Goal: Task Accomplishment & Management: Manage account settings

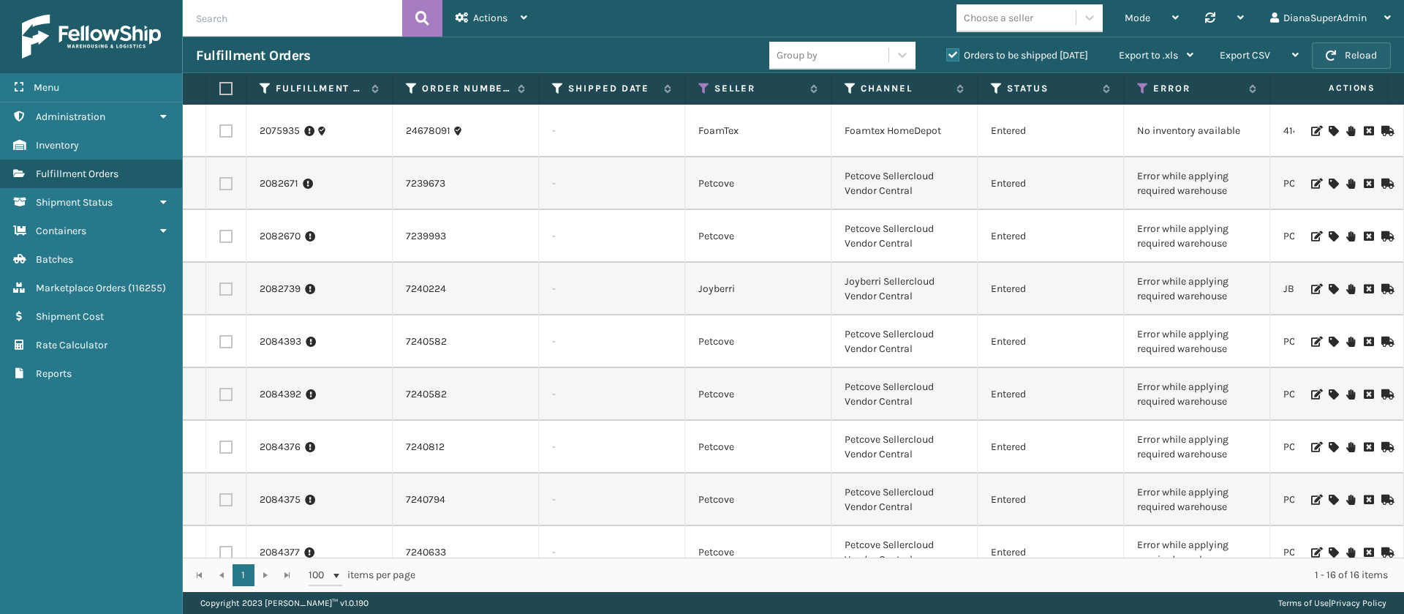
click at [1350, 64] on button "Reload" at bounding box center [1351, 55] width 79 height 26
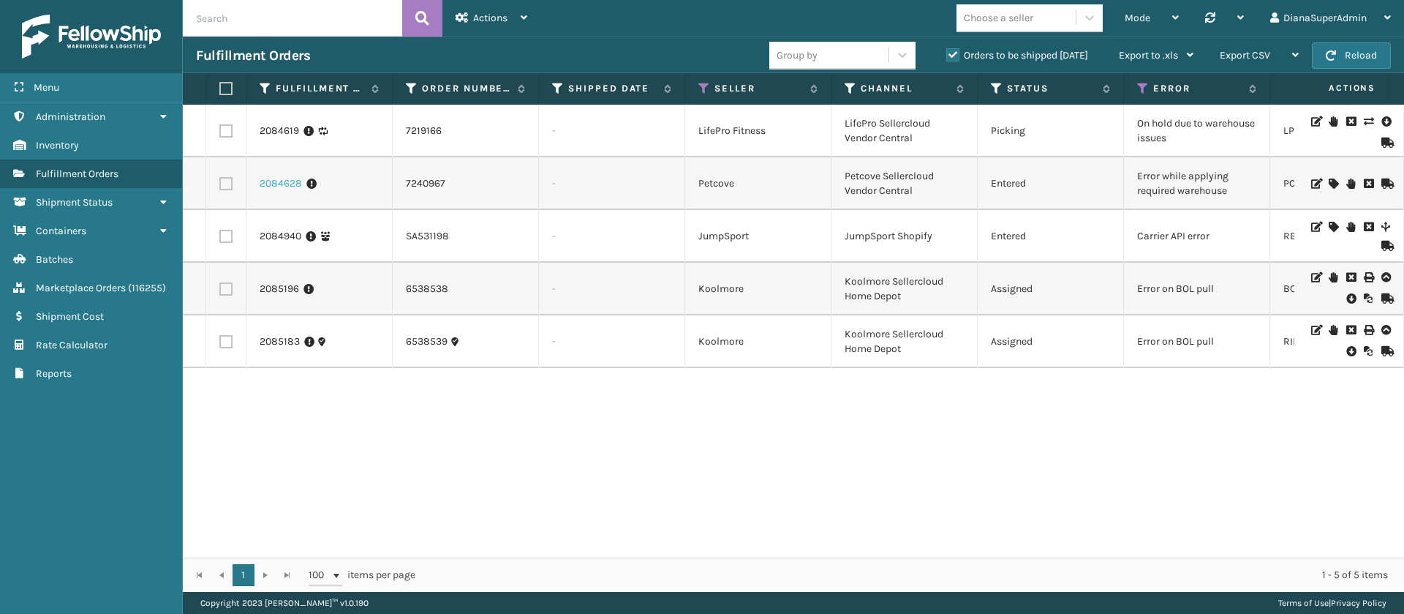
click at [298, 181] on link "2084628" at bounding box center [281, 183] width 42 height 15
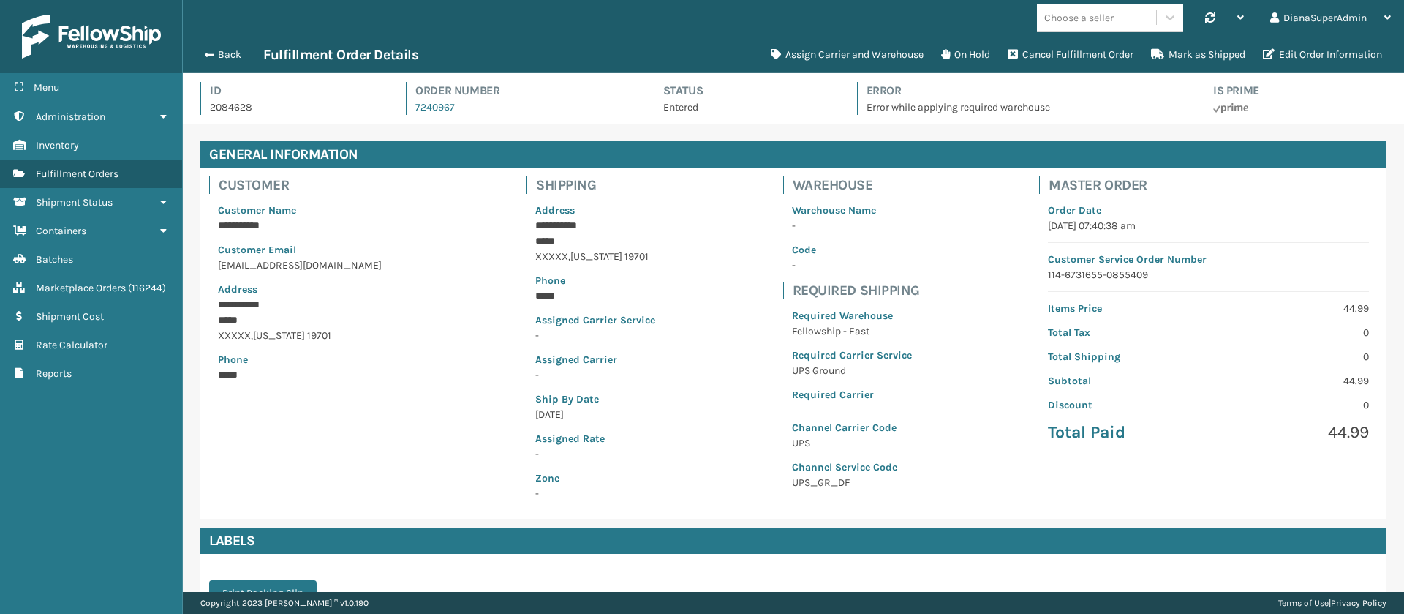
scroll to position [35, 1222]
click at [872, 56] on button "Assign Carrier and Warehouse" at bounding box center [847, 54] width 170 height 29
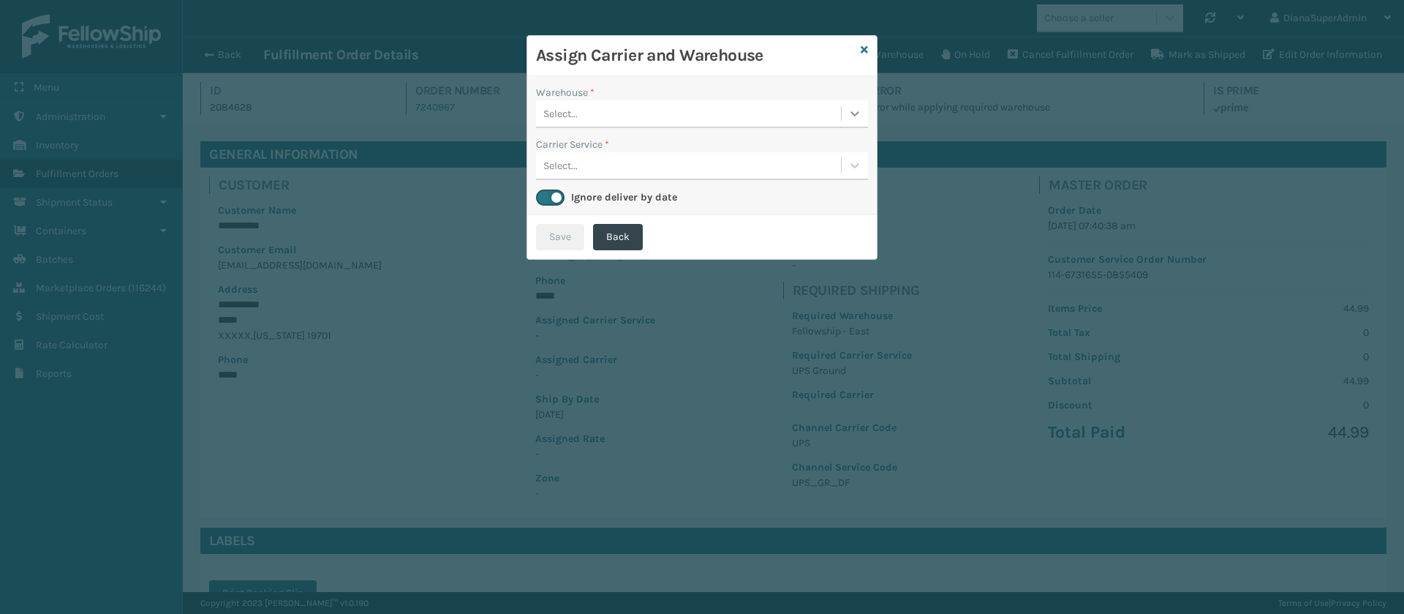
click at [848, 124] on div at bounding box center [855, 113] width 26 height 26
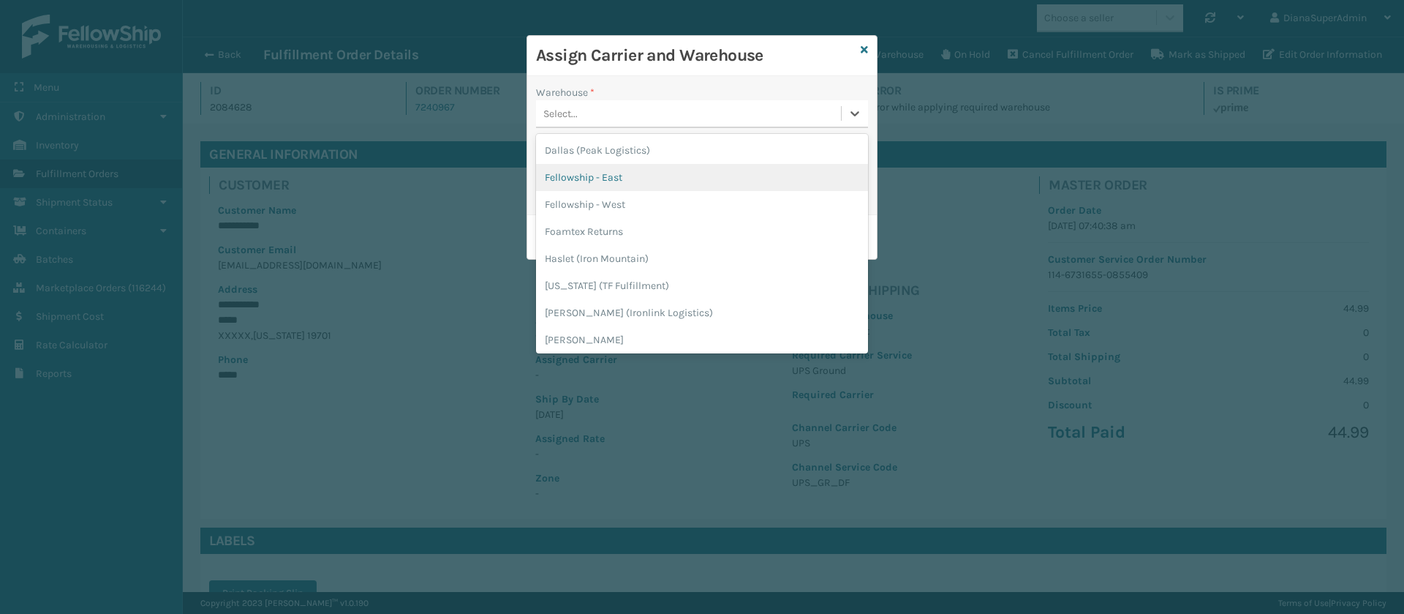
click at [775, 170] on div "Fellowship - East" at bounding box center [702, 177] width 332 height 27
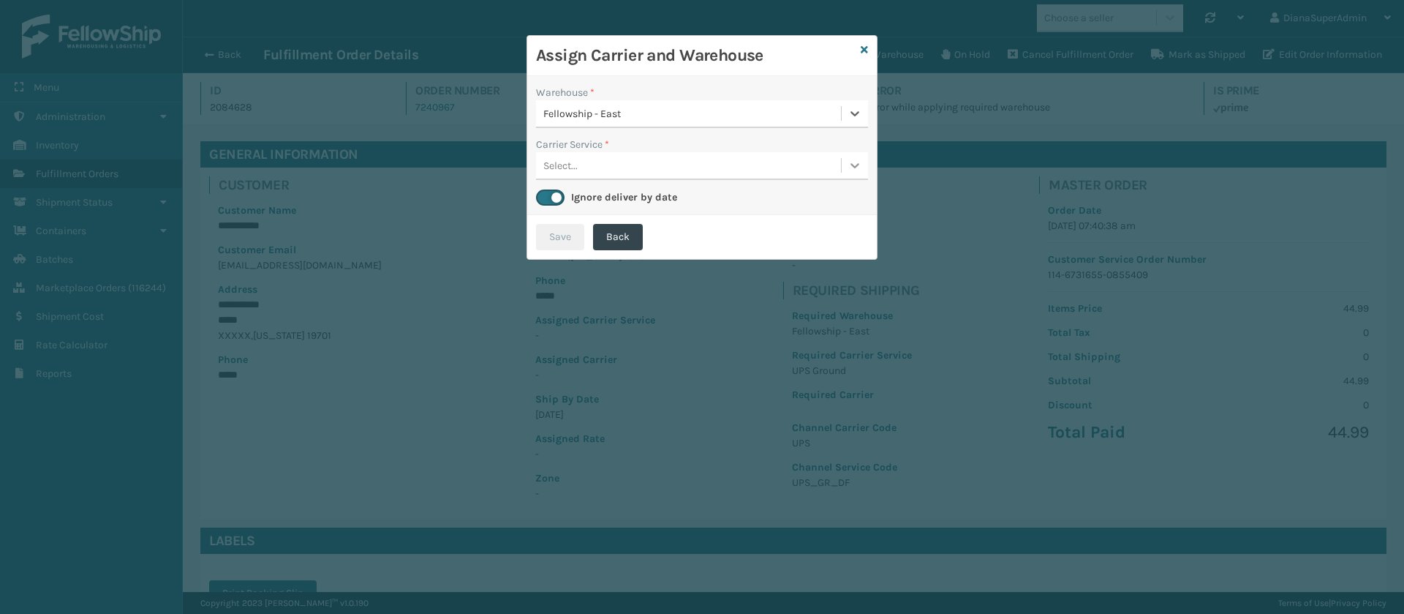
click at [844, 162] on div at bounding box center [855, 165] width 26 height 26
click at [767, 197] on div "UPS Ground" at bounding box center [702, 202] width 332 height 27
click at [561, 227] on button "Save" at bounding box center [560, 237] width 48 height 26
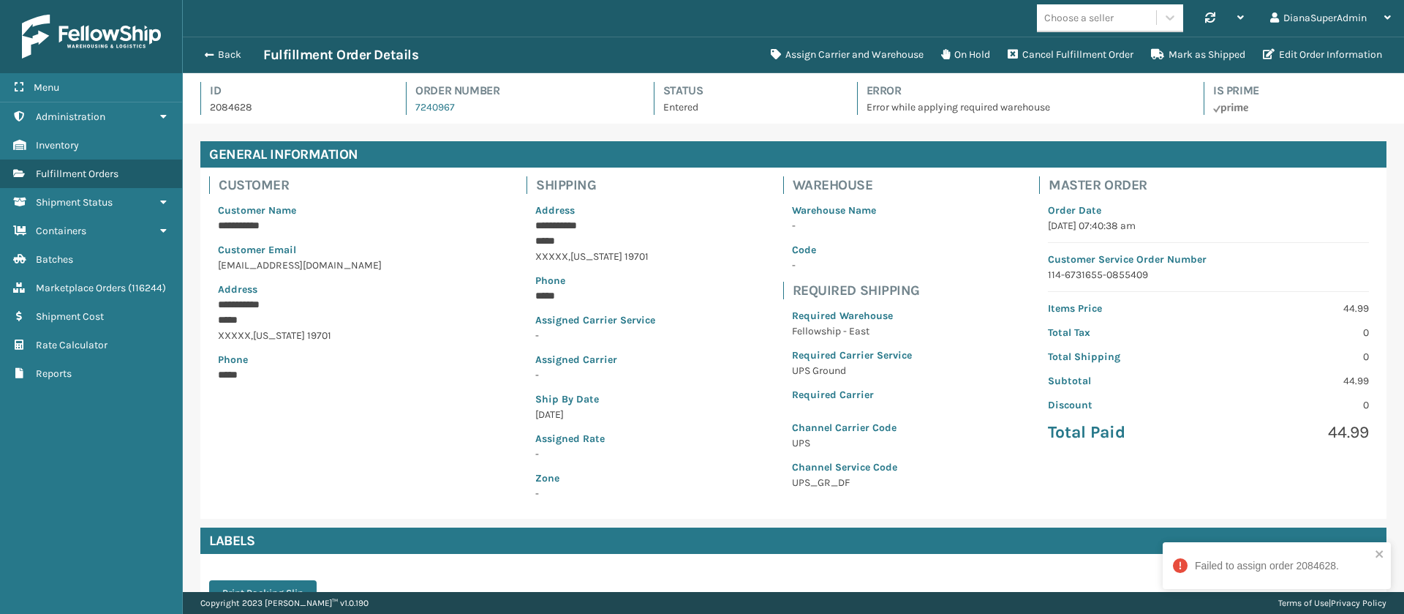
click at [228, 44] on div "Back Fulfillment Order Details Assign Carrier and Warehouse On Hold Cancel Fulf…" at bounding box center [794, 55] width 1222 height 37
click at [217, 57] on button "Back" at bounding box center [229, 54] width 67 height 13
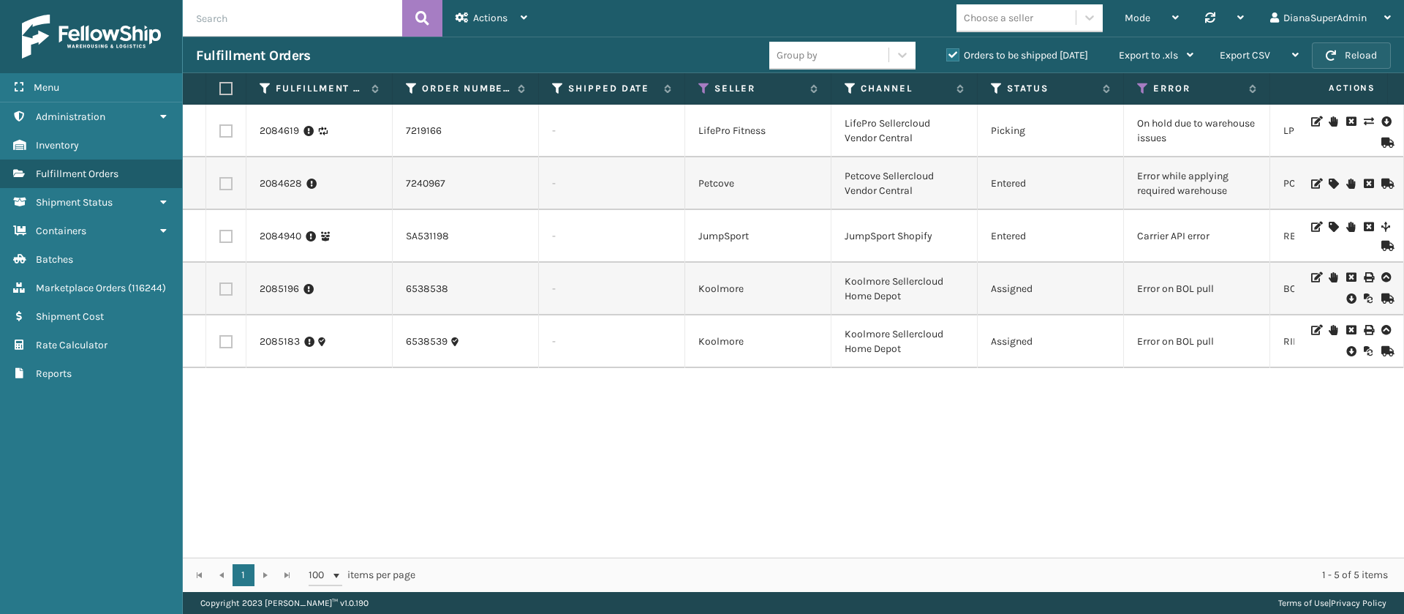
click at [1374, 54] on button "Reload" at bounding box center [1351, 55] width 79 height 26
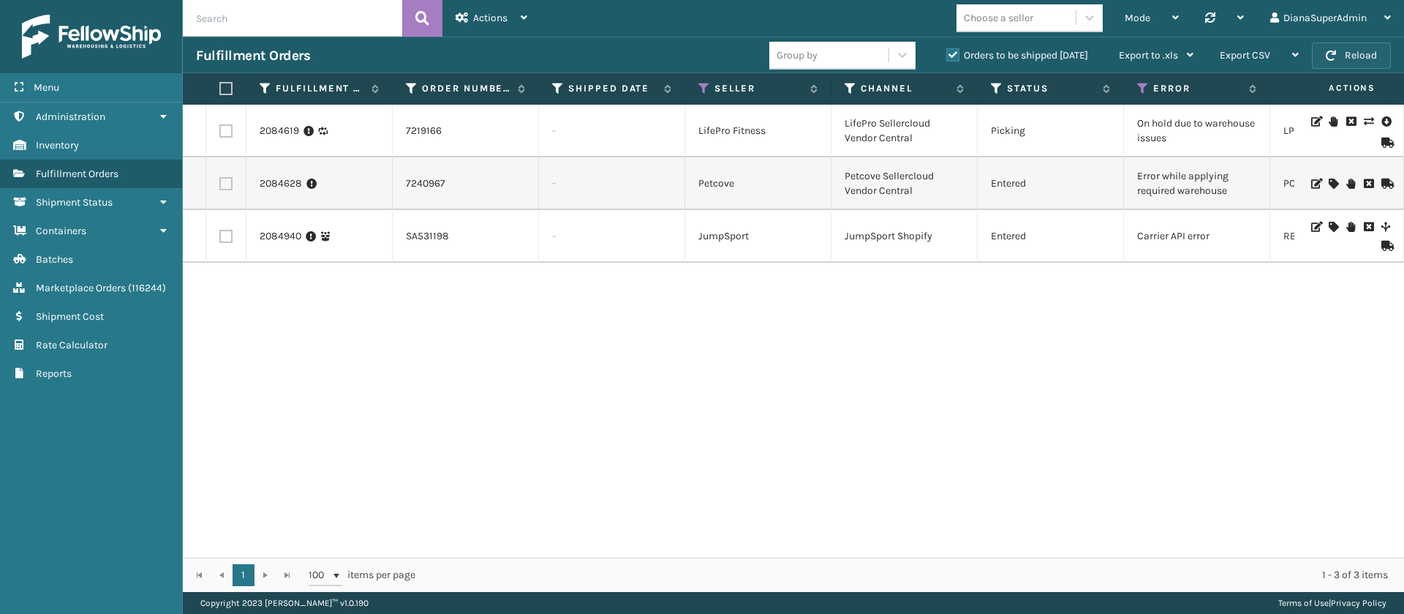
click at [1374, 54] on button "Reload" at bounding box center [1351, 55] width 79 height 26
click at [1346, 47] on button "Reload" at bounding box center [1351, 55] width 79 height 26
click at [1362, 65] on button "Reload" at bounding box center [1351, 55] width 79 height 26
click at [496, 15] on span "Actions" at bounding box center [490, 18] width 34 height 12
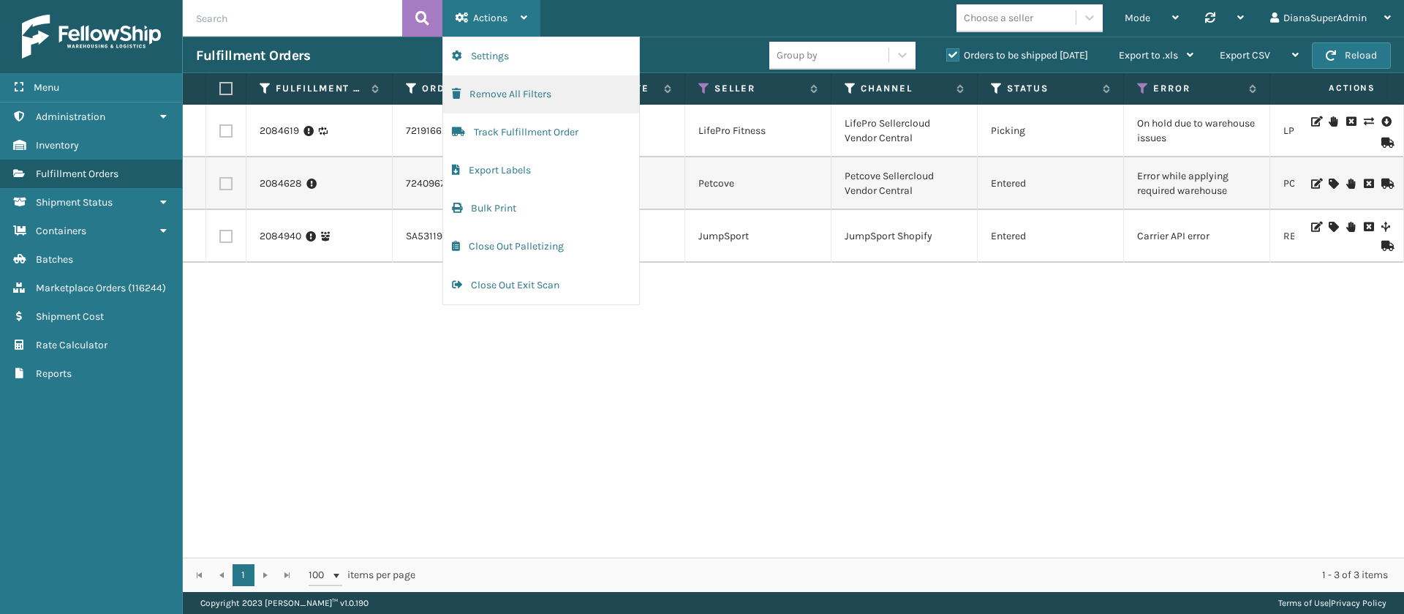
click at [524, 78] on button "Remove All Filters" at bounding box center [541, 94] width 196 height 38
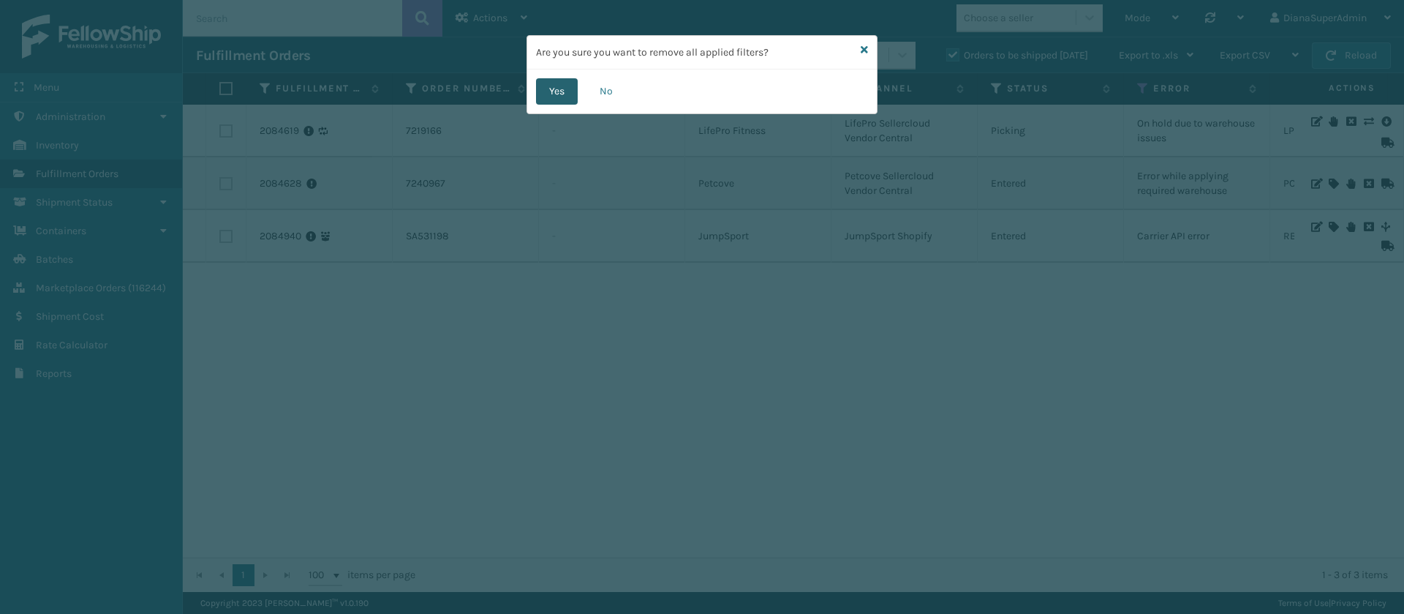
click at [561, 94] on button "Yes" at bounding box center [557, 91] width 42 height 26
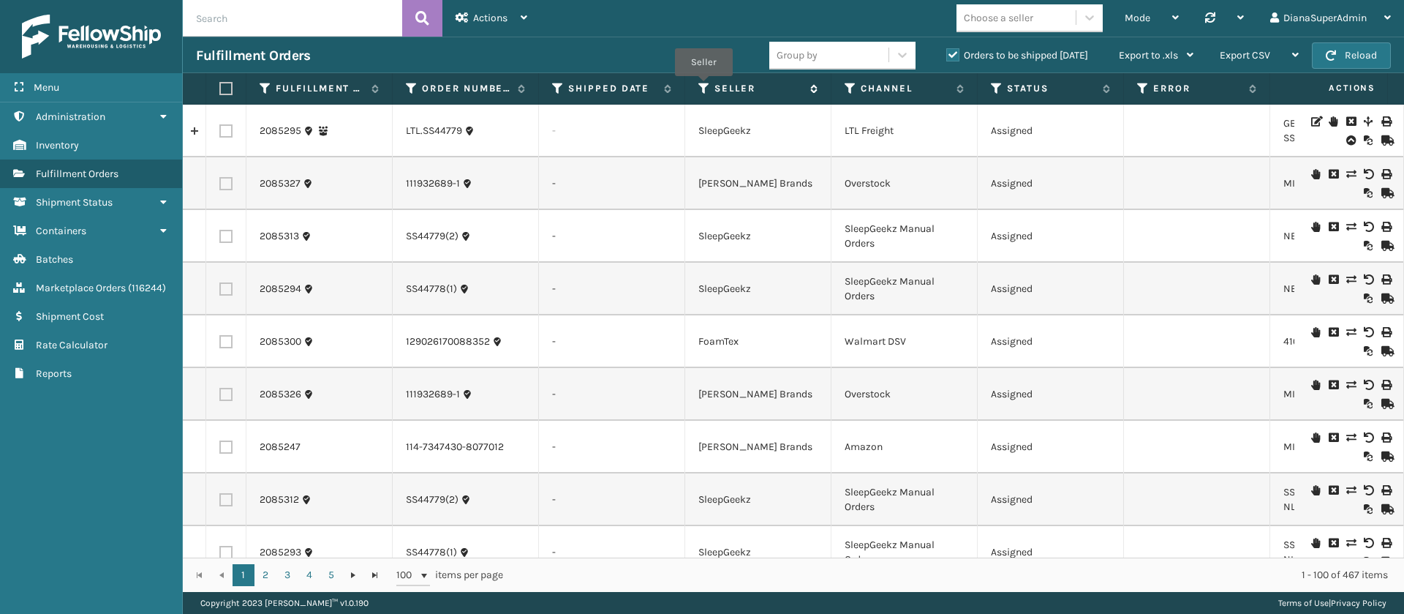
click at [704, 86] on icon at bounding box center [705, 88] width 12 height 13
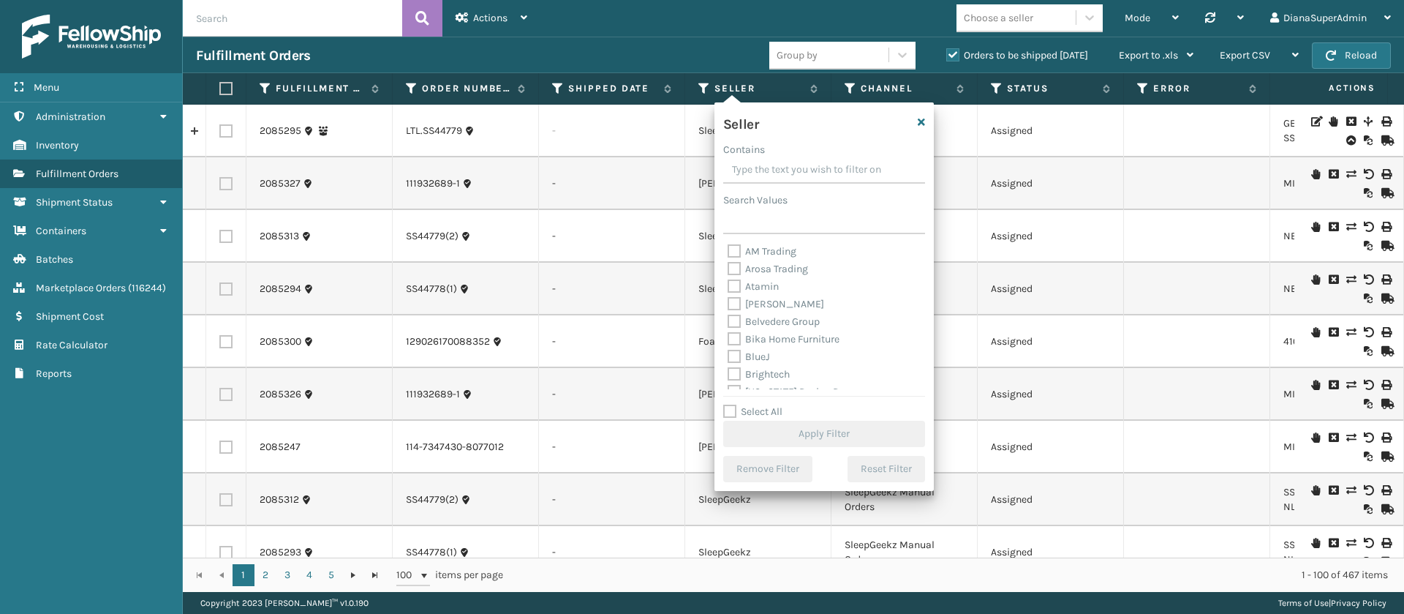
scroll to position [468, 0]
click at [732, 414] on label "Select All" at bounding box center [752, 411] width 59 height 12
click at [732, 405] on input "Select All" at bounding box center [832, 403] width 219 height 1
checkbox input "true"
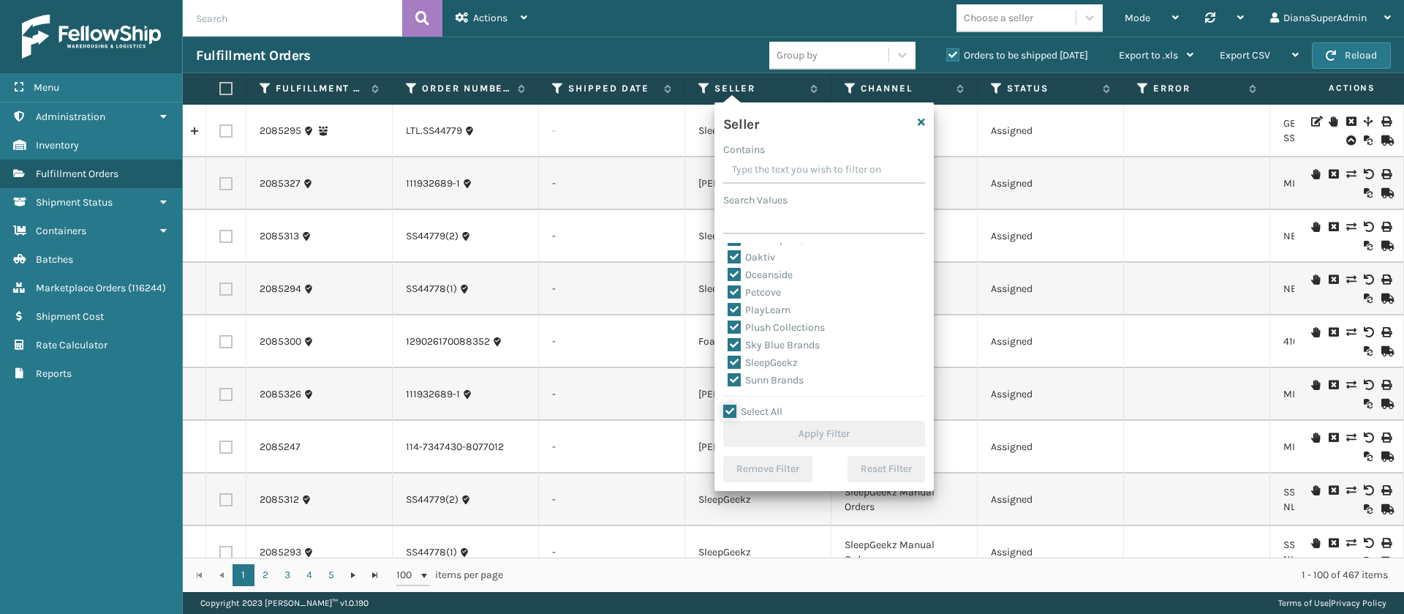
checkbox input "true"
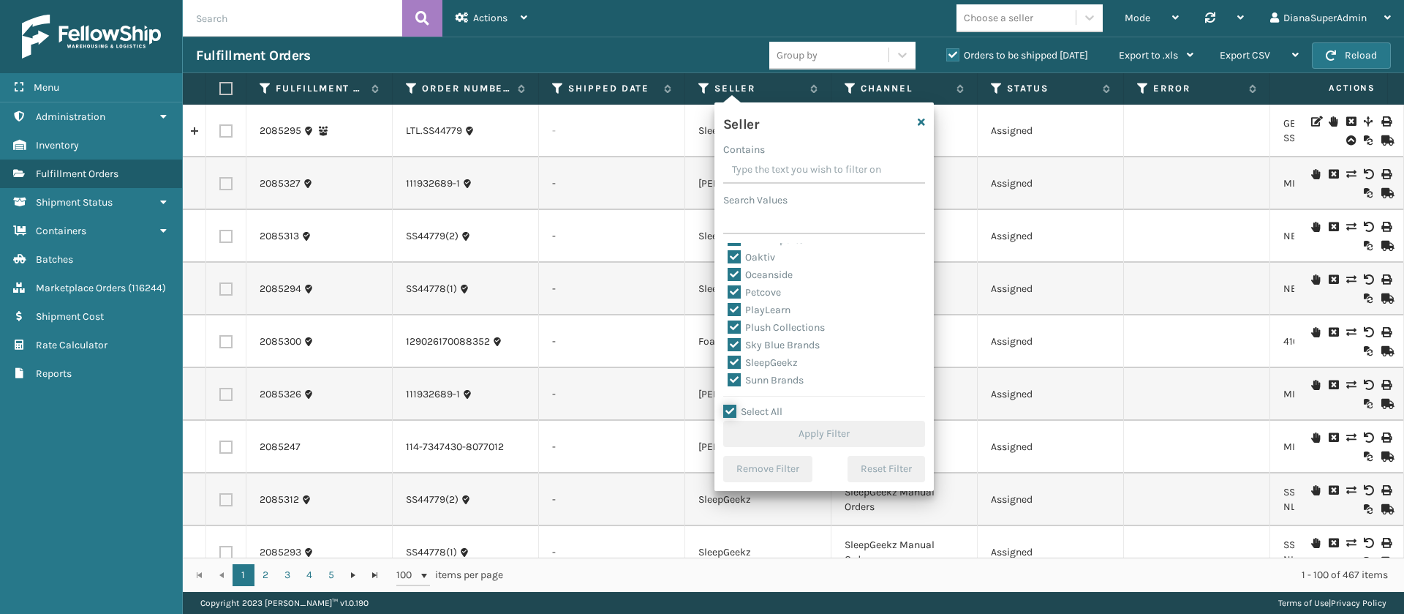
checkbox input "true"
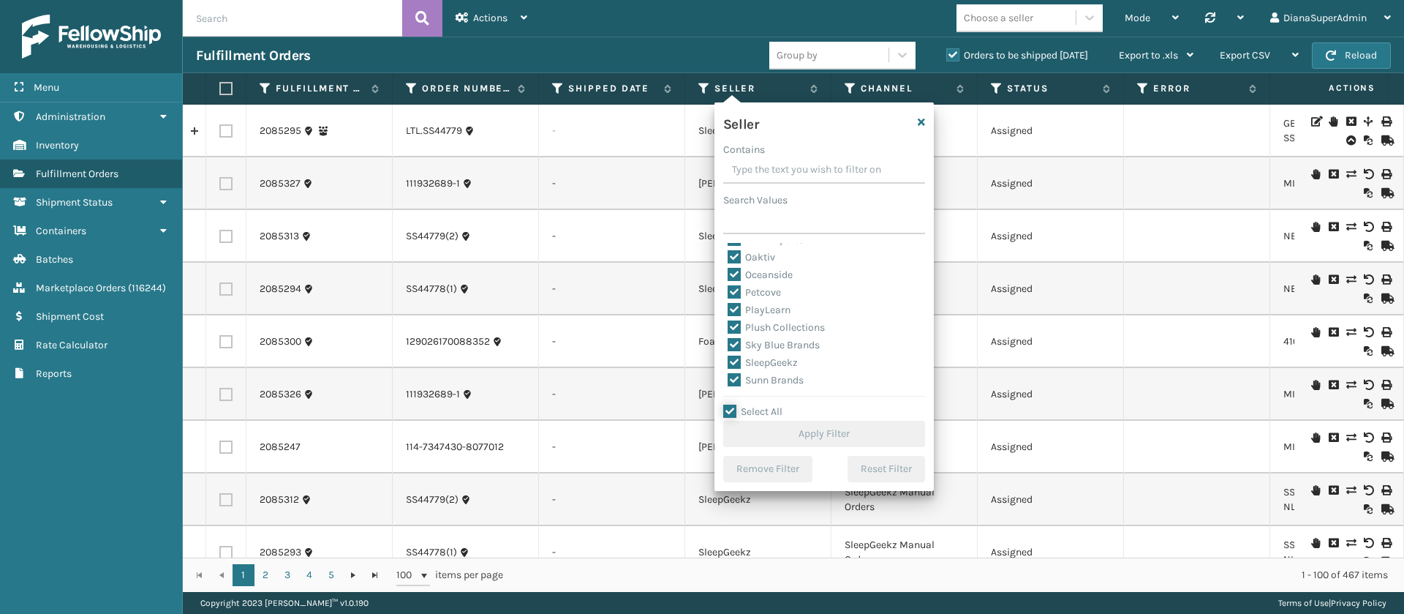
checkbox input "true"
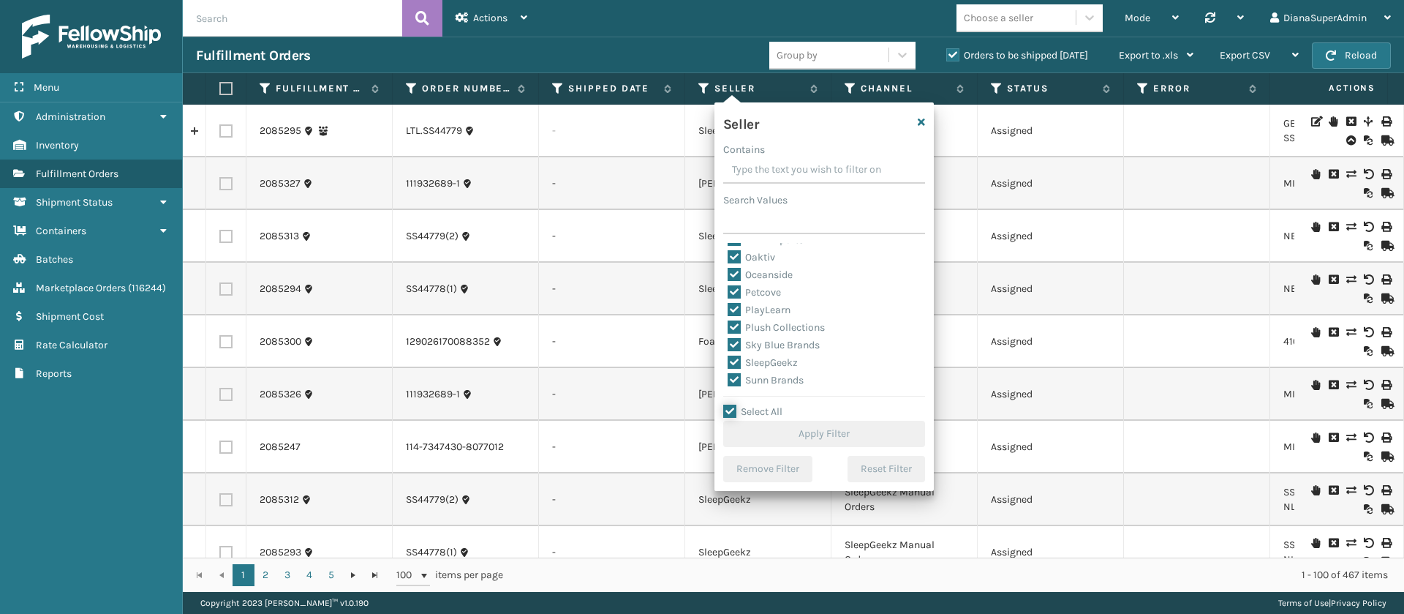
checkbox input "true"
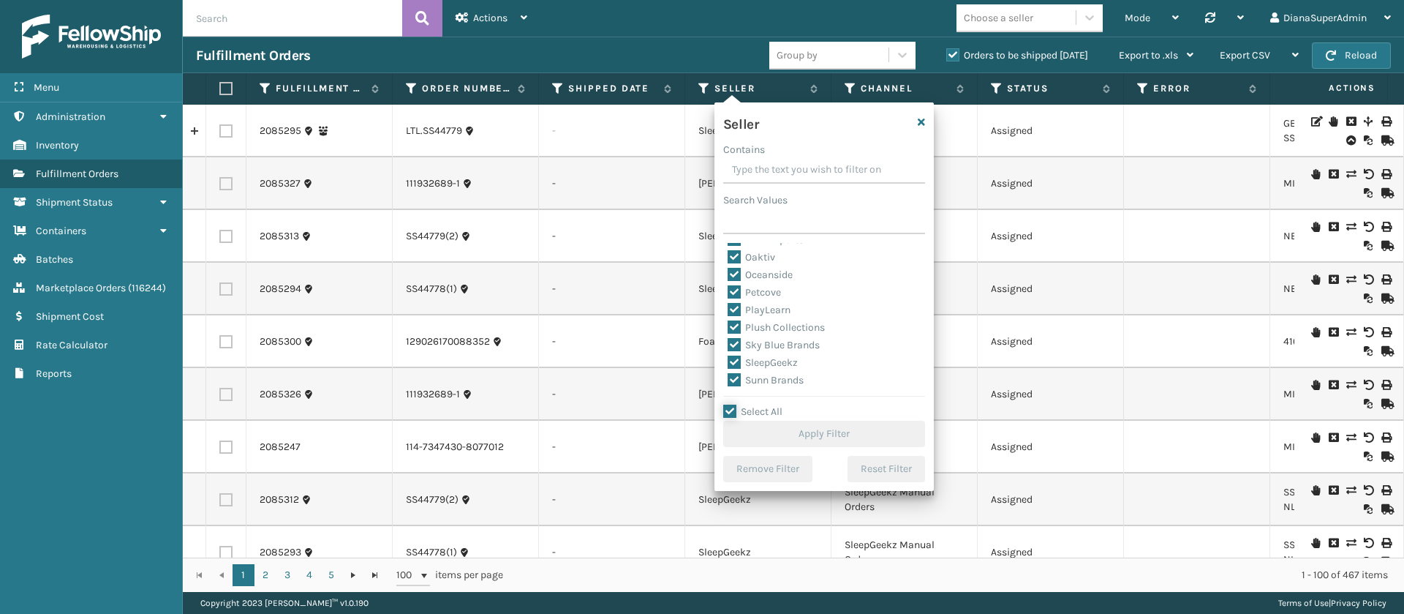
checkbox input "true"
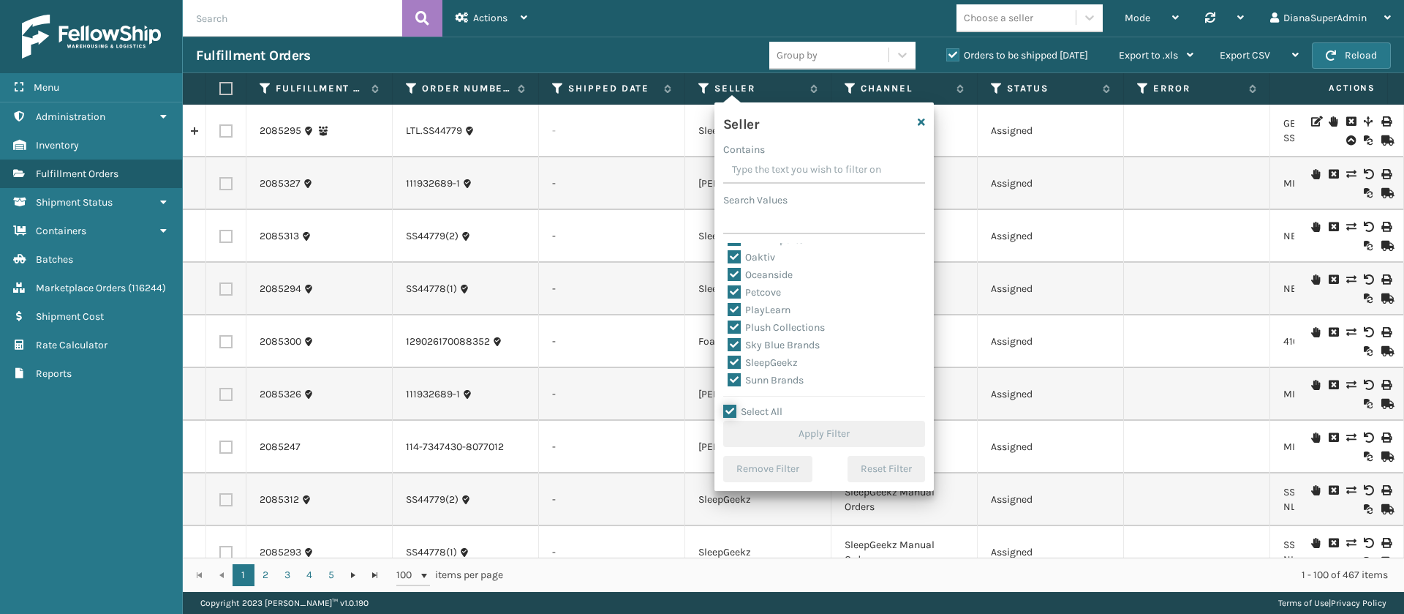
checkbox input "true"
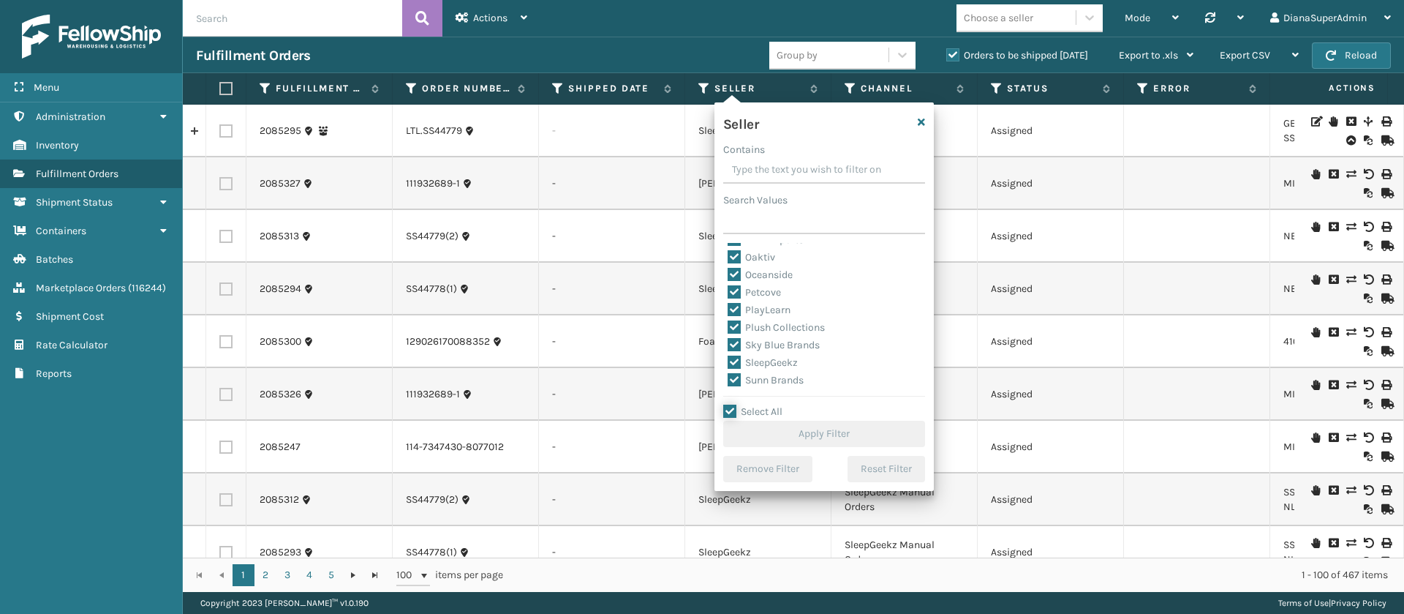
checkbox input "true"
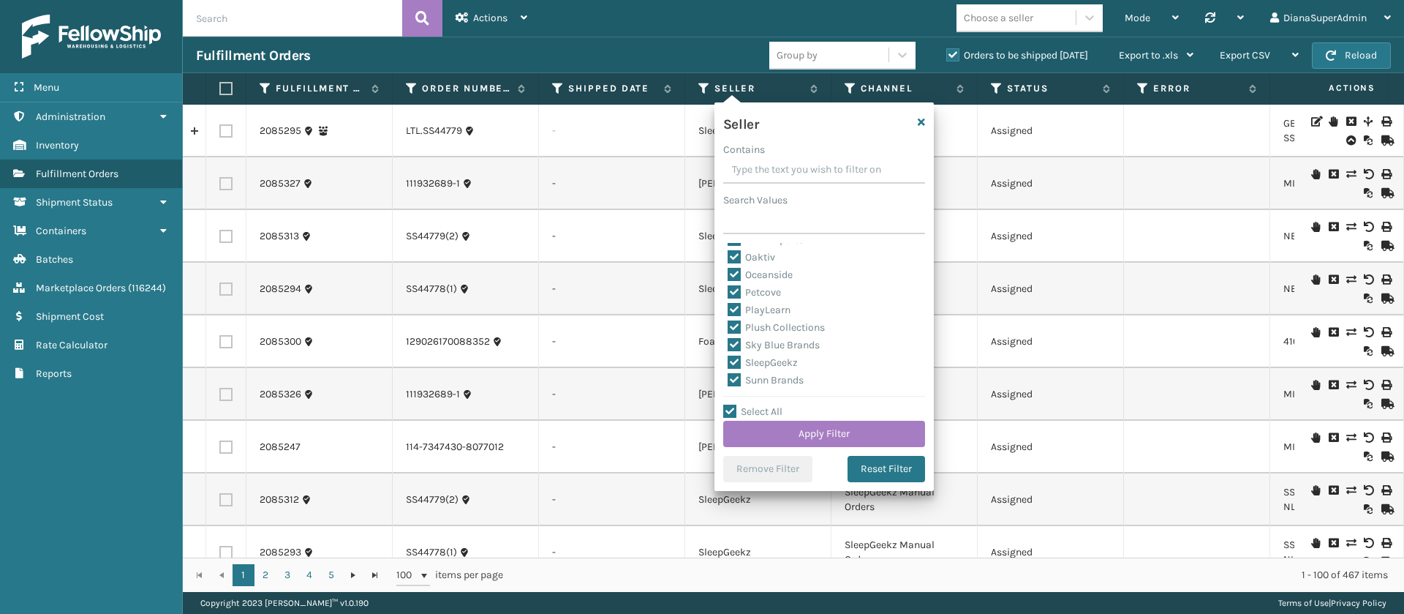
click at [736, 358] on label "SleepGeekz" at bounding box center [763, 362] width 70 height 12
click at [729, 358] on input "SleepGeekz" at bounding box center [728, 359] width 1 height 10
checkbox input "false"
click at [798, 434] on button "Apply Filter" at bounding box center [824, 434] width 202 height 26
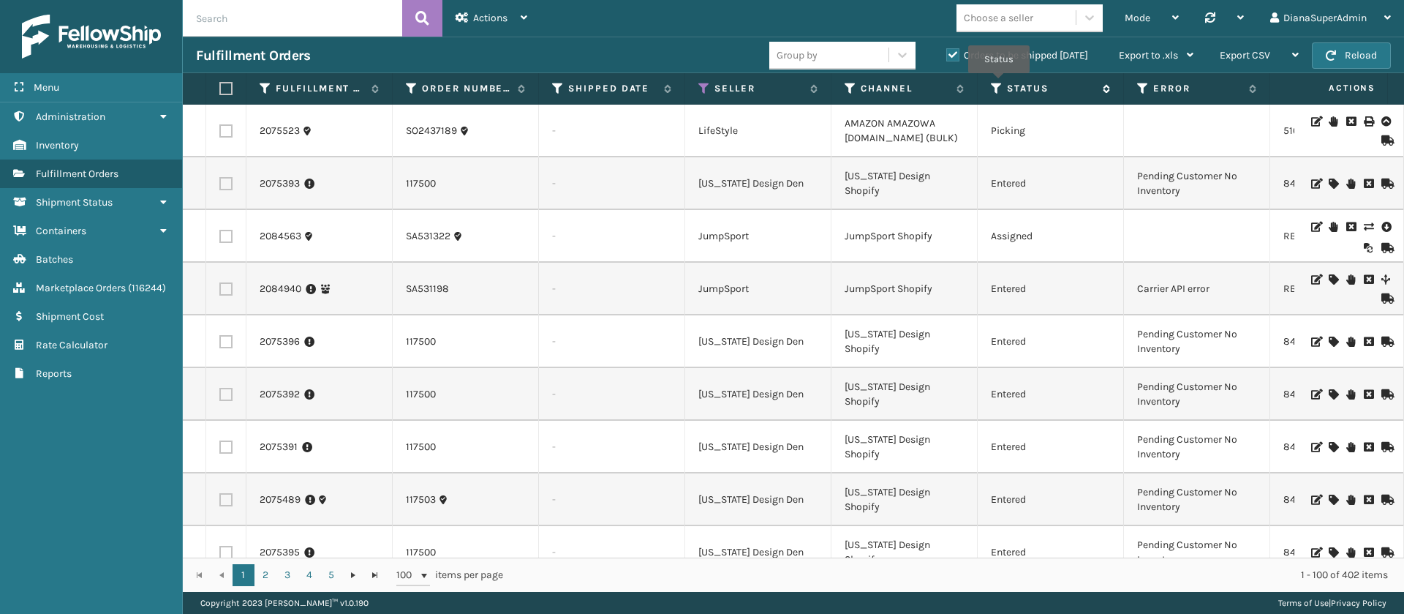
click at [999, 83] on icon at bounding box center [997, 88] width 12 height 13
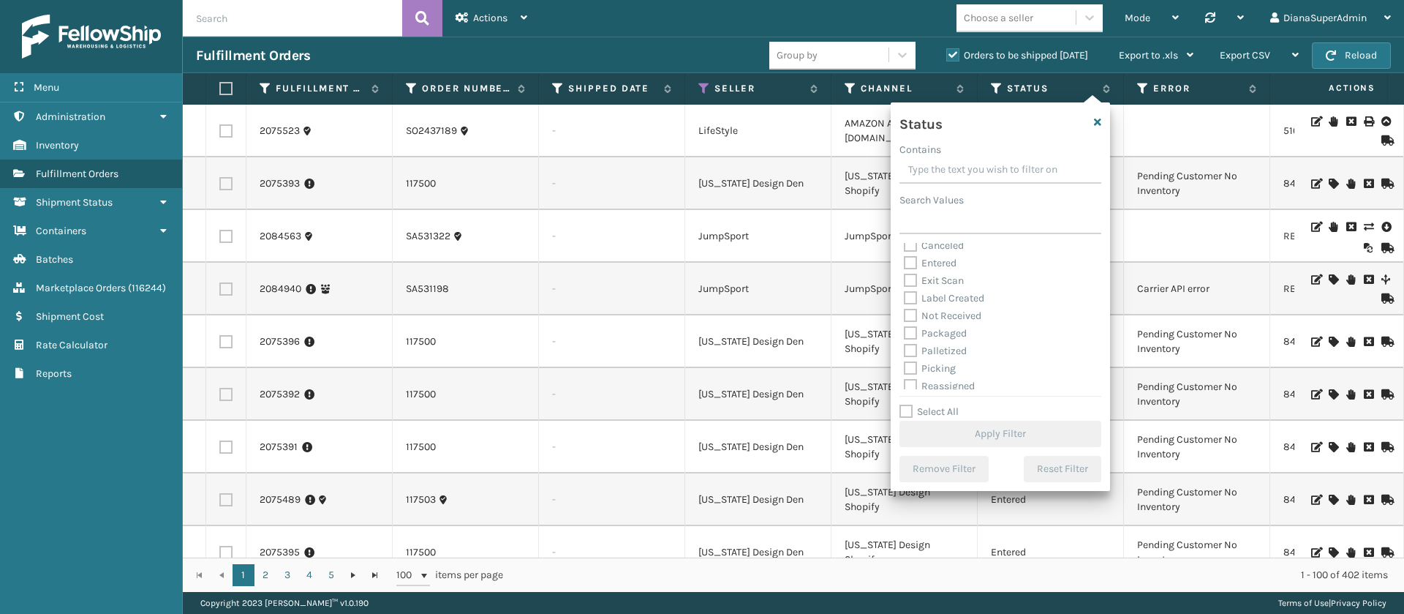
scroll to position [24, 0]
click at [907, 291] on label "Label Created" at bounding box center [944, 297] width 80 height 12
click at [905, 290] on input "Label Created" at bounding box center [904, 294] width 1 height 10
checkbox input "true"
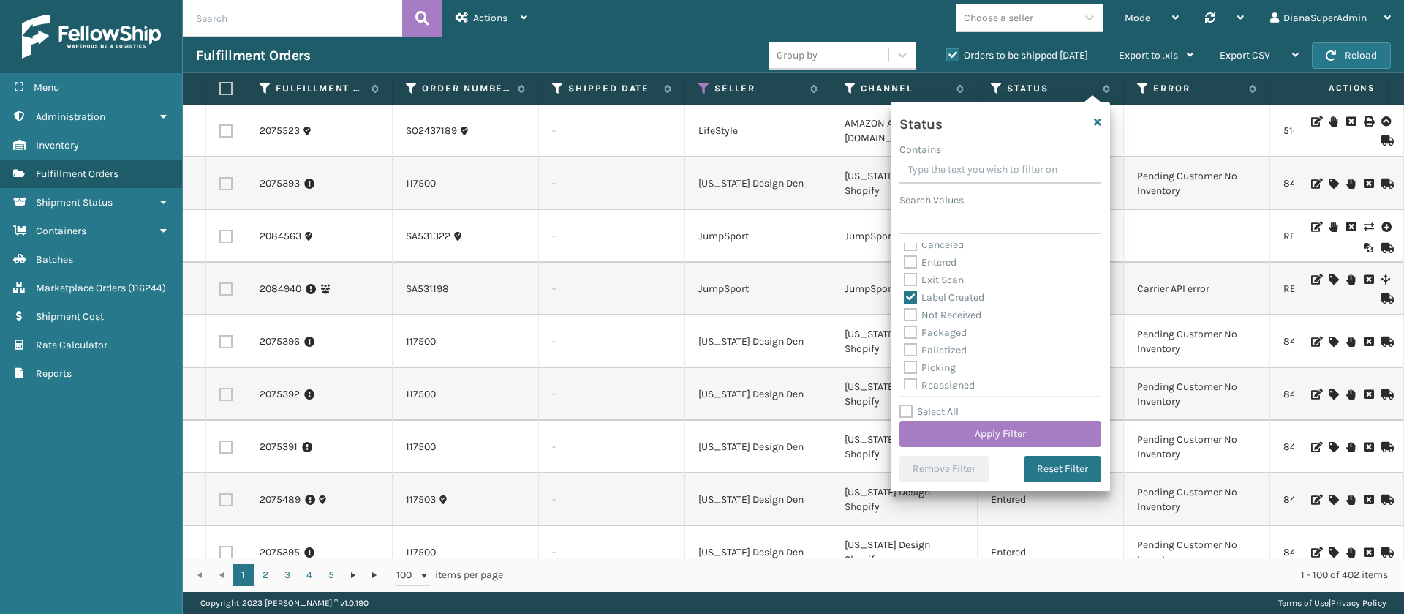
click at [911, 328] on label "Packaged" at bounding box center [935, 332] width 63 height 12
click at [905, 328] on input "Packaged" at bounding box center [904, 329] width 1 height 10
checkbox input "true"
click at [911, 346] on label "Palletized" at bounding box center [935, 350] width 63 height 12
click at [905, 346] on input "Palletized" at bounding box center [904, 347] width 1 height 10
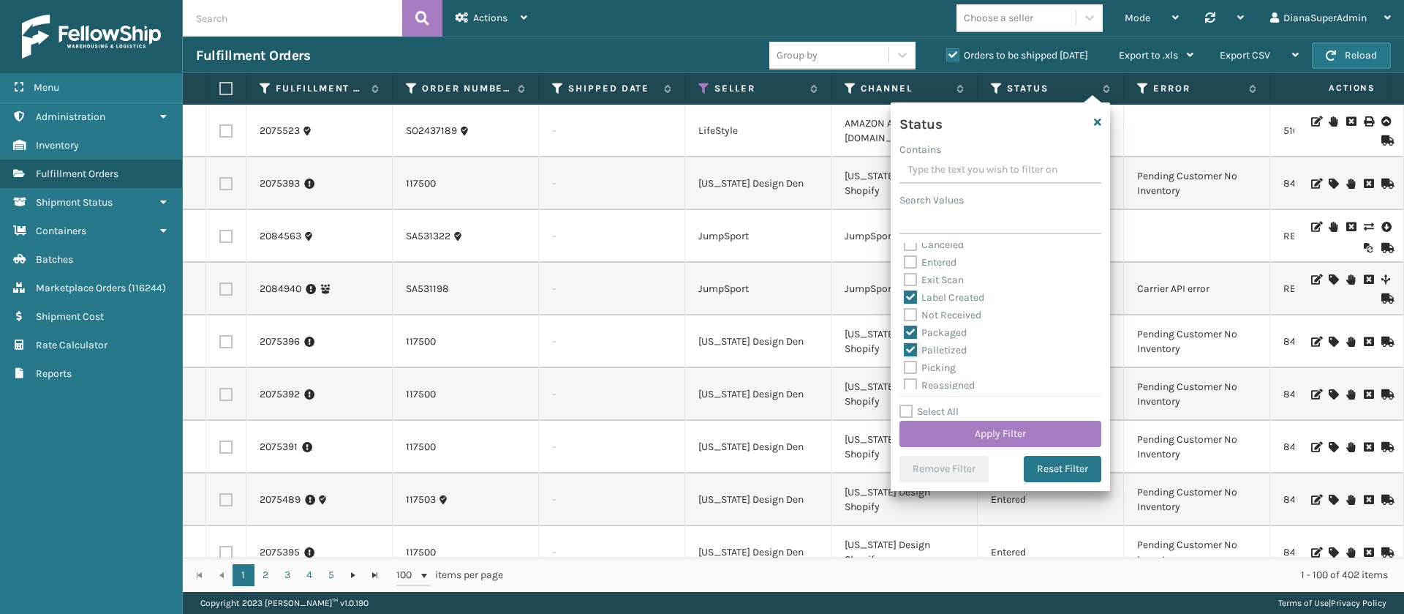
checkbox input "true"
click at [914, 368] on label "Picking" at bounding box center [930, 367] width 52 height 12
click at [905, 368] on input "Picking" at bounding box center [904, 364] width 1 height 10
checkbox input "true"
click at [987, 437] on button "Apply Filter" at bounding box center [1001, 434] width 202 height 26
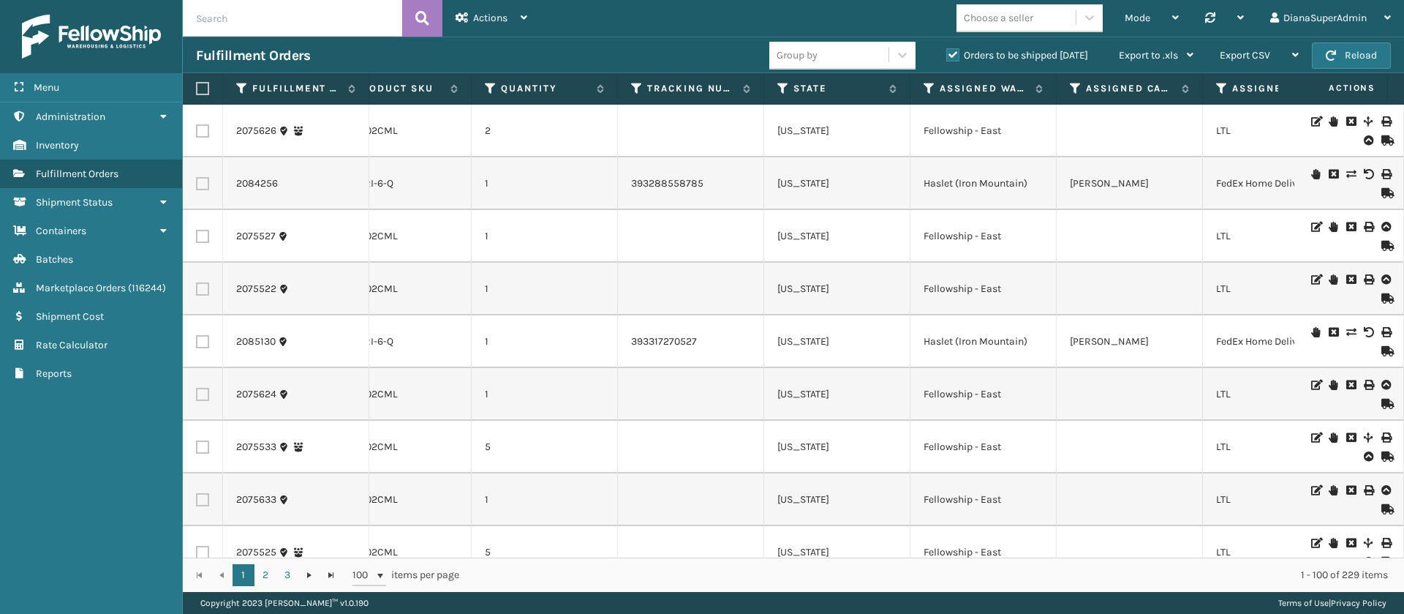
scroll to position [0, 989]
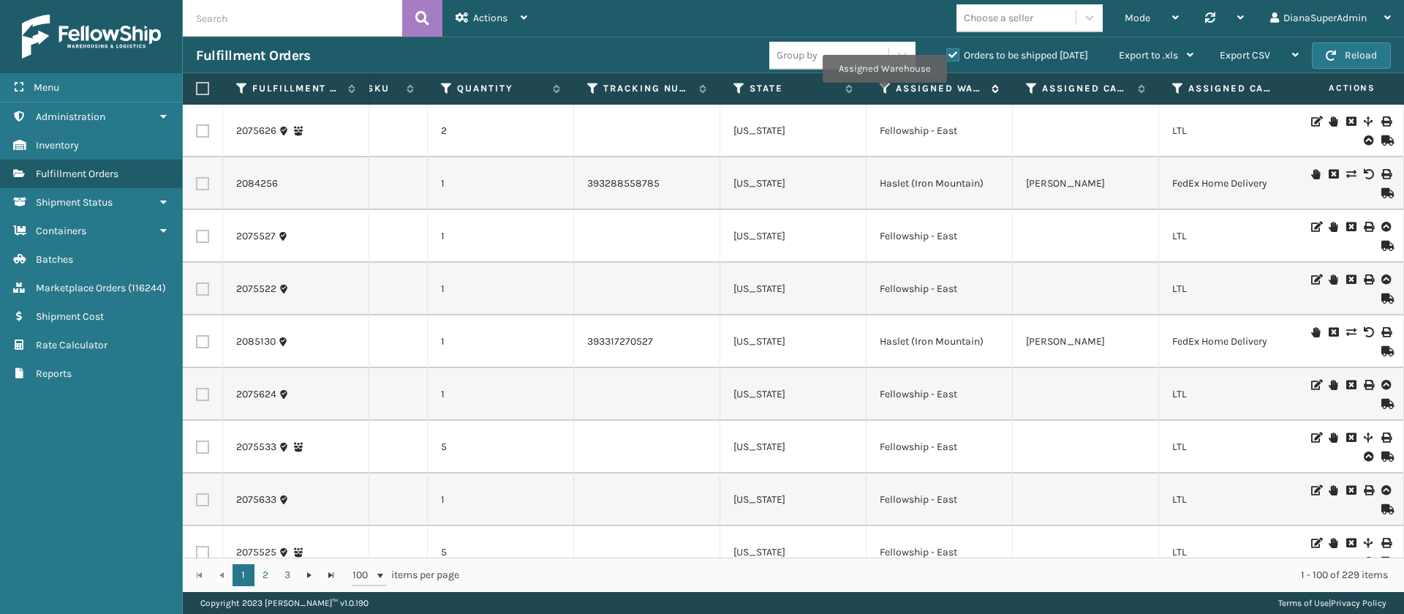
click at [885, 93] on icon at bounding box center [886, 88] width 12 height 13
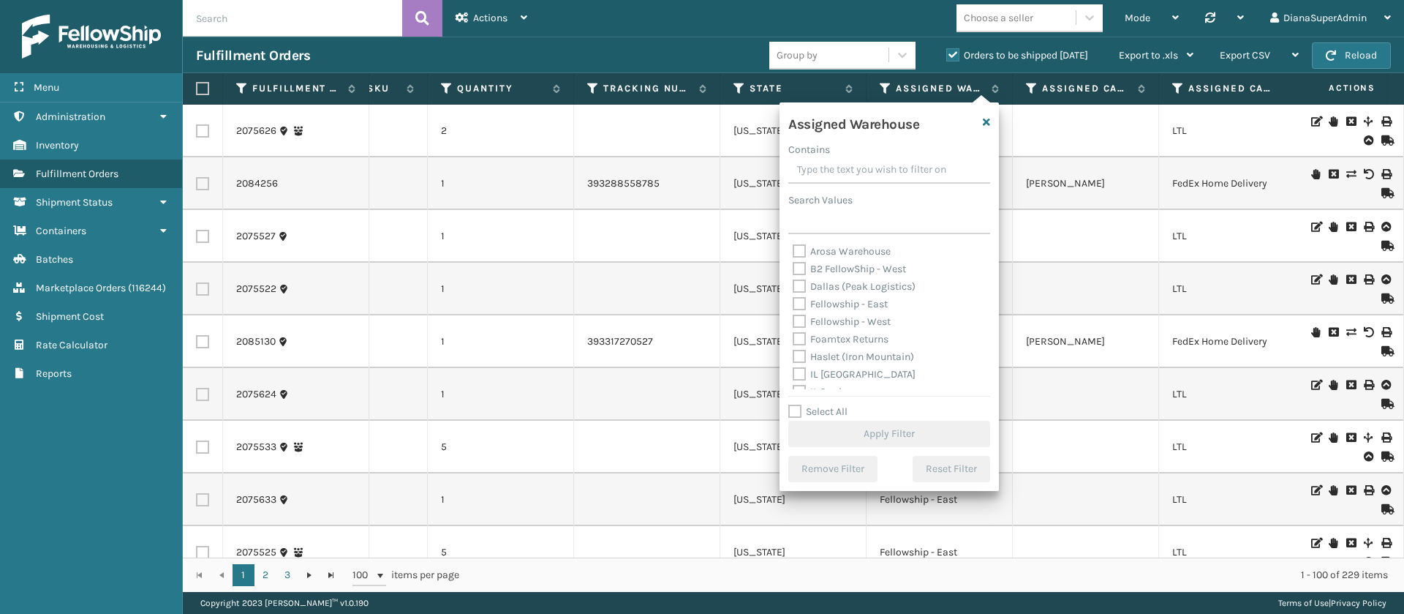
click at [796, 298] on label "Fellowship - East" at bounding box center [840, 304] width 95 height 12
click at [794, 298] on input "Fellowship - East" at bounding box center [793, 301] width 1 height 10
checkbox input "true"
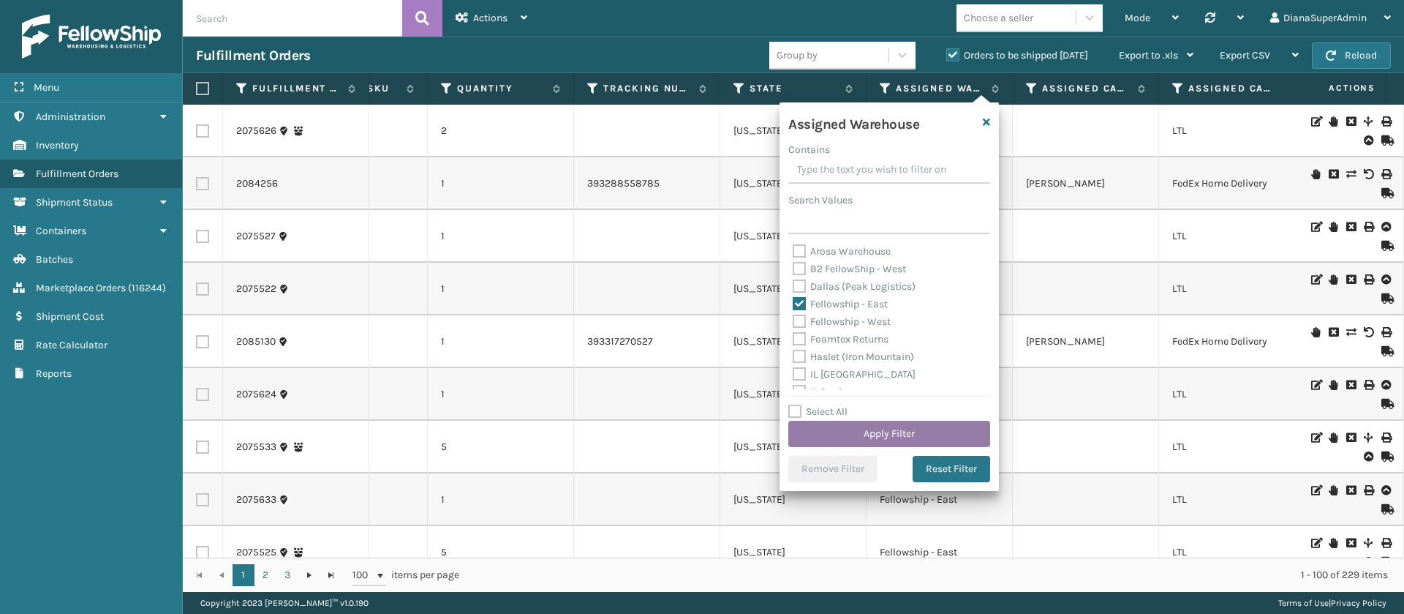
click at [894, 428] on button "Apply Filter" at bounding box center [890, 434] width 202 height 26
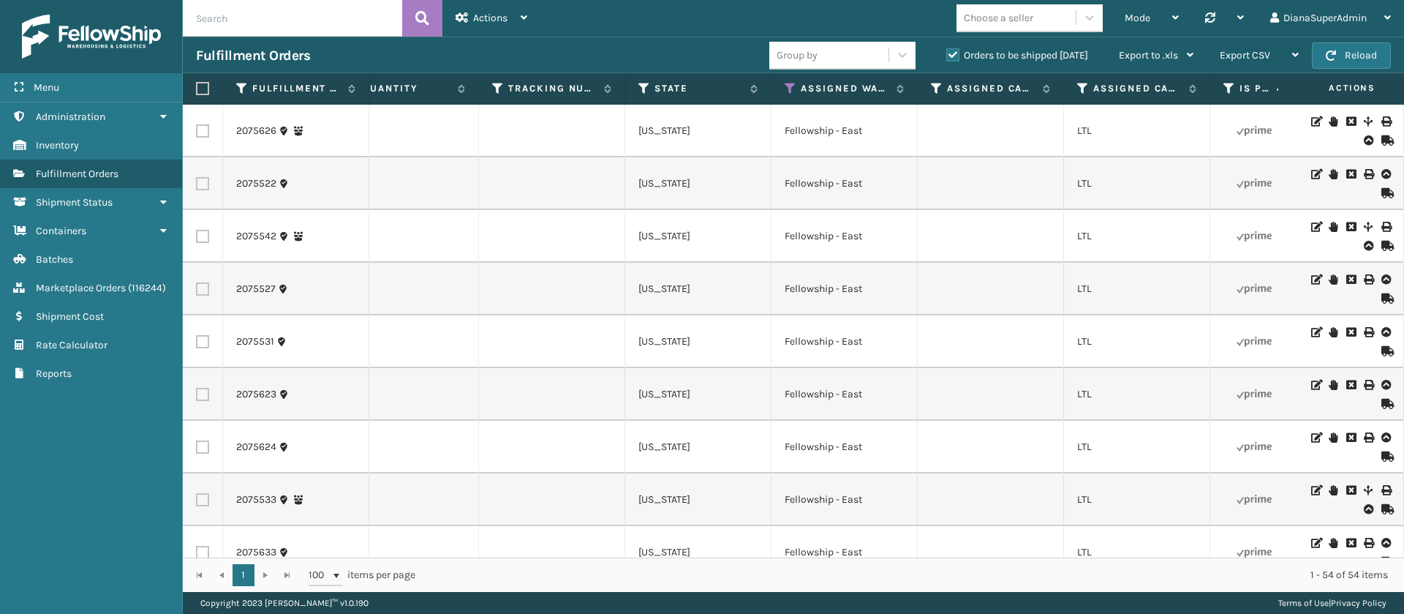
scroll to position [0, 1292]
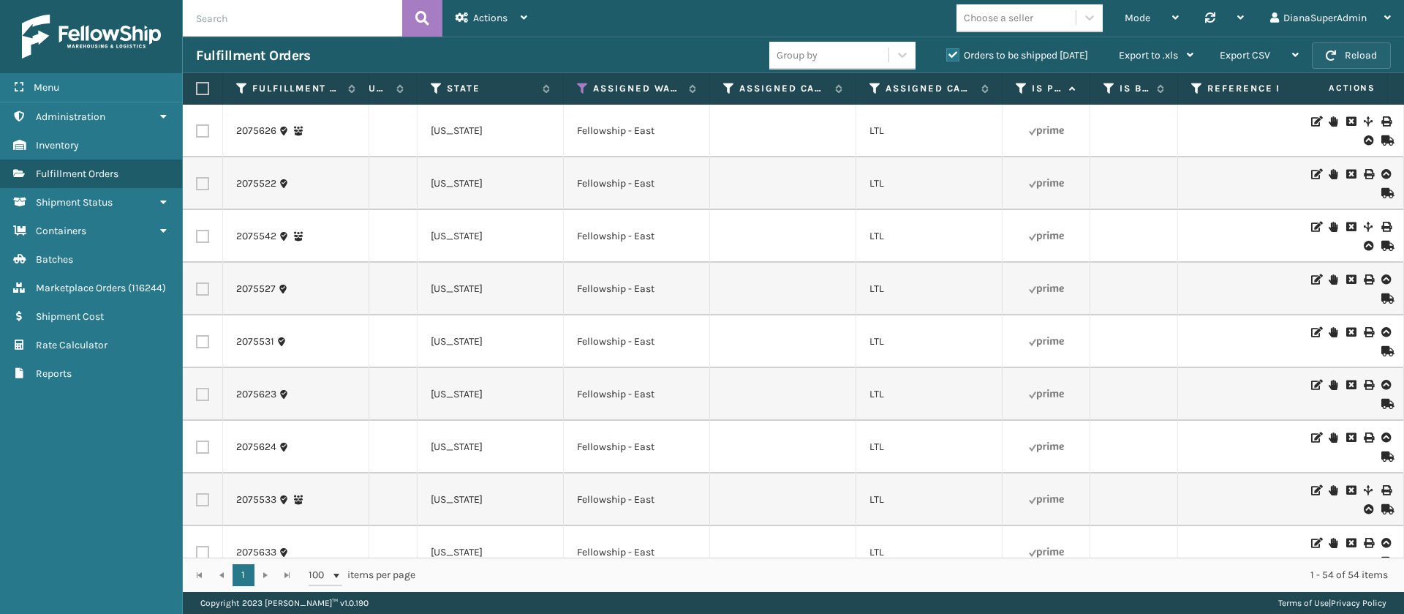
click at [1379, 53] on button "Reload" at bounding box center [1351, 55] width 79 height 26
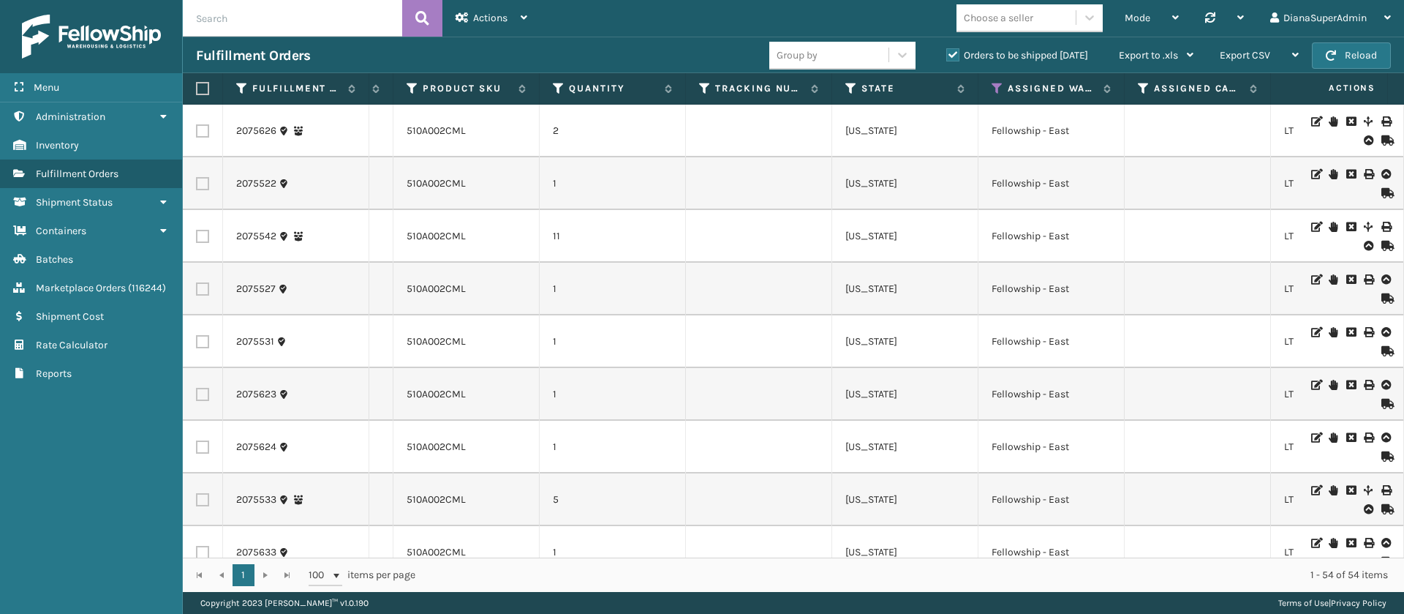
scroll to position [0, 887]
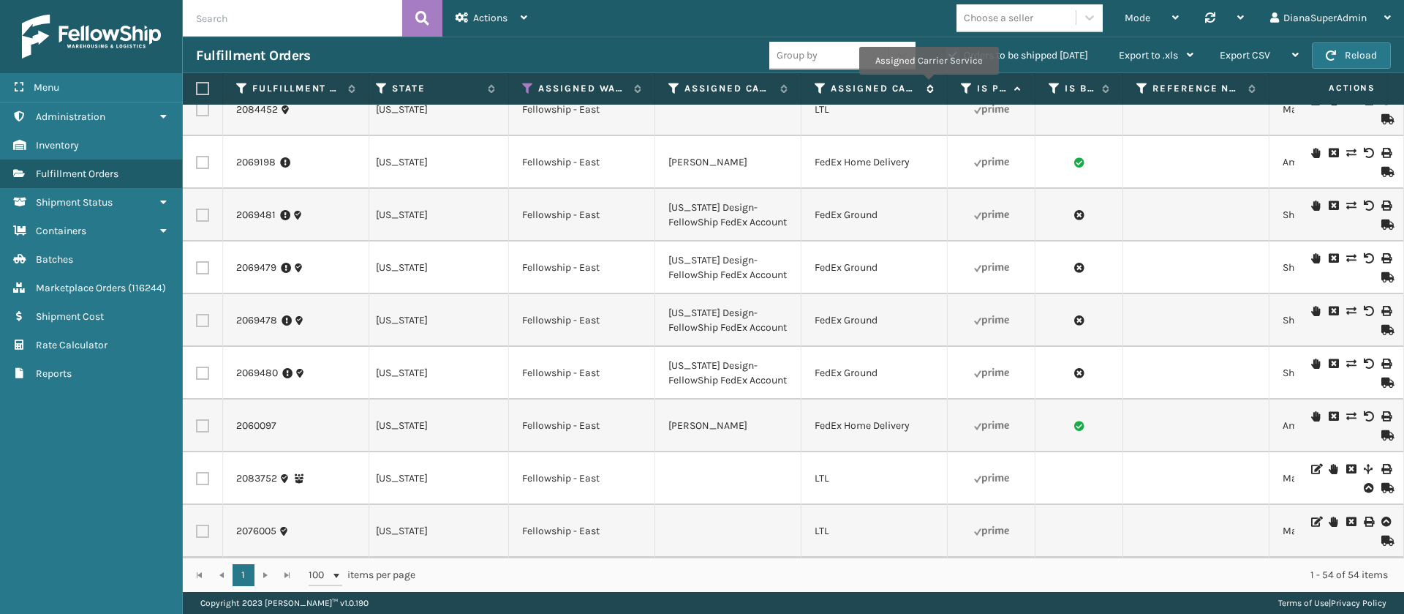
click at [928, 84] on icon at bounding box center [928, 88] width 12 height 9
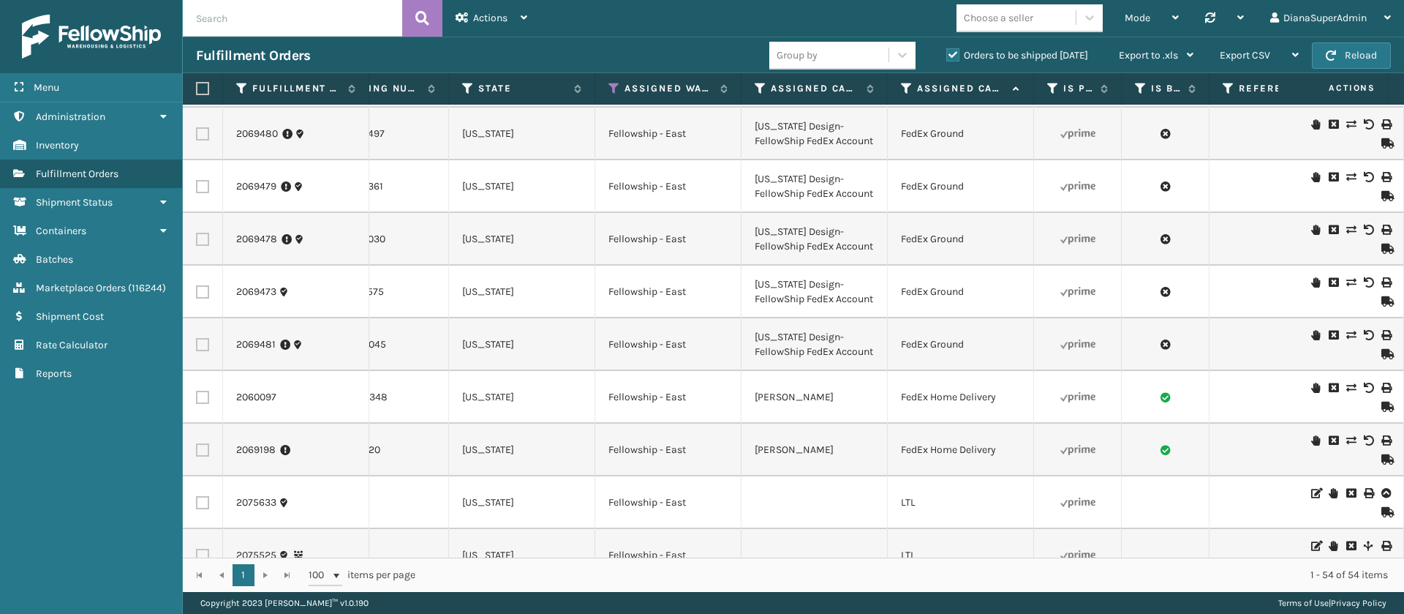
scroll to position [0, 1260]
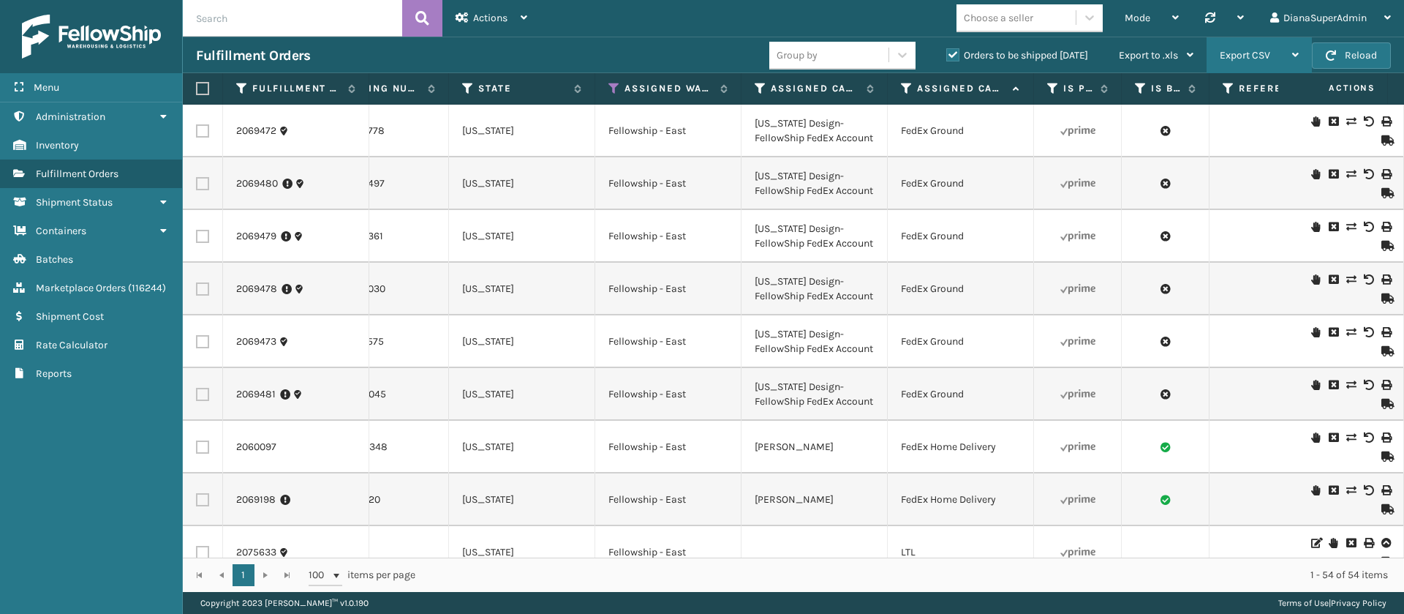
click at [1282, 53] on div "Export CSV" at bounding box center [1259, 55] width 79 height 37
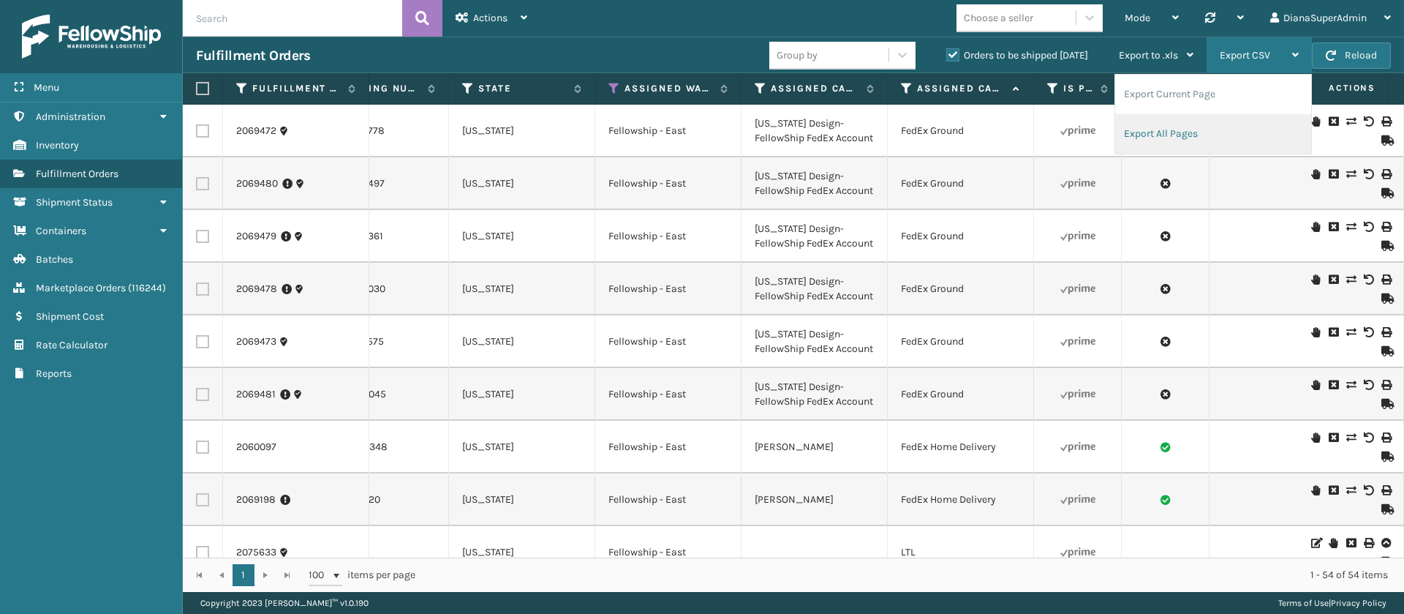
click at [1152, 132] on li "Export All Pages" at bounding box center [1213, 133] width 196 height 39
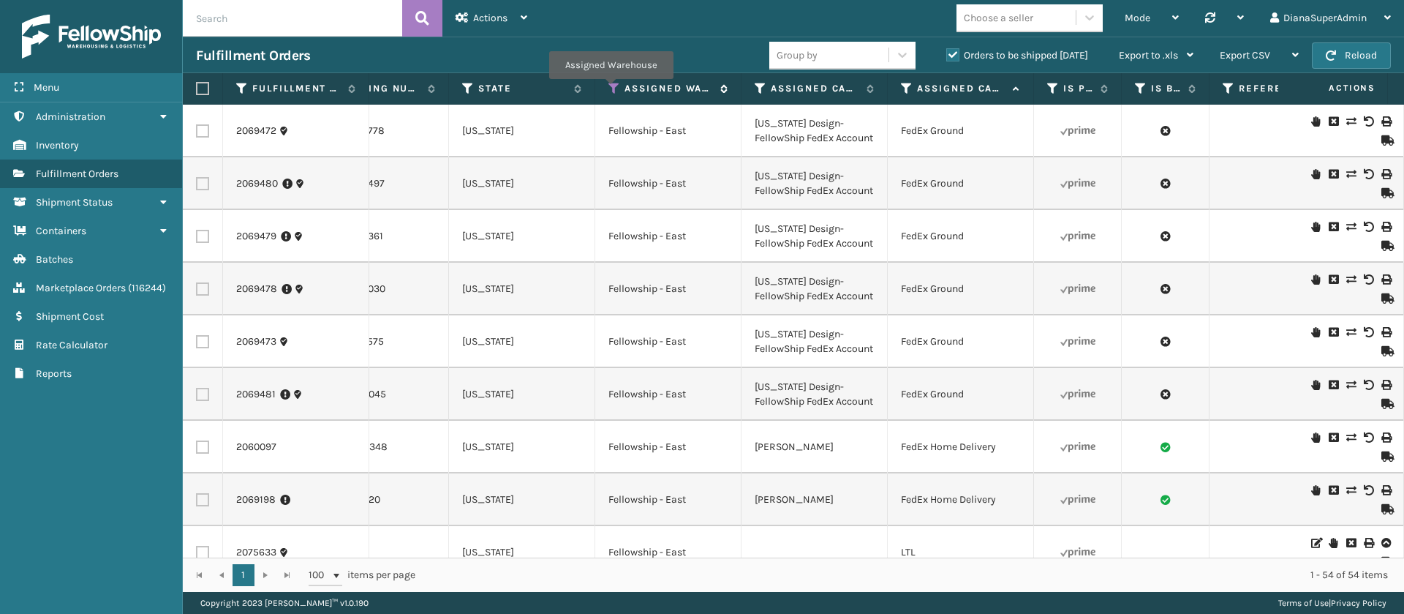
click at [611, 89] on icon at bounding box center [615, 88] width 12 height 13
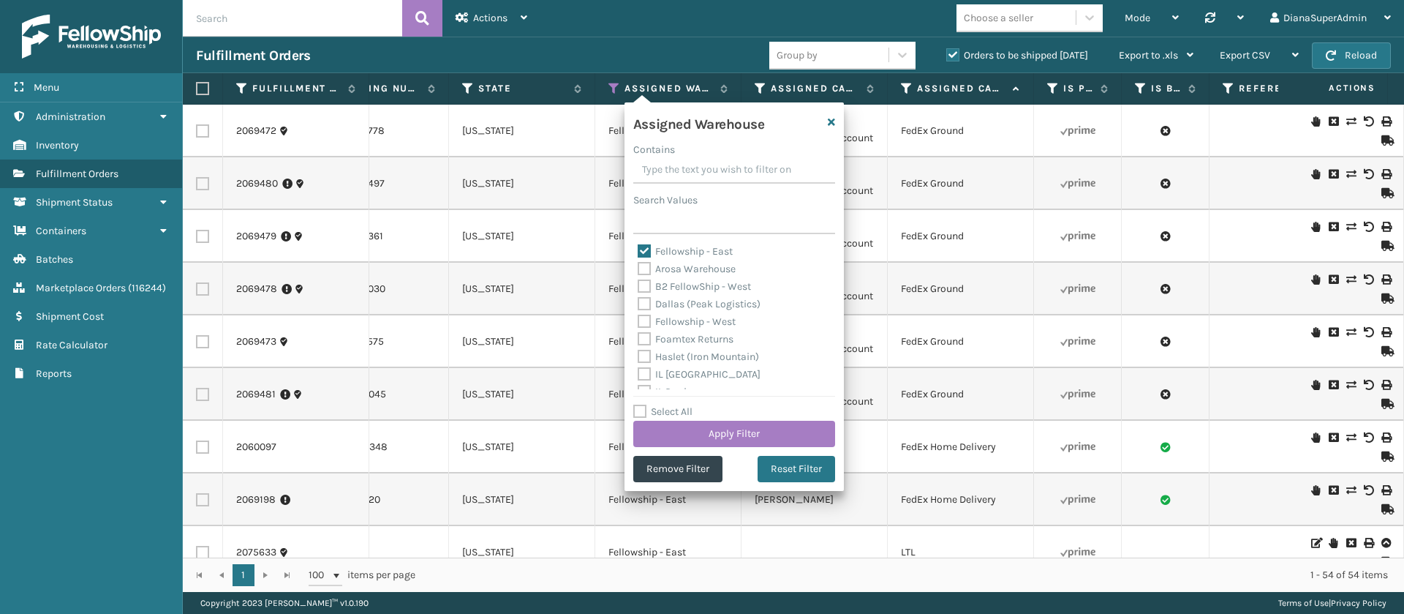
click at [647, 249] on label "Fellowship - East" at bounding box center [685, 251] width 95 height 12
click at [639, 249] on input "Fellowship - East" at bounding box center [638, 248] width 1 height 10
checkbox input "false"
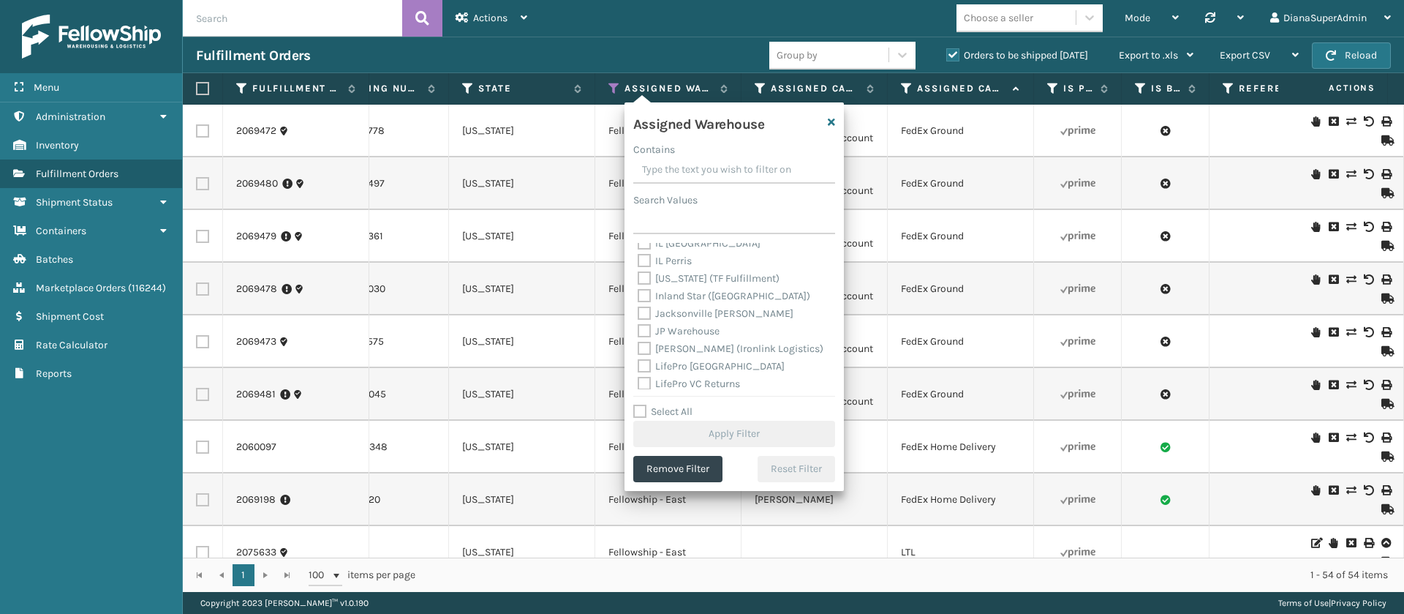
scroll to position [132, 0]
click at [649, 342] on label "[PERSON_NAME] (Ironlink Logistics)" at bounding box center [731, 348] width 186 height 12
click at [639, 342] on input "[PERSON_NAME] (Ironlink Logistics)" at bounding box center [638, 344] width 1 height 10
checkbox input "true"
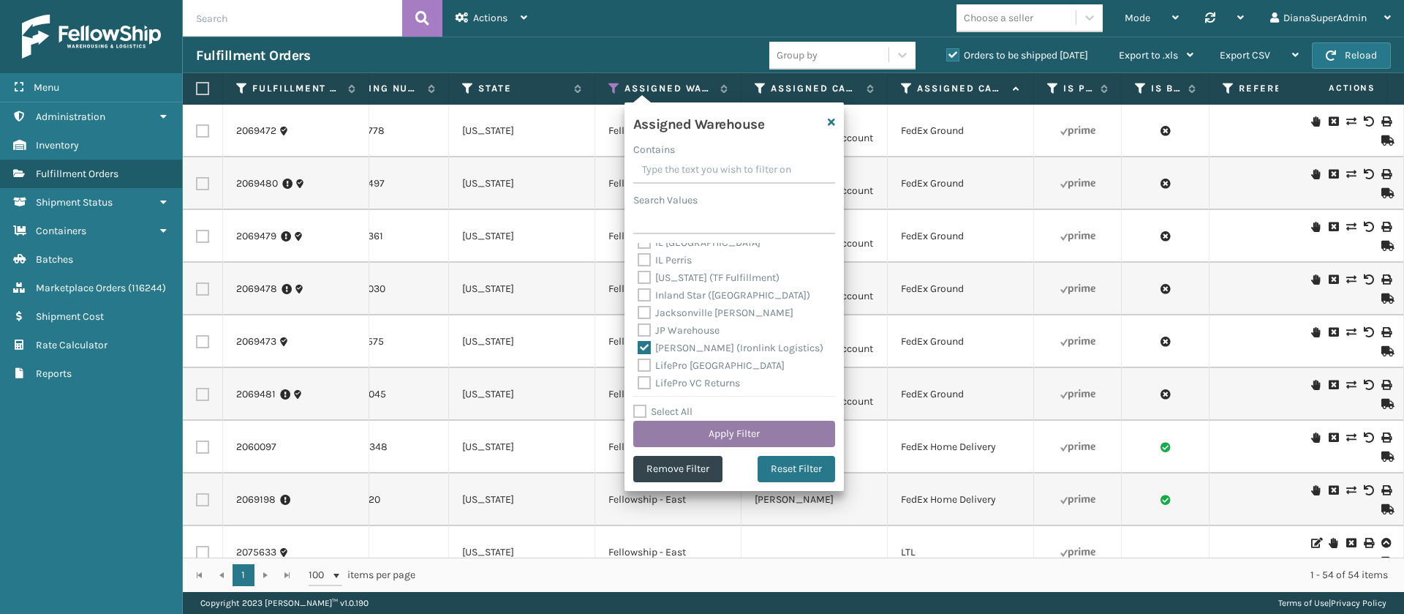
click at [732, 426] on button "Apply Filter" at bounding box center [734, 434] width 202 height 26
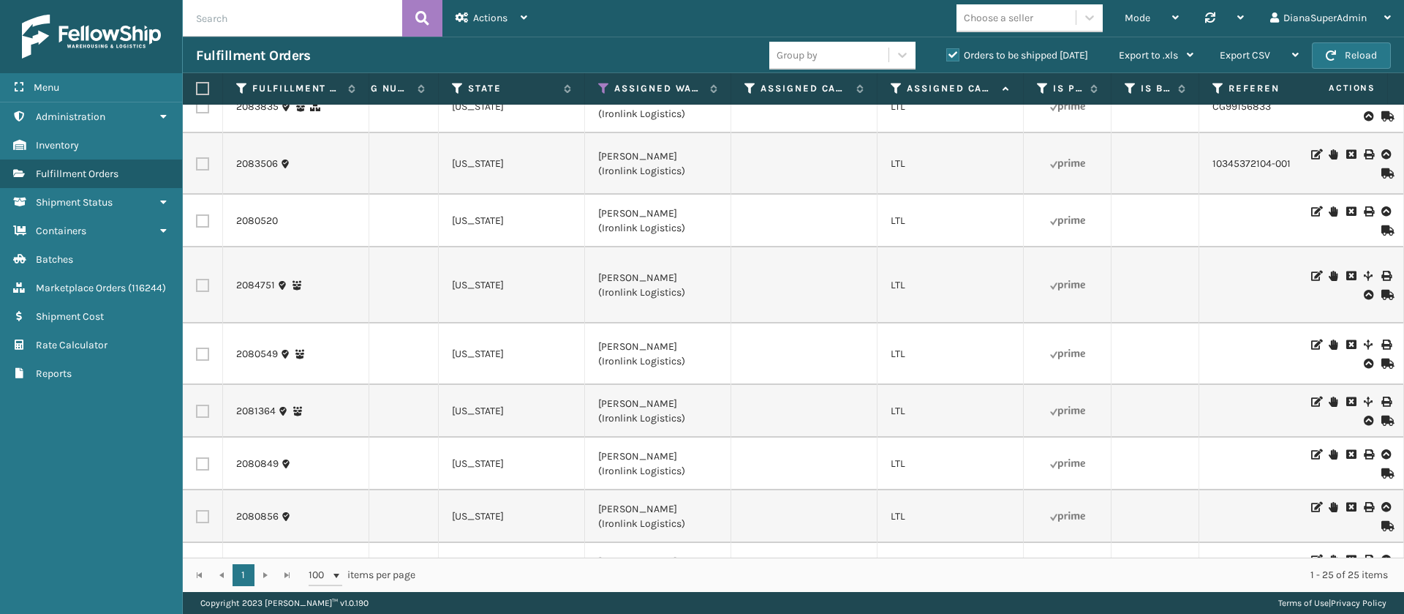
scroll to position [0, 1271]
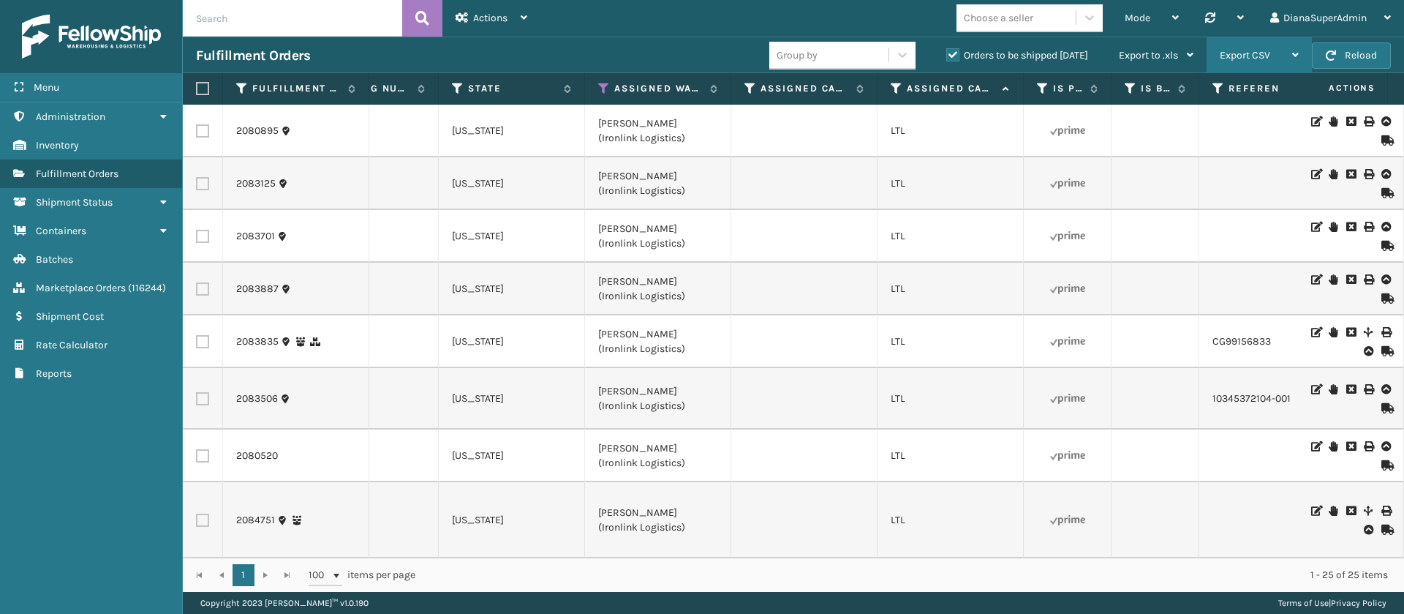
click at [1281, 47] on div "Export CSV" at bounding box center [1259, 55] width 79 height 37
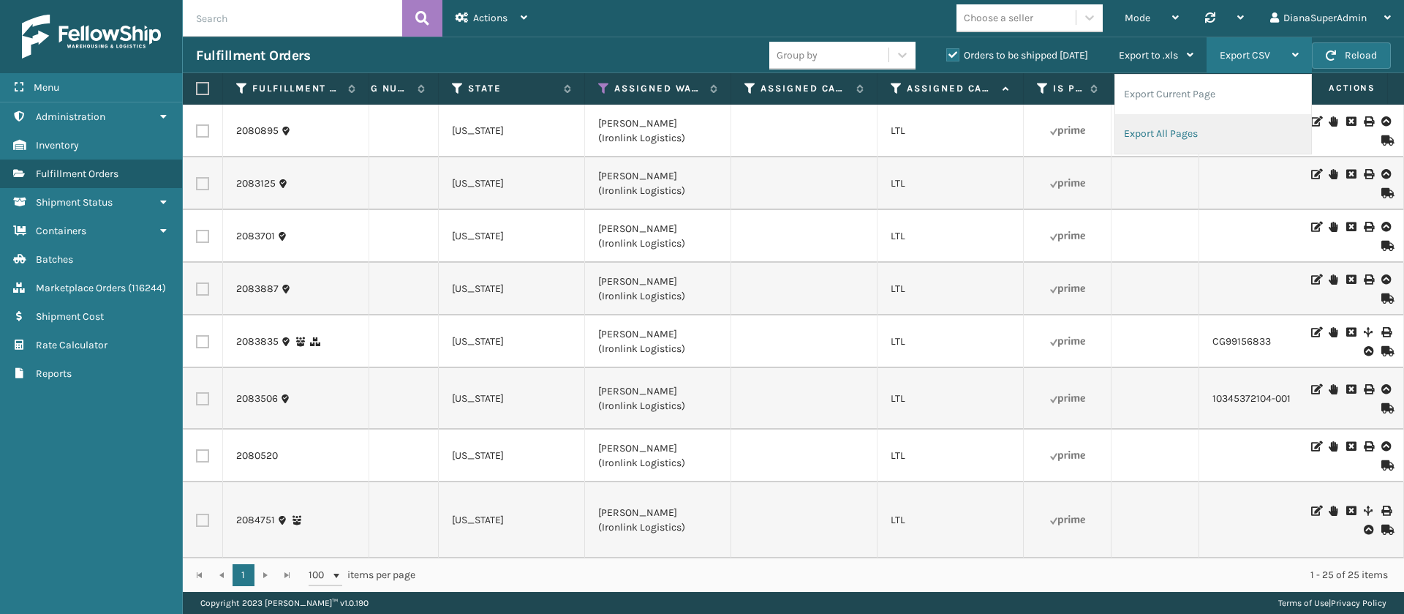
click at [1198, 127] on li "Export All Pages" at bounding box center [1213, 133] width 196 height 39
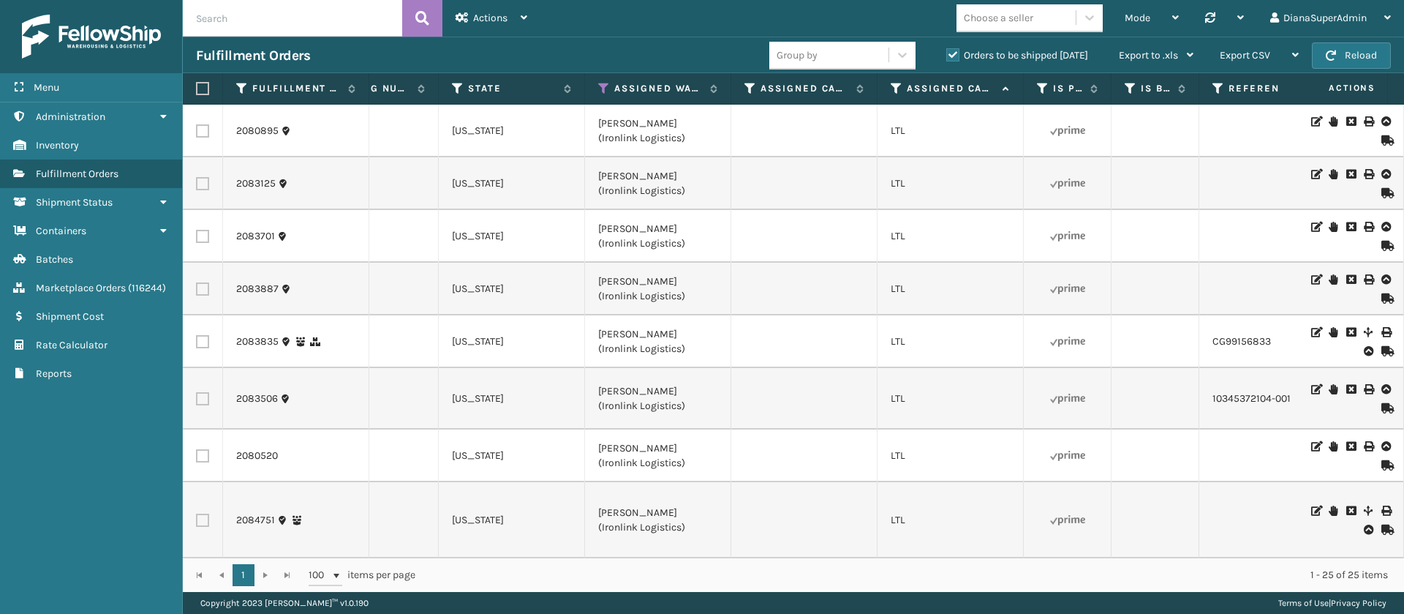
click at [636, 54] on div "Fulfillment Orders" at bounding box center [482, 56] width 573 height 18
click at [1268, 54] on span "Export CSV" at bounding box center [1245, 55] width 50 height 12
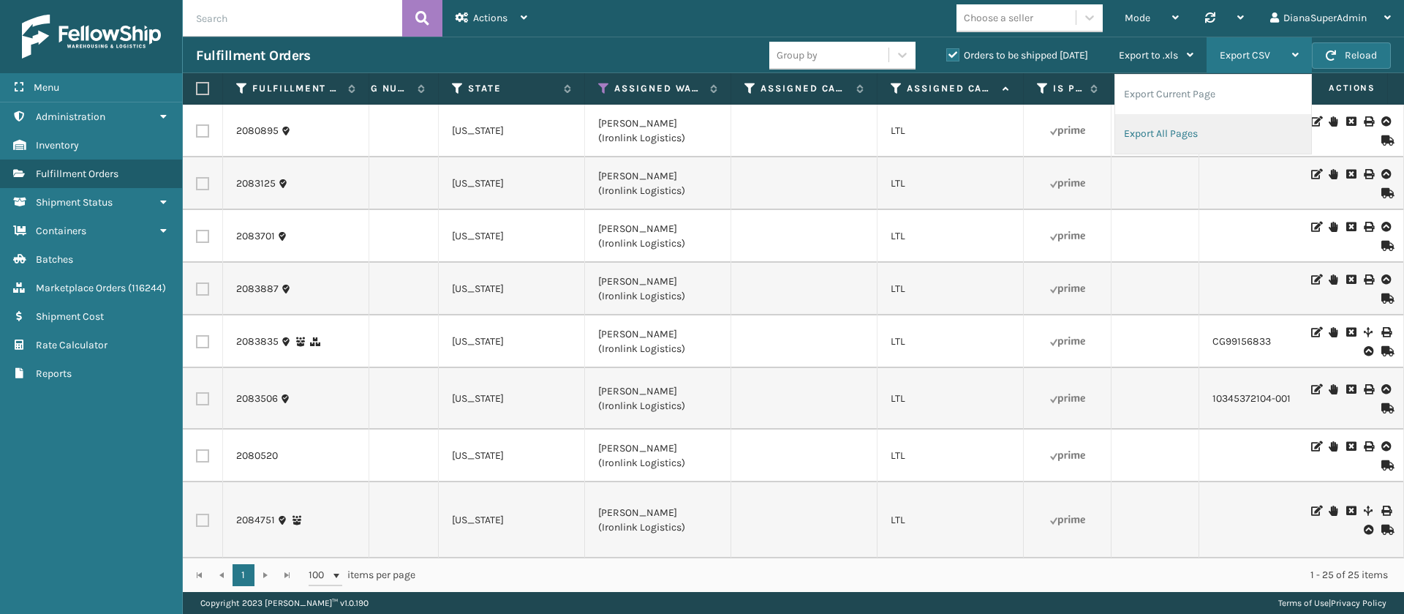
click at [1227, 127] on li "Export All Pages" at bounding box center [1213, 133] width 196 height 39
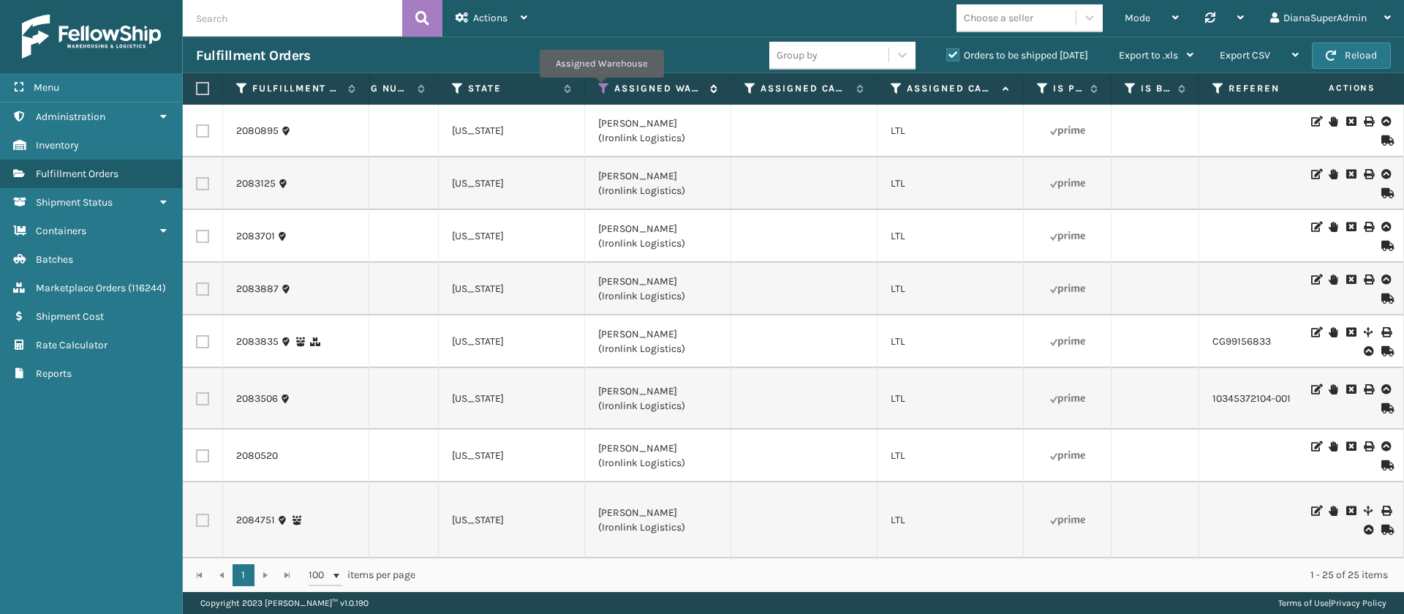
click at [602, 88] on icon at bounding box center [604, 88] width 12 height 13
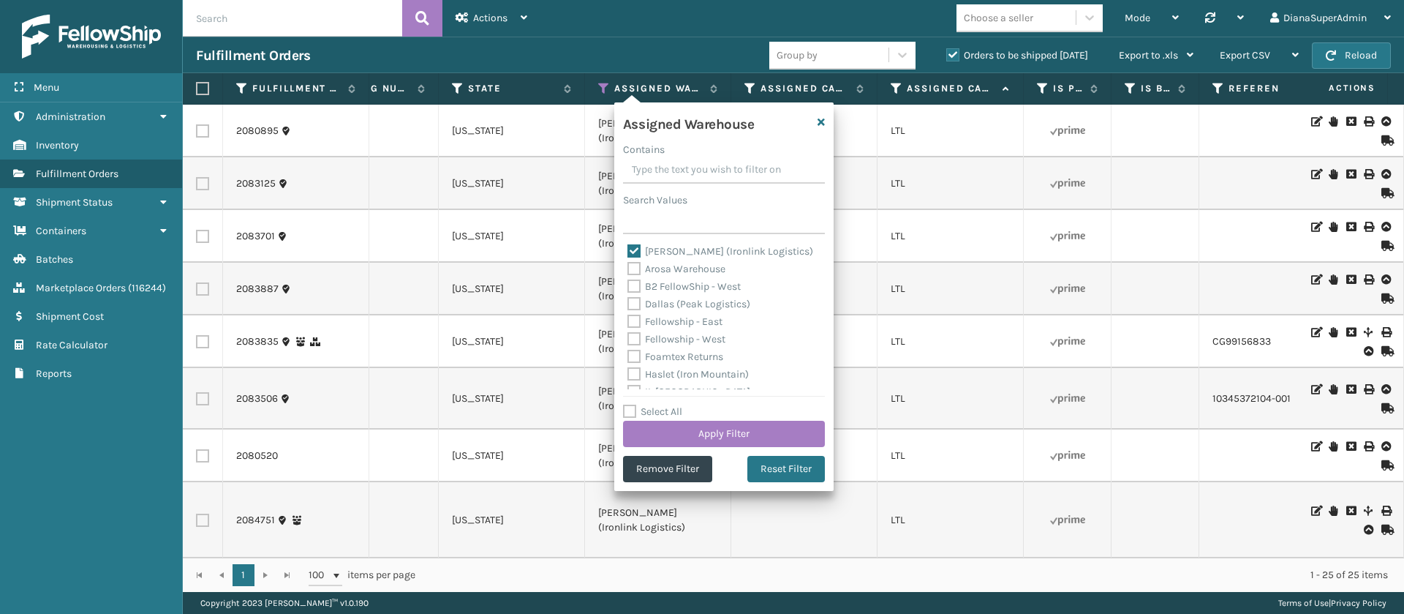
click at [638, 249] on label "[PERSON_NAME] (Ironlink Logistics)" at bounding box center [721, 251] width 186 height 12
click at [628, 249] on input "[PERSON_NAME] (Ironlink Logistics)" at bounding box center [628, 248] width 1 height 10
checkbox input "false"
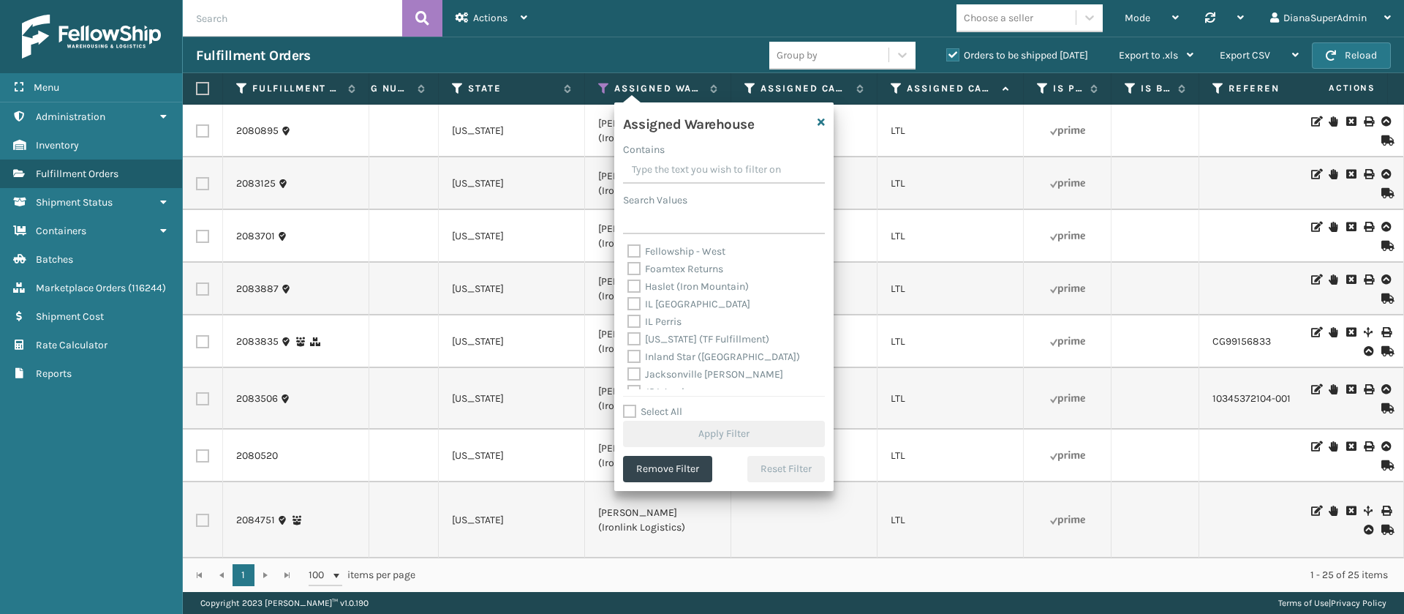
scroll to position [89, 0]
click at [634, 336] on label "[US_STATE] (TF Fulfillment)" at bounding box center [699, 337] width 142 height 12
click at [628, 336] on input "[US_STATE] (TF Fulfillment)" at bounding box center [628, 334] width 1 height 10
checkbox input "true"
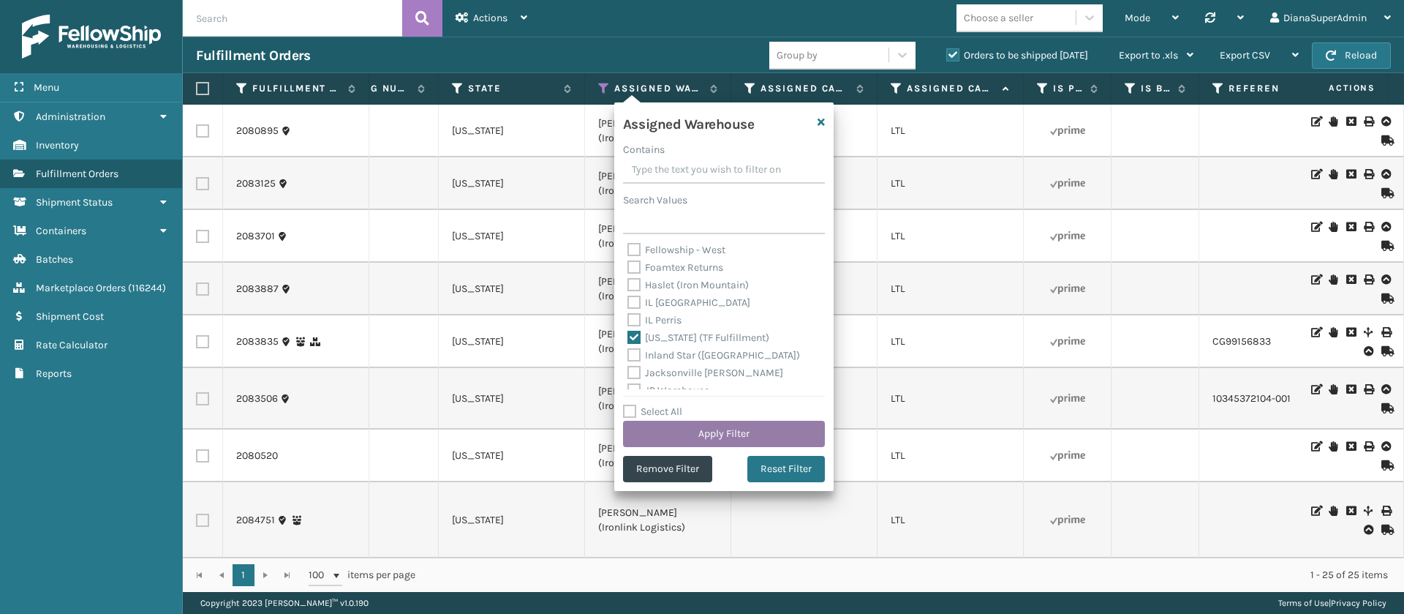
click at [705, 424] on button "Apply Filter" at bounding box center [724, 434] width 202 height 26
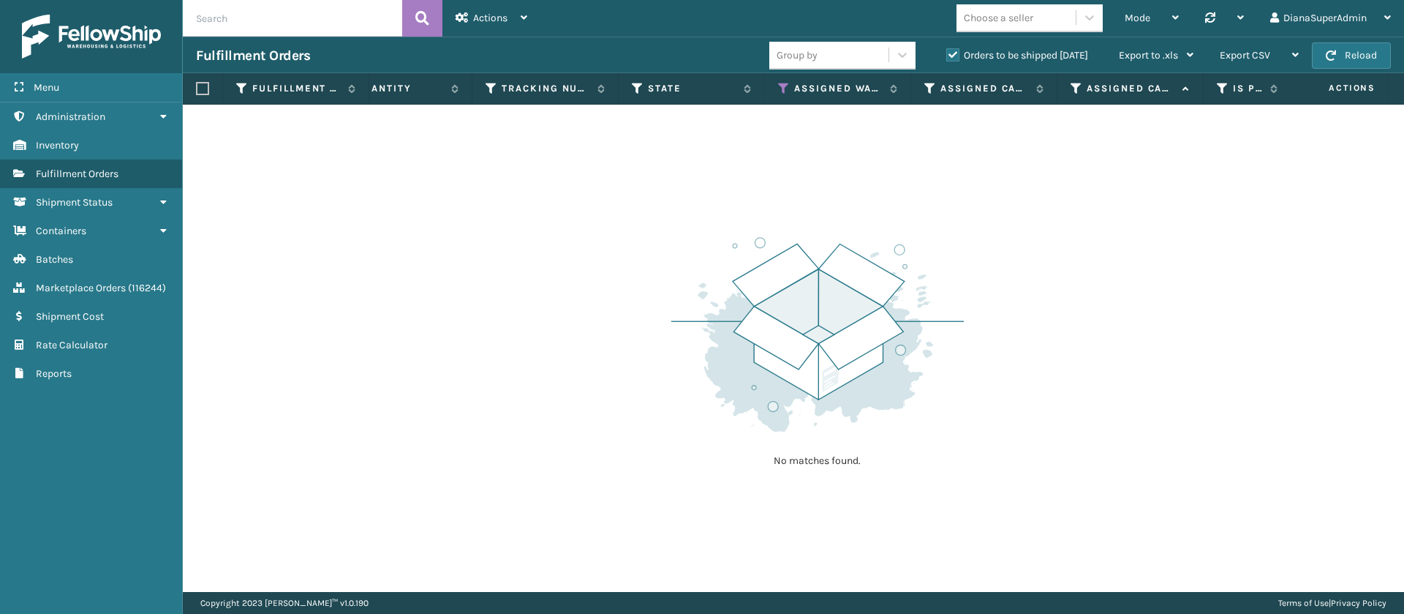
scroll to position [0, 1374]
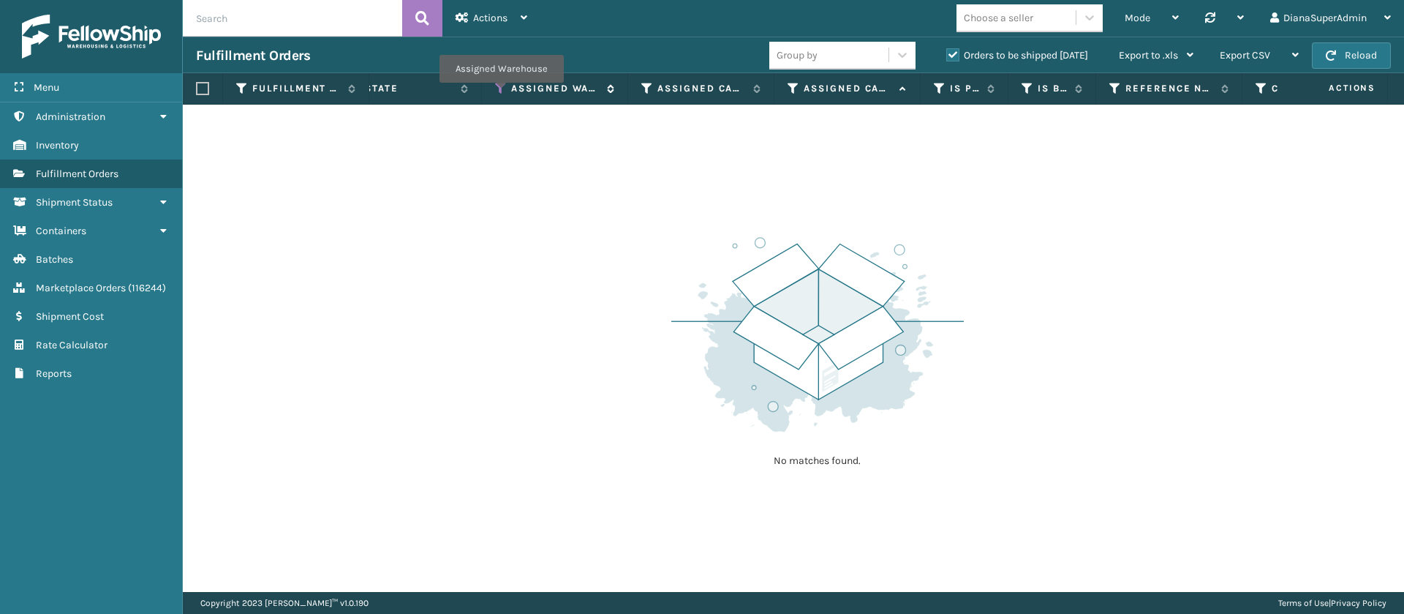
click at [500, 93] on icon at bounding box center [501, 88] width 12 height 13
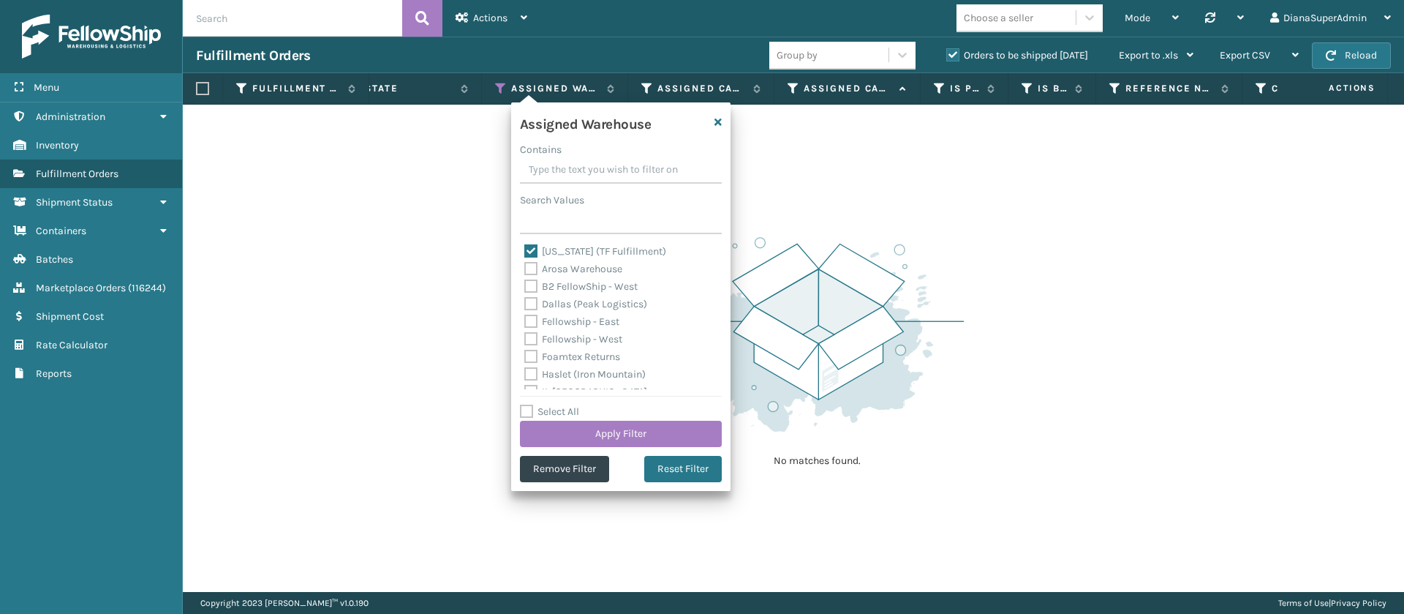
click at [527, 245] on label "[US_STATE] (TF Fulfillment)" at bounding box center [595, 251] width 142 height 12
click at [525, 245] on input "[US_STATE] (TF Fulfillment)" at bounding box center [524, 248] width 1 height 10
checkbox input "false"
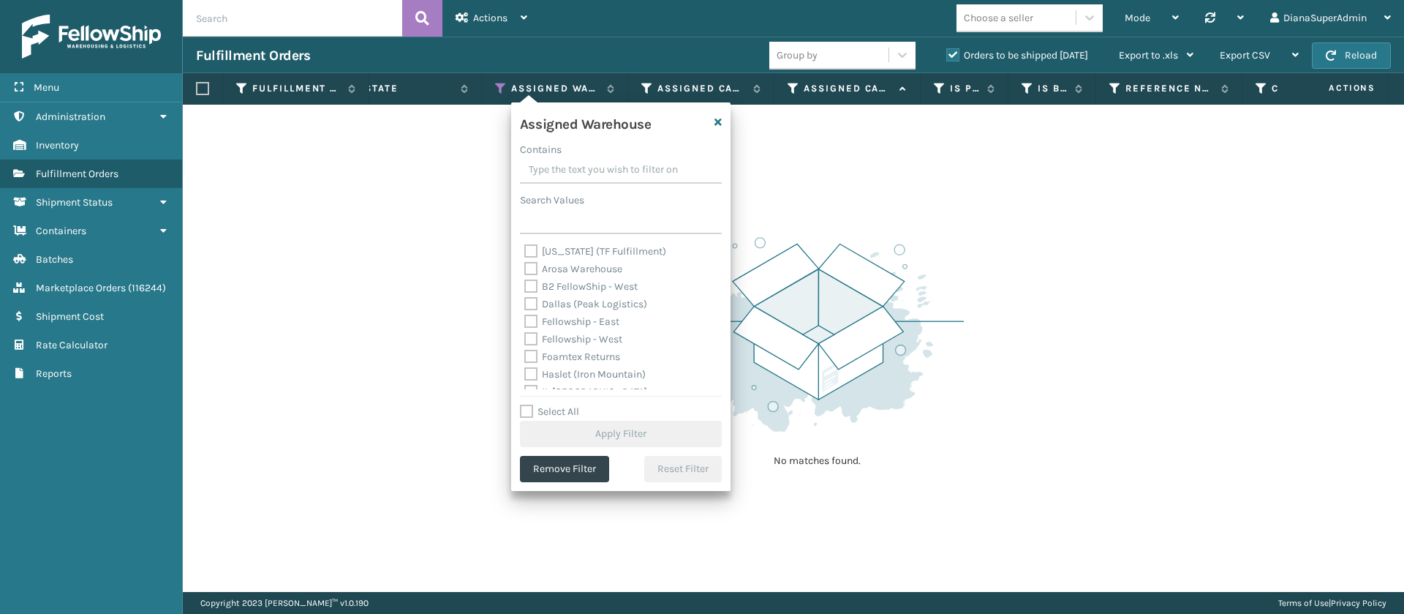
click at [526, 307] on label "Dallas (Peak Logistics)" at bounding box center [585, 304] width 123 height 12
click at [525, 305] on input "Dallas (Peak Logistics)" at bounding box center [524, 301] width 1 height 10
checkbox input "true"
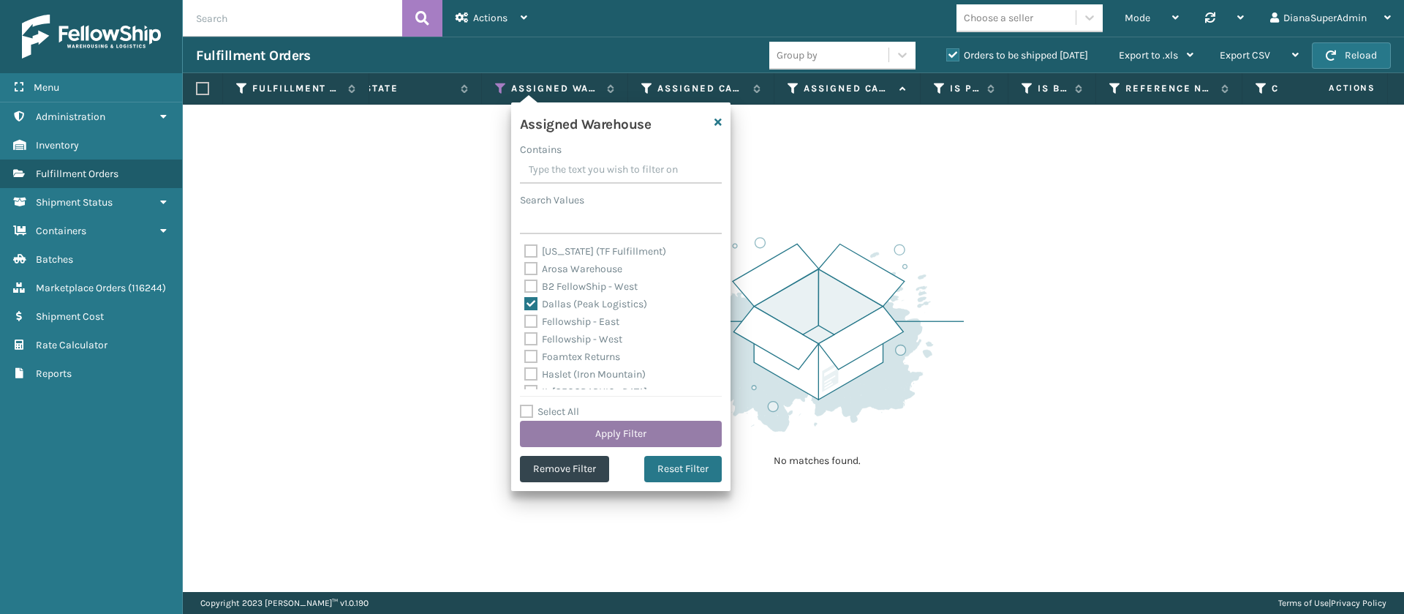
click at [609, 425] on button "Apply Filter" at bounding box center [621, 434] width 202 height 26
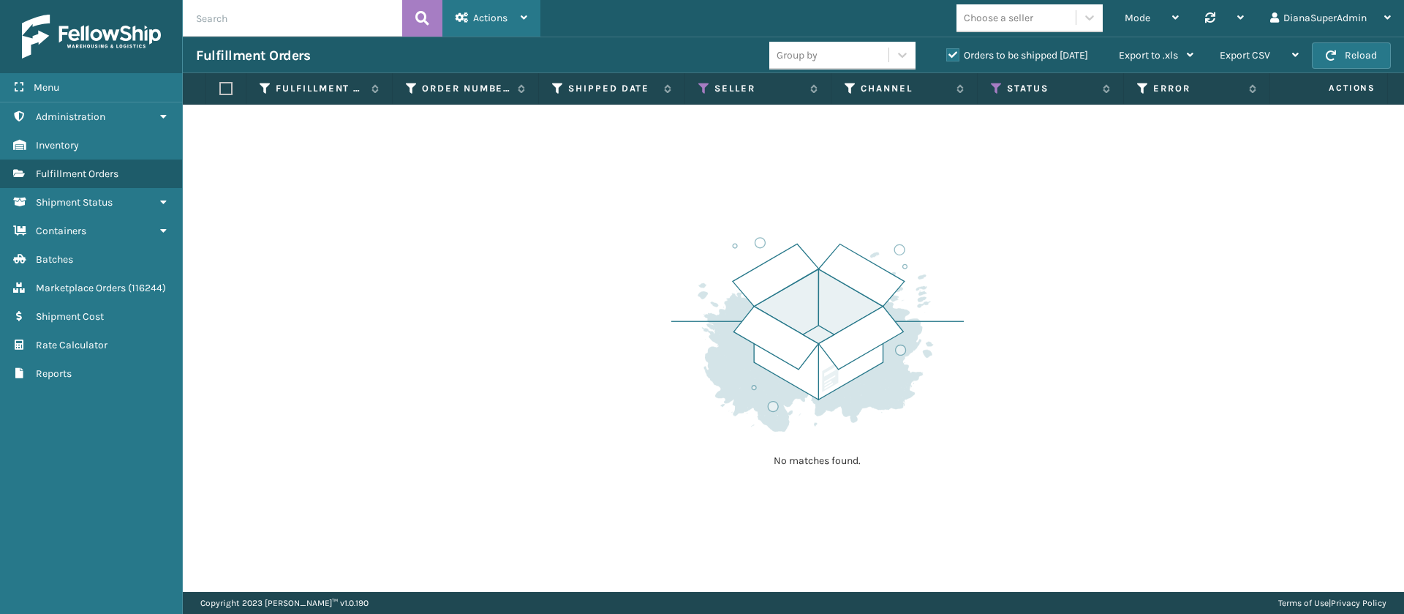
click at [499, 18] on span "Actions" at bounding box center [490, 18] width 34 height 12
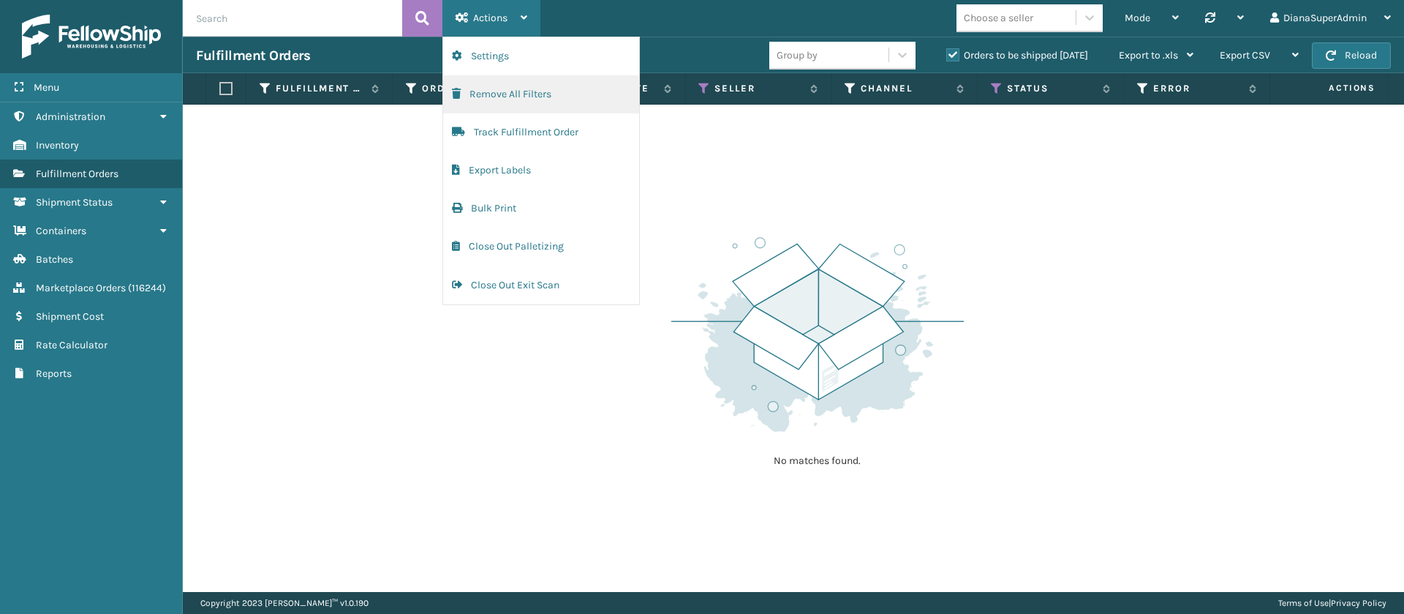
click at [530, 91] on button "Remove All Filters" at bounding box center [541, 94] width 196 height 38
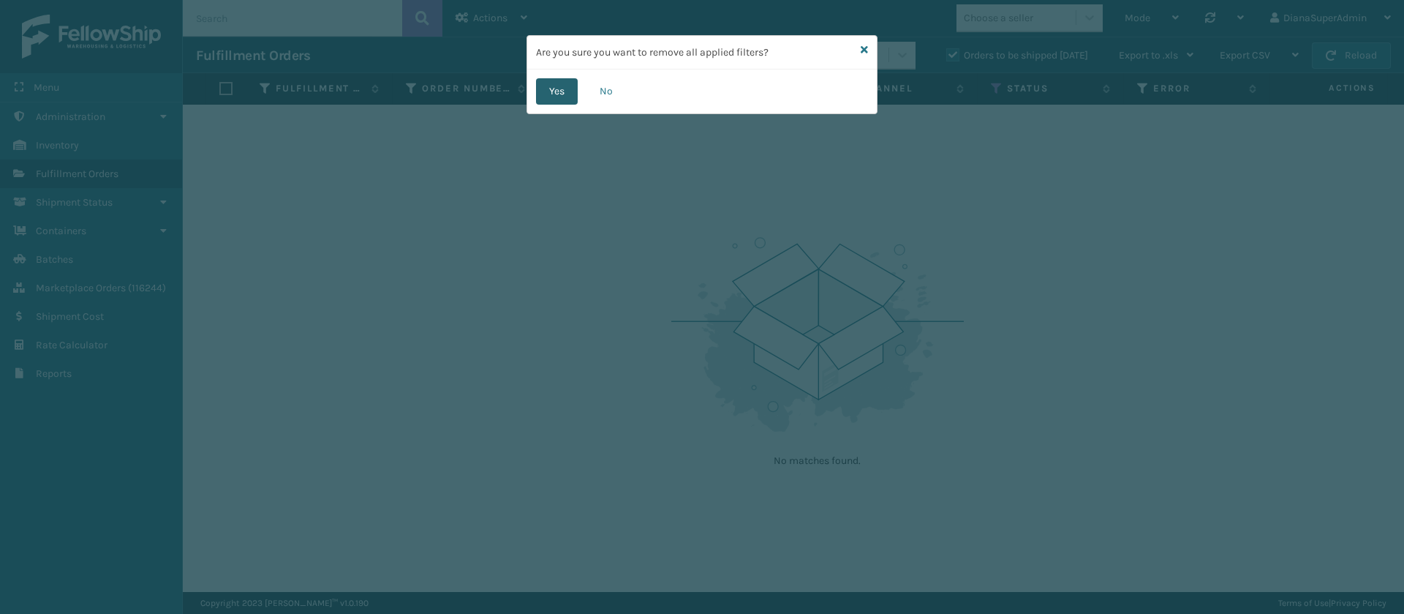
click at [557, 93] on button "Yes" at bounding box center [557, 91] width 42 height 26
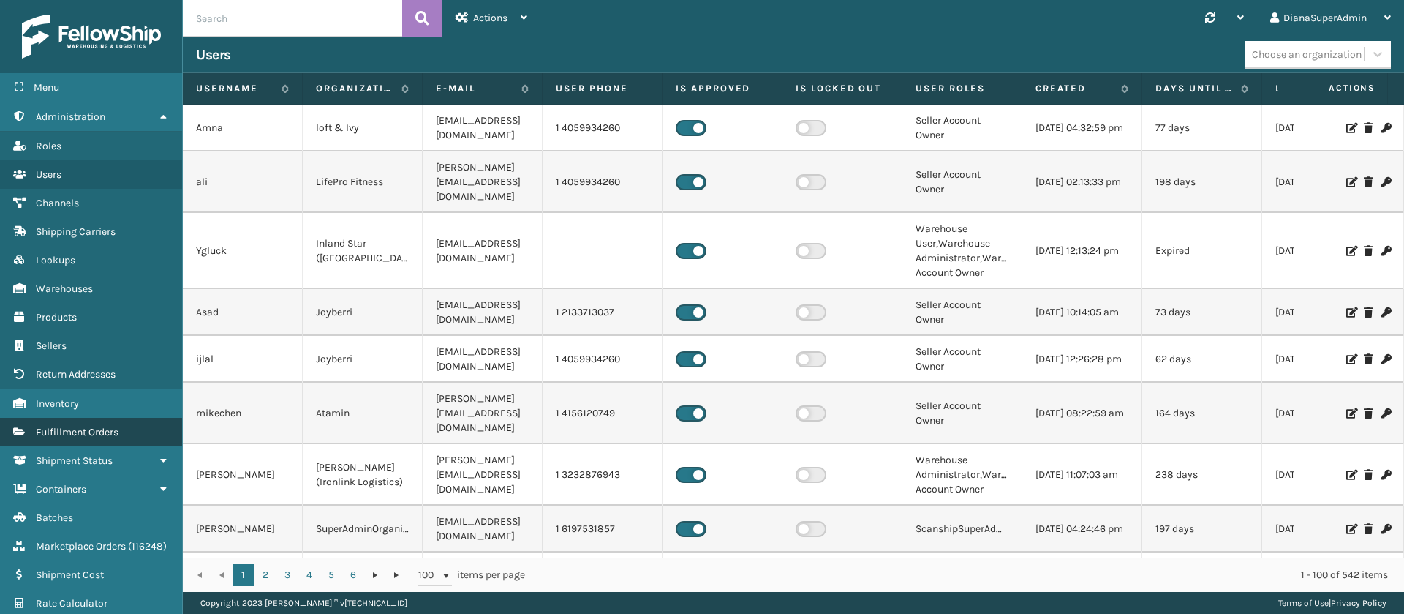
click at [94, 422] on link "Fulfillment Orders" at bounding box center [91, 432] width 182 height 29
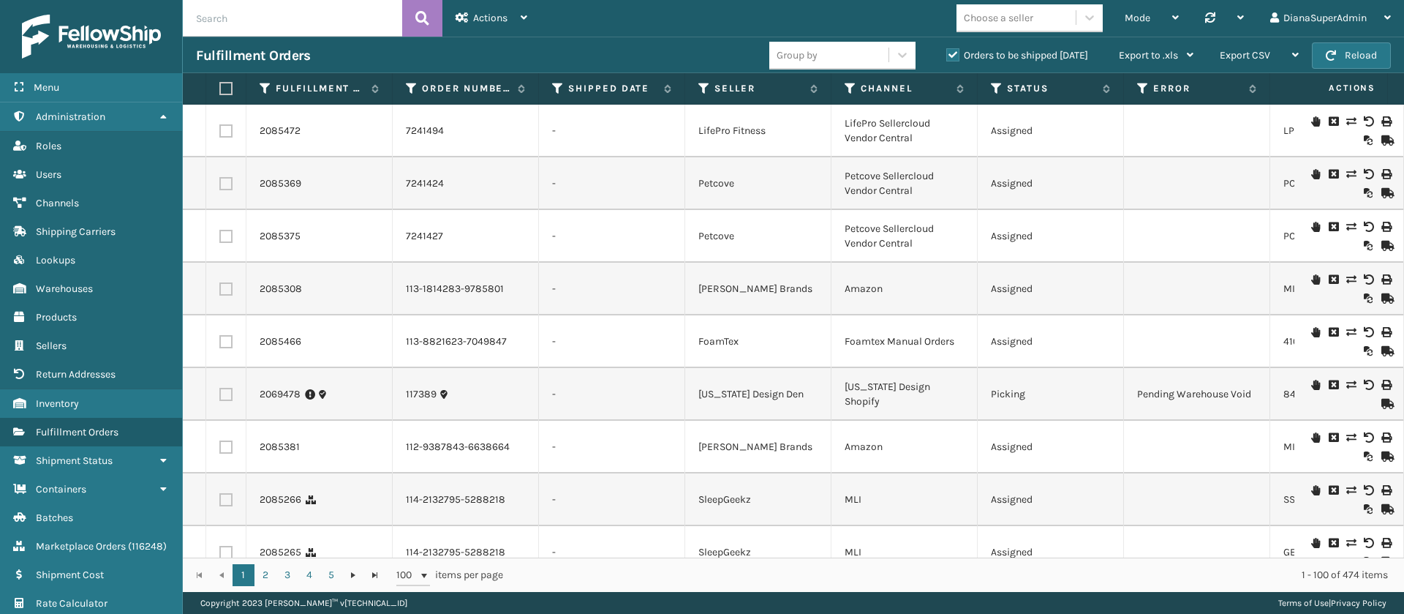
click at [527, 13] on icon at bounding box center [524, 17] width 7 height 10
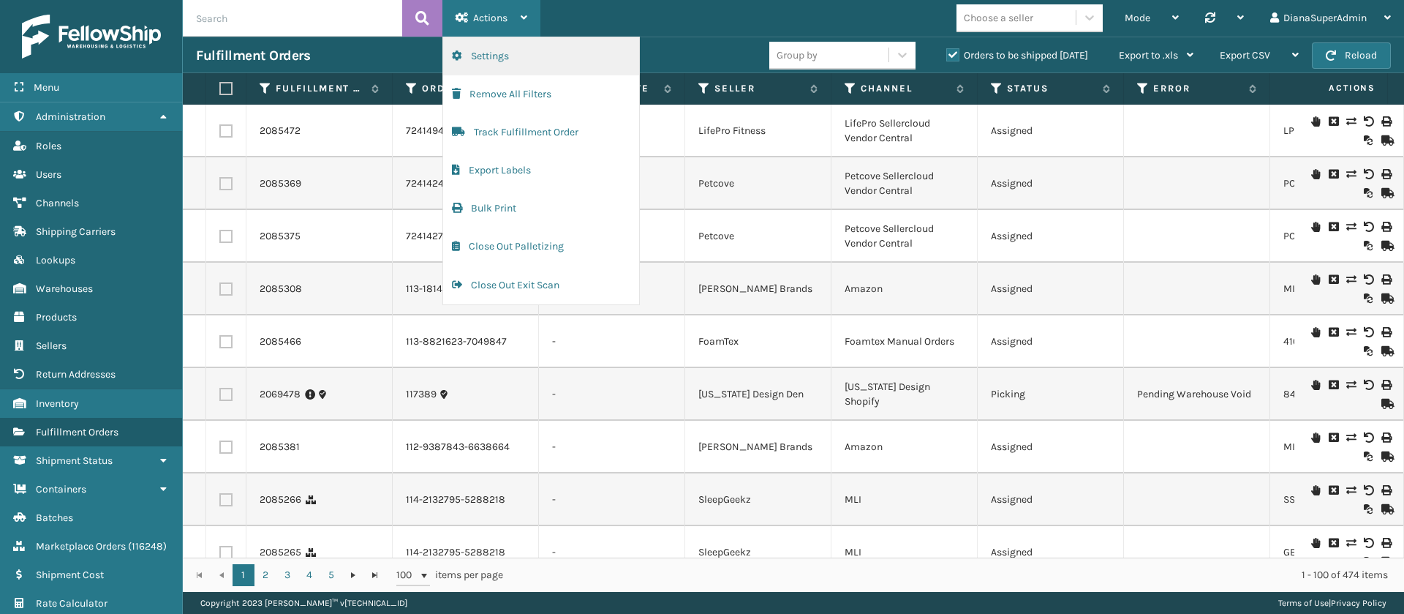
click at [518, 48] on button "Settings" at bounding box center [541, 56] width 196 height 38
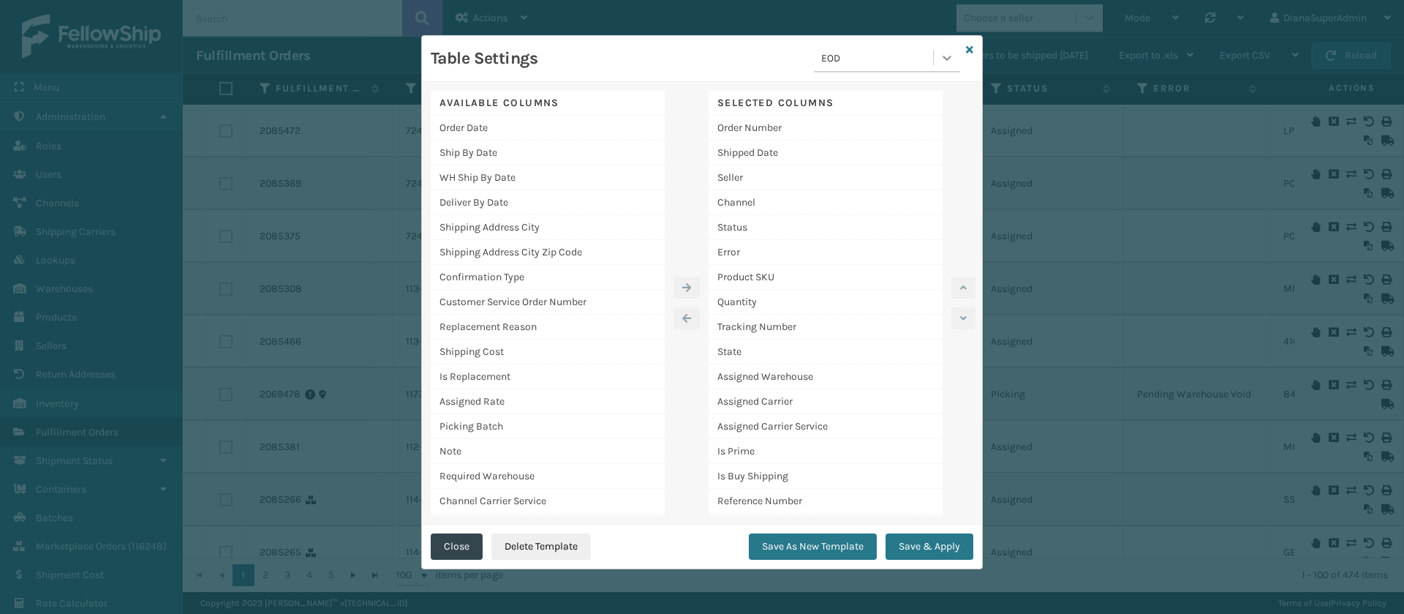
click at [945, 56] on icon at bounding box center [947, 58] width 9 height 5
click at [864, 169] on div "[PERSON_NAME] Report" at bounding box center [887, 175] width 146 height 27
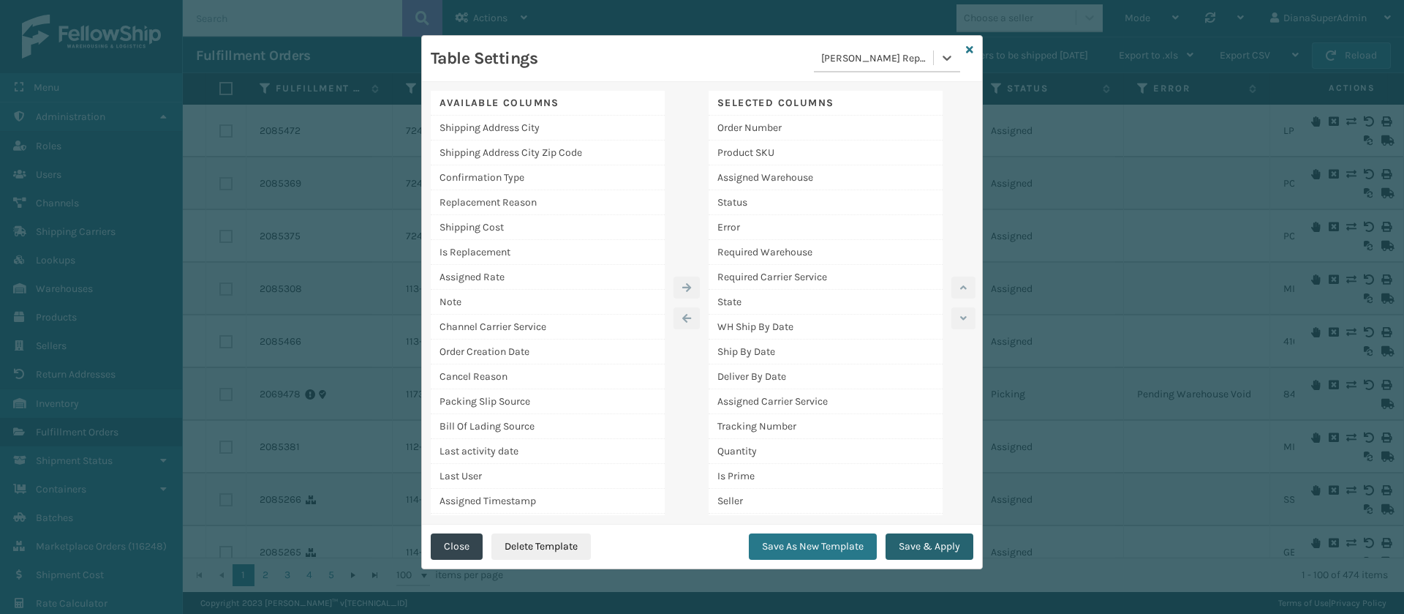
click at [924, 554] on button "Save & Apply" at bounding box center [930, 546] width 88 height 26
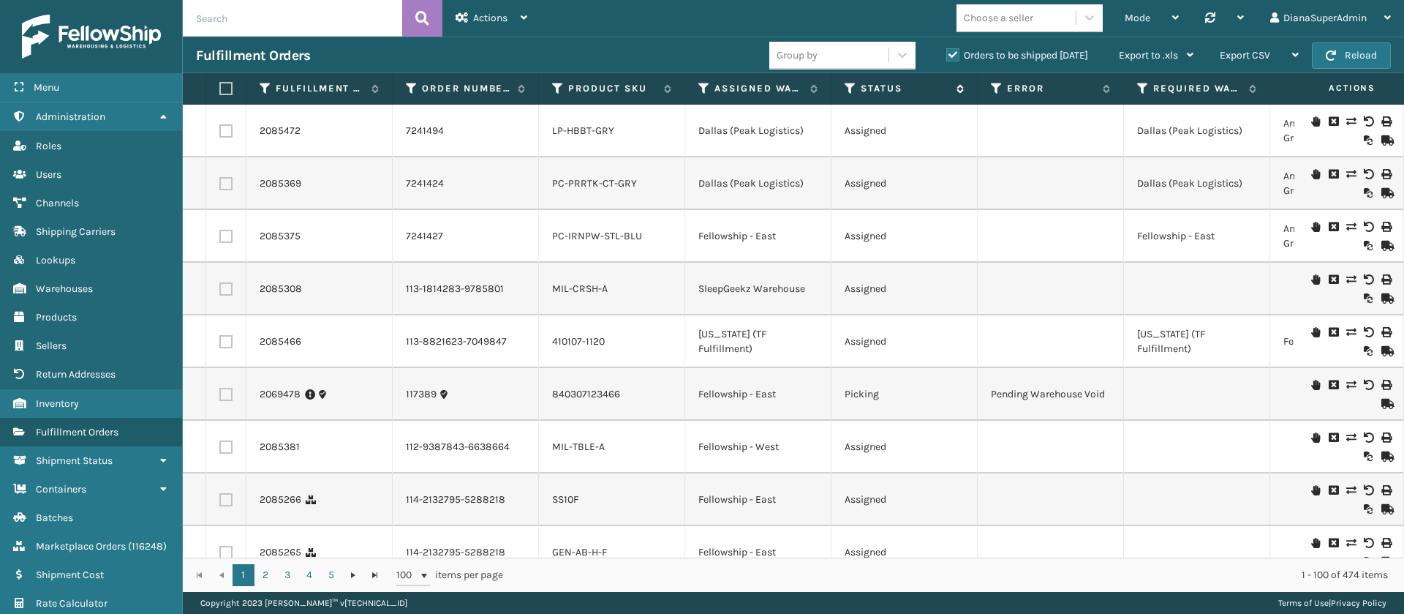
click at [846, 88] on icon at bounding box center [851, 88] width 12 height 13
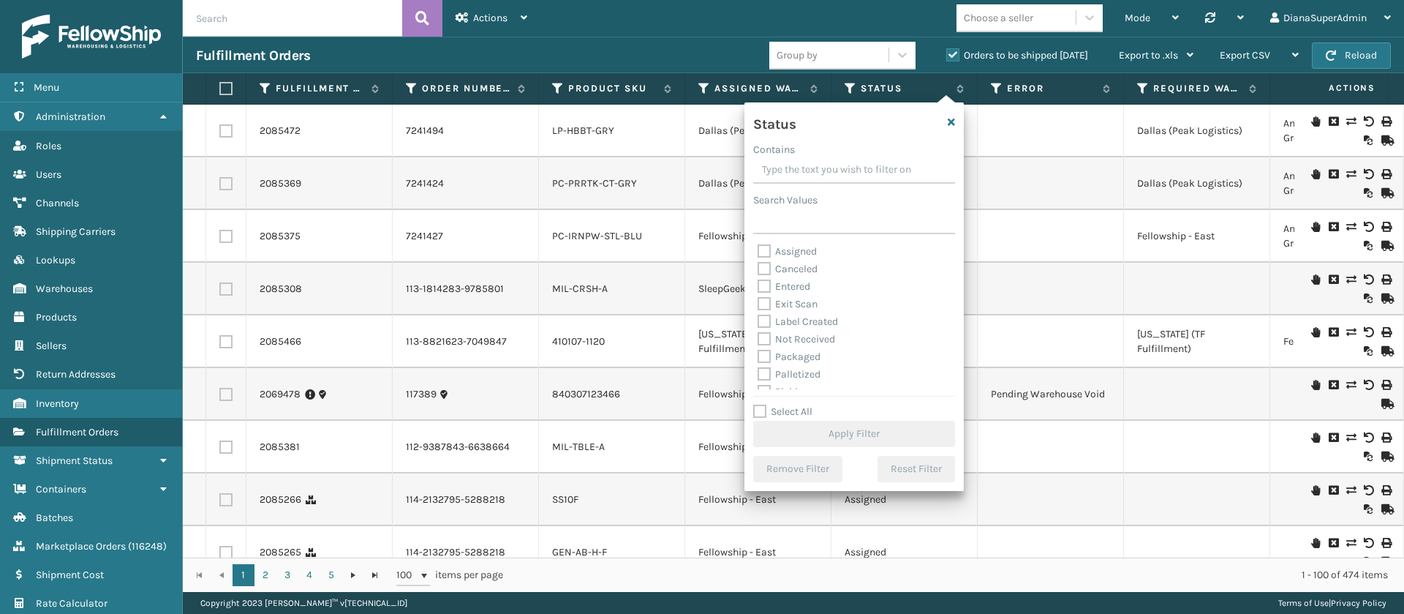
click at [763, 246] on label "Assigned" at bounding box center [787, 251] width 59 height 12
click at [759, 246] on input "Assigned" at bounding box center [758, 248] width 1 height 10
checkbox input "true"
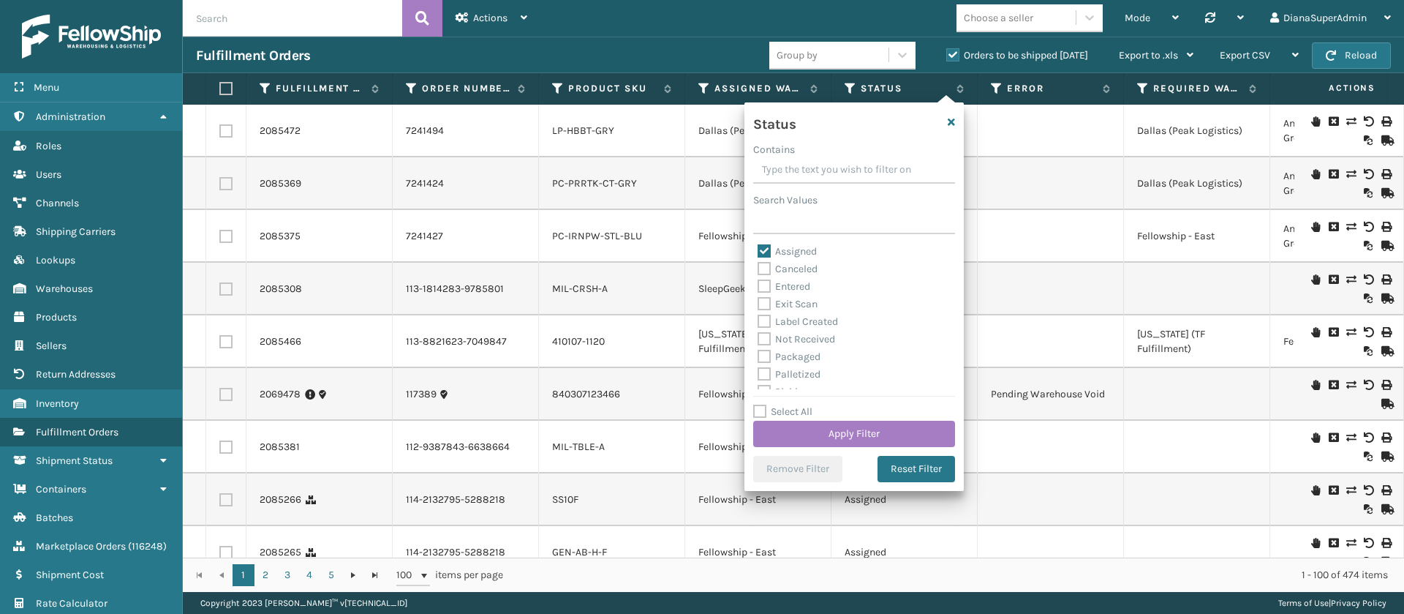
click at [761, 282] on label "Entered" at bounding box center [784, 286] width 53 height 12
click at [759, 282] on input "Entered" at bounding box center [758, 283] width 1 height 10
checkbox input "true"
click at [854, 427] on button "Apply Filter" at bounding box center [854, 434] width 202 height 26
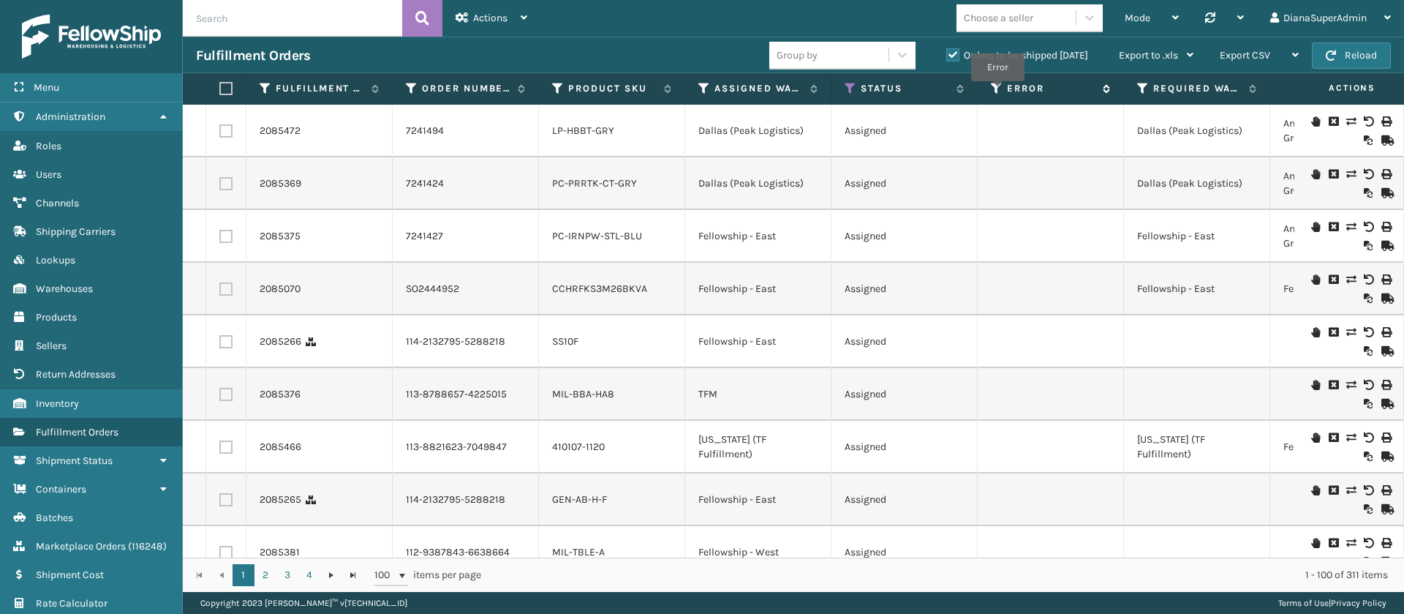
click at [998, 91] on icon at bounding box center [997, 88] width 12 height 13
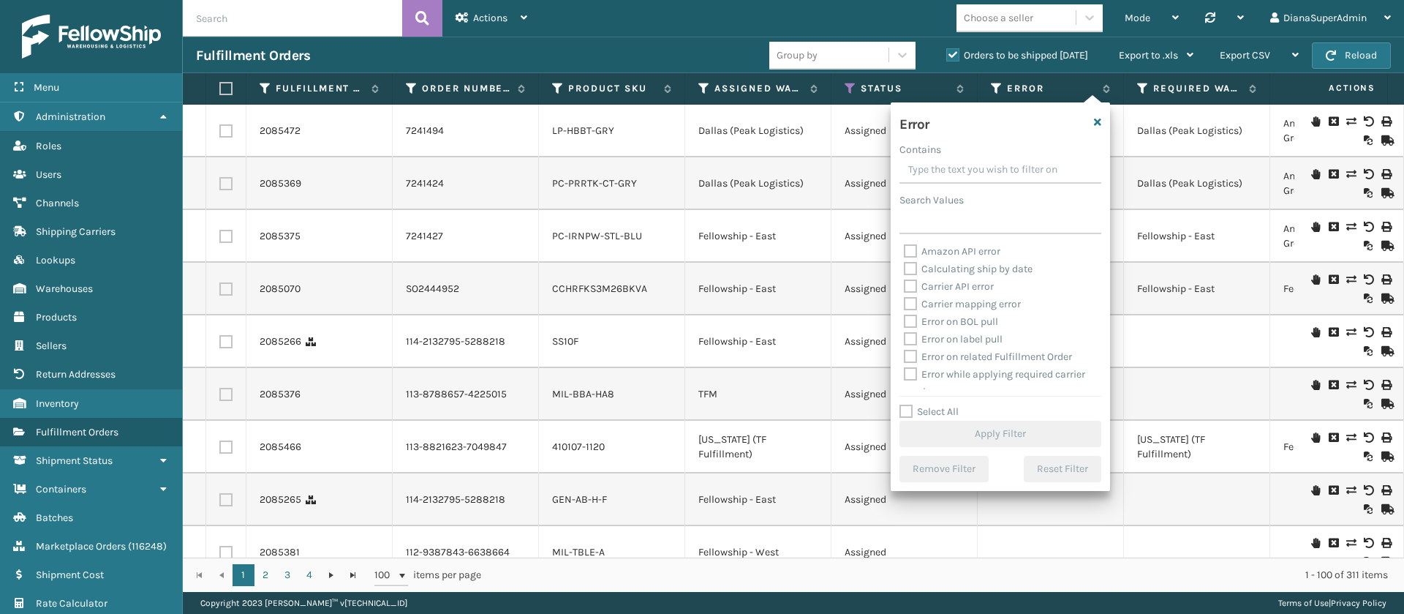
click at [908, 410] on label "Select All" at bounding box center [929, 411] width 59 height 12
click at [908, 405] on input "Select All" at bounding box center [1009, 403] width 219 height 1
checkbox input "true"
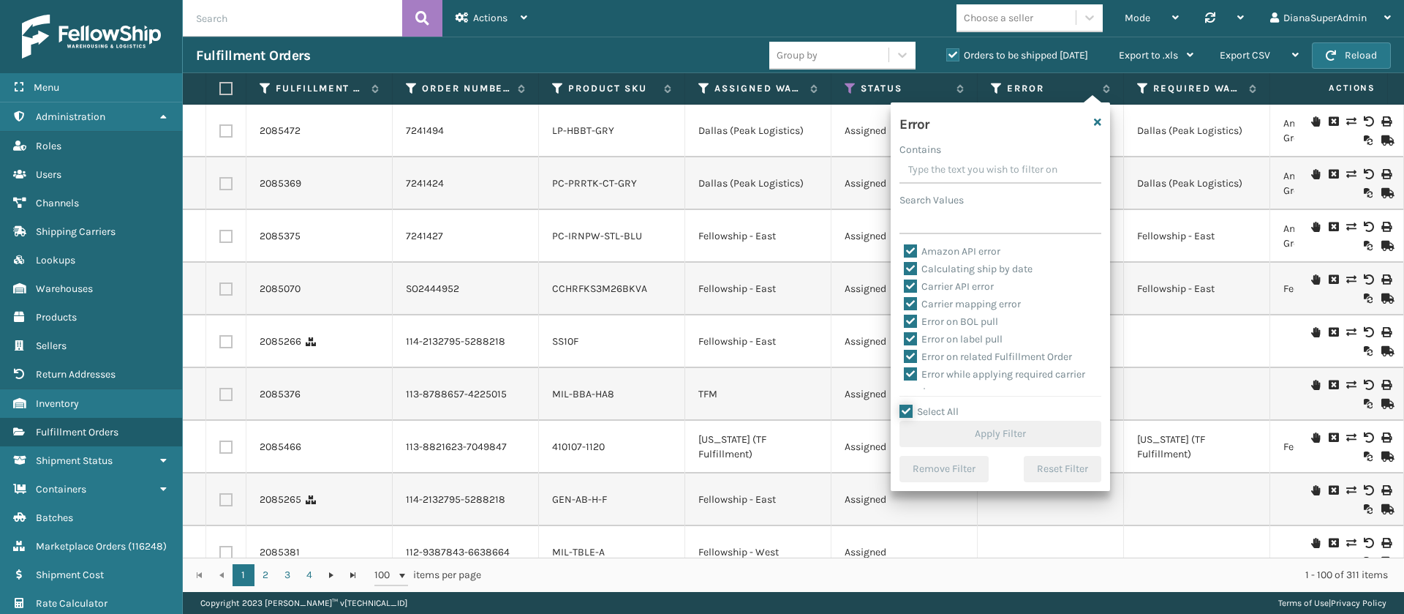
checkbox input "true"
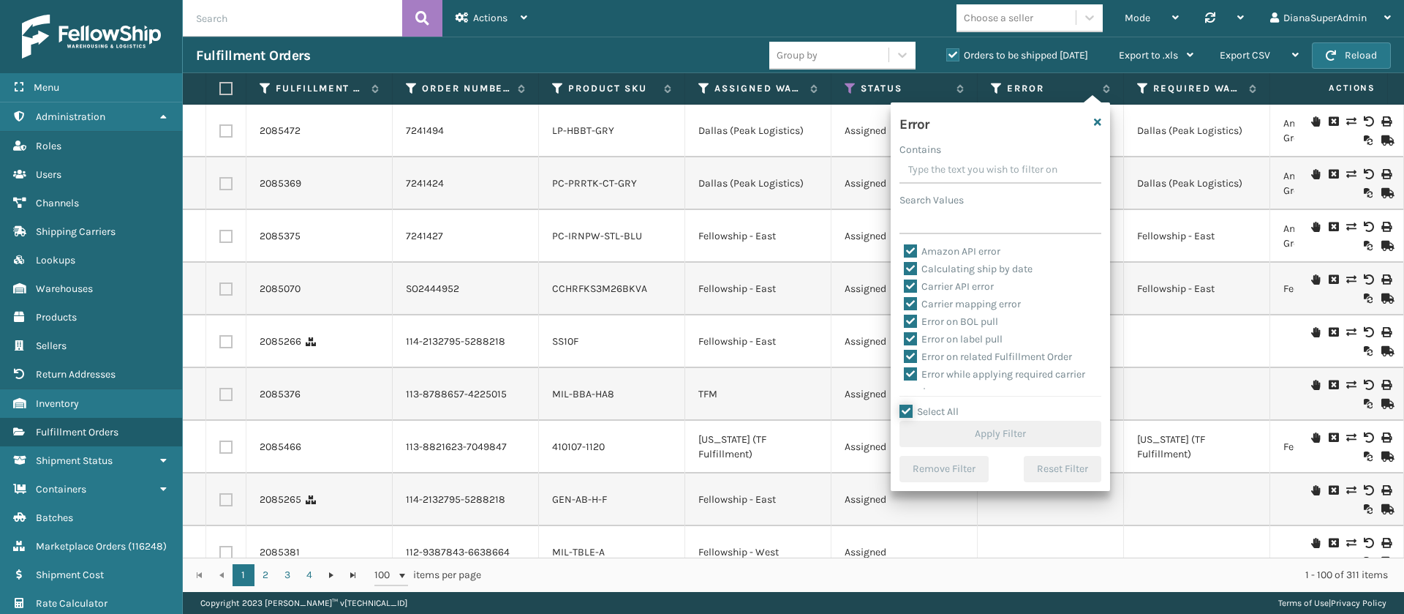
checkbox input "true"
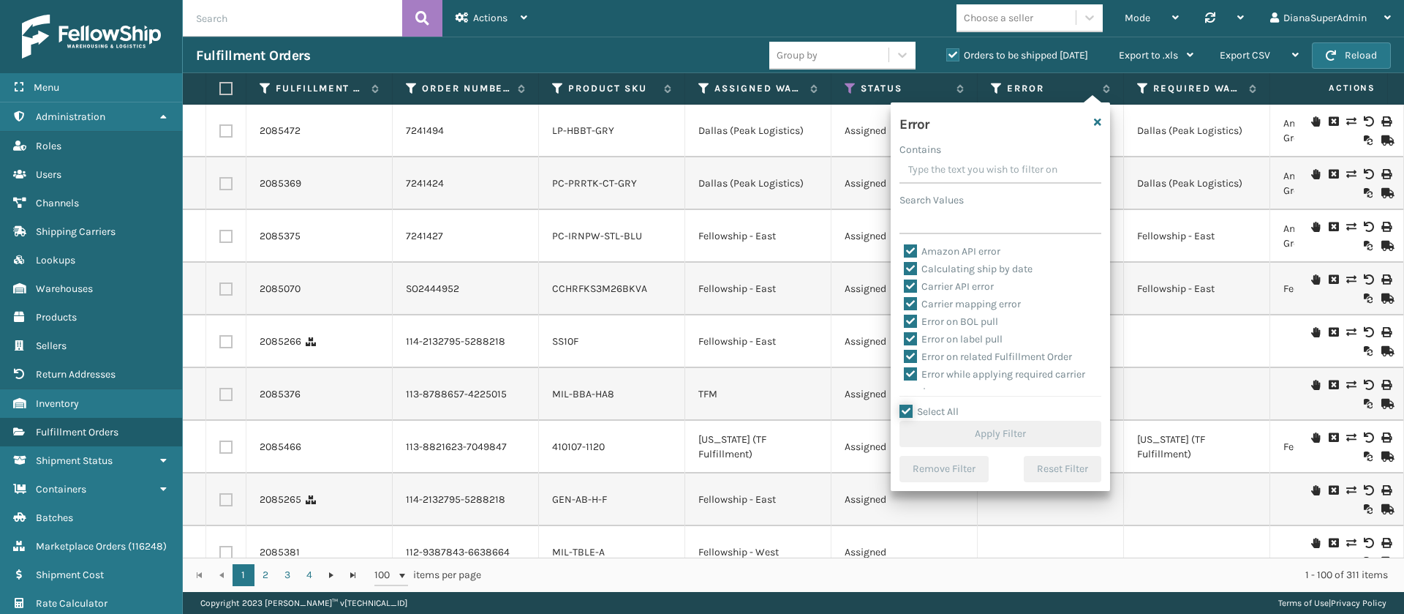
checkbox input "true"
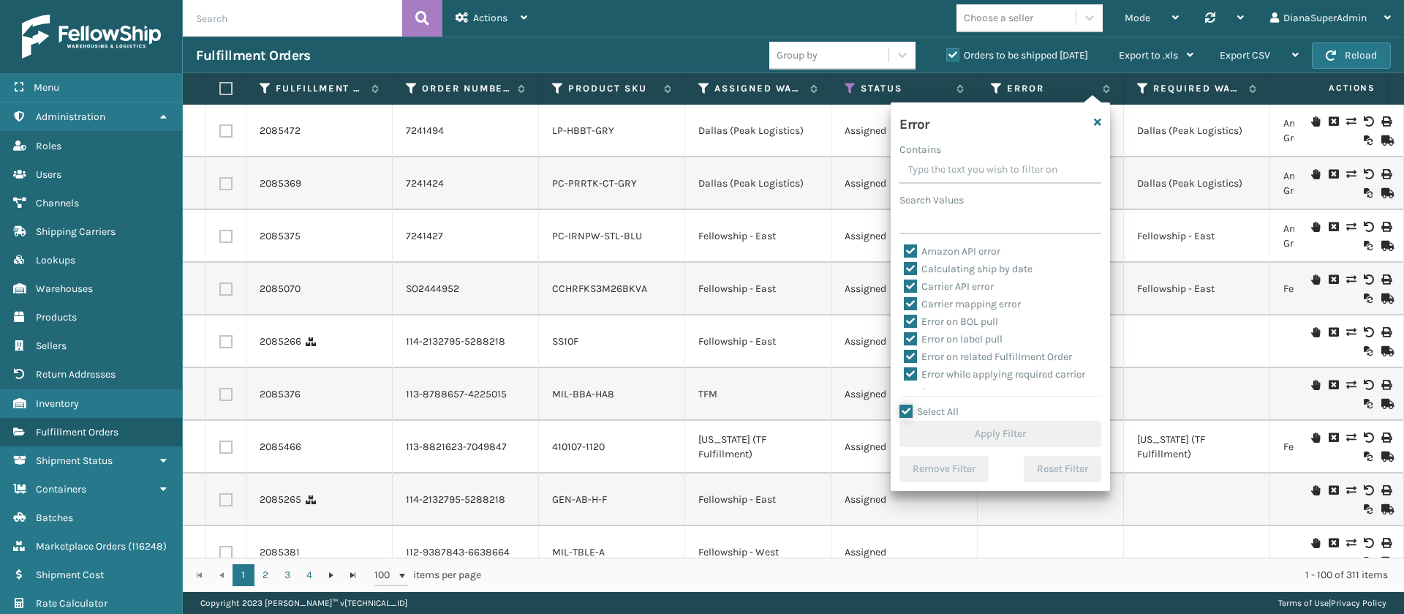
checkbox input "true"
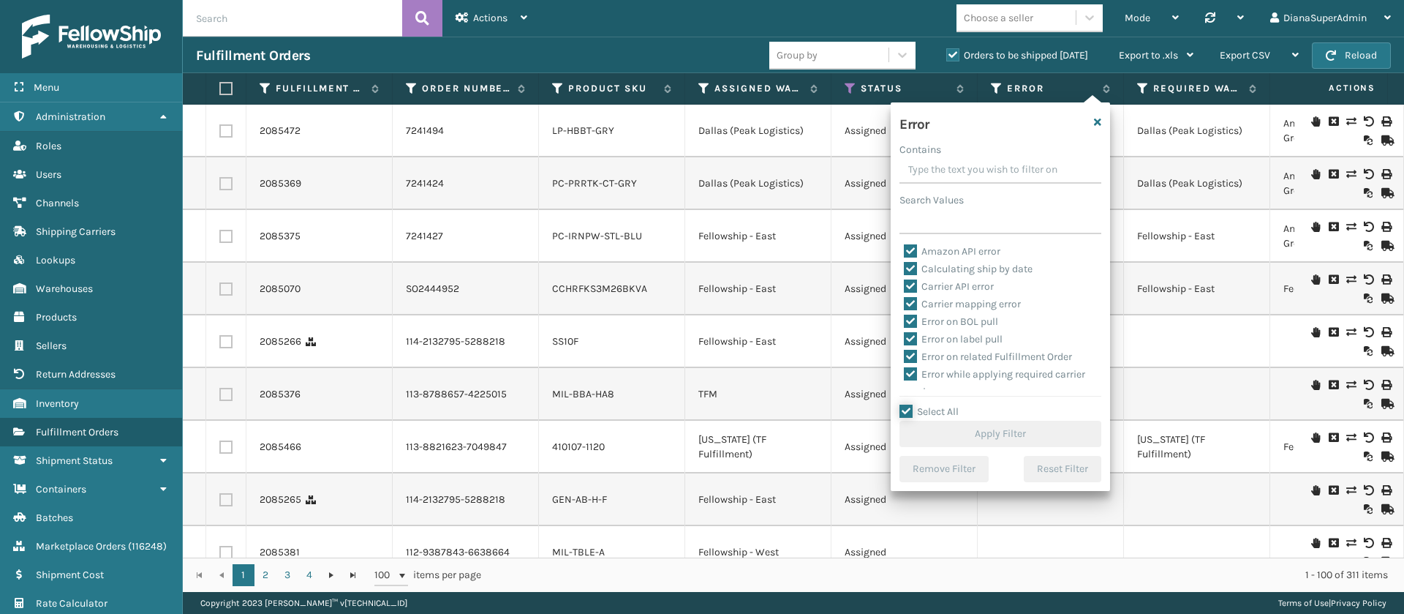
checkbox input "true"
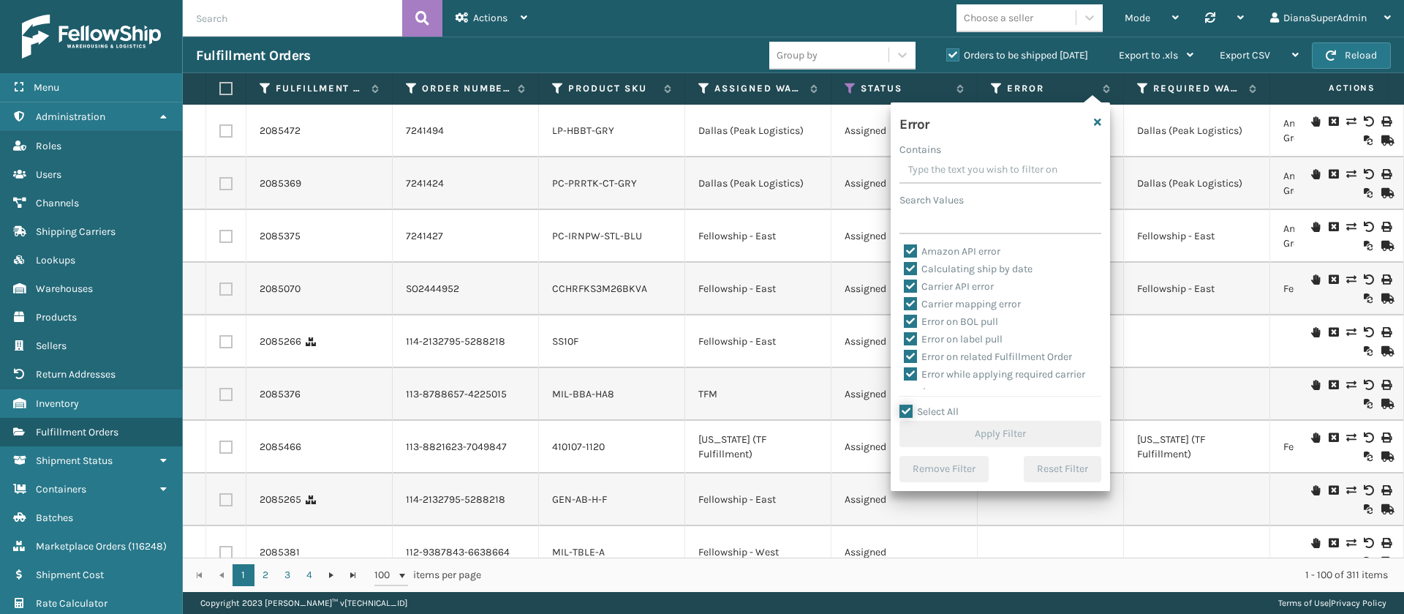
checkbox input "true"
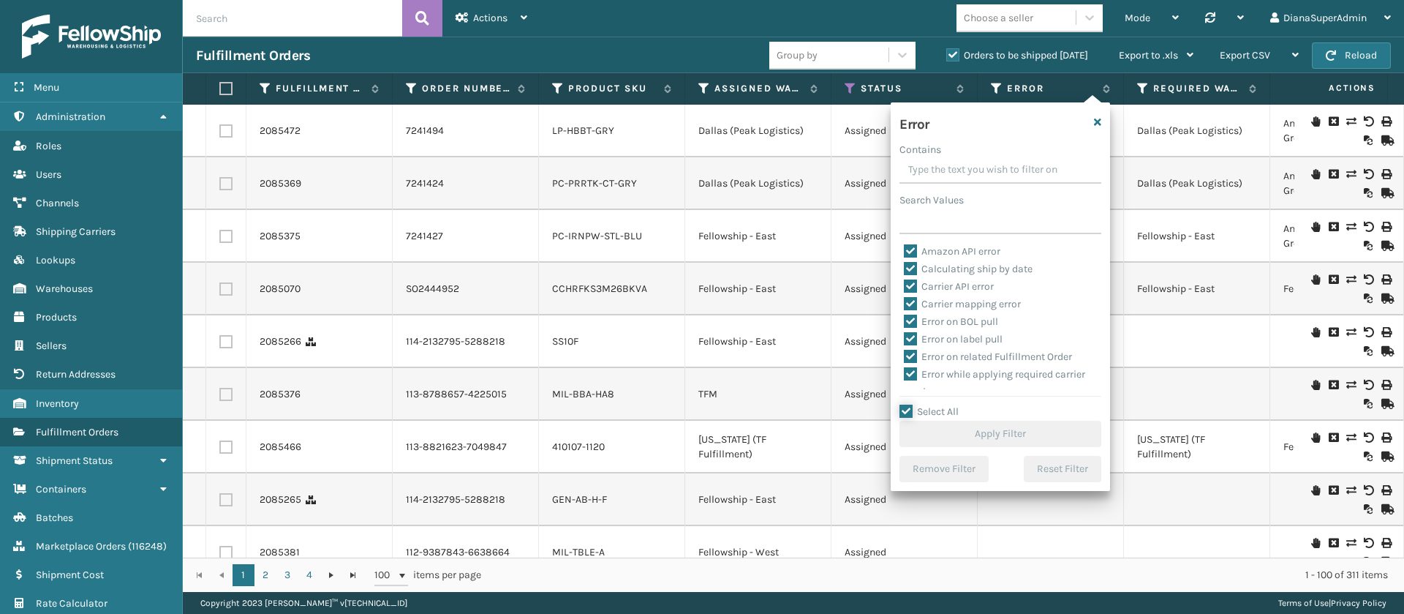
checkbox input "true"
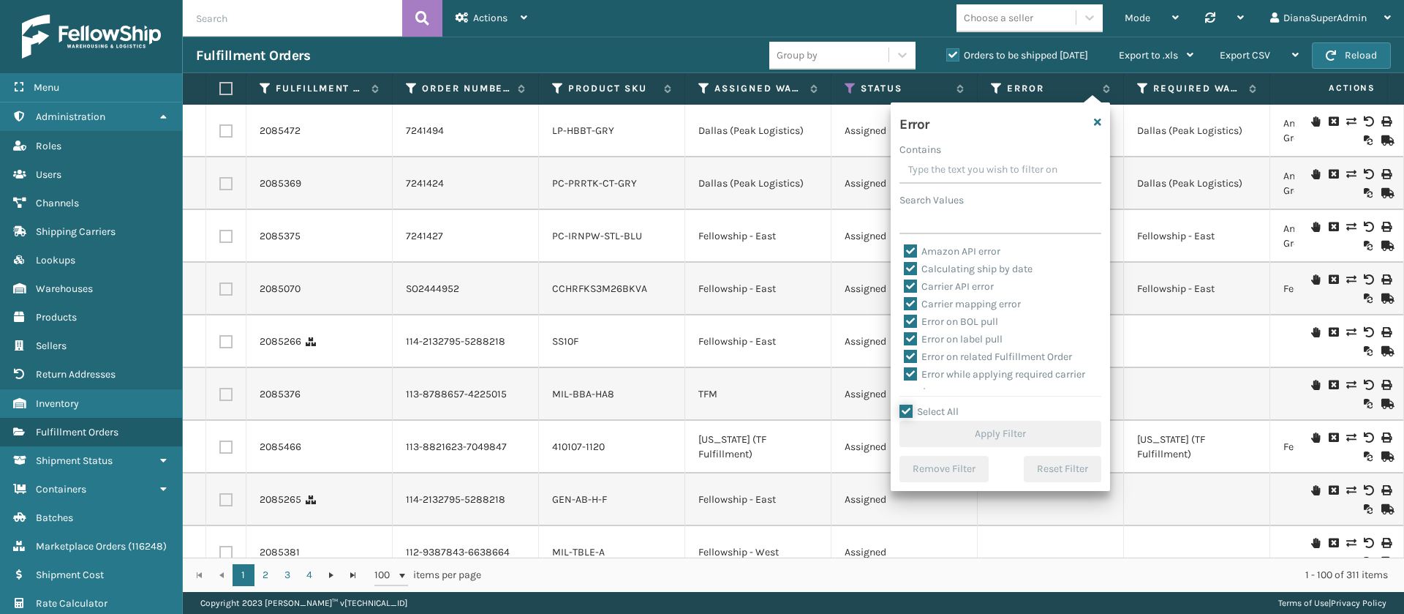
checkbox input "true"
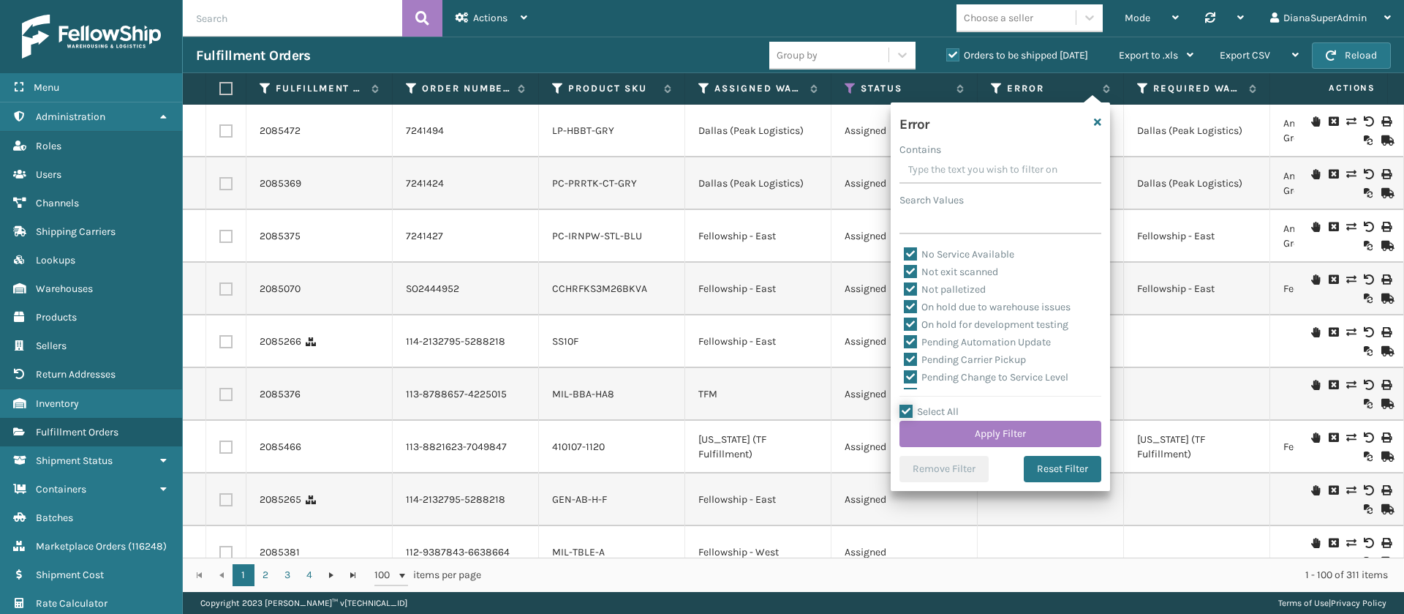
scroll to position [320, 0]
click at [905, 317] on label "Pending Automation Update" at bounding box center [977, 317] width 147 height 12
click at [905, 317] on input "Pending Automation Update" at bounding box center [904, 314] width 1 height 10
checkbox input "false"
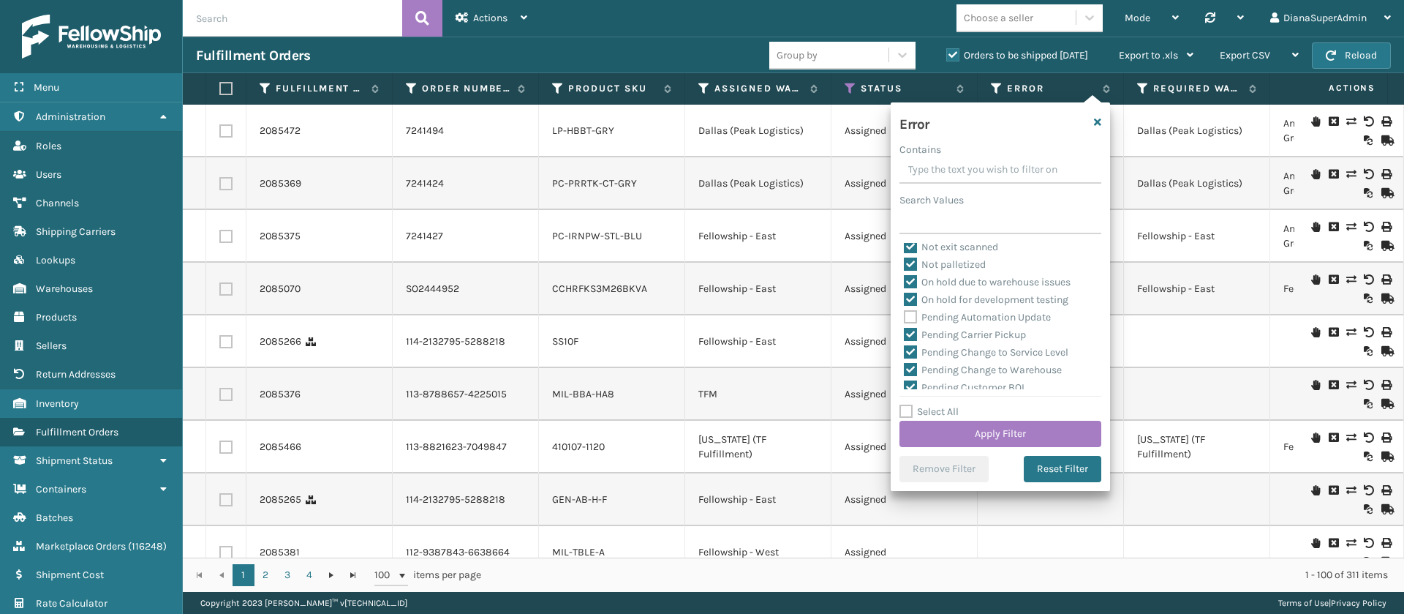
click at [908, 330] on label "Pending Carrier Pickup" at bounding box center [965, 334] width 122 height 12
click at [905, 330] on input "Pending Carrier Pickup" at bounding box center [904, 331] width 1 height 10
checkbox input "false"
click at [911, 352] on label "Pending Change to Service Level" at bounding box center [986, 352] width 165 height 12
click at [905, 352] on input "Pending Change to Service Level" at bounding box center [904, 349] width 1 height 10
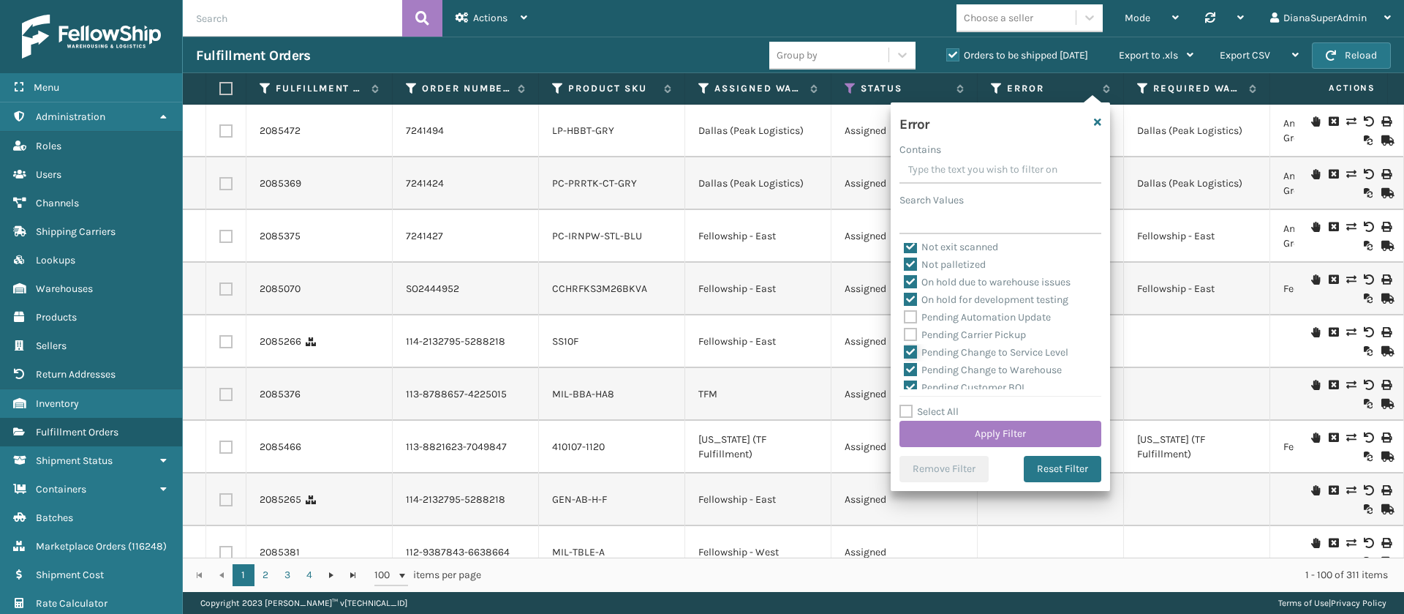
checkbox input "false"
click at [911, 364] on label "Pending Change to Warehouse" at bounding box center [983, 370] width 158 height 12
click at [905, 363] on input "Pending Change to Warehouse" at bounding box center [904, 366] width 1 height 10
checkbox input "false"
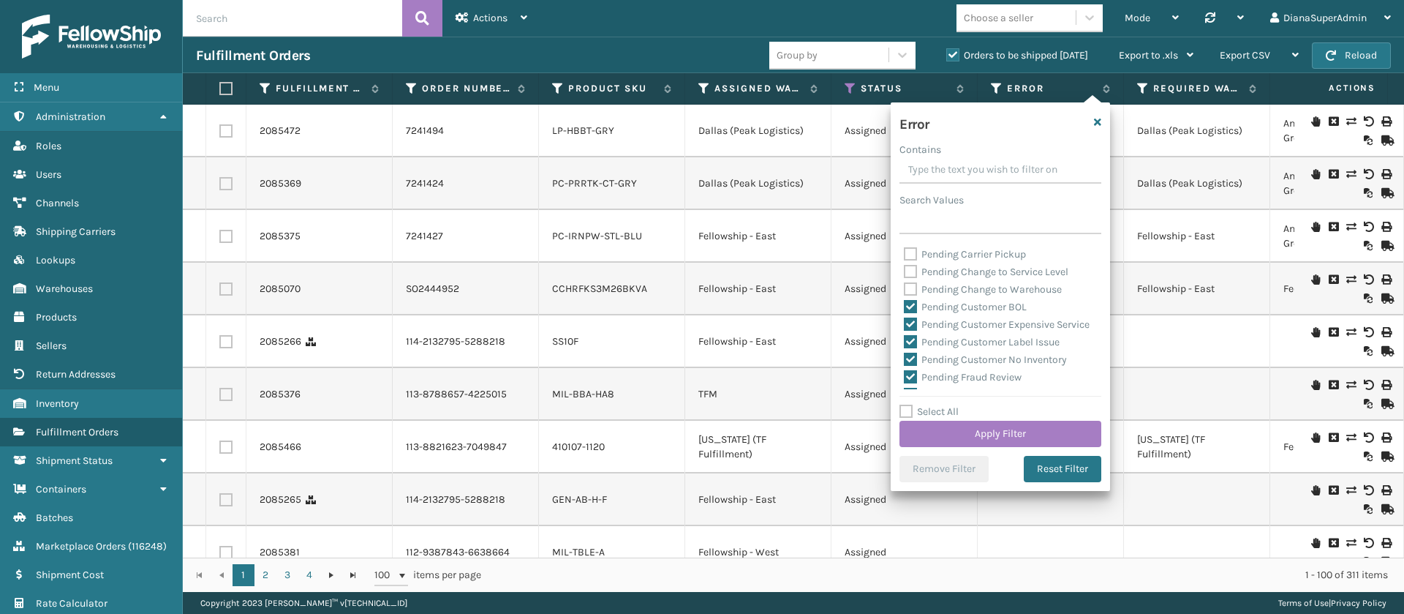
click at [907, 306] on label "Pending Customer BOL" at bounding box center [965, 307] width 123 height 12
click at [905, 306] on input "Pending Customer BOL" at bounding box center [904, 303] width 1 height 10
checkbox input "false"
click at [917, 323] on label "Pending Customer Expensive Service" at bounding box center [997, 324] width 186 height 12
click at [905, 323] on input "Pending Customer Expensive Service" at bounding box center [904, 321] width 1 height 10
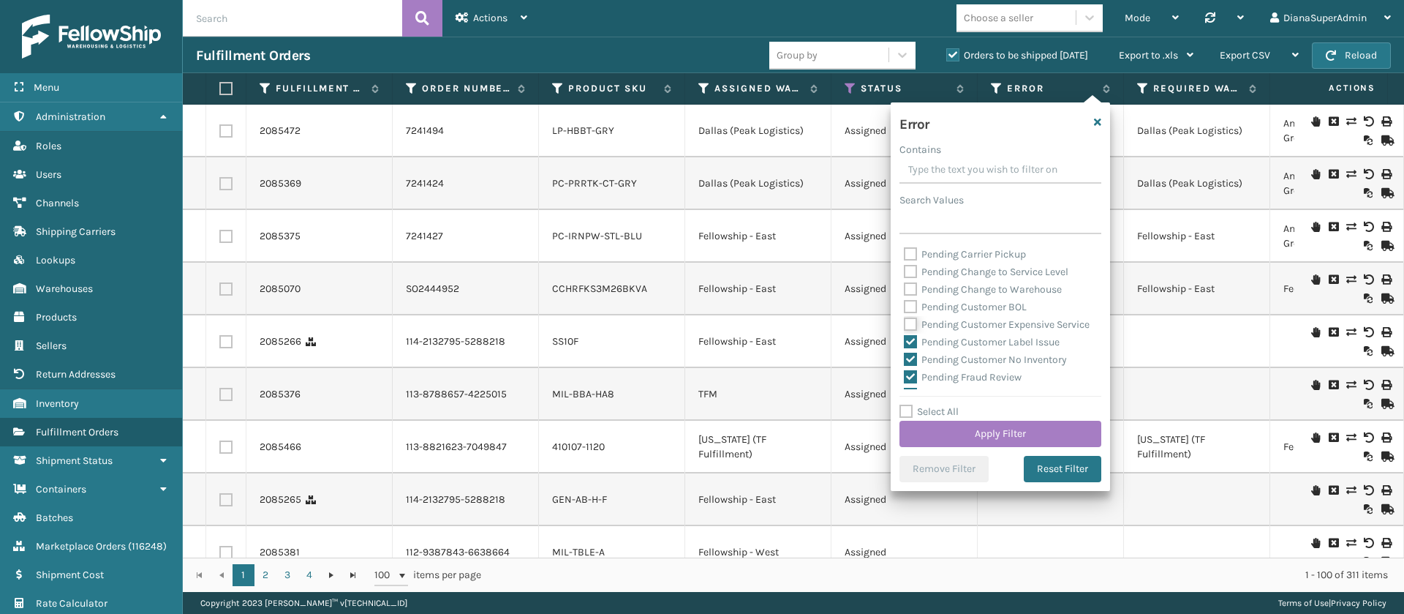
checkbox input "false"
click at [917, 348] on label "Pending Customer Label Issue" at bounding box center [982, 342] width 156 height 12
click at [905, 343] on input "Pending Customer Label Issue" at bounding box center [904, 339] width 1 height 10
checkbox input "false"
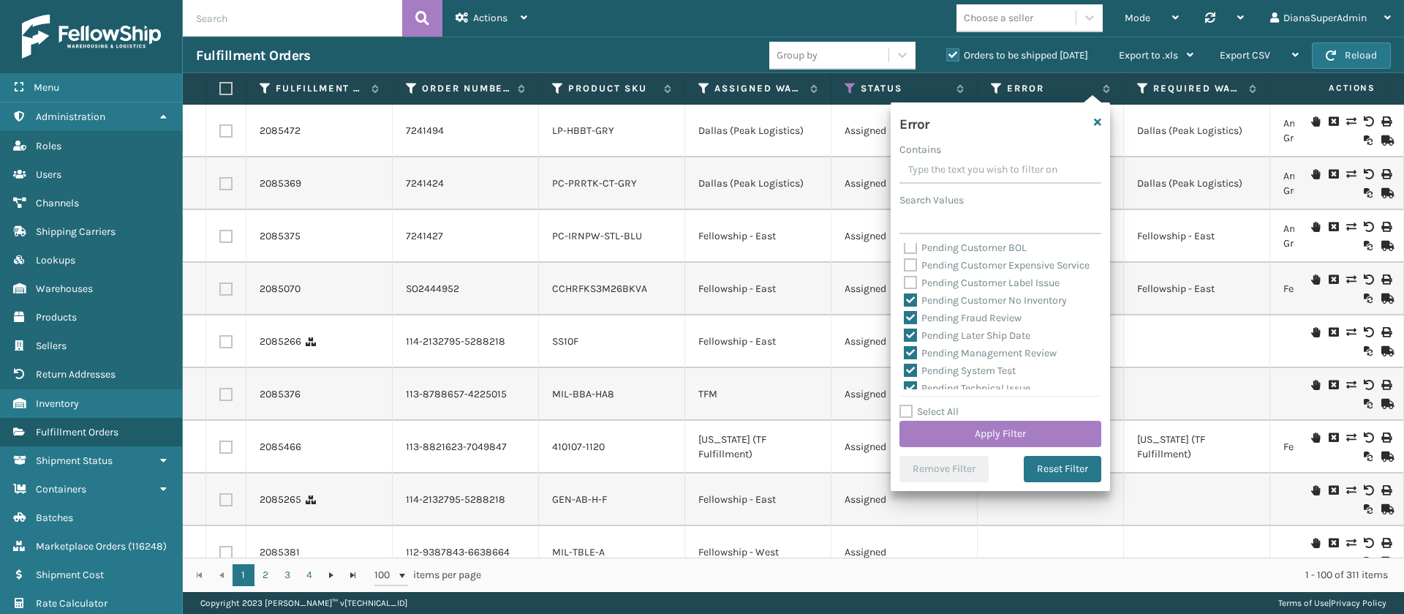
click at [912, 306] on label "Pending Customer No Inventory" at bounding box center [985, 300] width 163 height 12
click at [905, 301] on input "Pending Customer No Inventory" at bounding box center [904, 297] width 1 height 10
checkbox input "false"
click at [911, 324] on label "Pending Fraud Review" at bounding box center [963, 318] width 118 height 12
click at [905, 319] on input "Pending Fraud Review" at bounding box center [904, 314] width 1 height 10
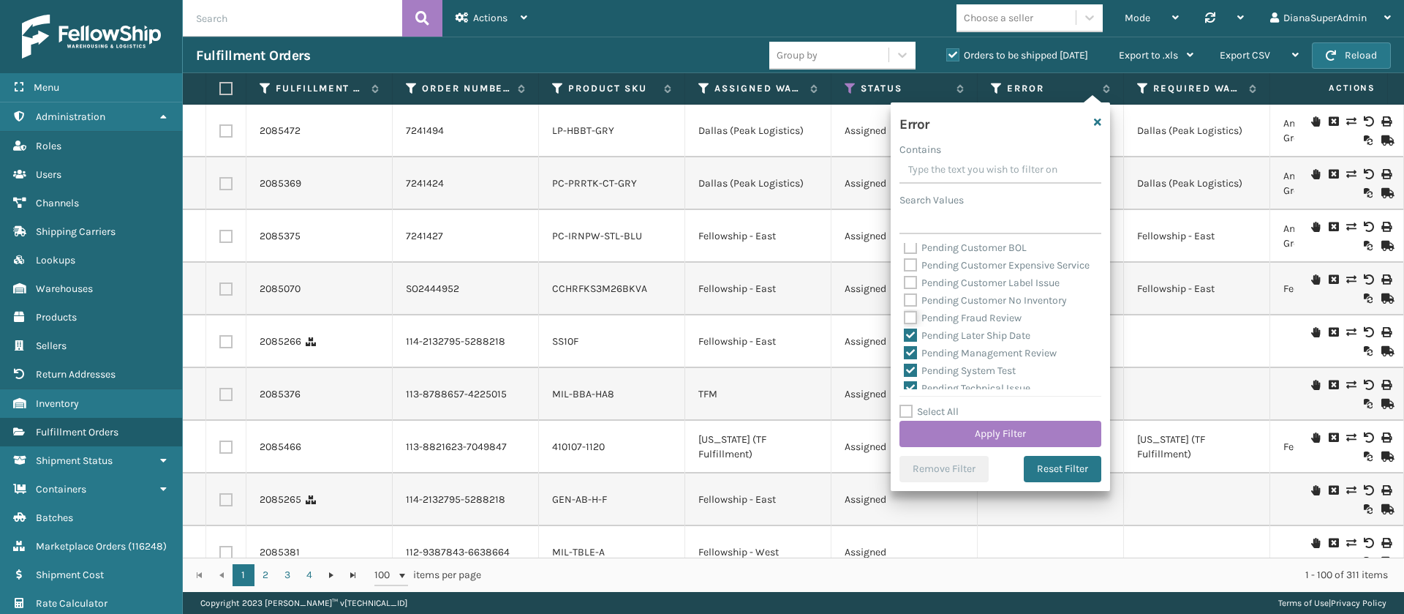
checkbox input "false"
click at [911, 342] on label "Pending Later Ship Date" at bounding box center [967, 335] width 127 height 12
click at [905, 336] on input "Pending Later Ship Date" at bounding box center [904, 332] width 1 height 10
checkbox input "false"
click at [911, 359] on label "Pending Management Review" at bounding box center [980, 353] width 153 height 12
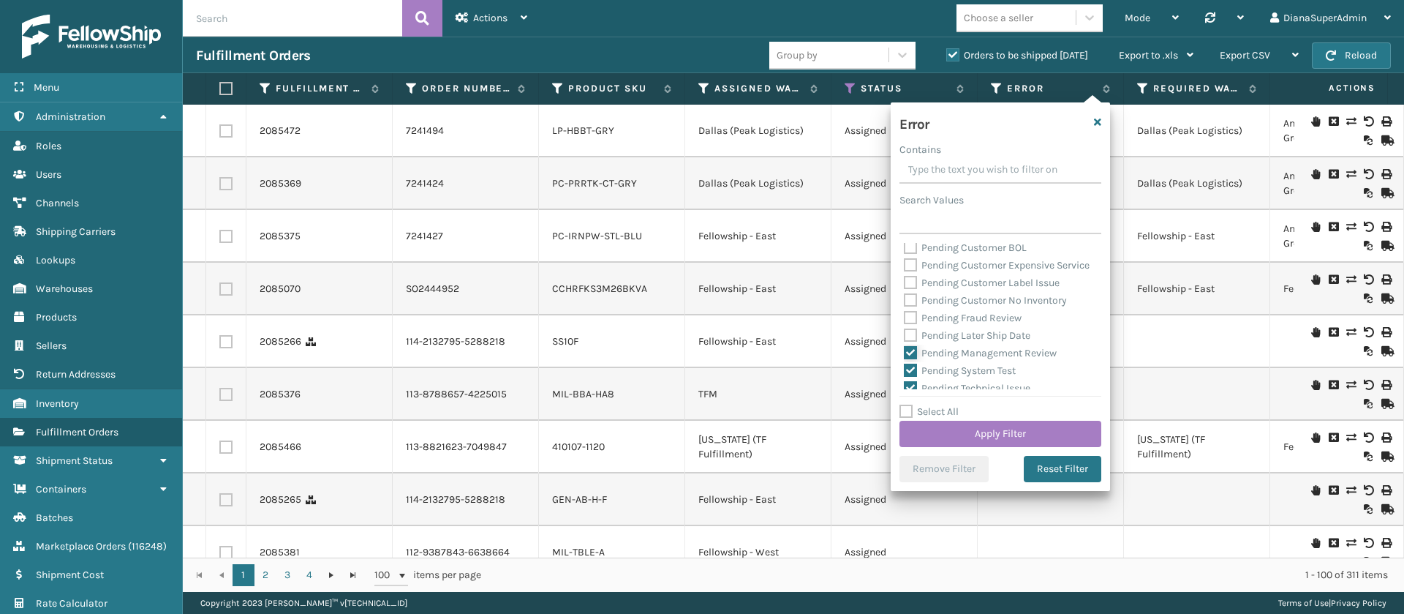
click at [905, 354] on input "Pending Management Review" at bounding box center [904, 350] width 1 height 10
checkbox input "false"
click at [911, 309] on label "Pending System Test" at bounding box center [960, 302] width 112 height 12
click at [905, 304] on input "Pending System Test" at bounding box center [904, 299] width 1 height 10
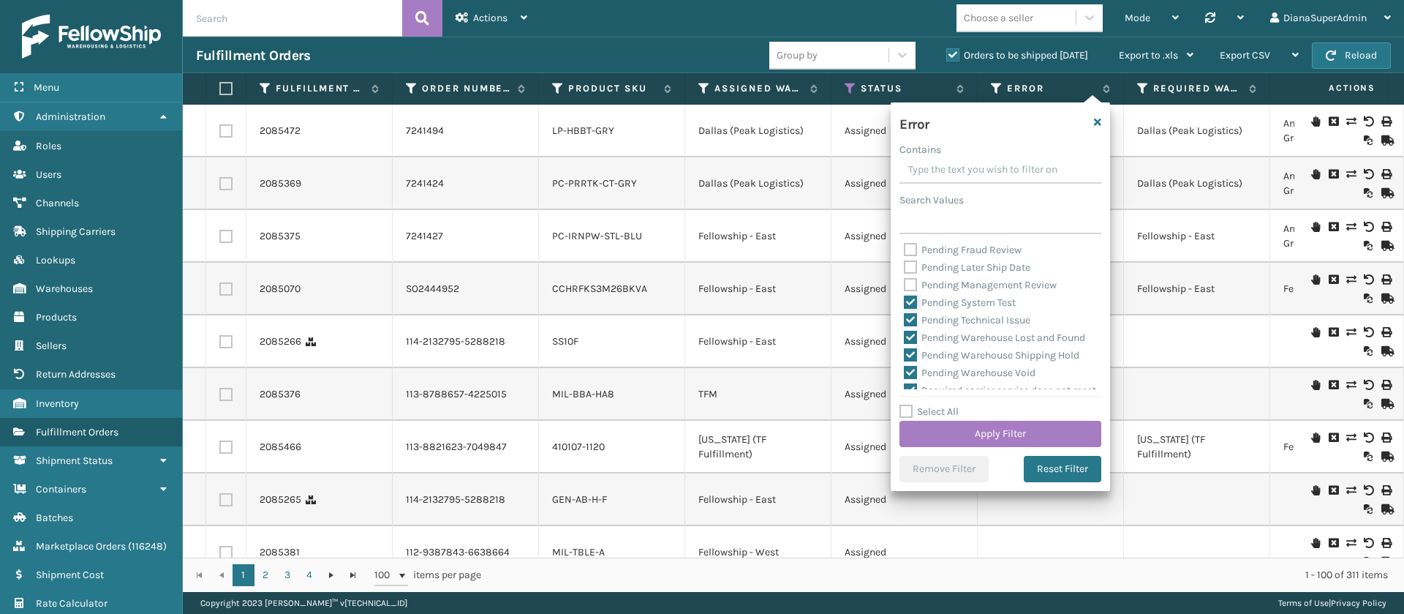
checkbox input "false"
click at [911, 326] on label "Pending Technical Issue" at bounding box center [967, 320] width 127 height 12
click at [905, 321] on input "Pending Technical Issue" at bounding box center [904, 317] width 1 height 10
checkbox input "false"
click at [911, 344] on label "Pending Warehouse Lost and Found" at bounding box center [994, 337] width 181 height 12
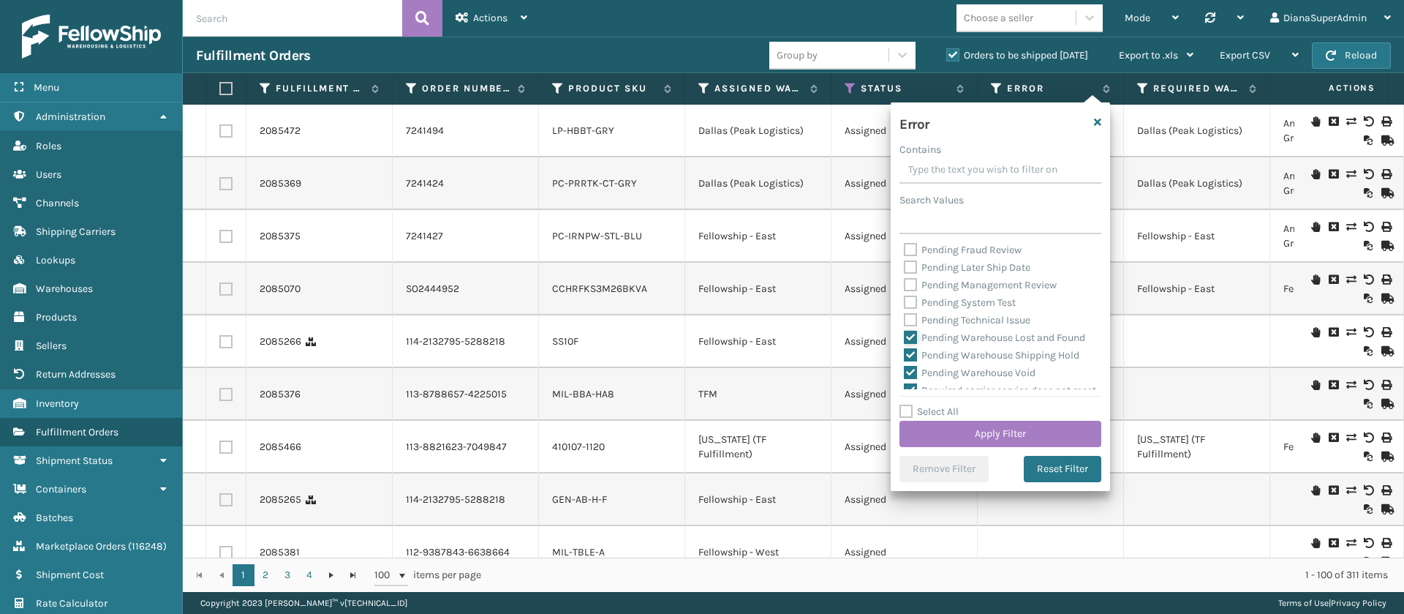
click at [905, 339] on input "Pending Warehouse Lost and Found" at bounding box center [904, 334] width 1 height 10
checkbox input "false"
click at [910, 273] on label "Pending Warehouse Shipping Hold" at bounding box center [992, 266] width 176 height 12
click at [905, 268] on input "Pending Warehouse Shipping Hold" at bounding box center [904, 263] width 1 height 10
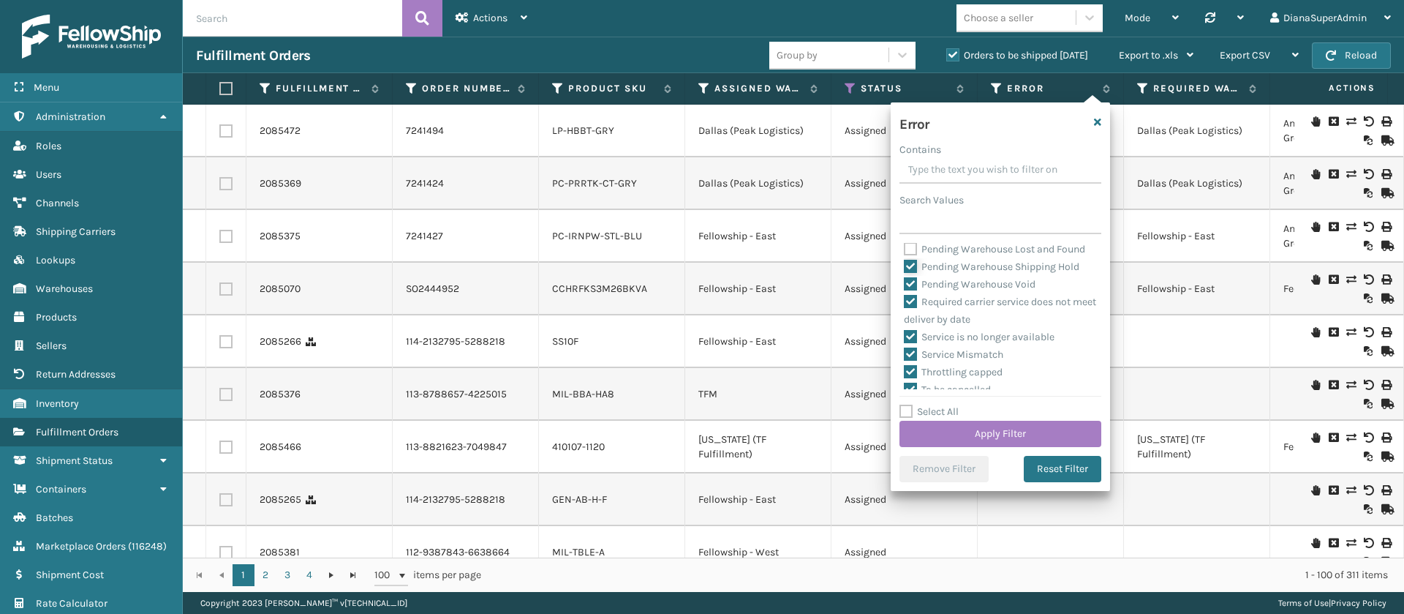
checkbox input "false"
click at [914, 290] on label "Pending Warehouse Void" at bounding box center [970, 284] width 132 height 12
click at [905, 285] on input "Pending Warehouse Void" at bounding box center [904, 281] width 1 height 10
checkbox input "false"
click at [1028, 434] on button "Apply Filter" at bounding box center [1001, 434] width 202 height 26
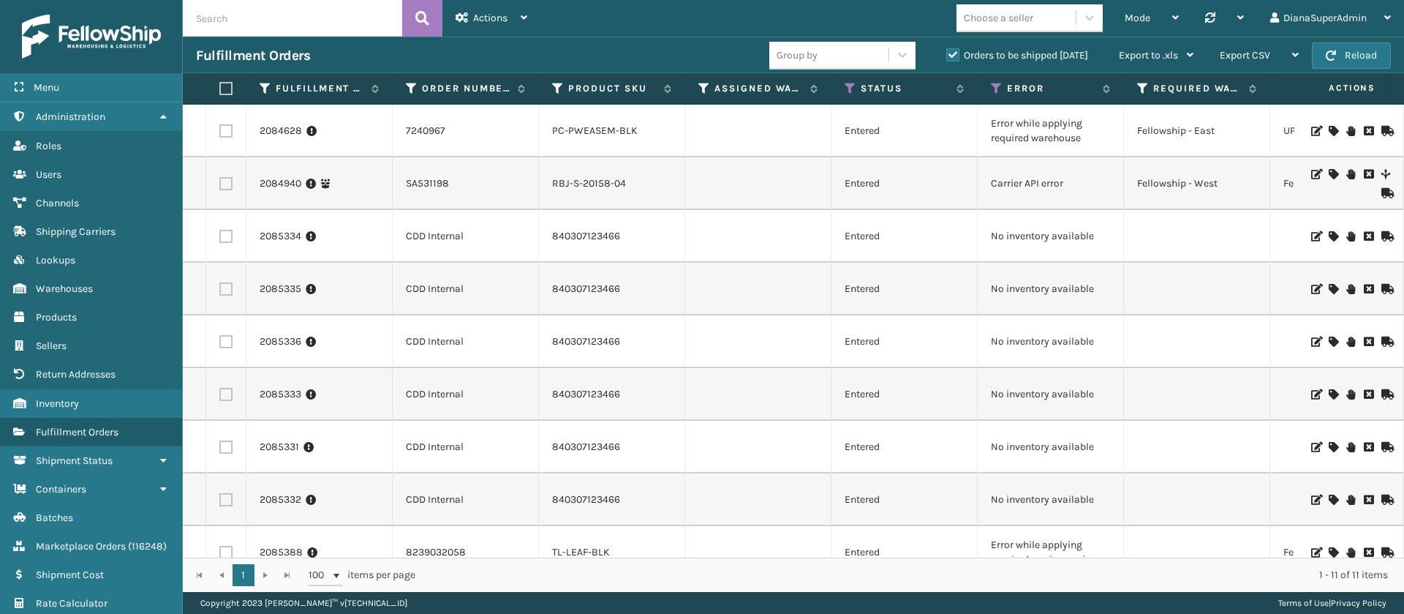
click at [953, 58] on label "Orders to be shipped [DATE]" at bounding box center [1018, 55] width 142 height 12
click at [947, 56] on input "Orders to be shipped [DATE]" at bounding box center [947, 52] width 1 height 10
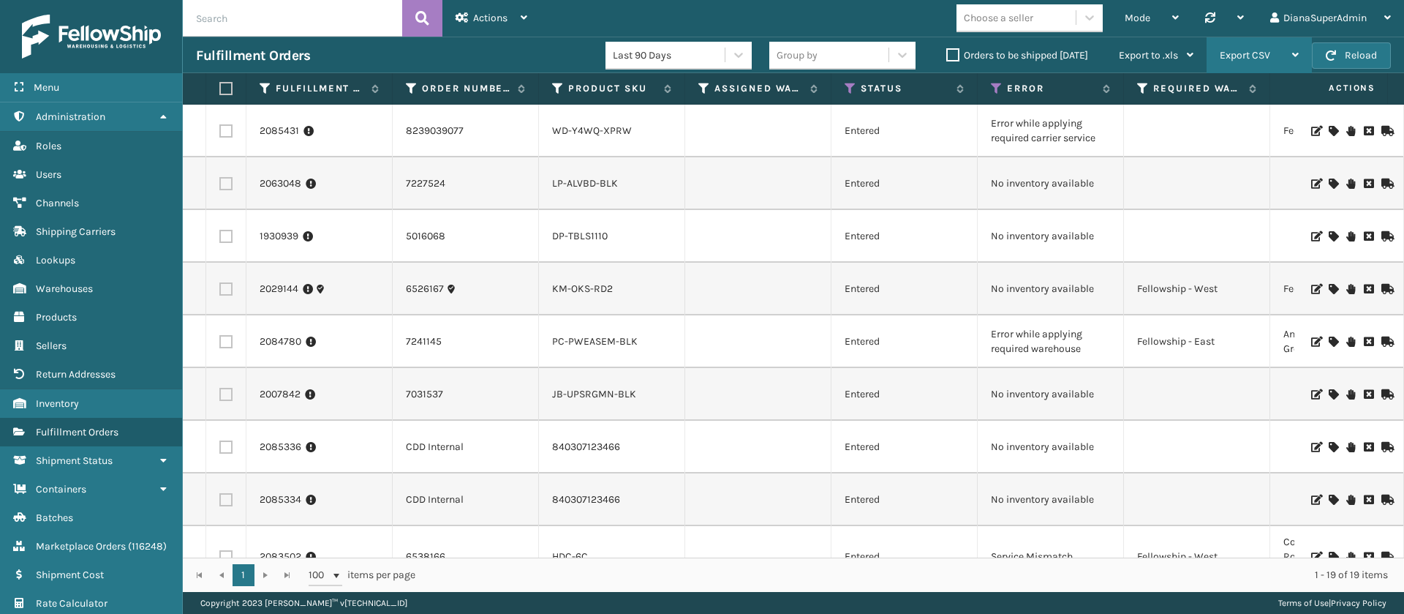
click at [1263, 57] on span "Export CSV" at bounding box center [1245, 55] width 50 height 12
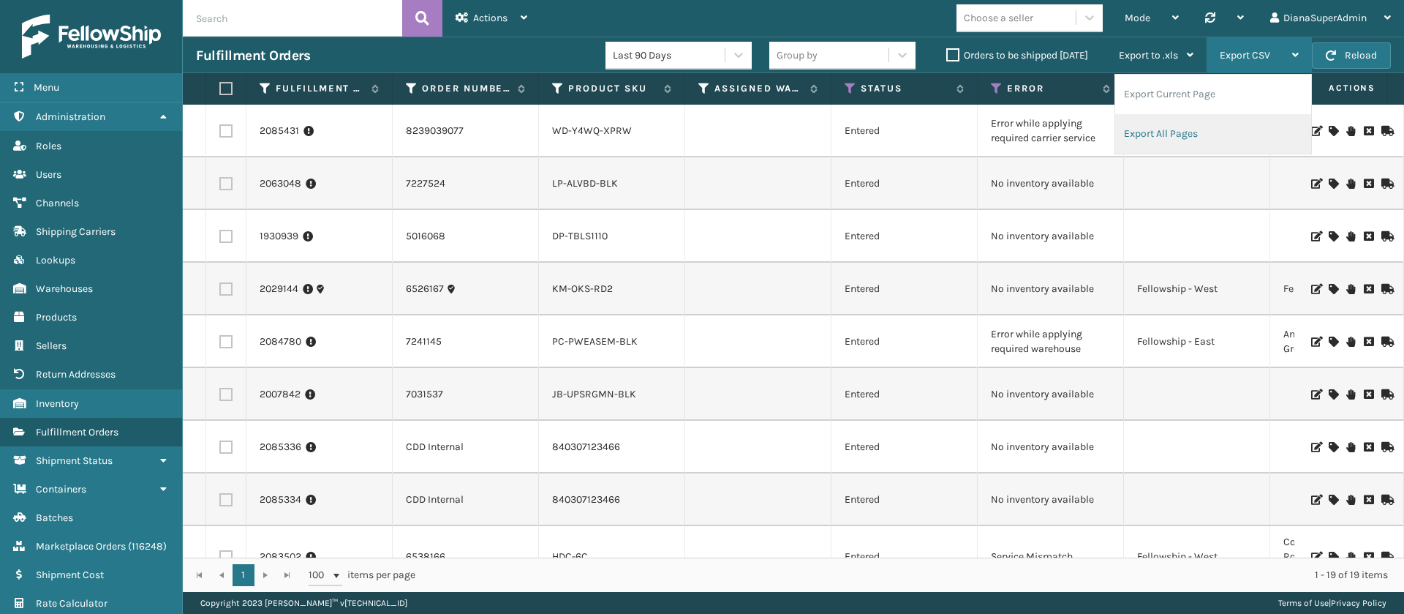
click at [1183, 136] on li "Export All Pages" at bounding box center [1213, 133] width 196 height 39
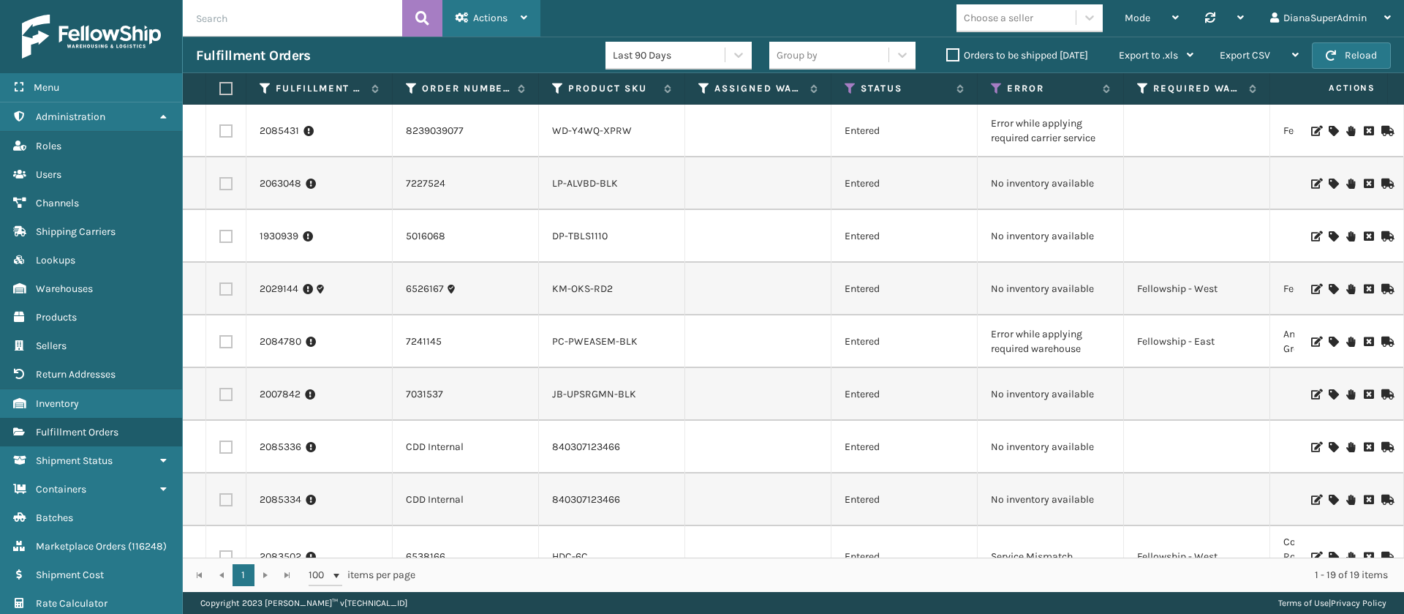
click at [497, 14] on span "Actions" at bounding box center [490, 18] width 34 height 12
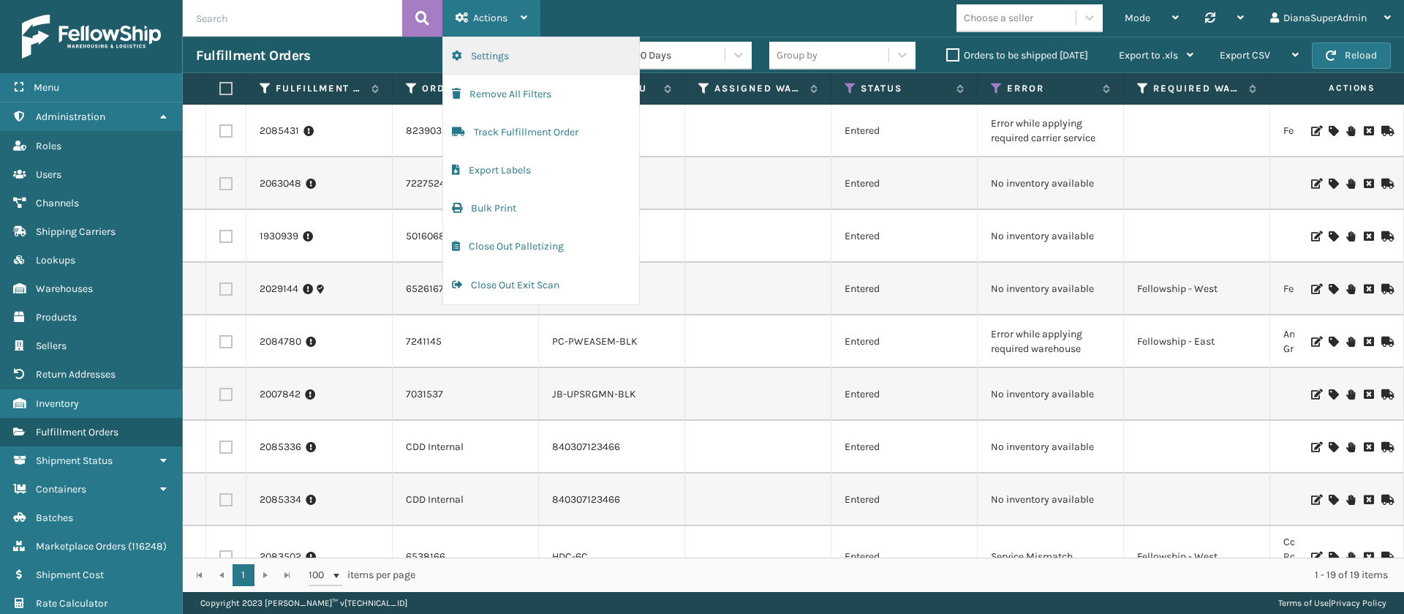
click at [542, 53] on button "Settings" at bounding box center [541, 56] width 196 height 38
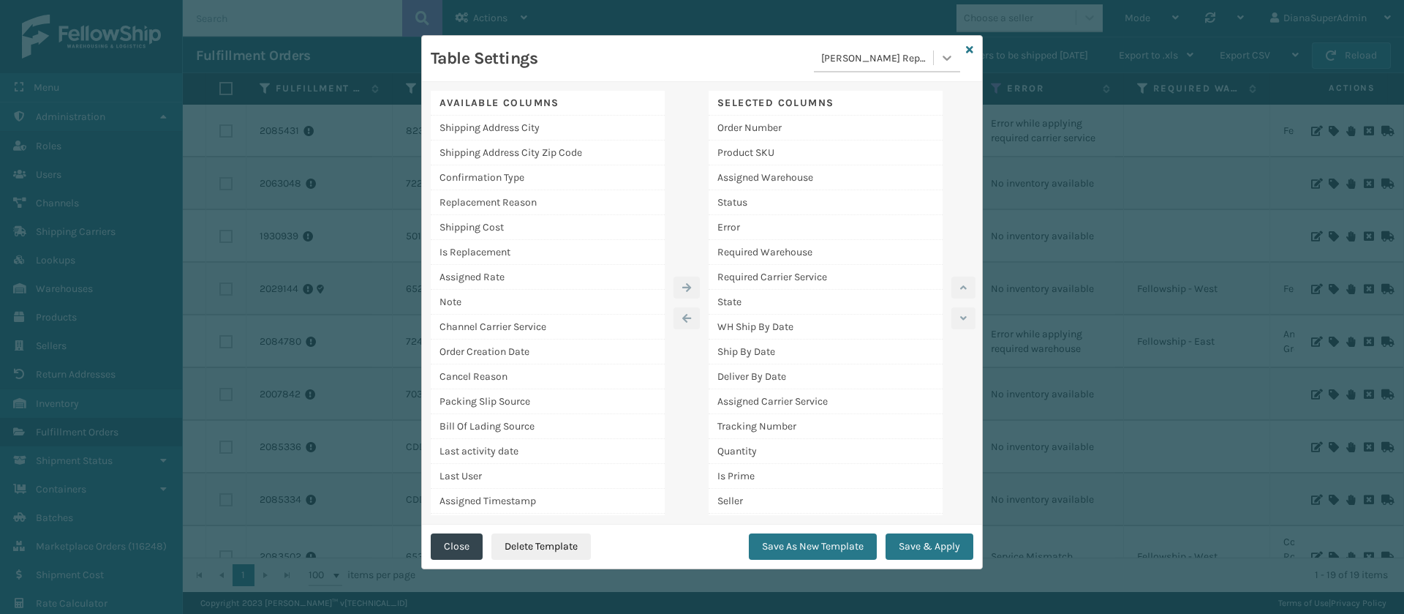
click at [943, 50] on icon at bounding box center [947, 57] width 15 height 15
click at [854, 172] on div "EOD" at bounding box center [887, 175] width 146 height 27
click at [925, 547] on button "Save & Apply" at bounding box center [930, 546] width 88 height 26
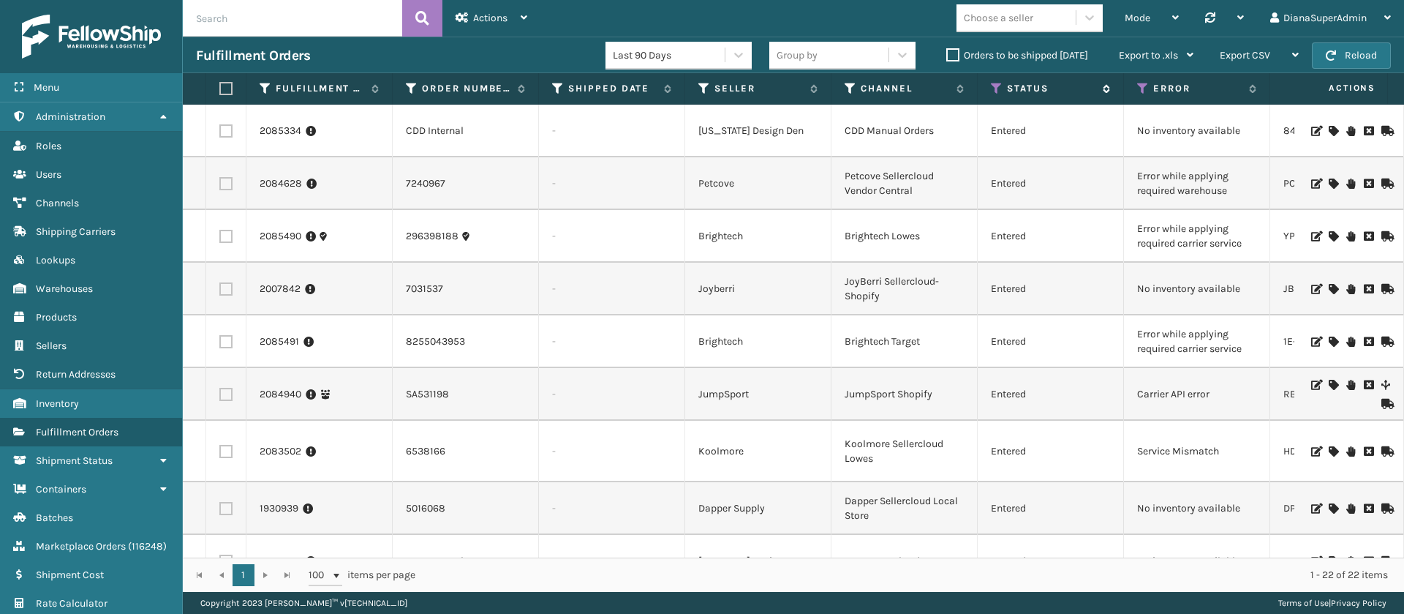
click at [1001, 86] on icon at bounding box center [997, 88] width 12 height 13
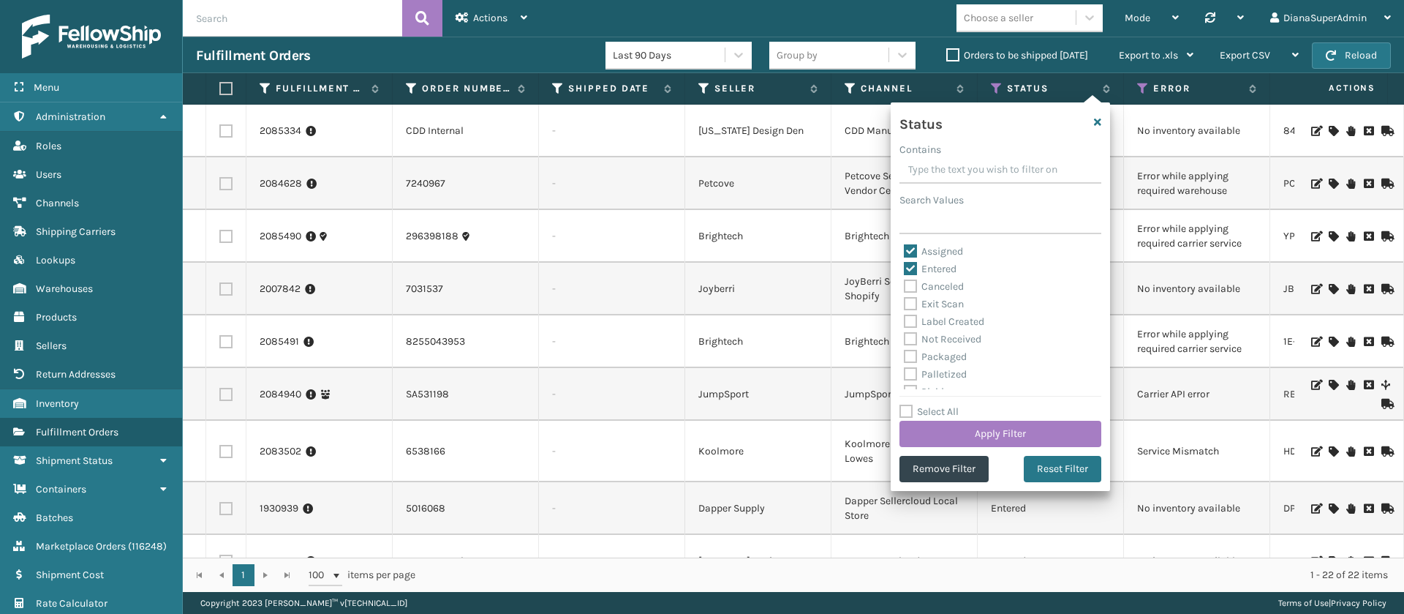
click at [914, 250] on label "Assigned" at bounding box center [933, 251] width 59 height 12
click at [905, 250] on input "Assigned" at bounding box center [904, 248] width 1 height 10
checkbox input "false"
click at [911, 268] on label "Entered" at bounding box center [930, 269] width 53 height 12
click at [905, 268] on input "Entered" at bounding box center [904, 265] width 1 height 10
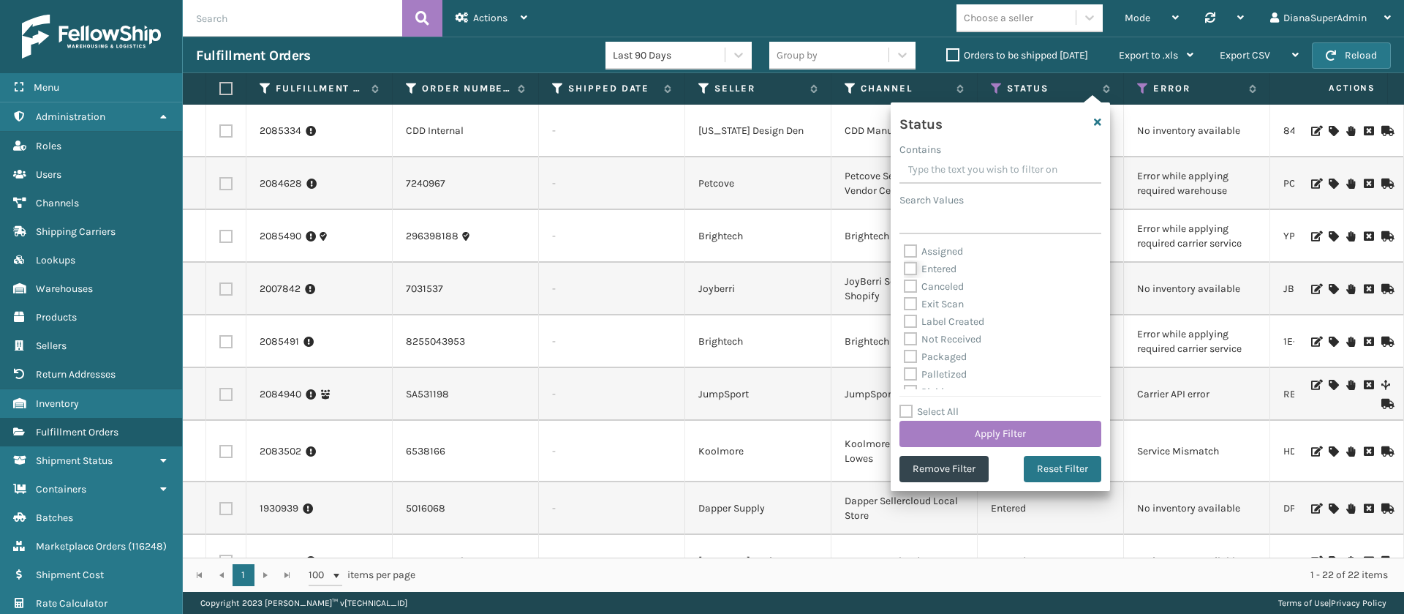
checkbox input "false"
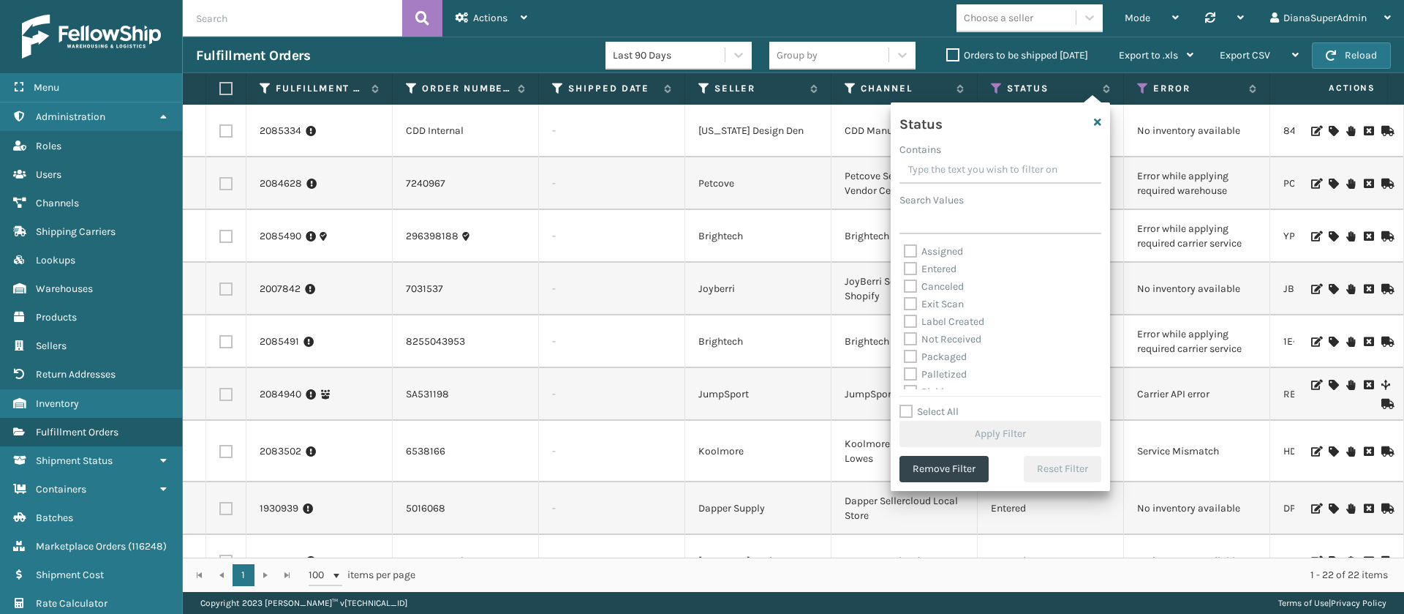
click at [910, 320] on label "Label Created" at bounding box center [944, 321] width 80 height 12
click at [905, 320] on input "Label Created" at bounding box center [904, 318] width 1 height 10
checkbox input "true"
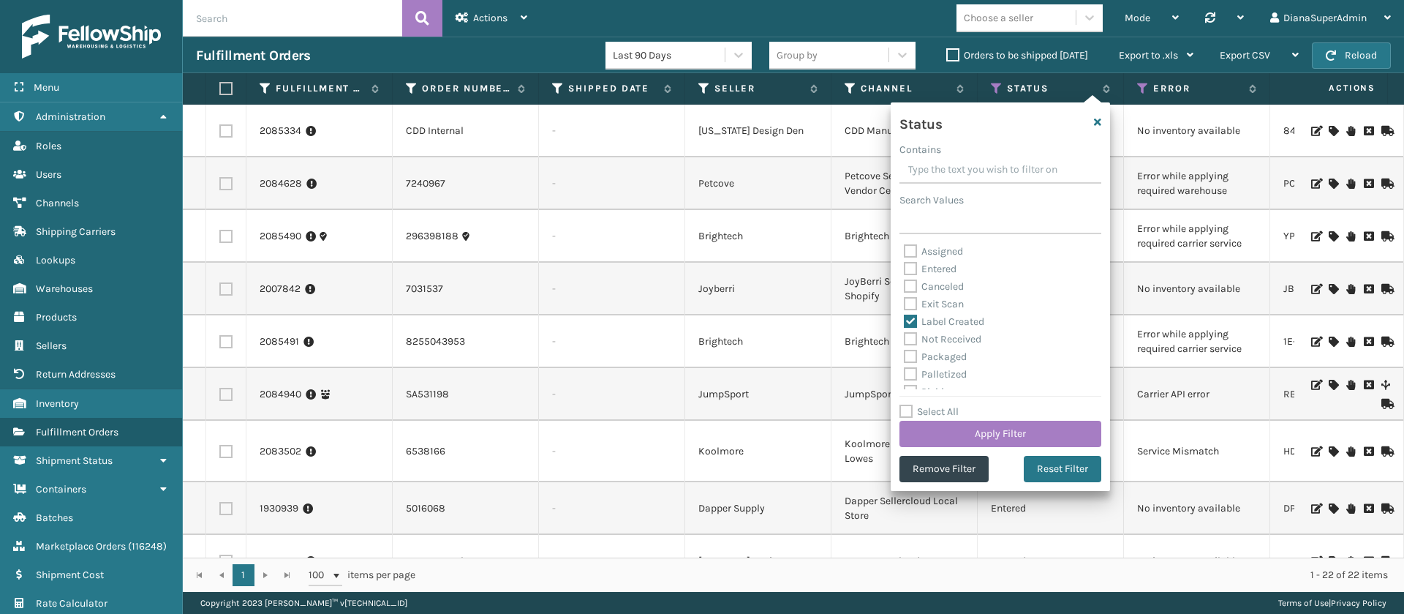
click at [910, 355] on label "Packaged" at bounding box center [935, 356] width 63 height 12
click at [905, 355] on input "Packaged" at bounding box center [904, 353] width 1 height 10
checkbox input "true"
click at [910, 376] on label "Palletized" at bounding box center [935, 374] width 63 height 12
click at [905, 375] on input "Palletized" at bounding box center [904, 371] width 1 height 10
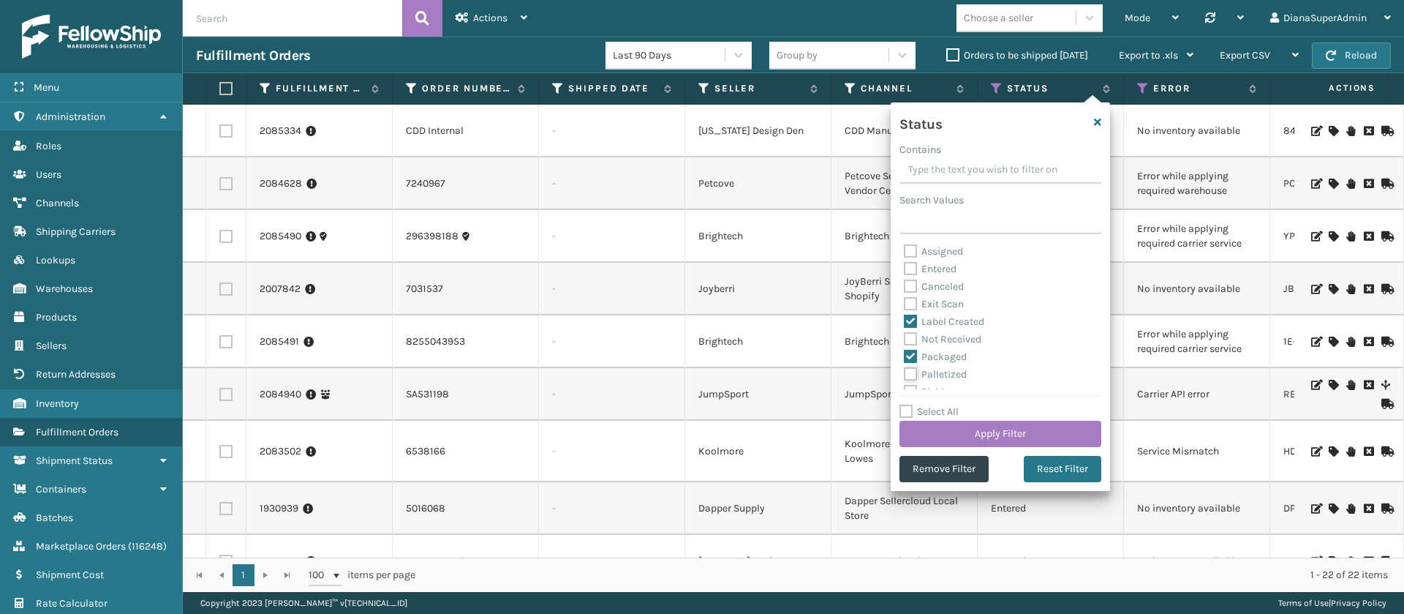
checkbox input "true"
click at [911, 351] on label "Picking" at bounding box center [930, 354] width 52 height 12
click at [905, 351] on input "Picking" at bounding box center [904, 351] width 1 height 10
checkbox input "true"
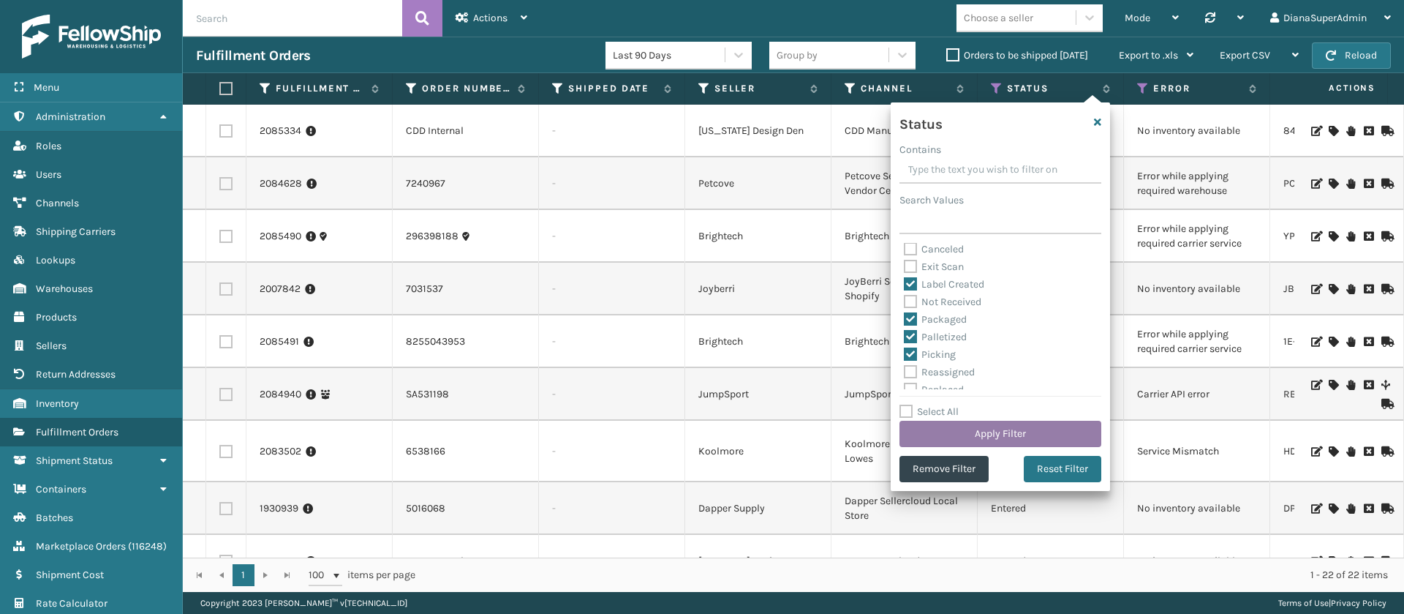
click at [970, 427] on button "Apply Filter" at bounding box center [1001, 434] width 202 height 26
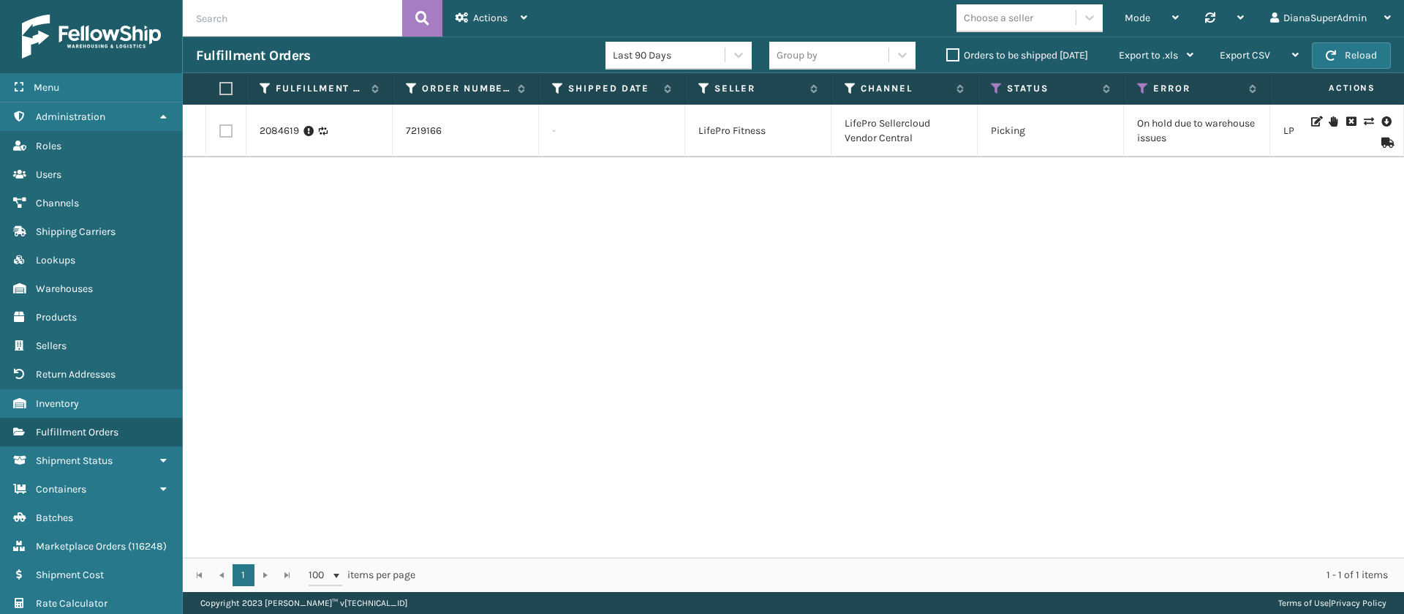
click at [953, 57] on label "Orders to be shipped [DATE]" at bounding box center [1018, 55] width 142 height 12
click at [947, 56] on input "Orders to be shipped [DATE]" at bounding box center [947, 52] width 1 height 10
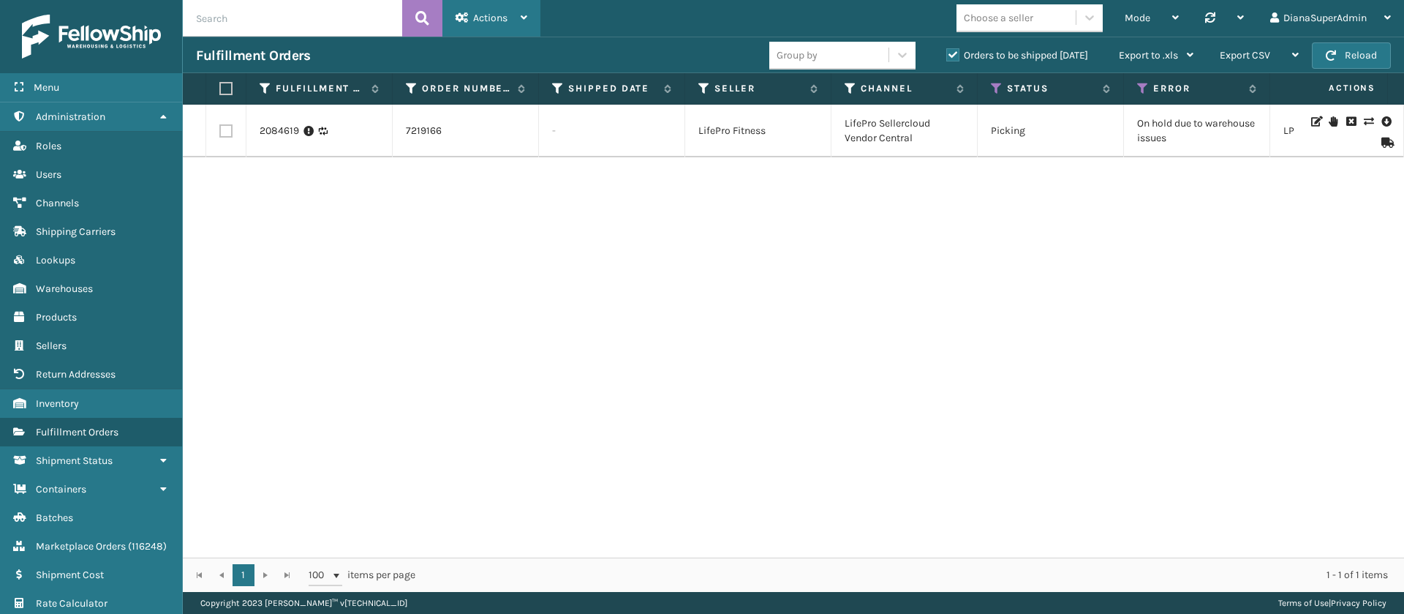
click at [498, 17] on span "Actions" at bounding box center [490, 18] width 34 height 12
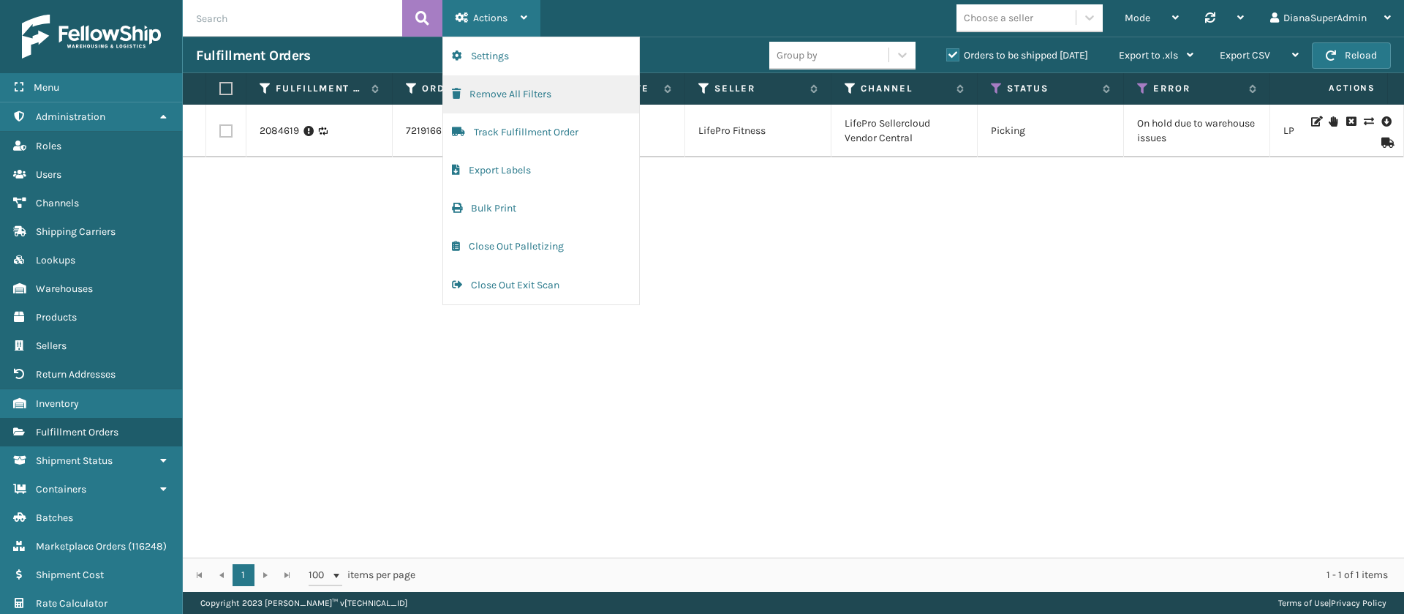
click at [522, 91] on button "Remove All Filters" at bounding box center [541, 94] width 196 height 38
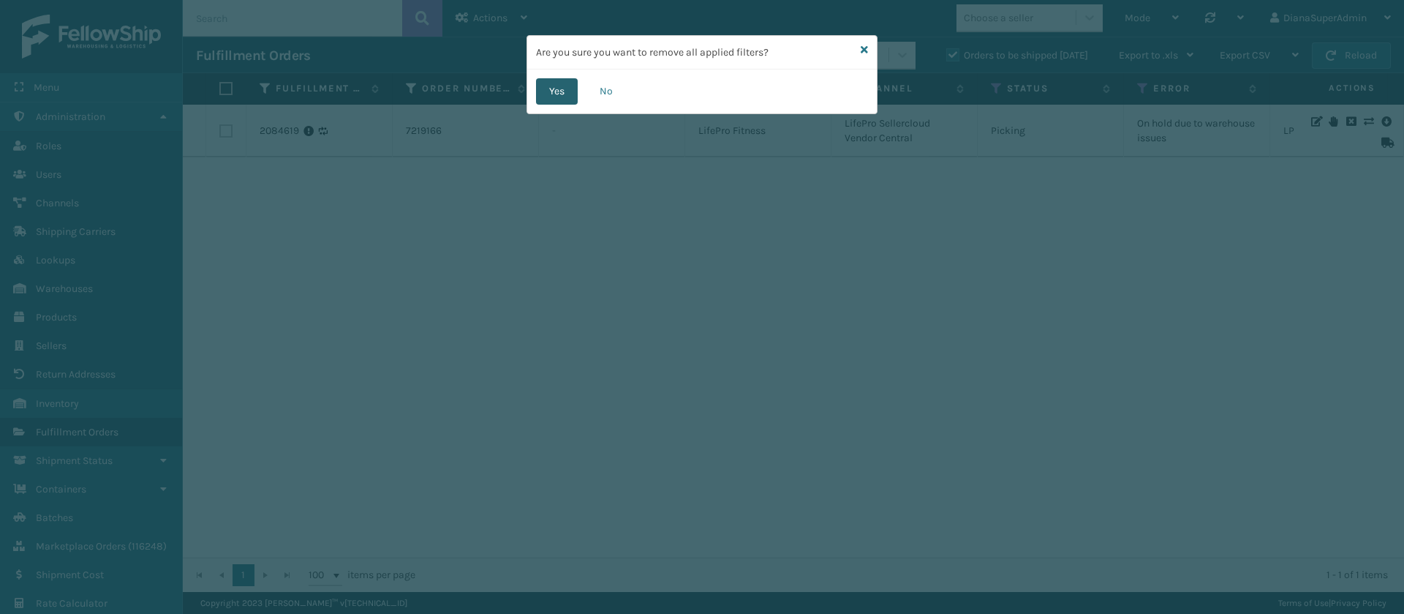
click at [563, 91] on button "Yes" at bounding box center [557, 91] width 42 height 26
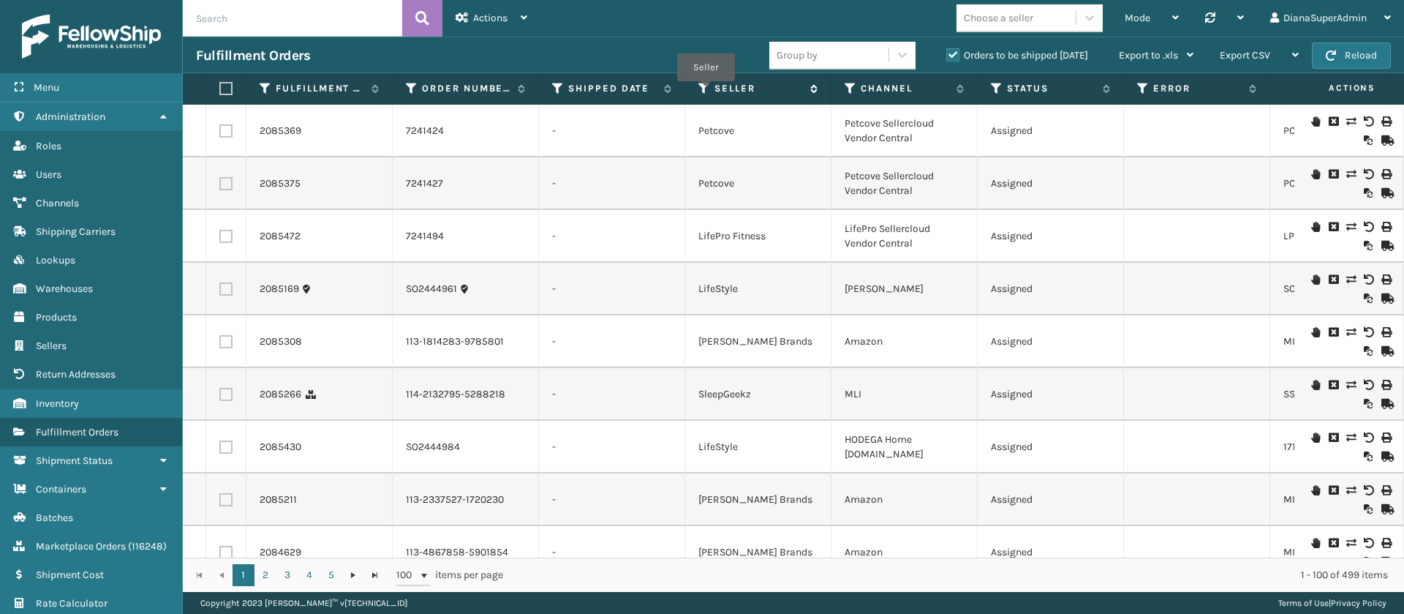
click at [706, 91] on icon at bounding box center [705, 88] width 12 height 13
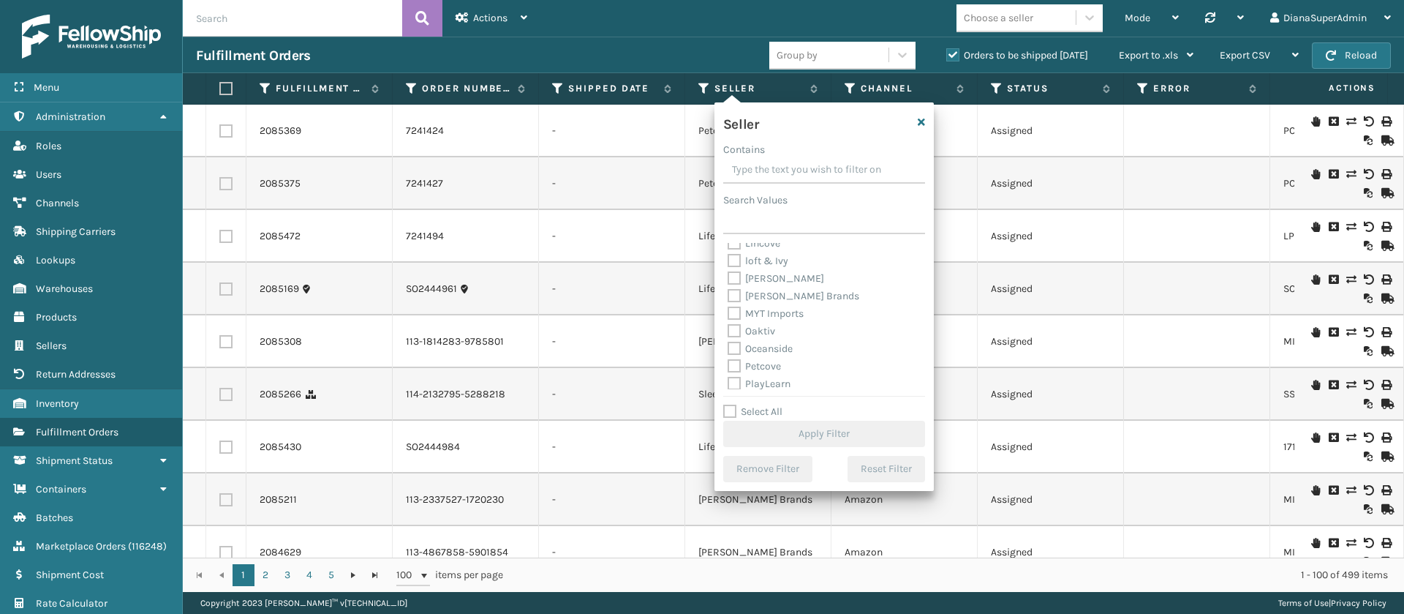
scroll to position [468, 0]
click at [731, 407] on label "Select All" at bounding box center [752, 411] width 59 height 12
click at [731, 405] on input "Select All" at bounding box center [832, 403] width 219 height 1
checkbox input "true"
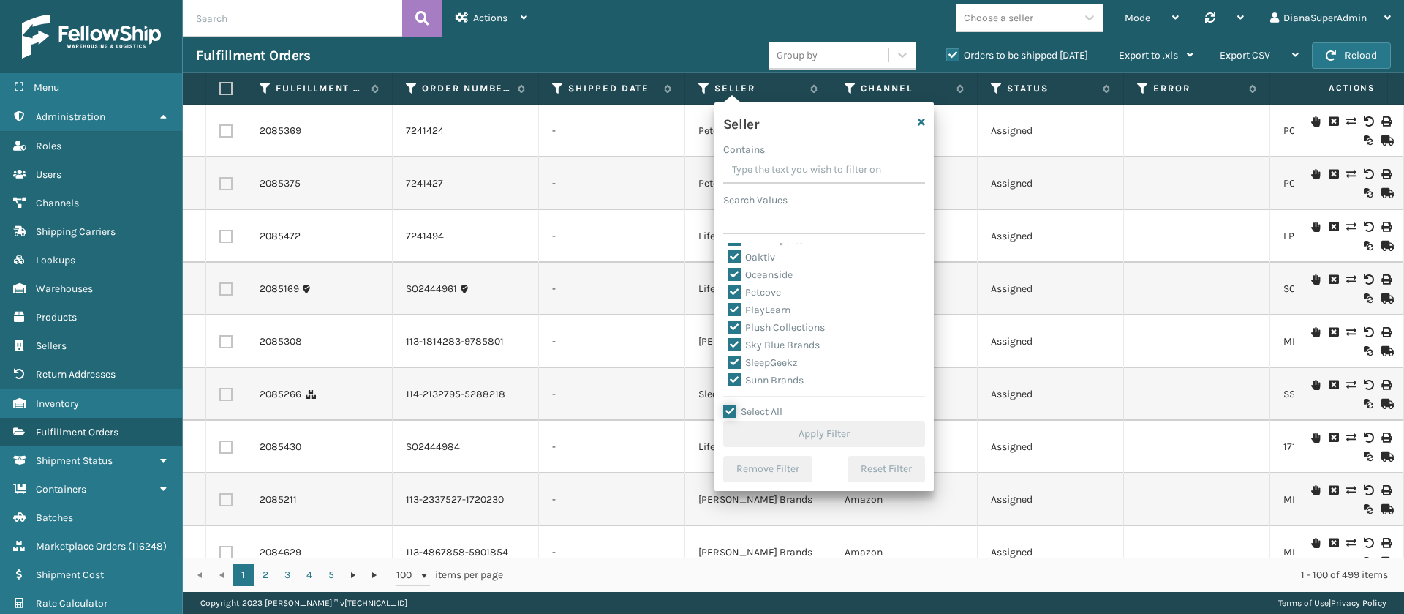
checkbox input "true"
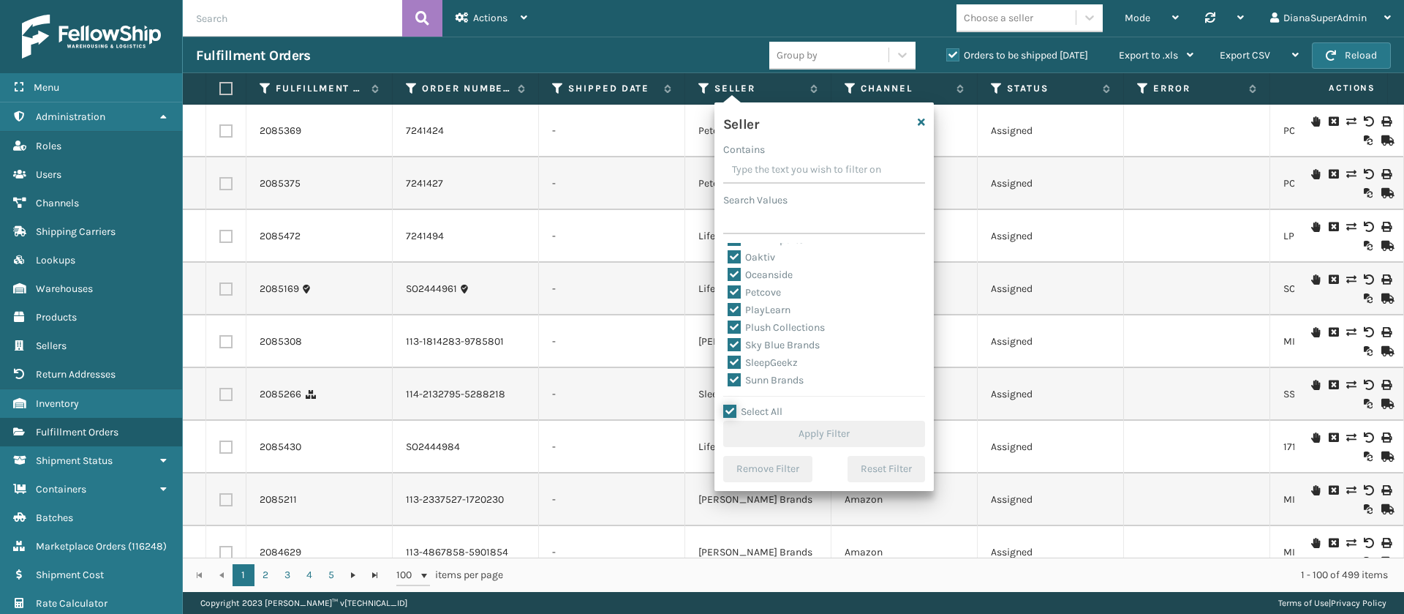
checkbox input "true"
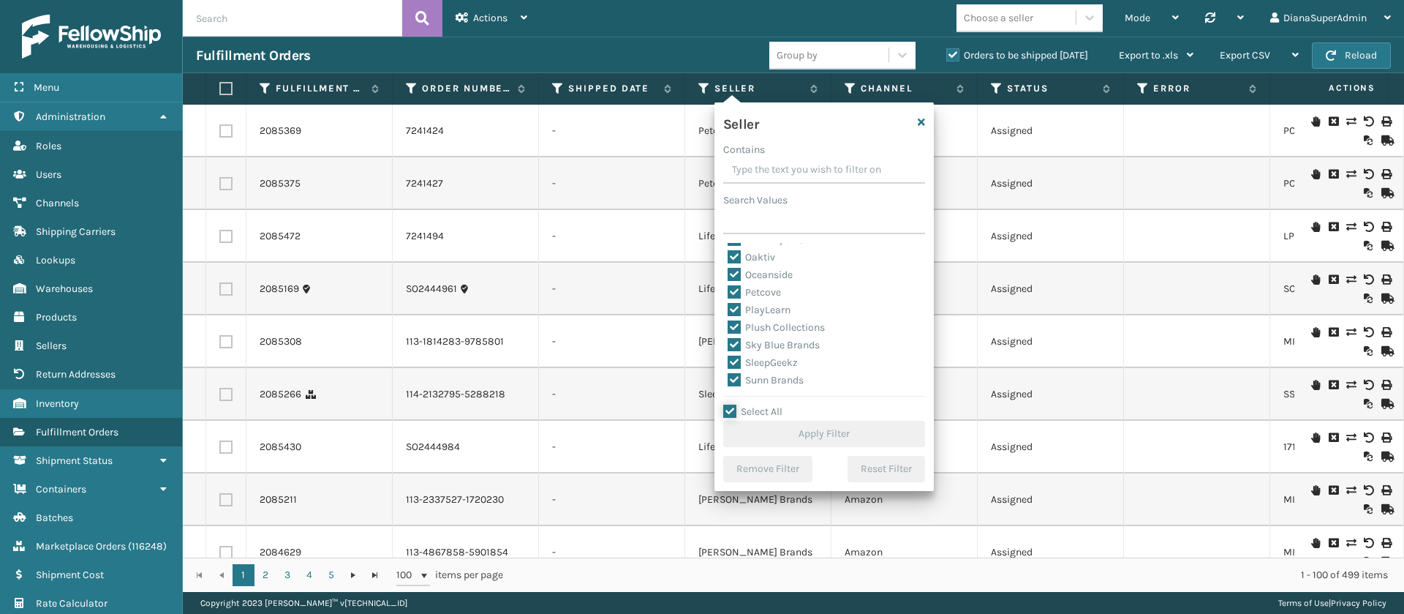
checkbox input "true"
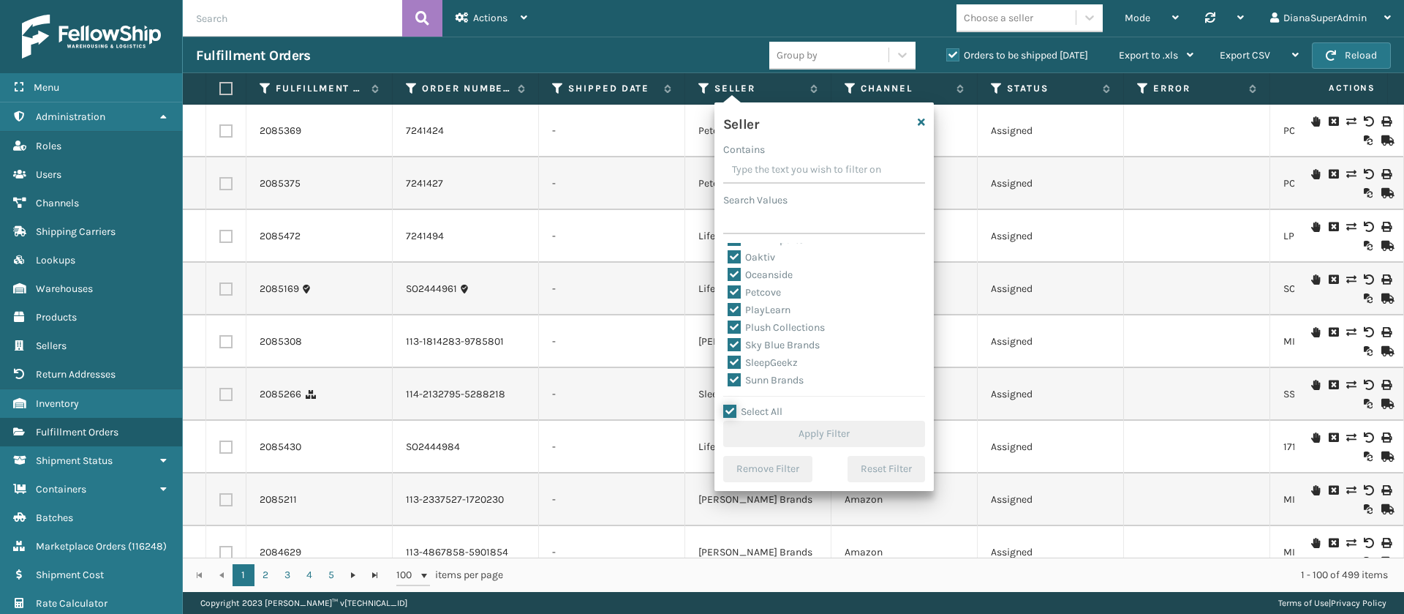
checkbox input "true"
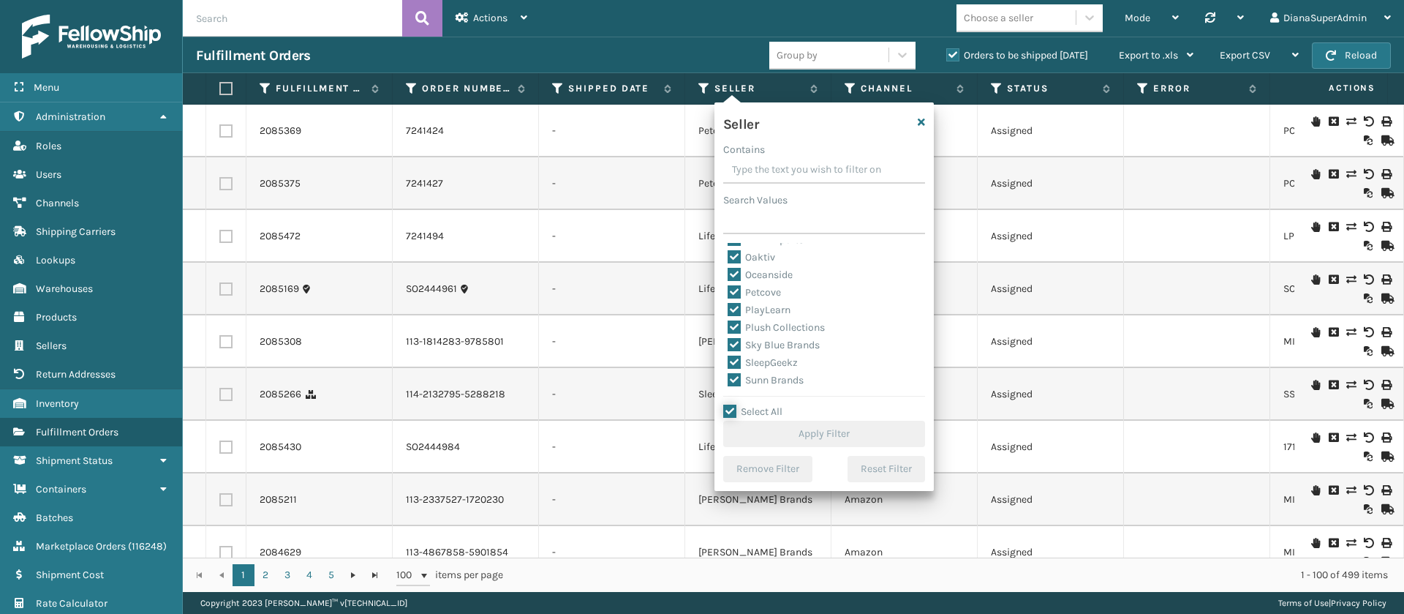
checkbox input "true"
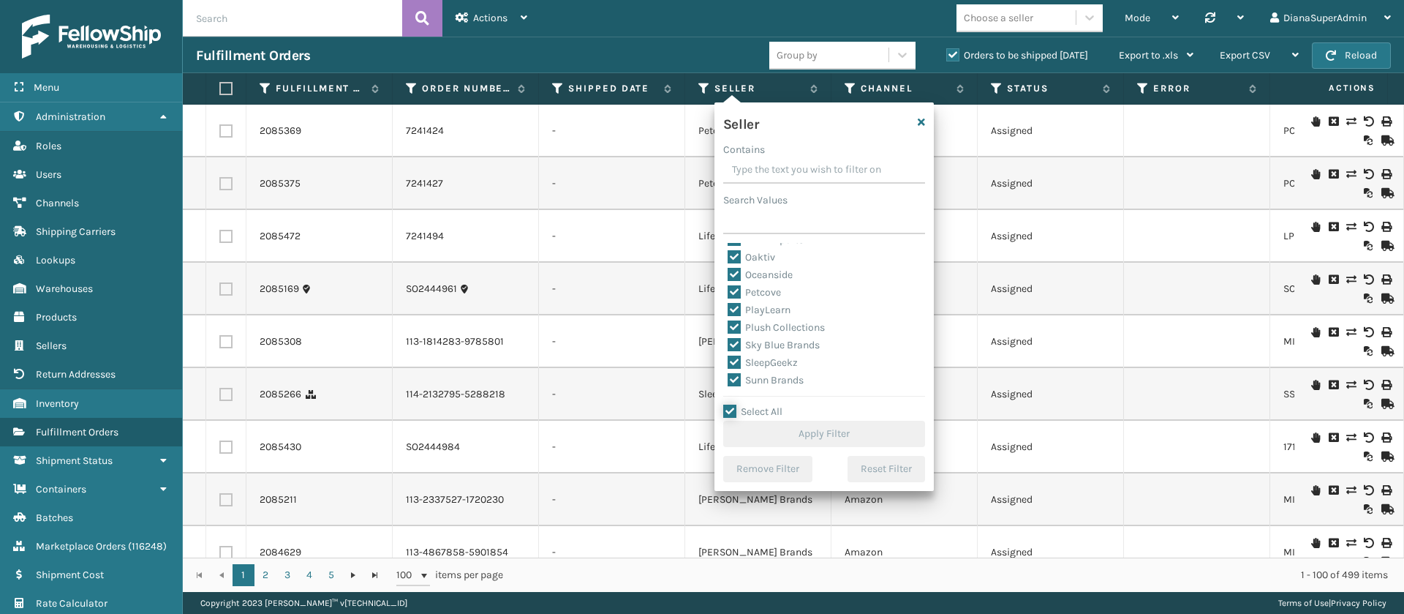
checkbox input "true"
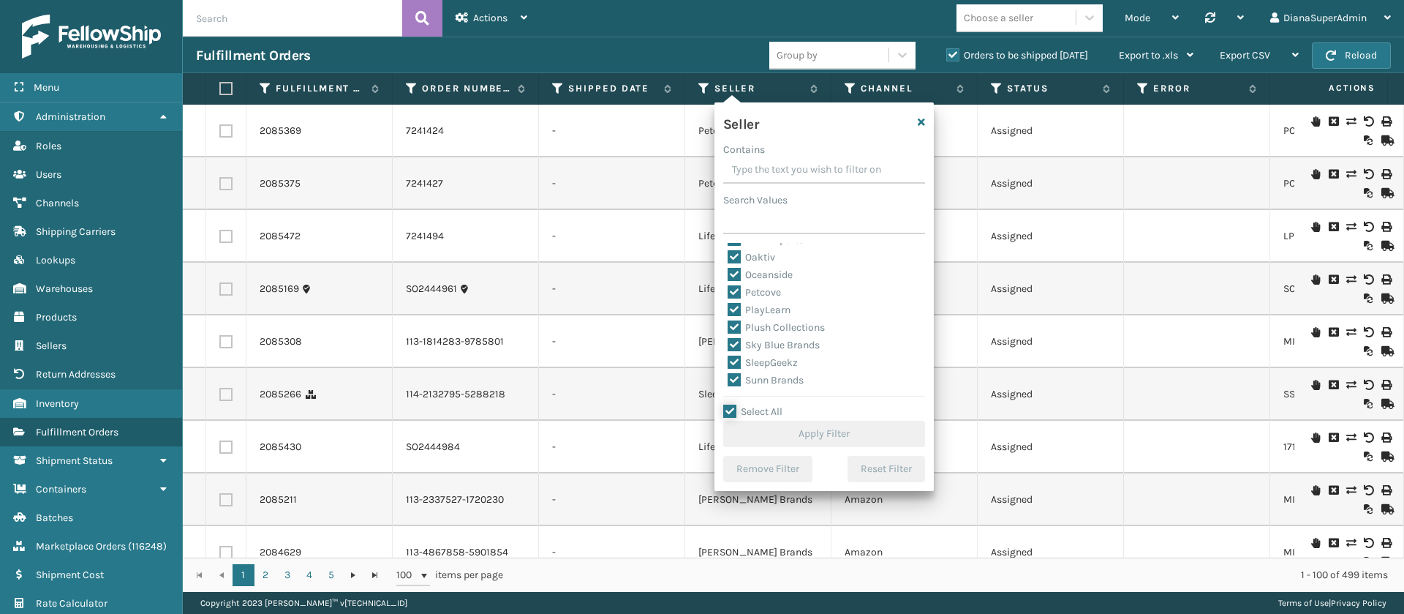
checkbox input "true"
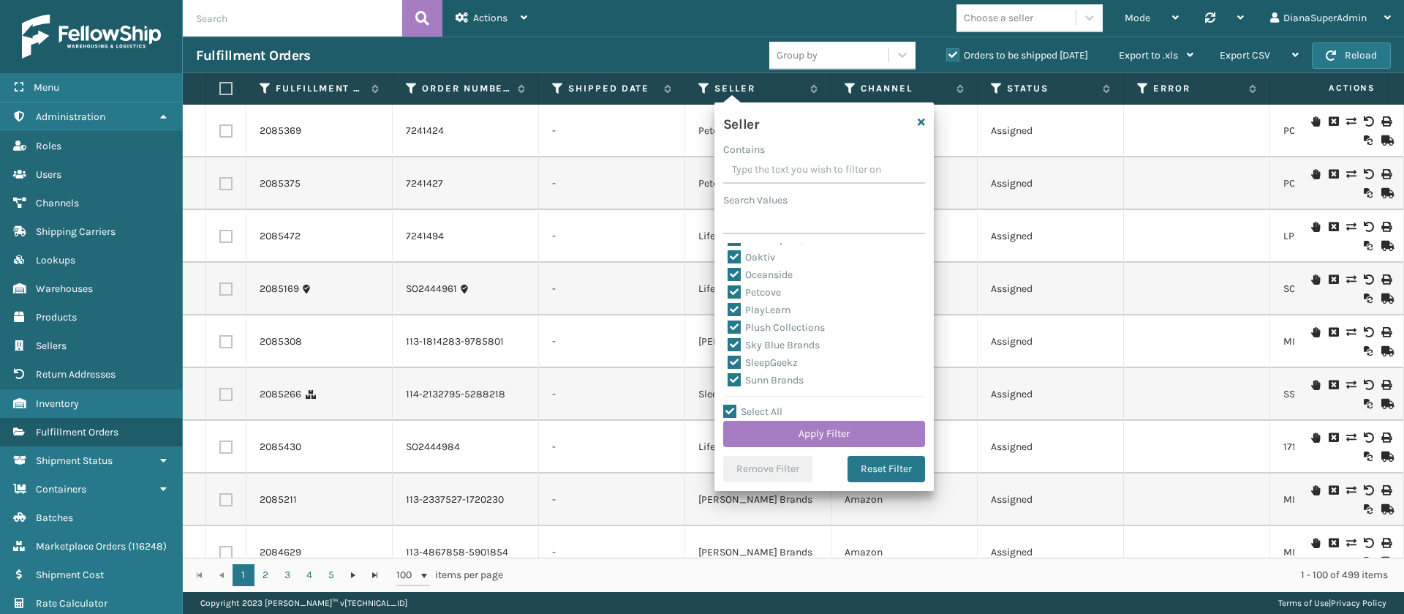
click at [740, 360] on label "SleepGeekz" at bounding box center [763, 362] width 70 height 12
click at [729, 360] on input "SleepGeekz" at bounding box center [728, 359] width 1 height 10
checkbox input "false"
click at [816, 435] on button "Apply Filter" at bounding box center [824, 434] width 202 height 26
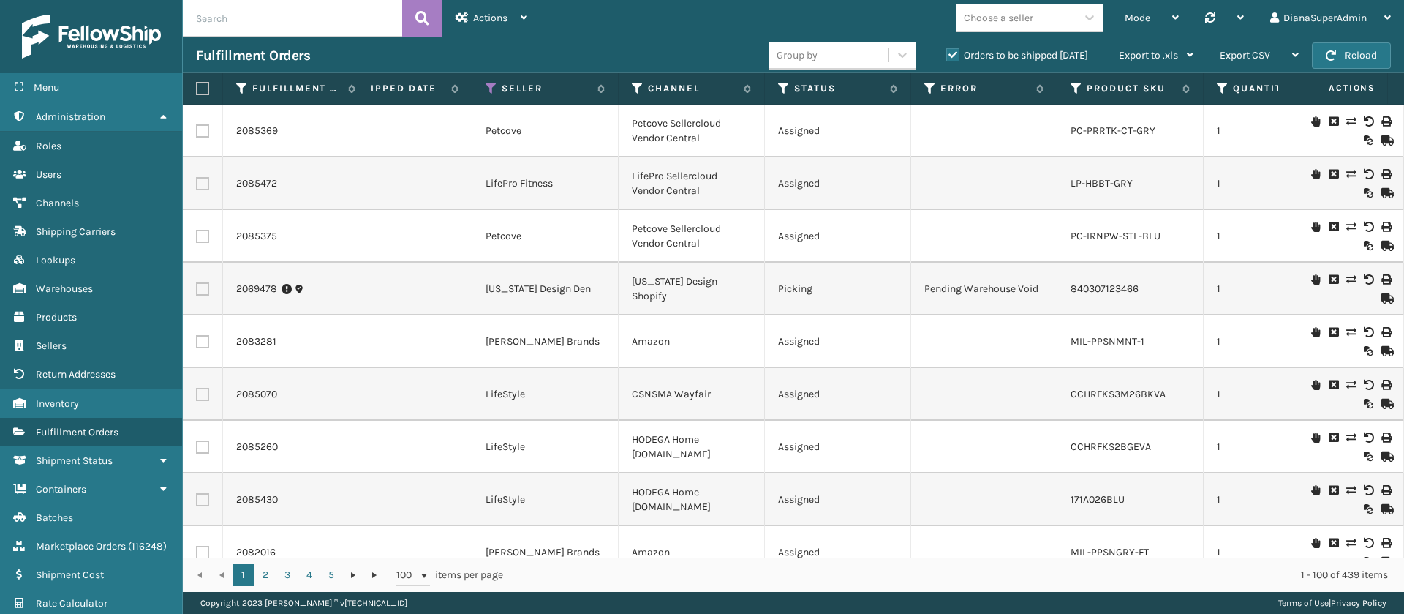
scroll to position [0, 215]
click at [784, 89] on icon at bounding box center [782, 88] width 12 height 13
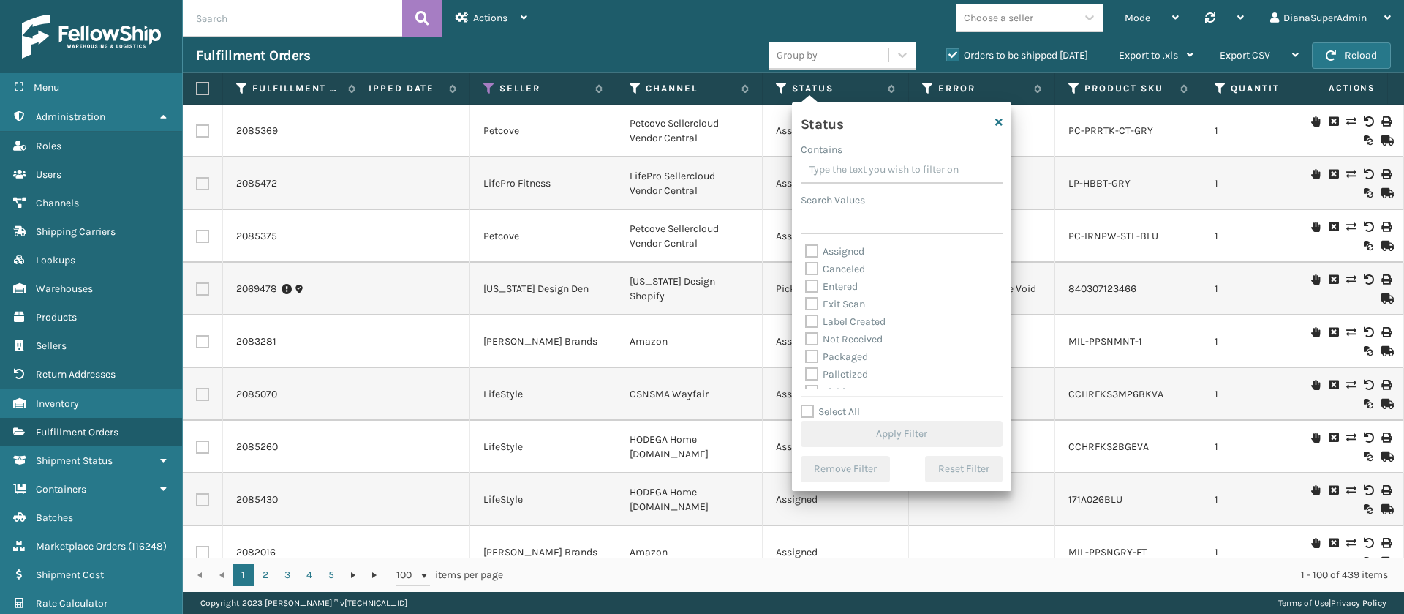
click at [810, 320] on label "Label Created" at bounding box center [845, 321] width 80 height 12
click at [806, 320] on input "Label Created" at bounding box center [805, 318] width 1 height 10
checkbox input "true"
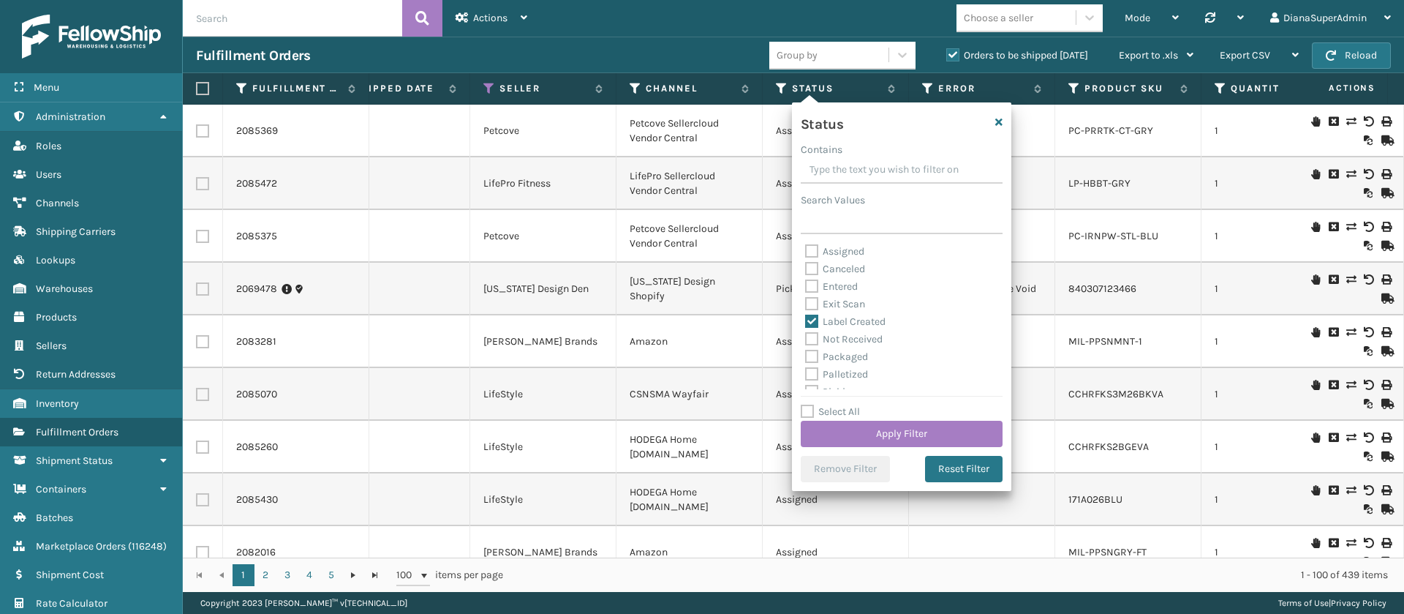
click at [809, 353] on label "Packaged" at bounding box center [836, 356] width 63 height 12
click at [806, 353] on input "Packaged" at bounding box center [805, 353] width 1 height 10
checkbox input "true"
click at [810, 375] on label "Palletized" at bounding box center [836, 374] width 63 height 12
click at [806, 375] on input "Palletized" at bounding box center [805, 371] width 1 height 10
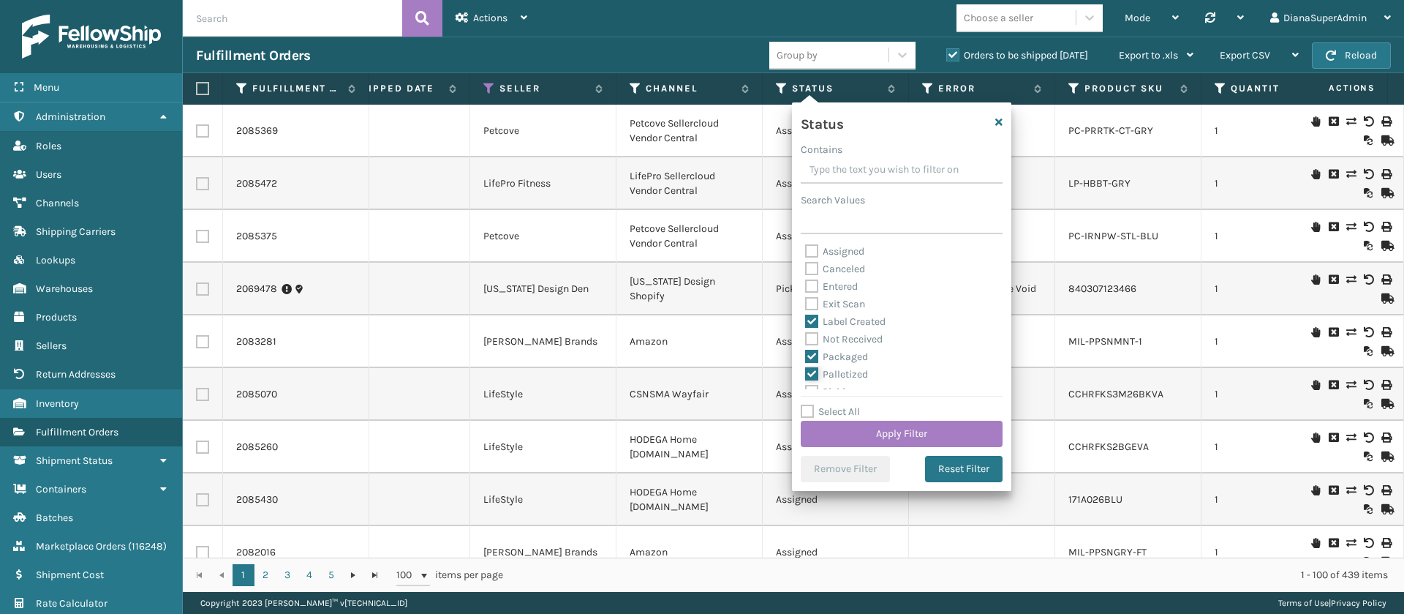
checkbox input "true"
click at [810, 375] on label "Picking" at bounding box center [831, 374] width 52 height 12
click at [806, 375] on input "Picking" at bounding box center [805, 371] width 1 height 10
checkbox input "true"
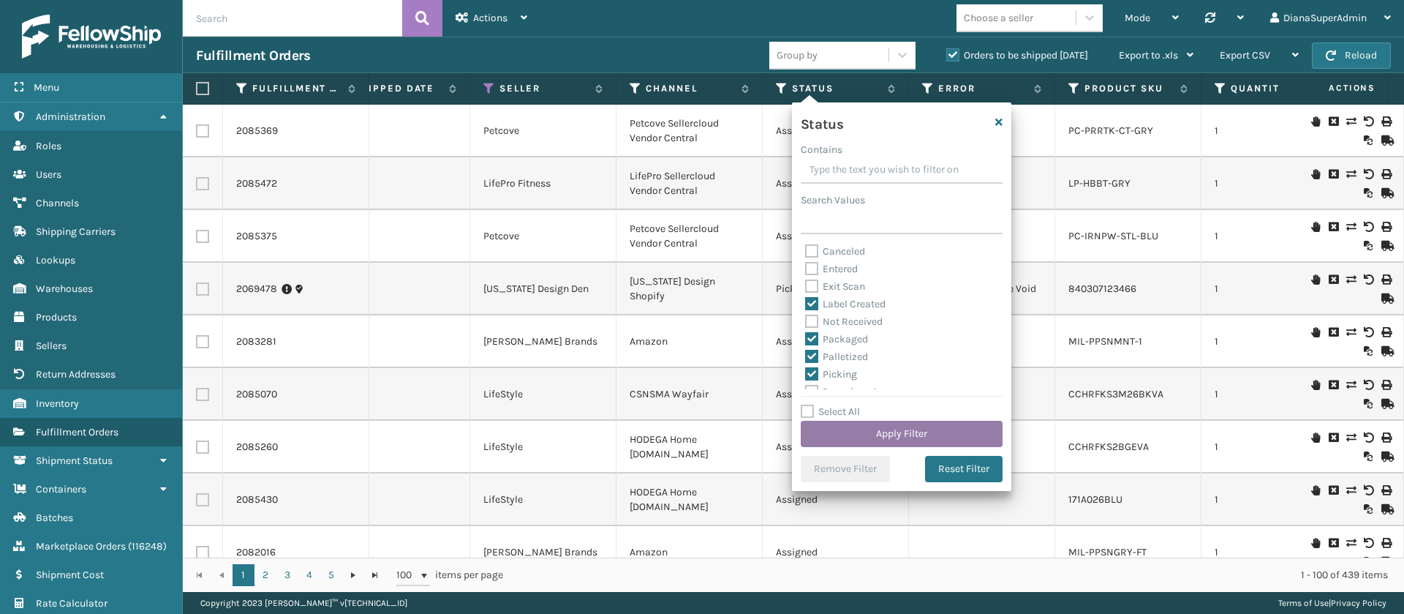
click at [884, 429] on button "Apply Filter" at bounding box center [902, 434] width 202 height 26
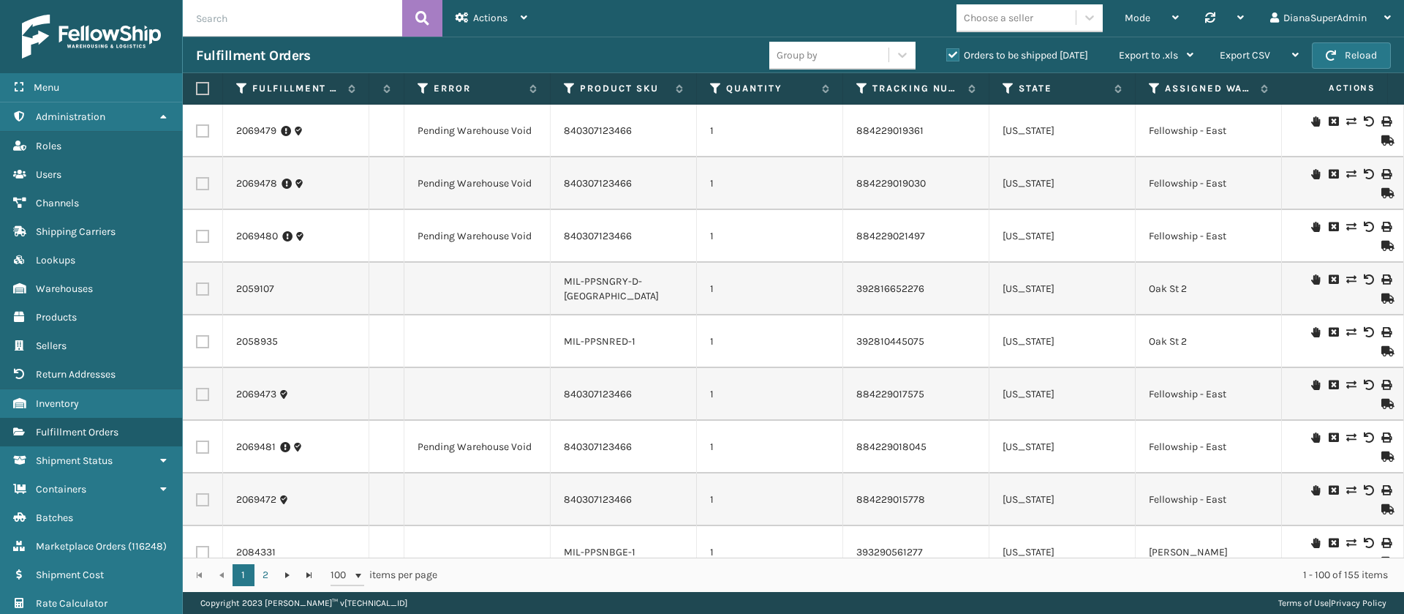
scroll to position [0, 778]
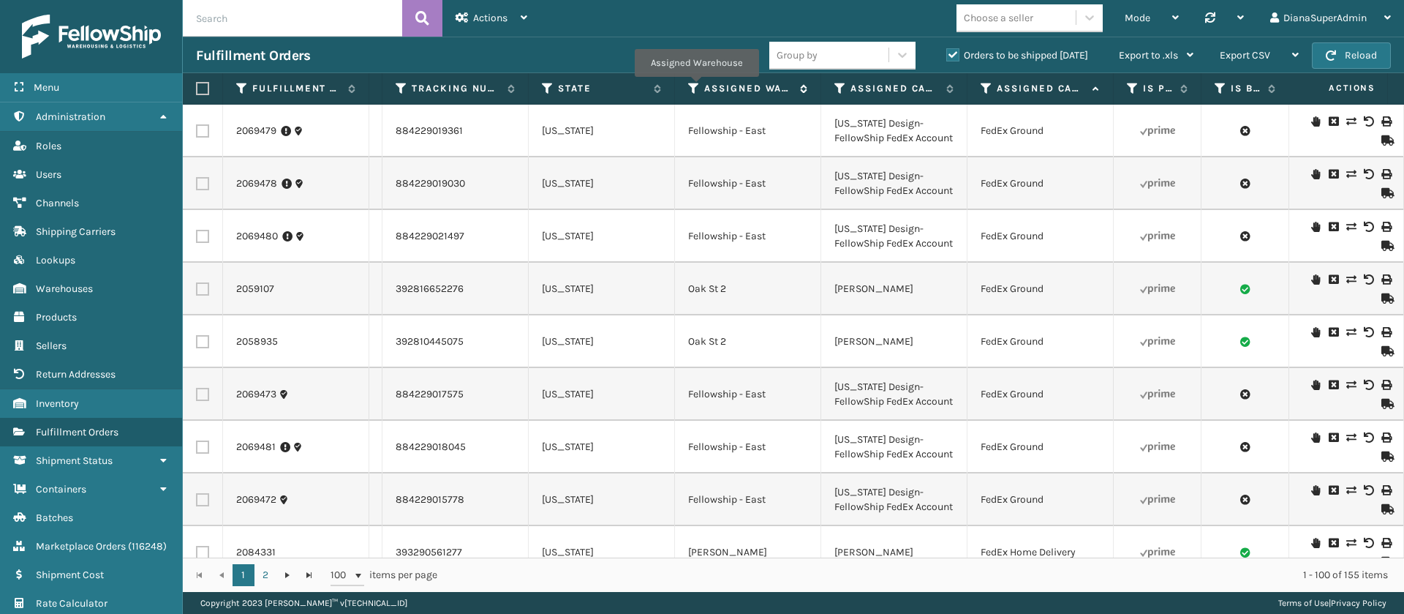
click at [696, 86] on icon at bounding box center [694, 88] width 12 height 13
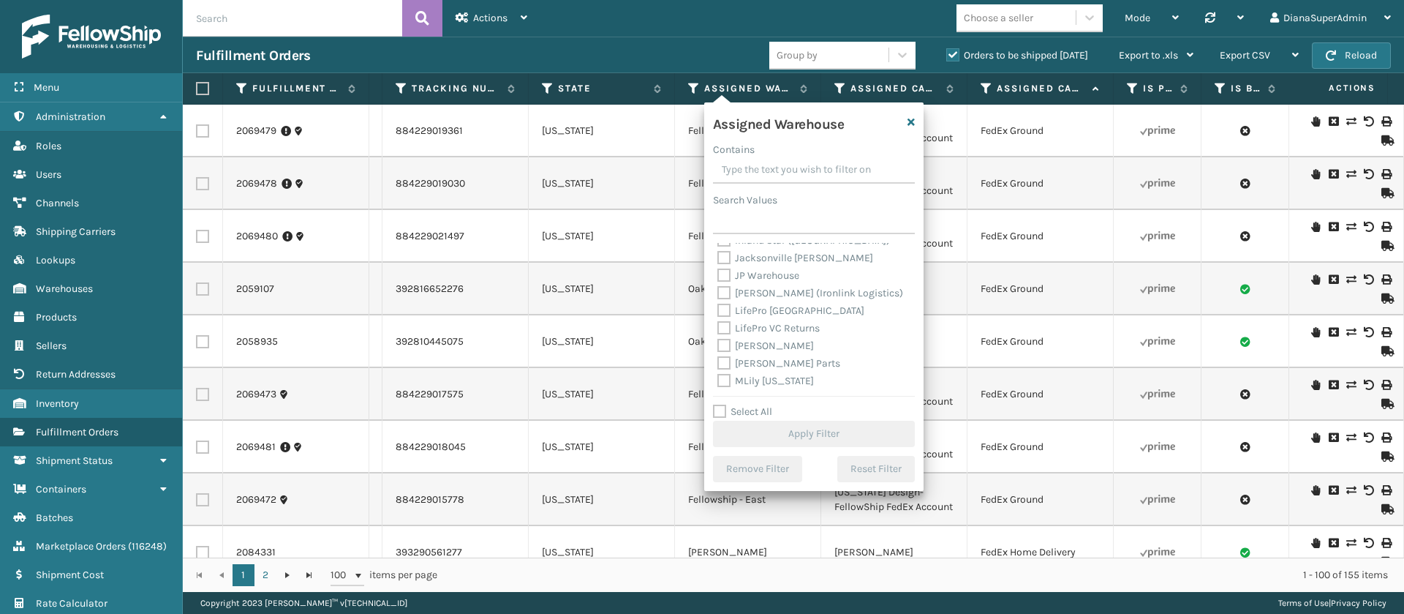
click at [725, 341] on label "[PERSON_NAME]" at bounding box center [766, 345] width 97 height 12
click at [718, 341] on input "[PERSON_NAME]" at bounding box center [718, 342] width 1 height 10
checkbox input "true"
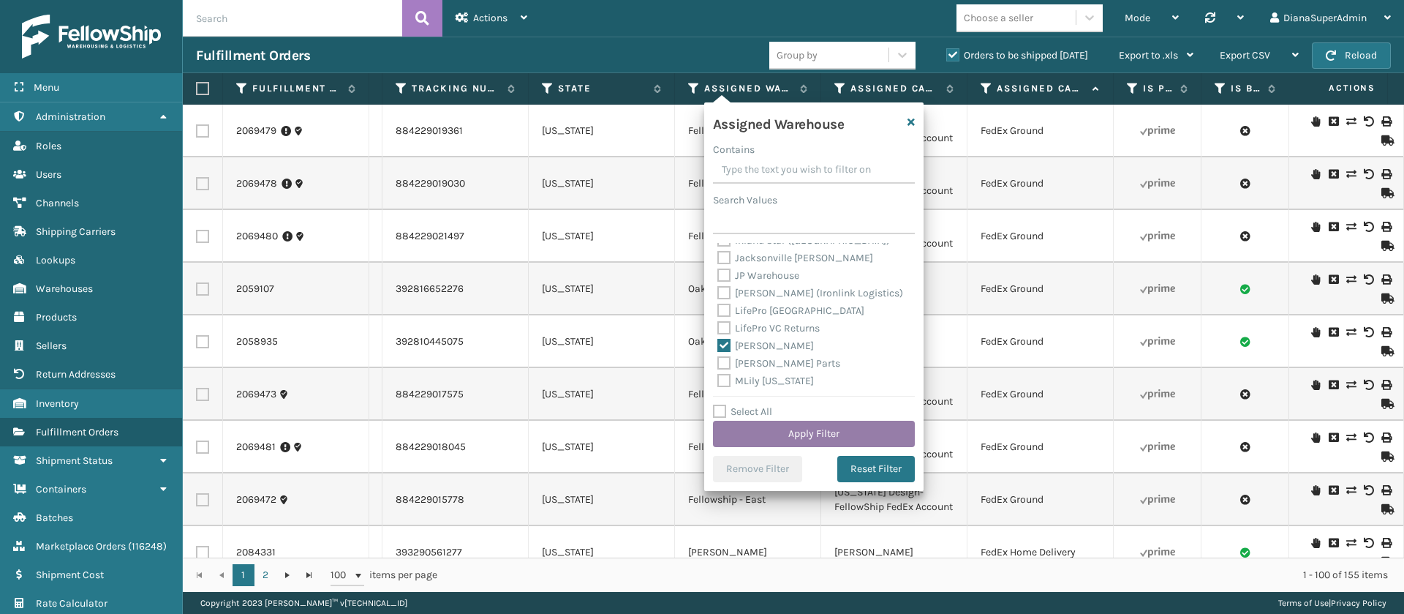
click at [797, 432] on button "Apply Filter" at bounding box center [814, 434] width 202 height 26
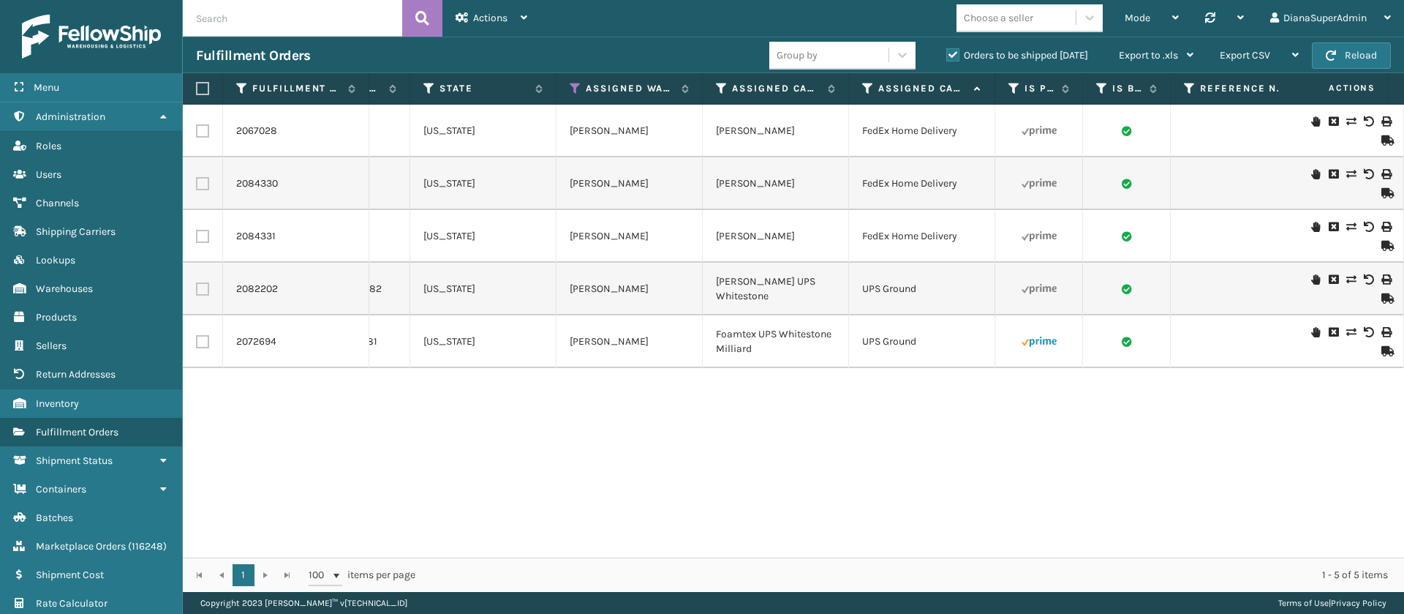
scroll to position [0, 1312]
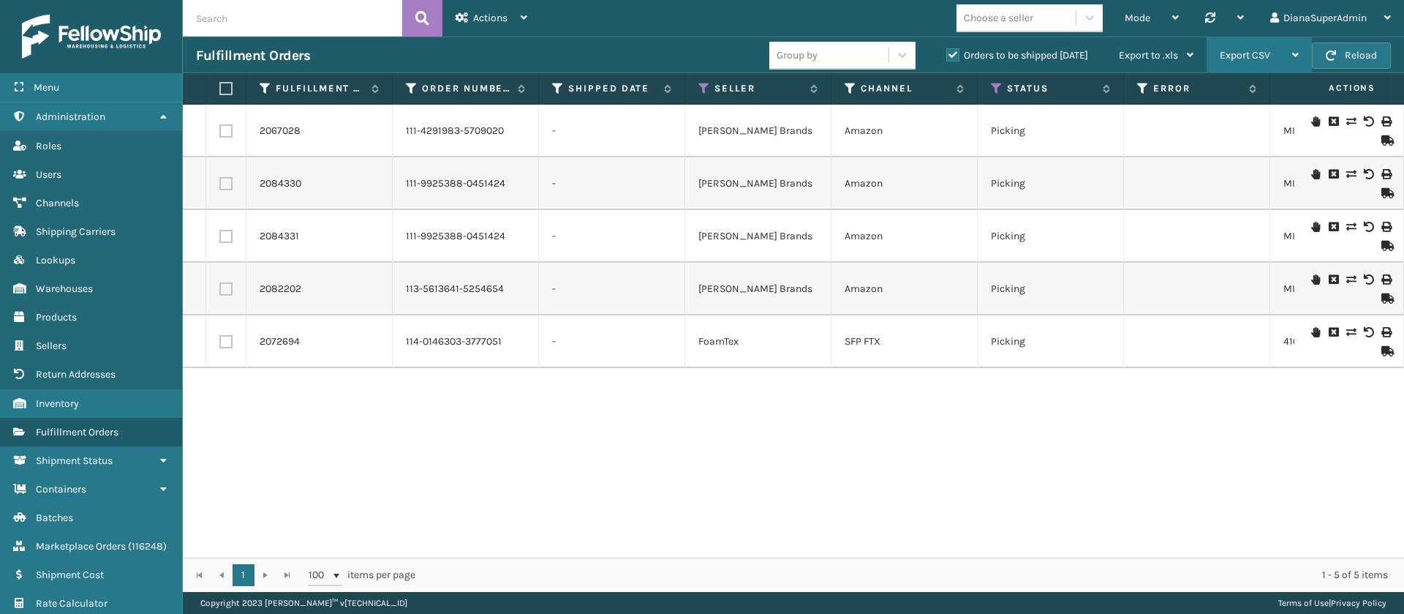
click at [1260, 50] on span "Export CSV" at bounding box center [1245, 55] width 50 height 12
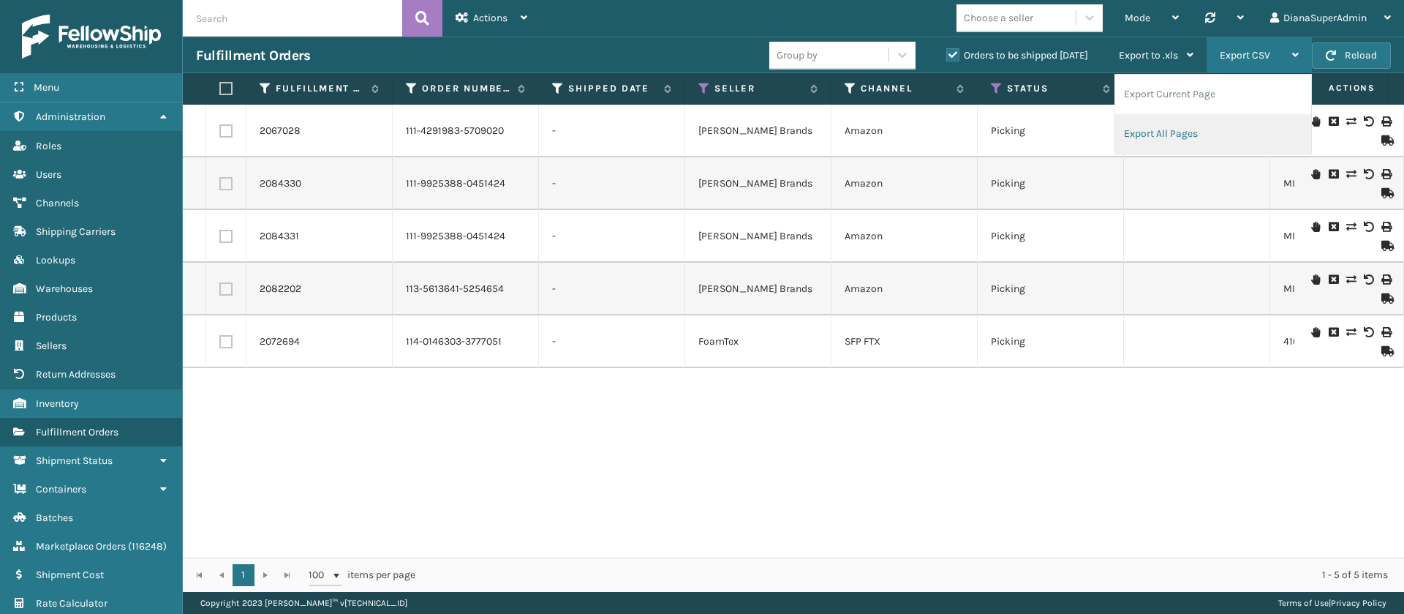
click at [1189, 132] on li "Export All Pages" at bounding box center [1213, 133] width 196 height 39
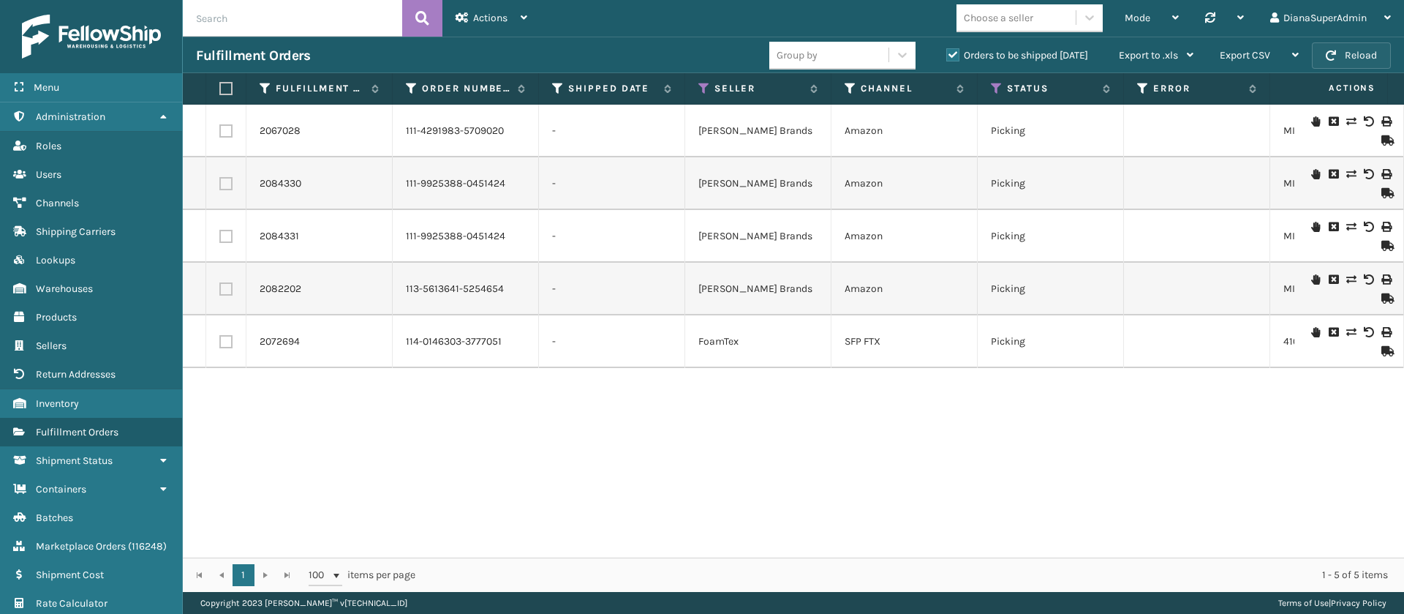
click at [1361, 45] on button "Reload" at bounding box center [1351, 55] width 79 height 26
click at [1351, 56] on button "Reload" at bounding box center [1351, 55] width 79 height 26
click at [999, 89] on icon at bounding box center [997, 88] width 12 height 13
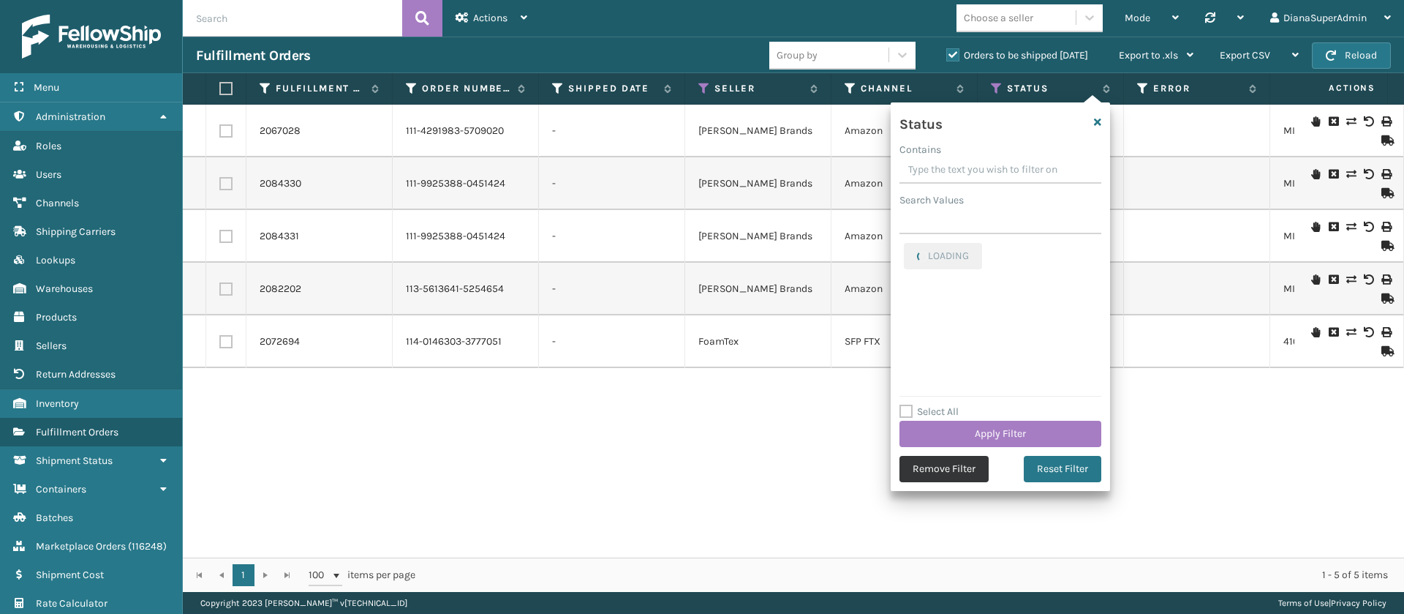
click at [945, 466] on button "Remove Filter" at bounding box center [944, 469] width 89 height 26
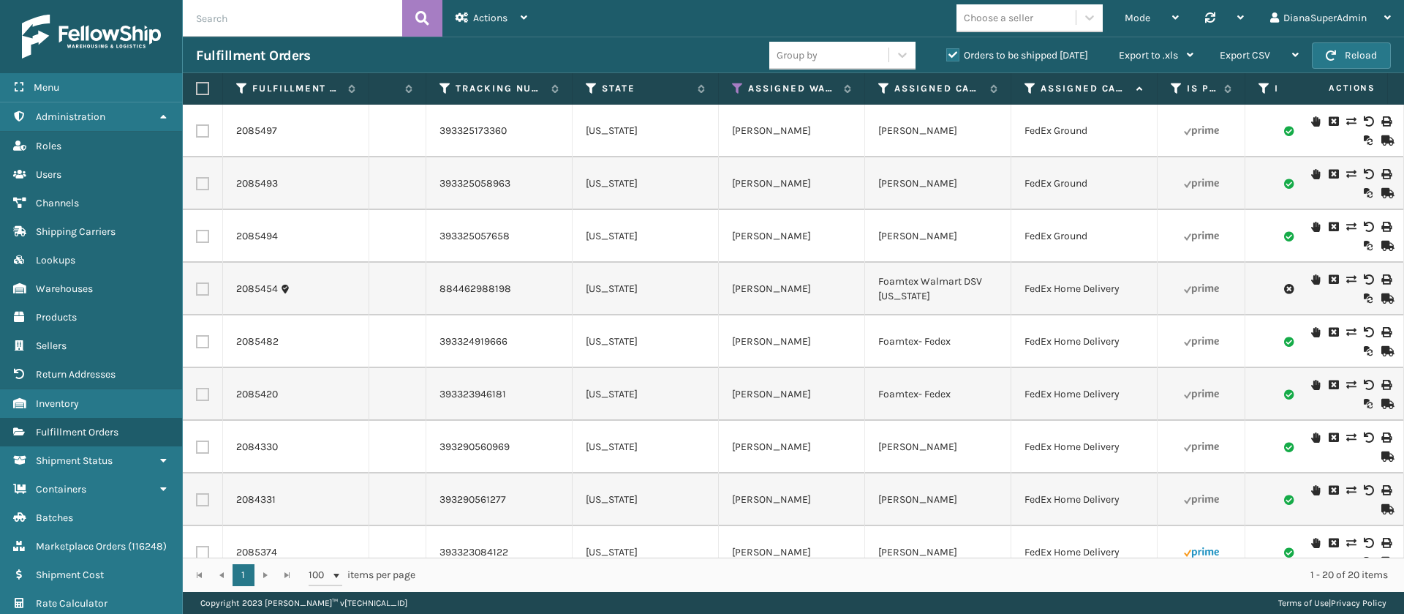
scroll to position [0, 1169]
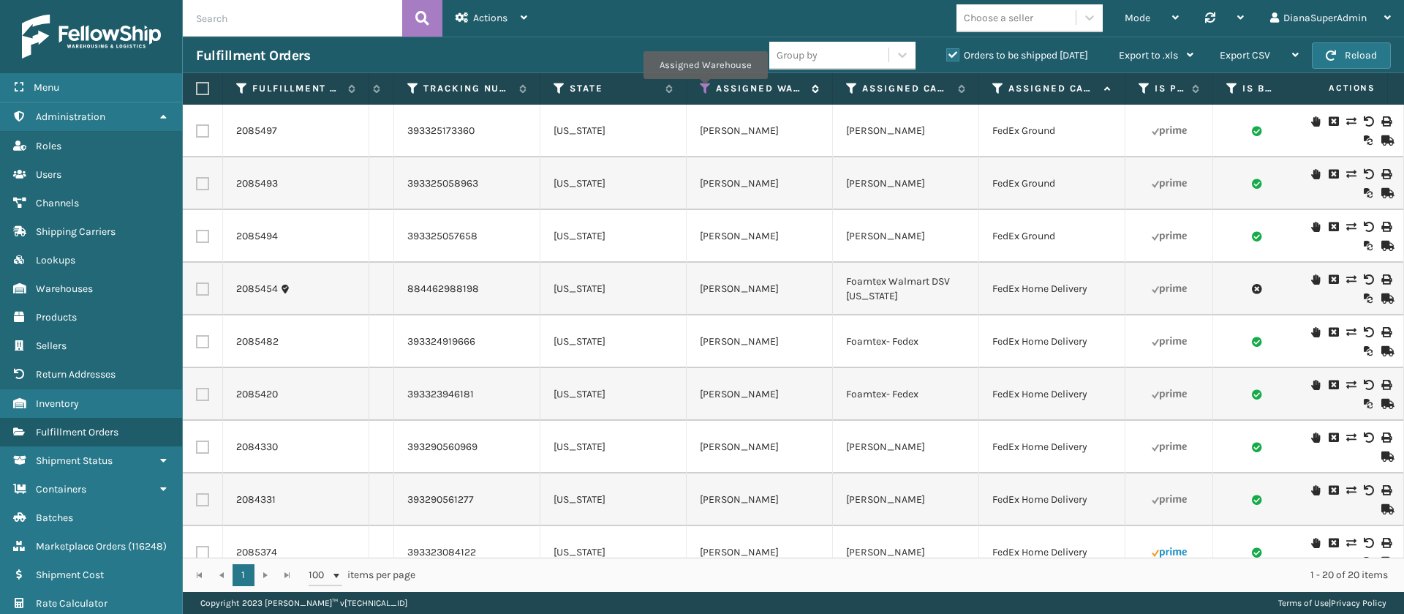
click at [705, 89] on icon at bounding box center [706, 88] width 12 height 13
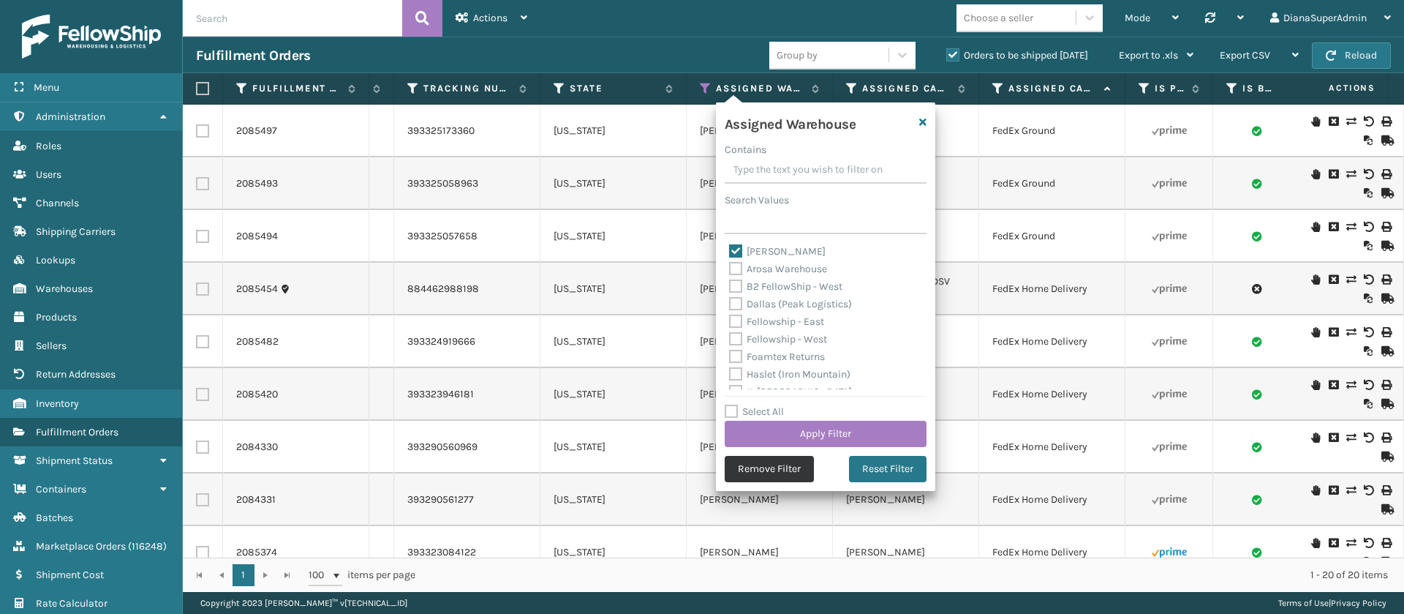
click at [770, 469] on button "Remove Filter" at bounding box center [769, 469] width 89 height 26
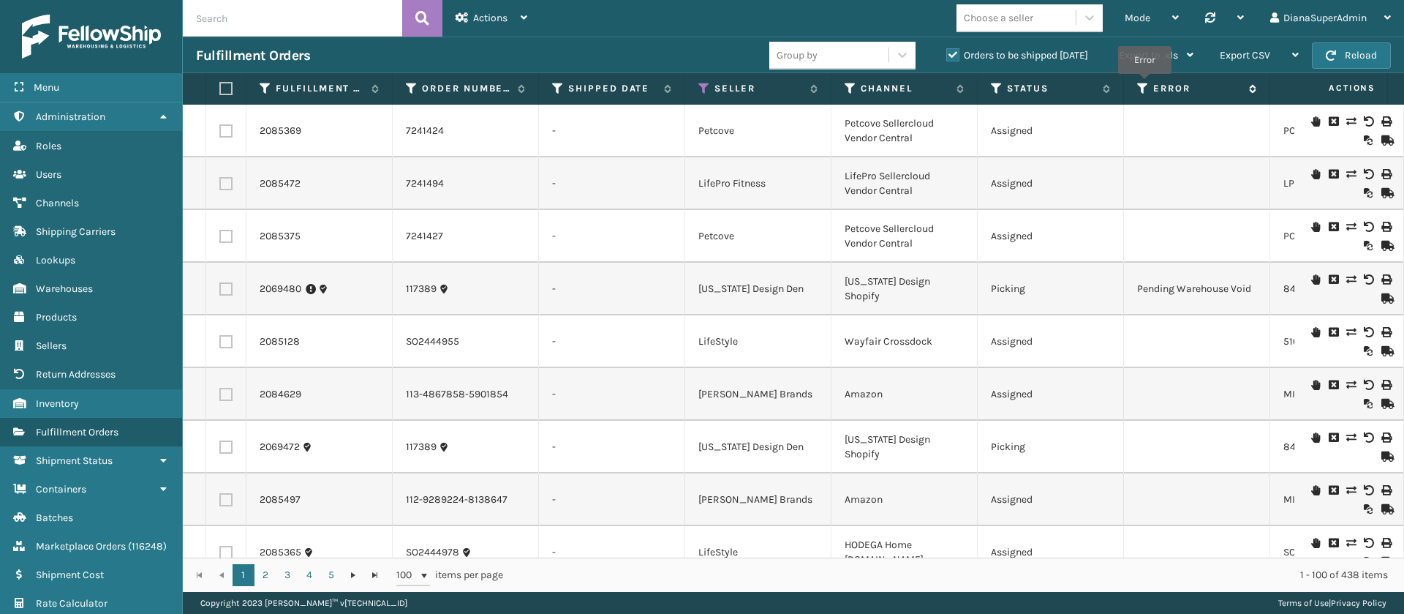
click at [1145, 84] on icon at bounding box center [1143, 88] width 12 height 13
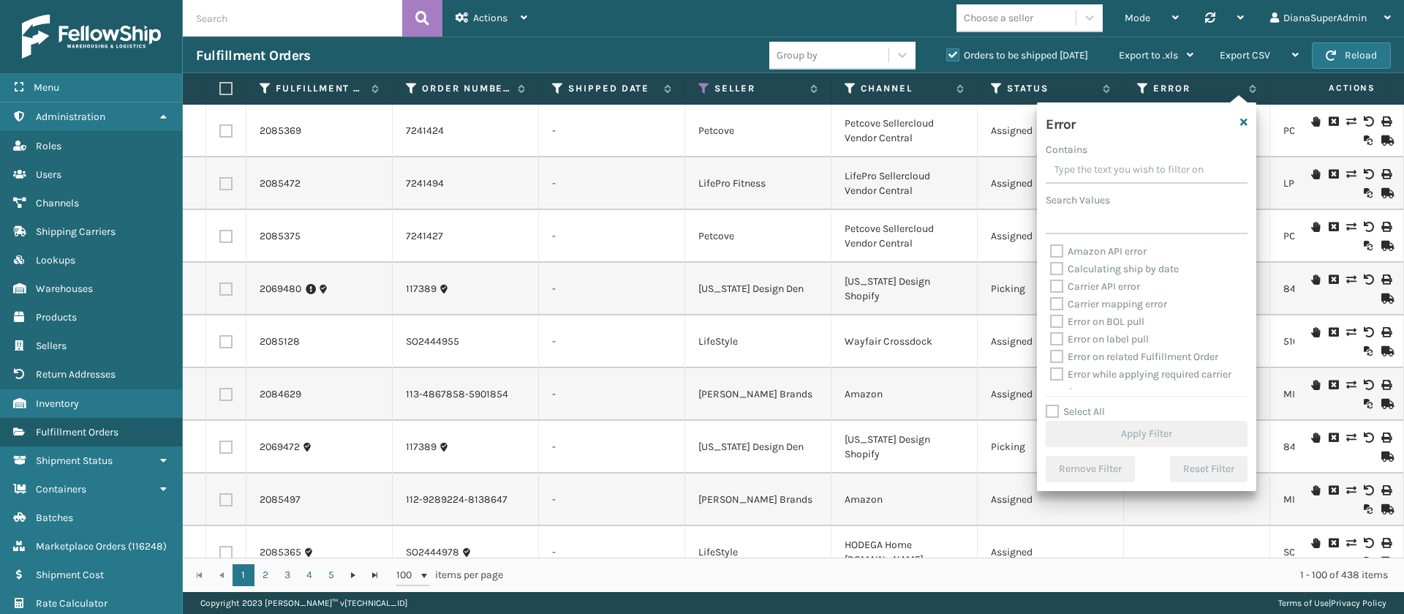
click at [1053, 412] on label "Select All" at bounding box center [1075, 411] width 59 height 12
click at [1053, 405] on input "Select All" at bounding box center [1155, 403] width 219 height 1
checkbox input "true"
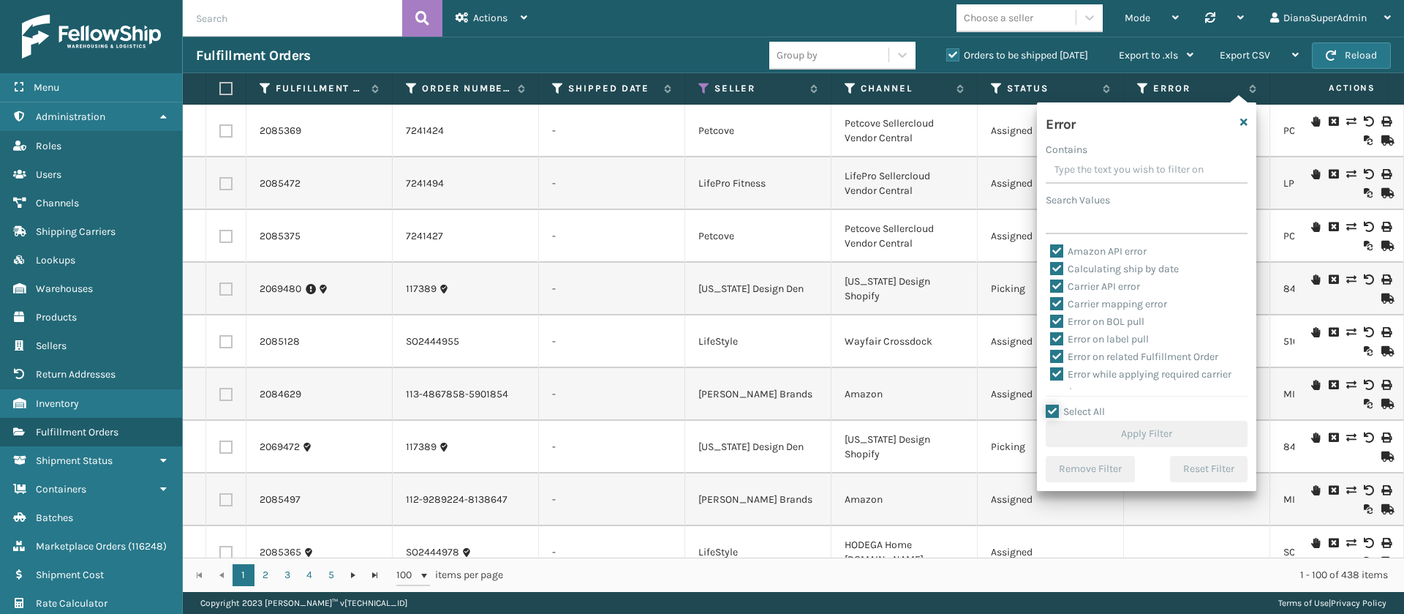
checkbox input "true"
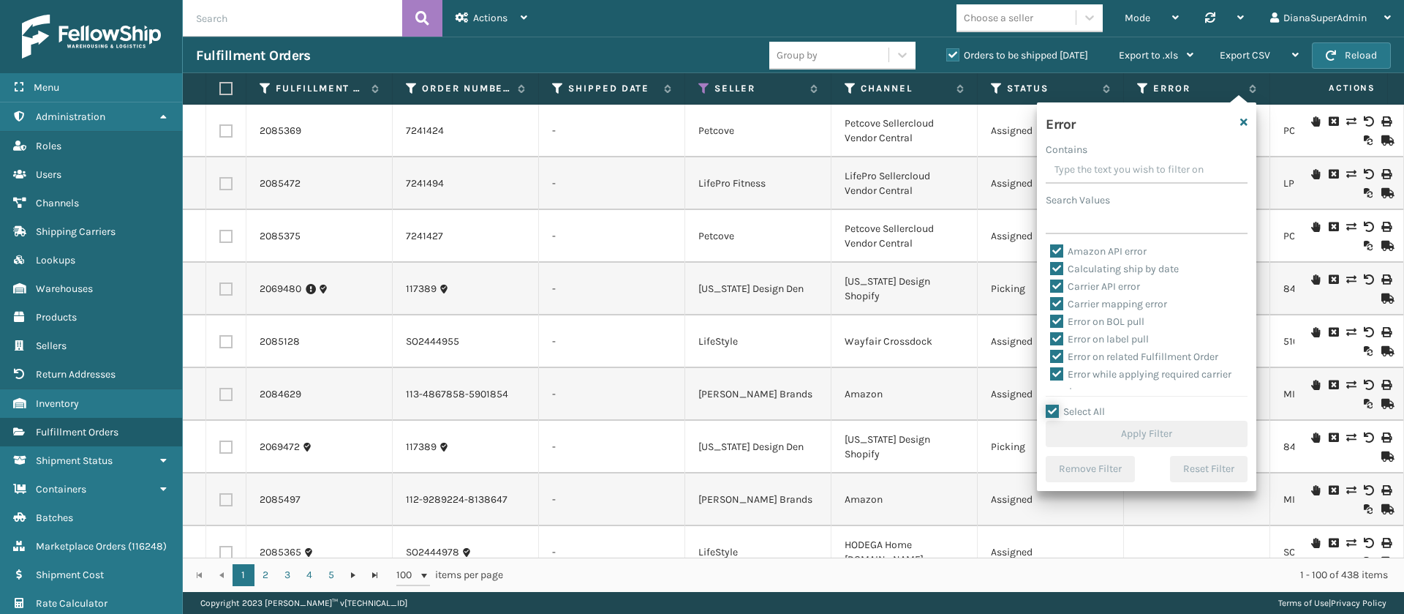
checkbox input "true"
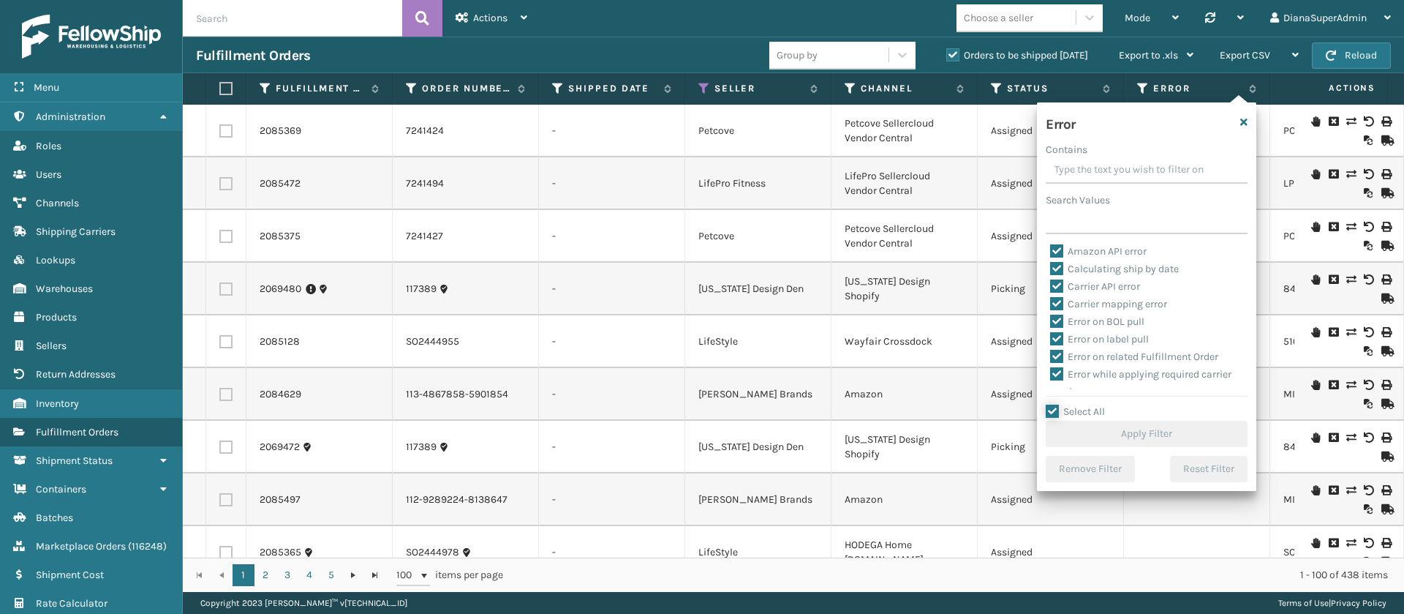
checkbox input "true"
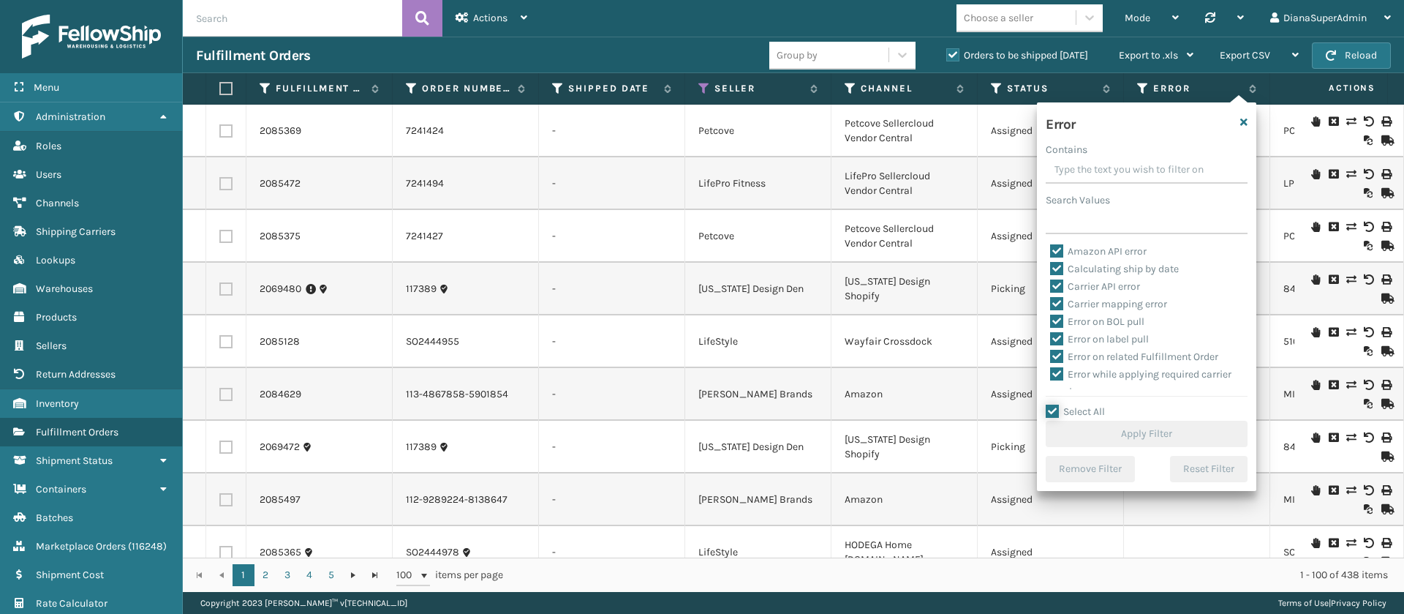
checkbox input "true"
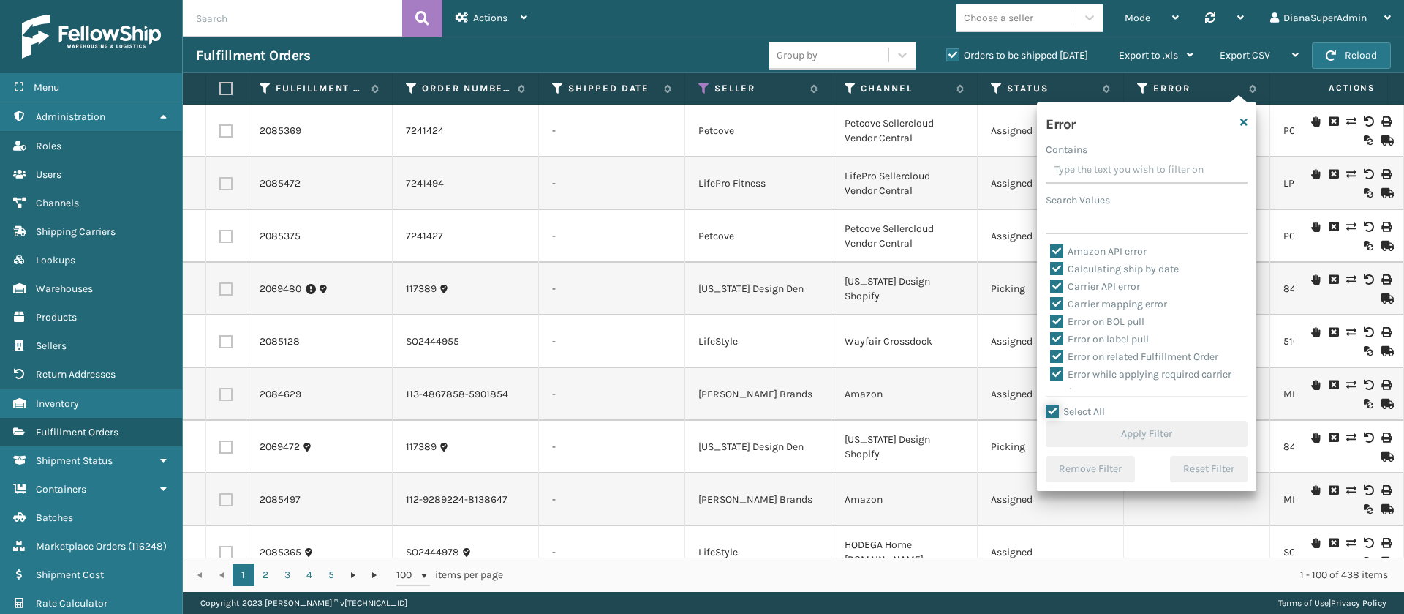
checkbox input "true"
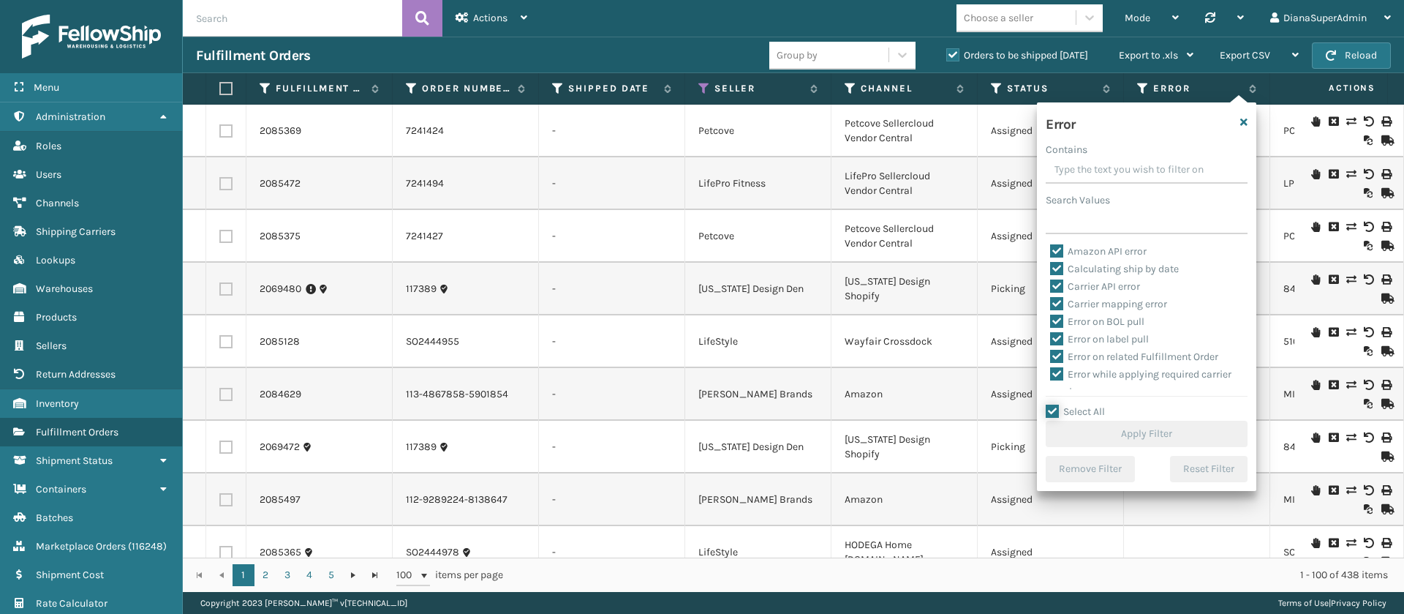
checkbox input "true"
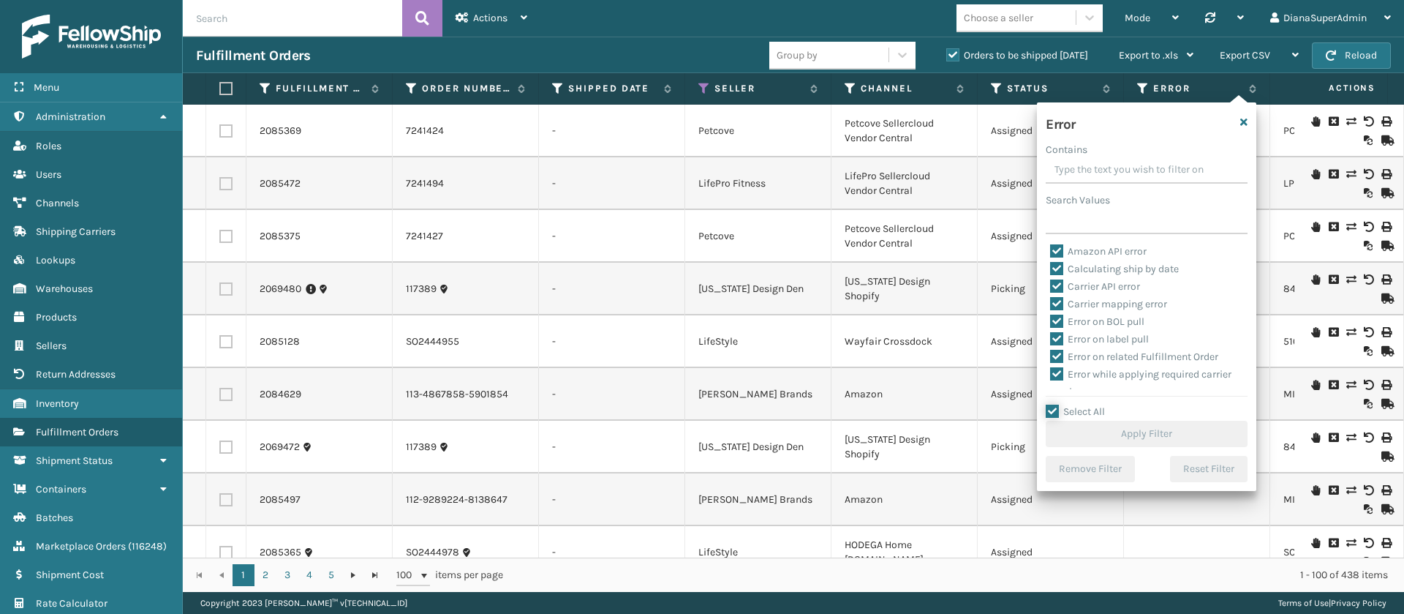
checkbox input "true"
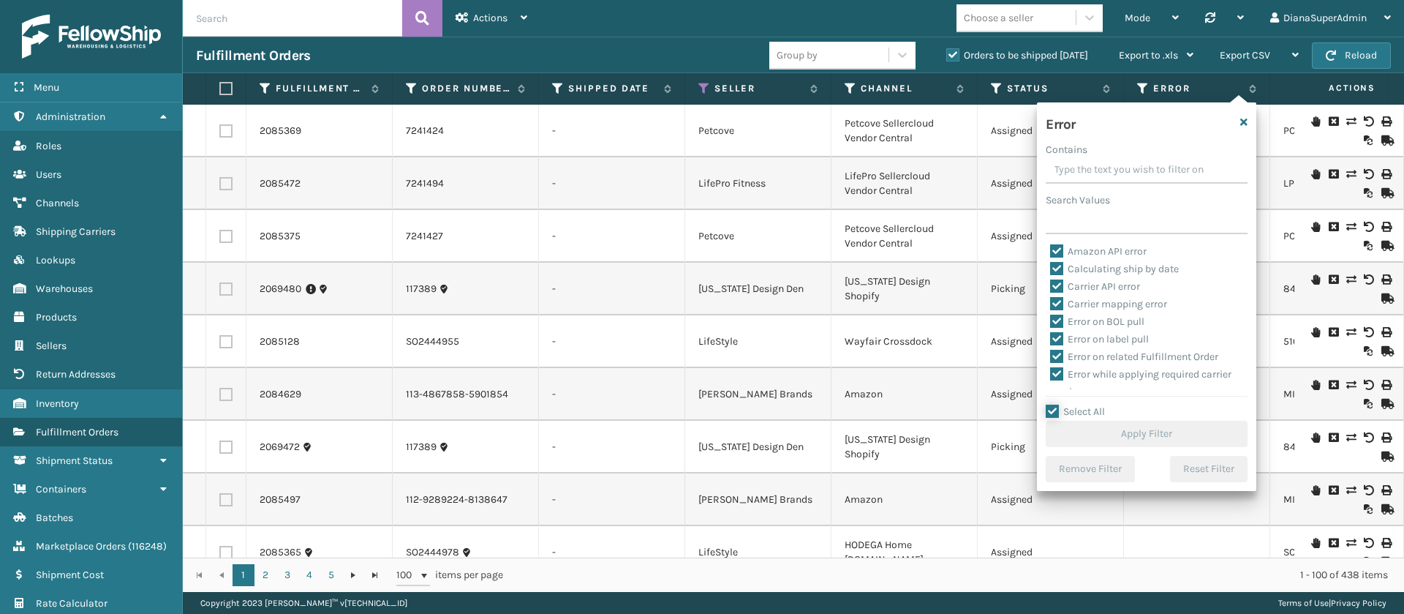
checkbox input "true"
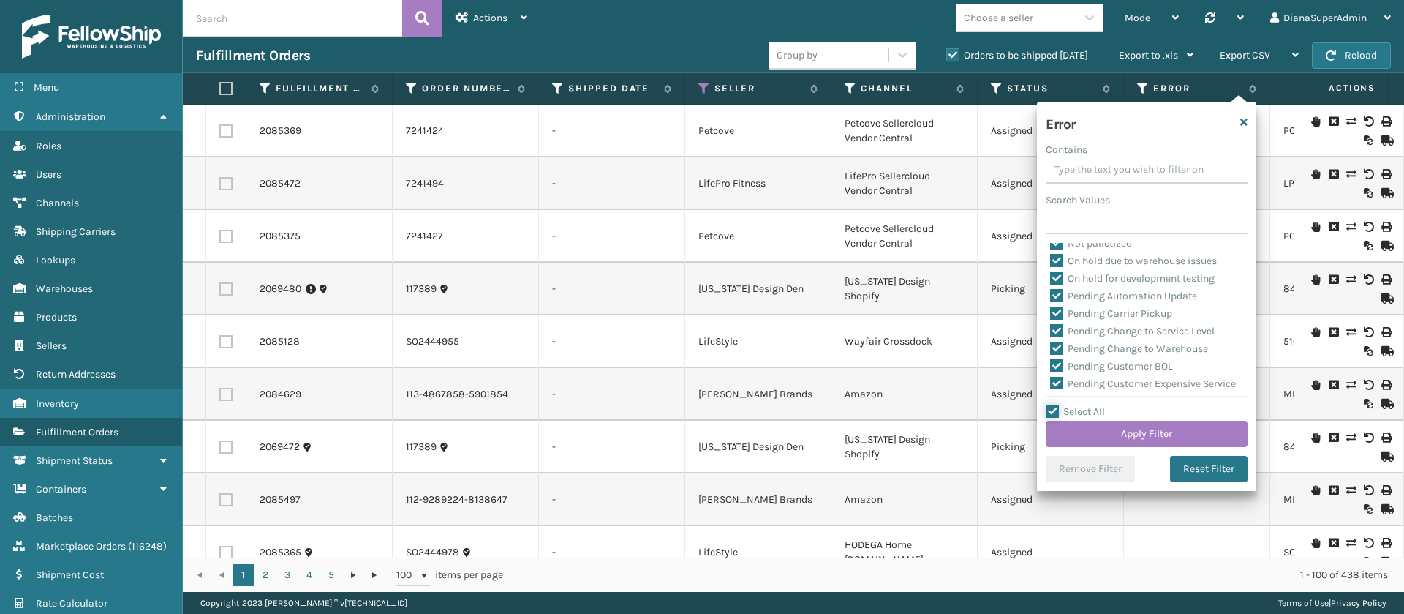
scroll to position [342, 0]
click at [1061, 291] on label "Pending Automation Update" at bounding box center [1123, 295] width 147 height 12
click at [1051, 291] on input "Pending Automation Update" at bounding box center [1050, 292] width 1 height 10
checkbox input "false"
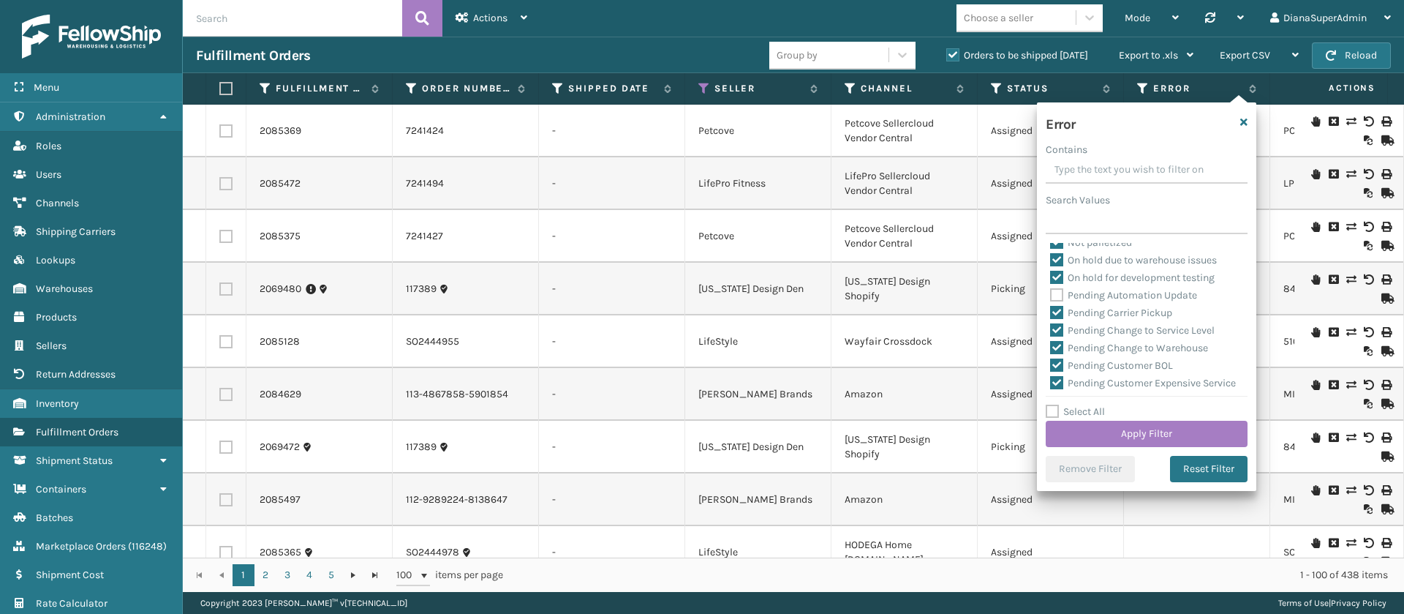
click at [1059, 308] on label "Pending Carrier Pickup" at bounding box center [1111, 312] width 122 height 12
click at [1051, 308] on input "Pending Carrier Pickup" at bounding box center [1050, 309] width 1 height 10
checkbox input "false"
click at [1058, 327] on label "Pending Change to Service Level" at bounding box center [1132, 330] width 165 height 12
click at [1051, 327] on input "Pending Change to Service Level" at bounding box center [1050, 327] width 1 height 10
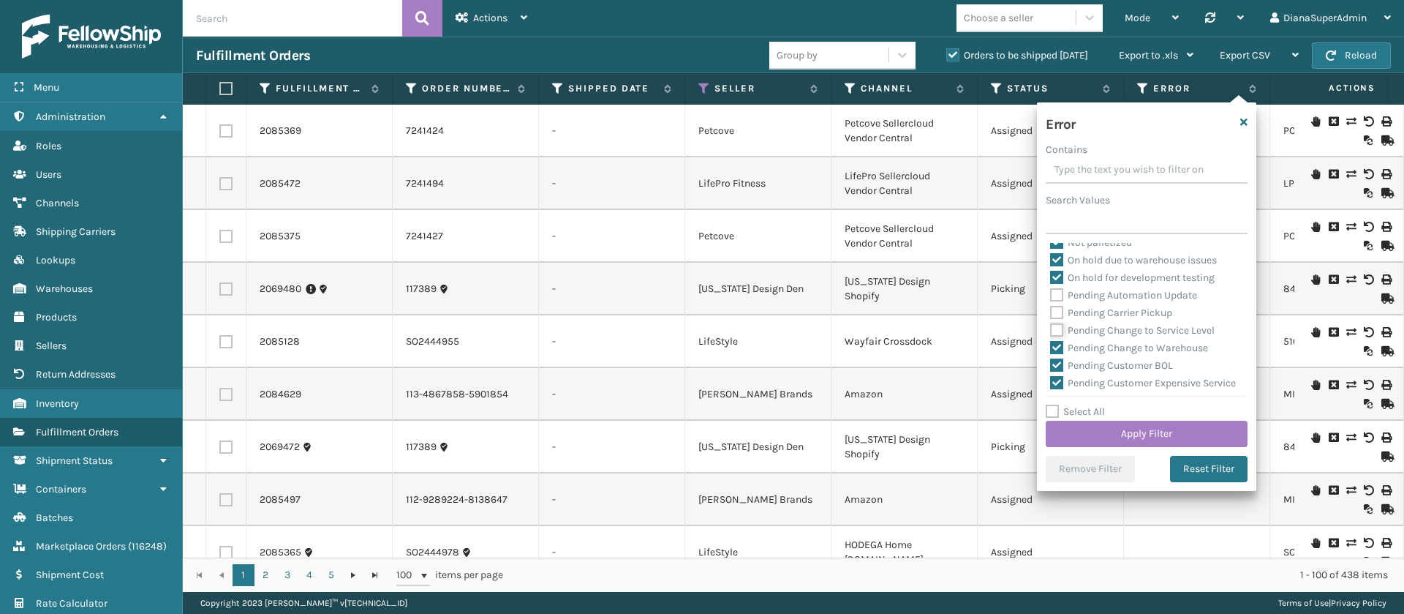
checkbox input "false"
click at [1057, 342] on label "Pending Change to Warehouse" at bounding box center [1129, 348] width 158 height 12
click at [1051, 342] on input "Pending Change to Warehouse" at bounding box center [1050, 344] width 1 height 10
checkbox input "false"
click at [1057, 363] on label "Pending Customer BOL" at bounding box center [1111, 365] width 123 height 12
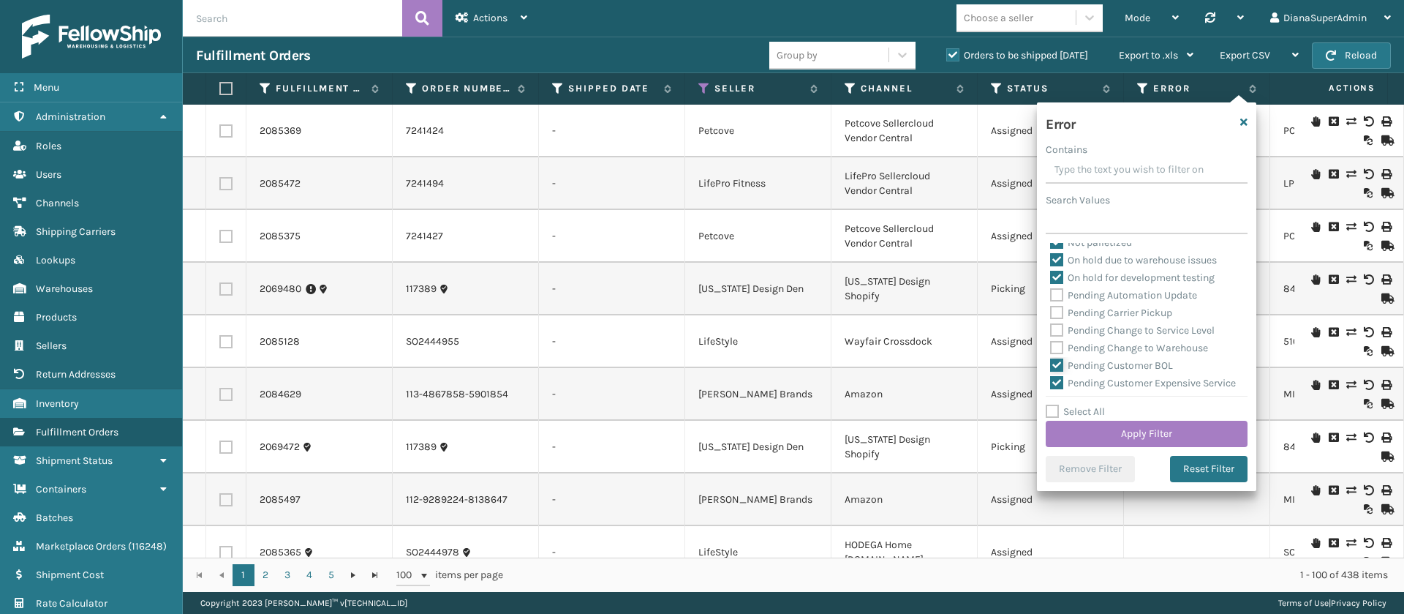
click at [1051, 363] on input "Pending Customer BOL" at bounding box center [1050, 362] width 1 height 10
checkbox input "false"
click at [1058, 297] on label "Pending Customer Expensive Service" at bounding box center [1143, 300] width 186 height 12
click at [1051, 297] on input "Pending Customer Expensive Service" at bounding box center [1050, 297] width 1 height 10
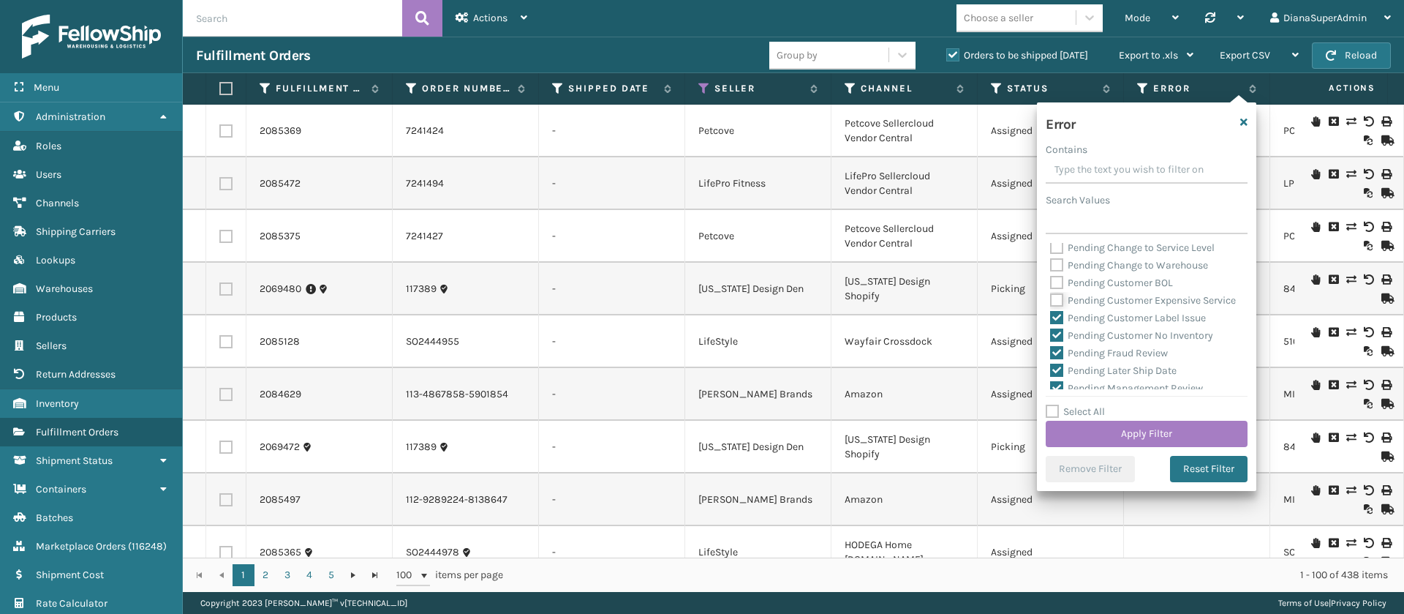
checkbox input "false"
click at [1058, 324] on label "Pending Customer Label Issue" at bounding box center [1128, 318] width 156 height 12
click at [1051, 319] on input "Pending Customer Label Issue" at bounding box center [1050, 314] width 1 height 10
checkbox input "false"
click at [1058, 342] on label "Pending Customer No Inventory" at bounding box center [1131, 335] width 163 height 12
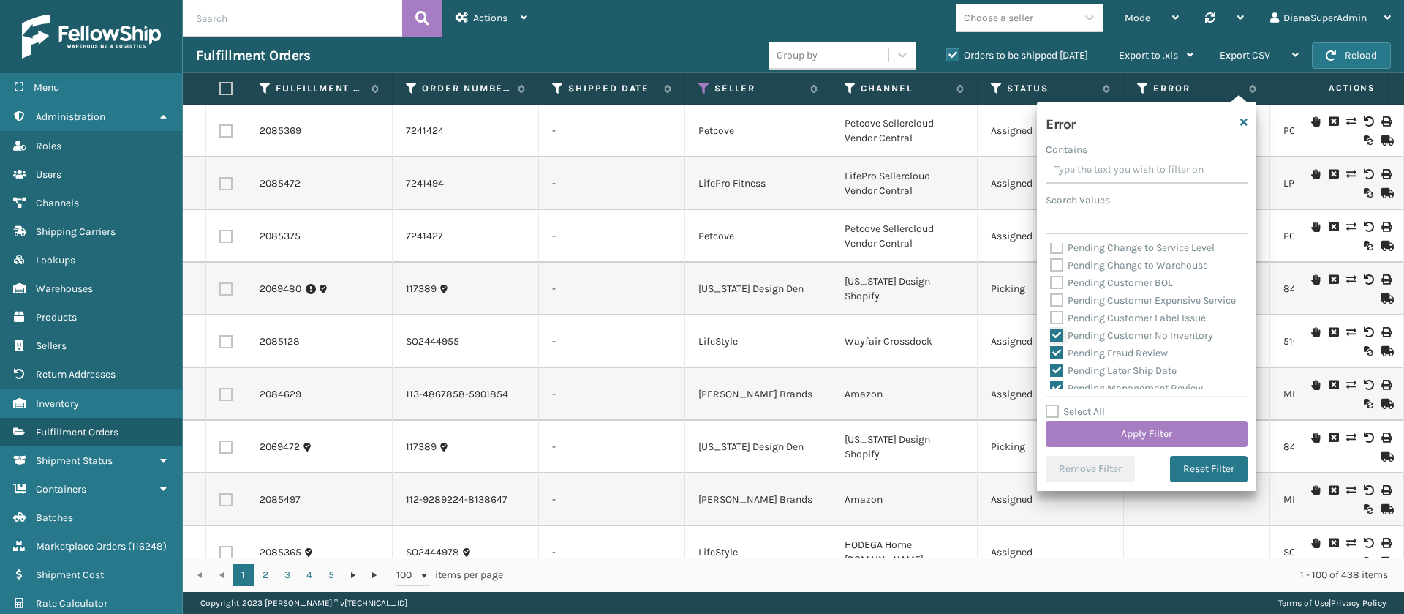
click at [1051, 336] on input "Pending Customer No Inventory" at bounding box center [1050, 332] width 1 height 10
checkbox input "false"
click at [1058, 359] on label "Pending Fraud Review" at bounding box center [1109, 353] width 118 height 12
click at [1051, 354] on input "Pending Fraud Review" at bounding box center [1050, 350] width 1 height 10
checkbox input "false"
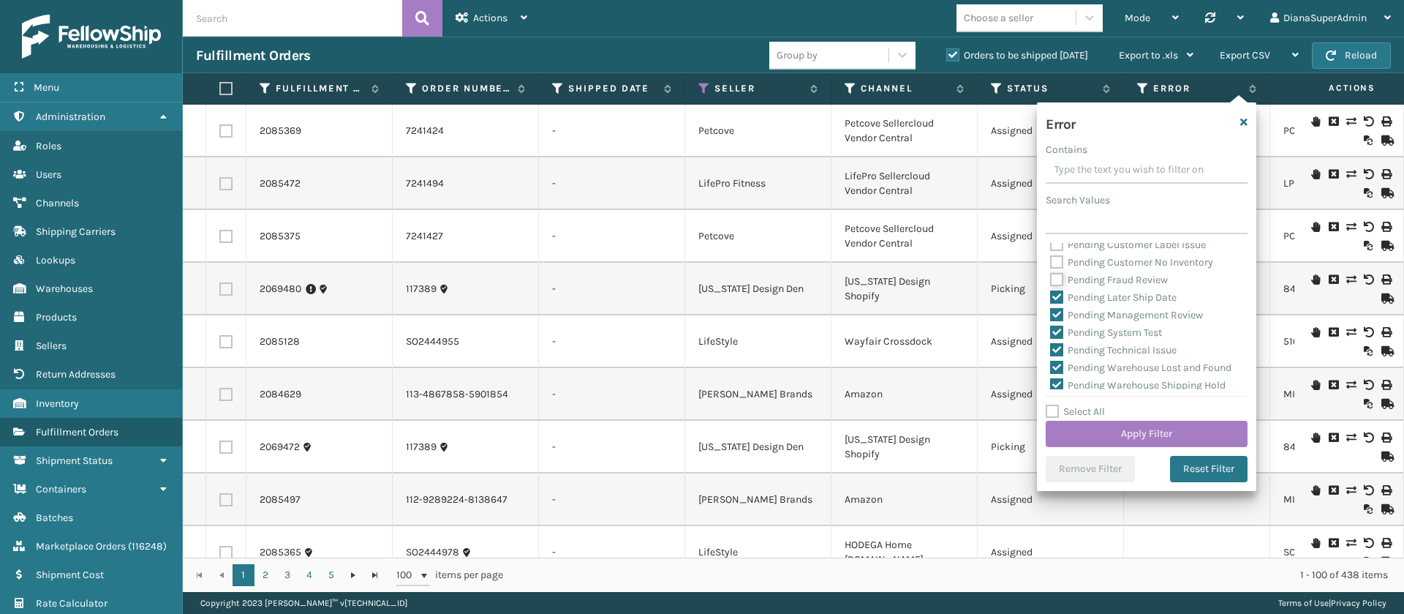
scroll to position [530, 0]
click at [1058, 271] on label "Pending Later Ship Date" at bounding box center [1113, 265] width 127 height 12
click at [1051, 266] on input "Pending Later Ship Date" at bounding box center [1050, 262] width 1 height 10
checkbox input "false"
click at [1058, 289] on label "Pending Management Review" at bounding box center [1126, 282] width 153 height 12
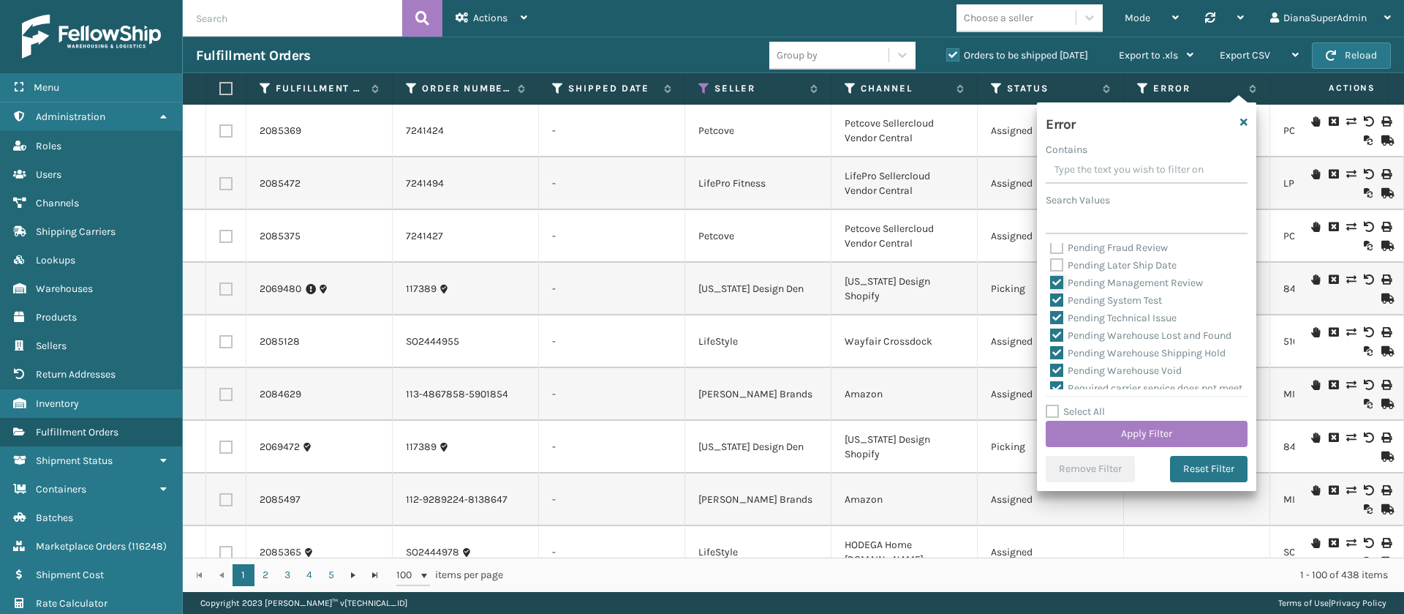
click at [1051, 284] on input "Pending Management Review" at bounding box center [1050, 279] width 1 height 10
checkbox input "false"
click at [1058, 306] on label "Pending System Test" at bounding box center [1106, 300] width 112 height 12
click at [1051, 301] on input "Pending System Test" at bounding box center [1050, 297] width 1 height 10
checkbox input "false"
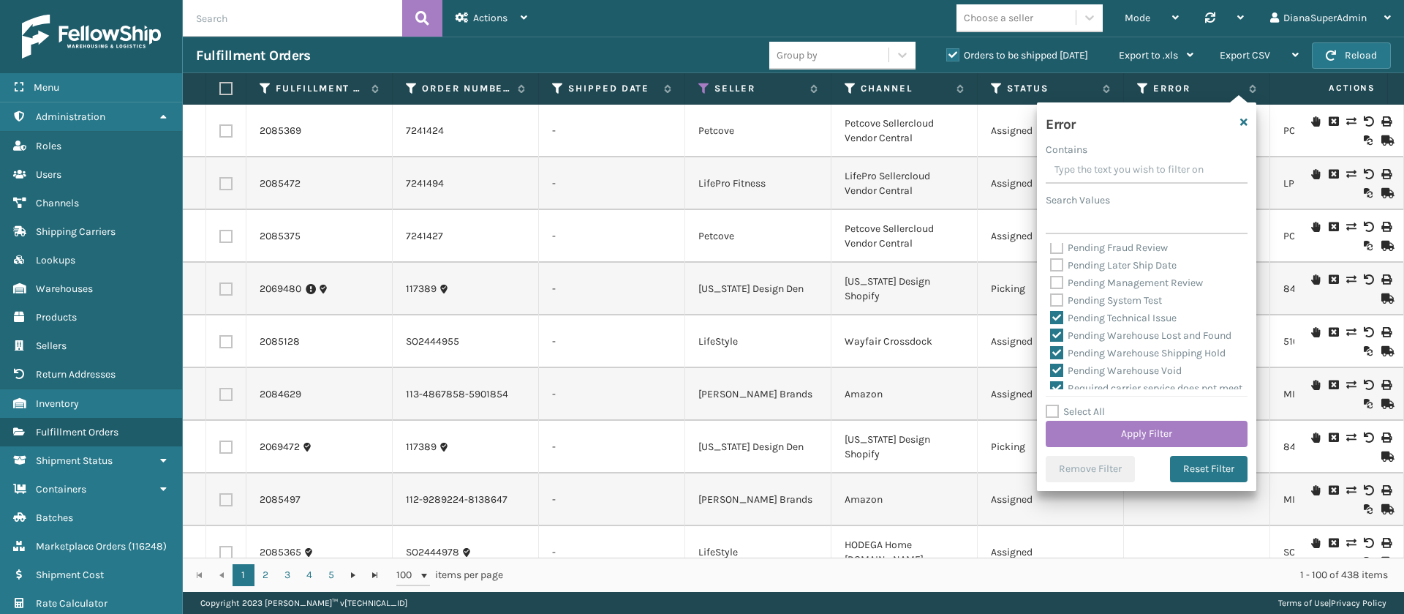
click at [1058, 324] on label "Pending Technical Issue" at bounding box center [1113, 318] width 127 height 12
click at [1051, 319] on input "Pending Technical Issue" at bounding box center [1050, 314] width 1 height 10
checkbox input "false"
click at [1058, 342] on label "Pending Warehouse Lost and Found" at bounding box center [1140, 335] width 181 height 12
click at [1051, 336] on input "Pending Warehouse Lost and Found" at bounding box center [1050, 332] width 1 height 10
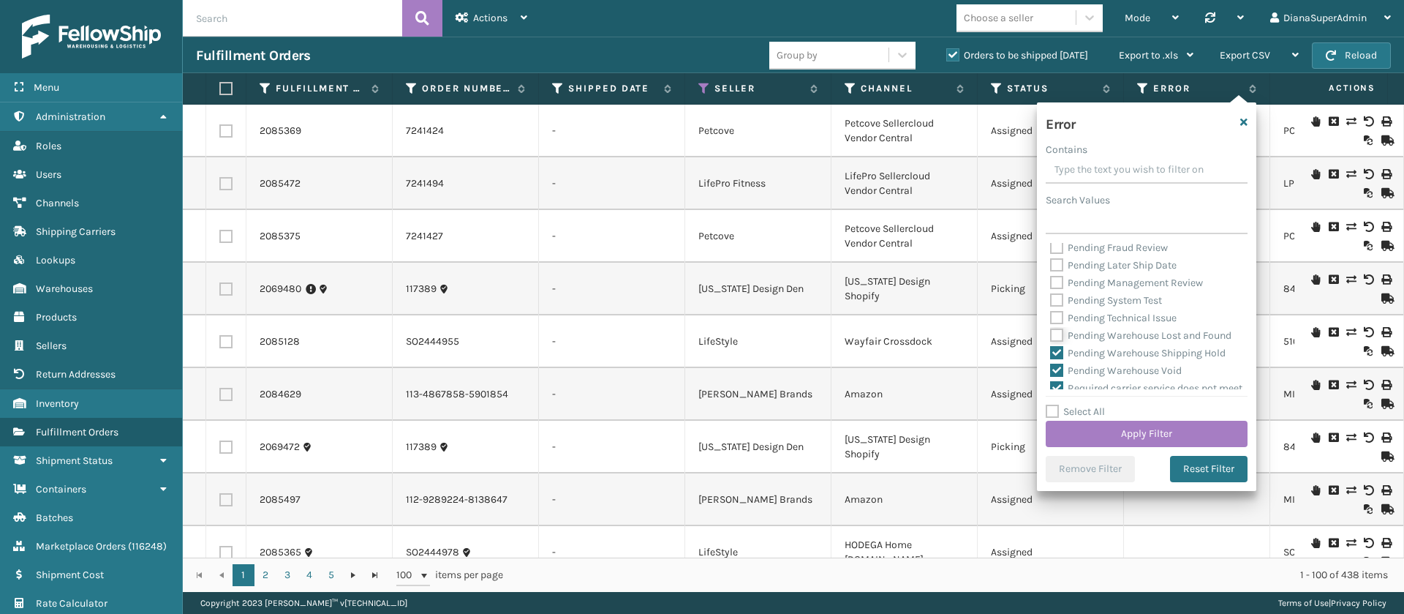
checkbox input "false"
click at [1057, 263] on label "Pending Warehouse Shipping Hold" at bounding box center [1138, 257] width 176 height 12
click at [1051, 258] on input "Pending Warehouse Shipping Hold" at bounding box center [1050, 254] width 1 height 10
checkbox input "false"
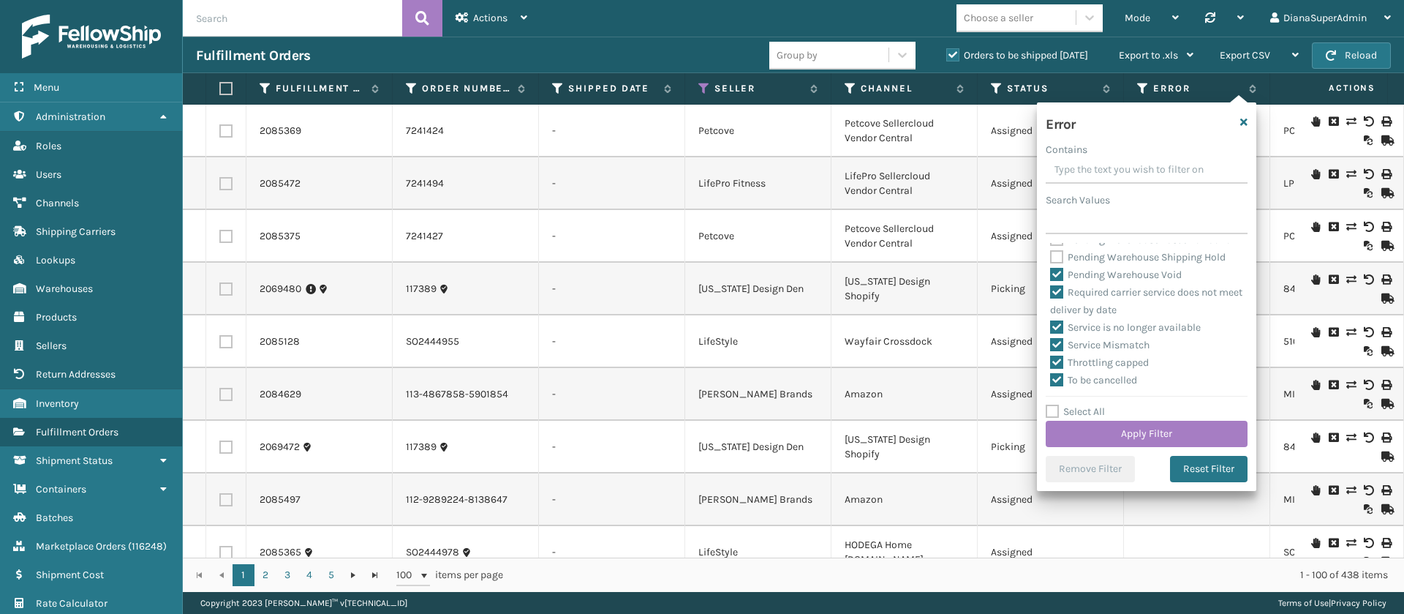
click at [1056, 281] on label "Pending Warehouse Void" at bounding box center [1116, 274] width 132 height 12
click at [1051, 276] on input "Pending Warehouse Void" at bounding box center [1050, 271] width 1 height 10
checkbox input "false"
click at [1108, 434] on button "Apply Filter" at bounding box center [1147, 434] width 202 height 26
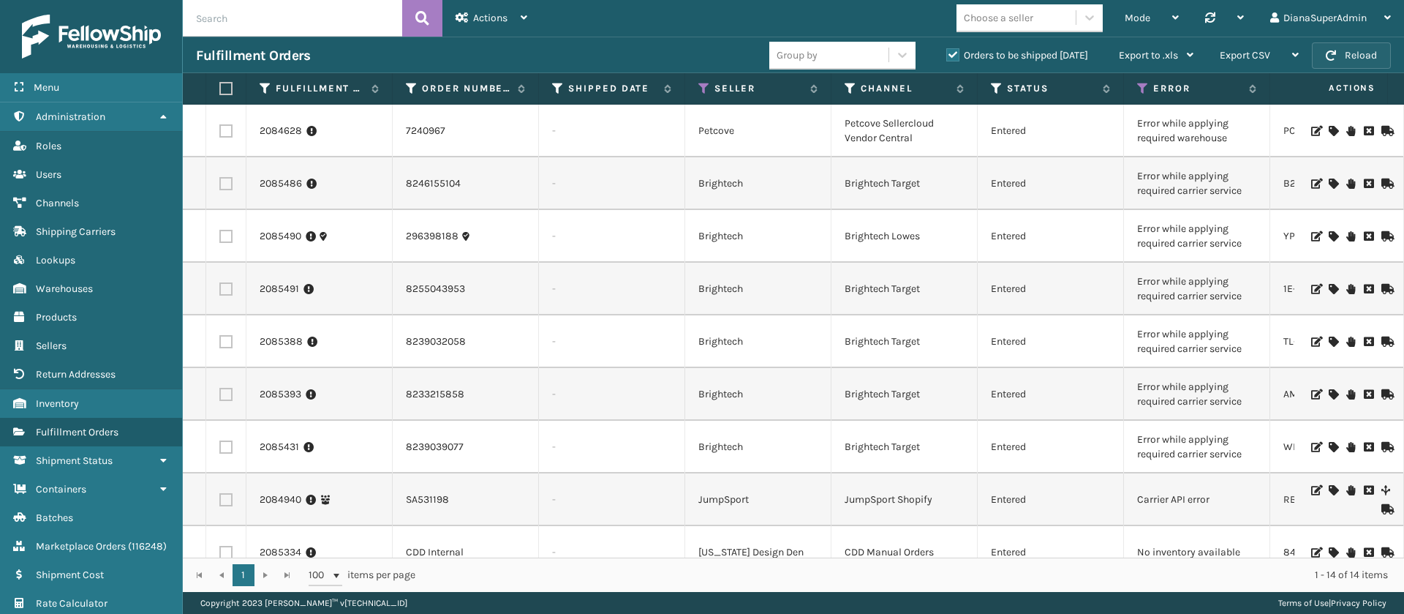
click at [1374, 64] on button "Reload" at bounding box center [1351, 55] width 79 height 26
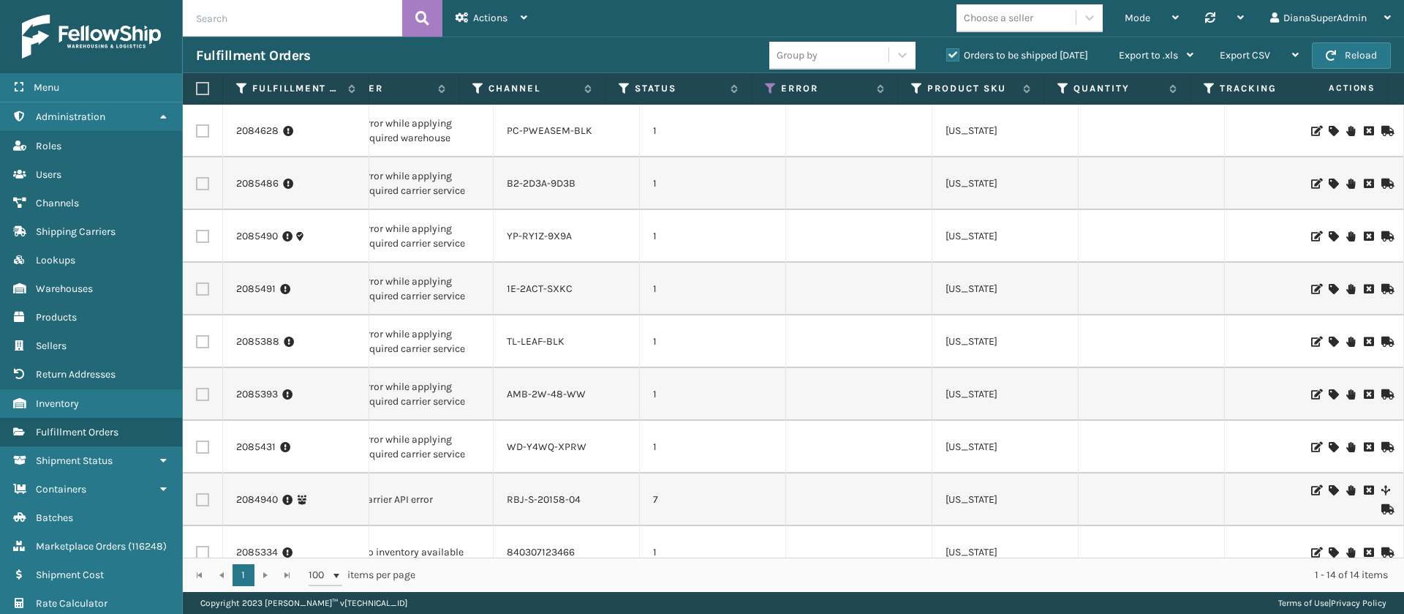
scroll to position [0, 777]
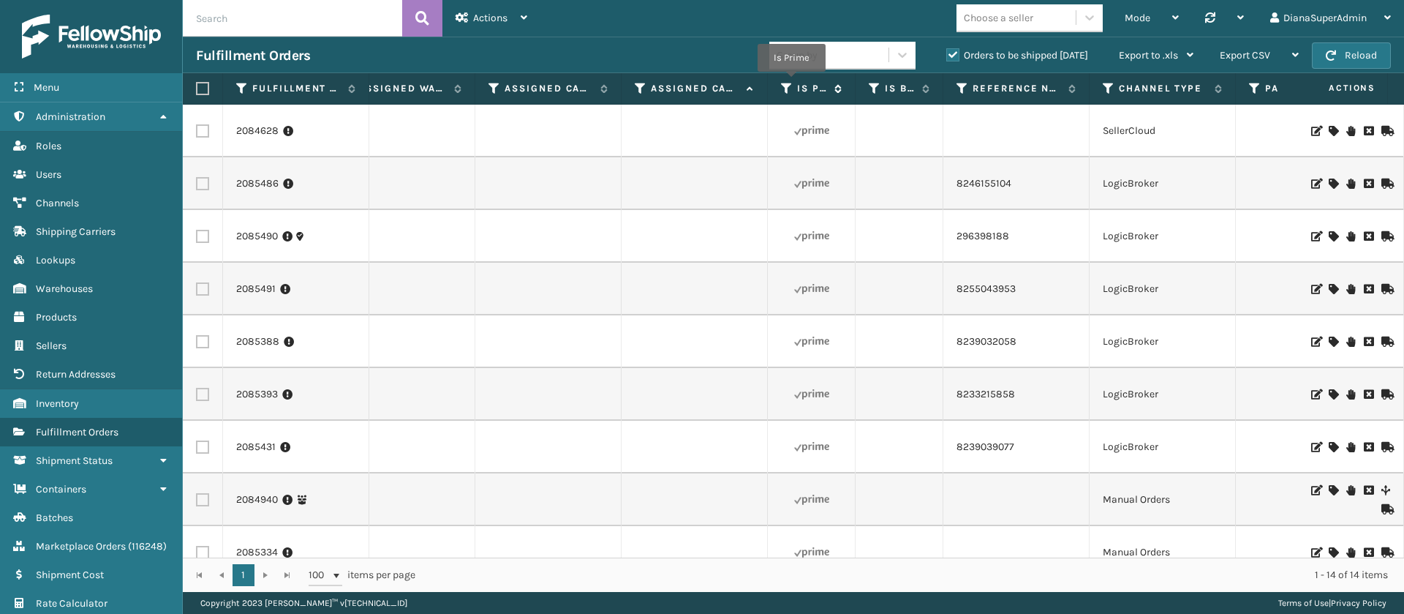
click at [791, 82] on icon at bounding box center [787, 88] width 12 height 13
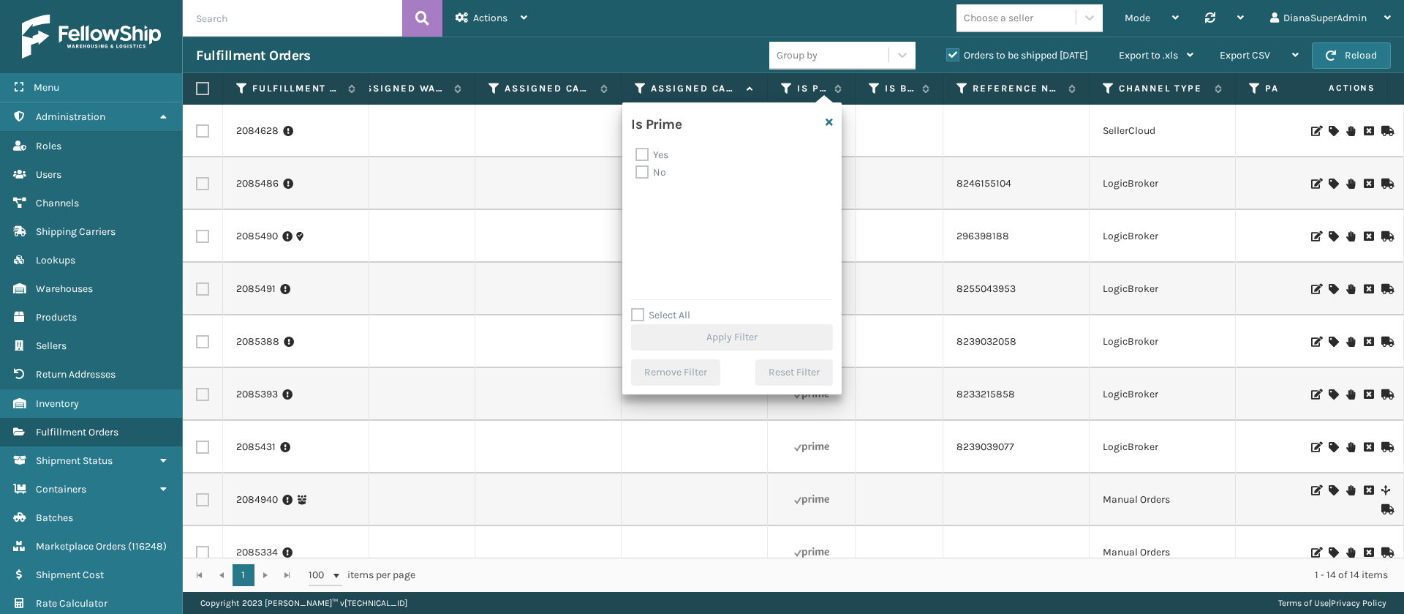
click at [641, 172] on label "No" at bounding box center [651, 172] width 31 height 12
click at [636, 172] on input "No" at bounding box center [636, 169] width 1 height 10
checkbox input "true"
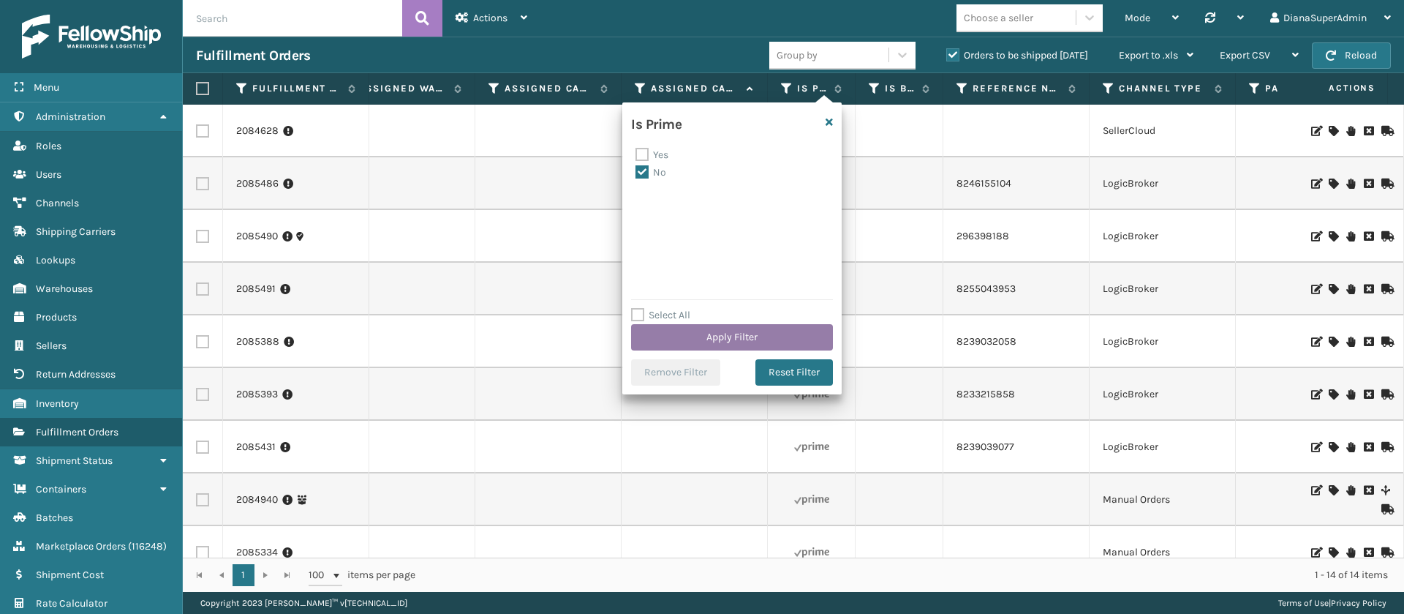
click at [714, 335] on button "Apply Filter" at bounding box center [732, 337] width 202 height 26
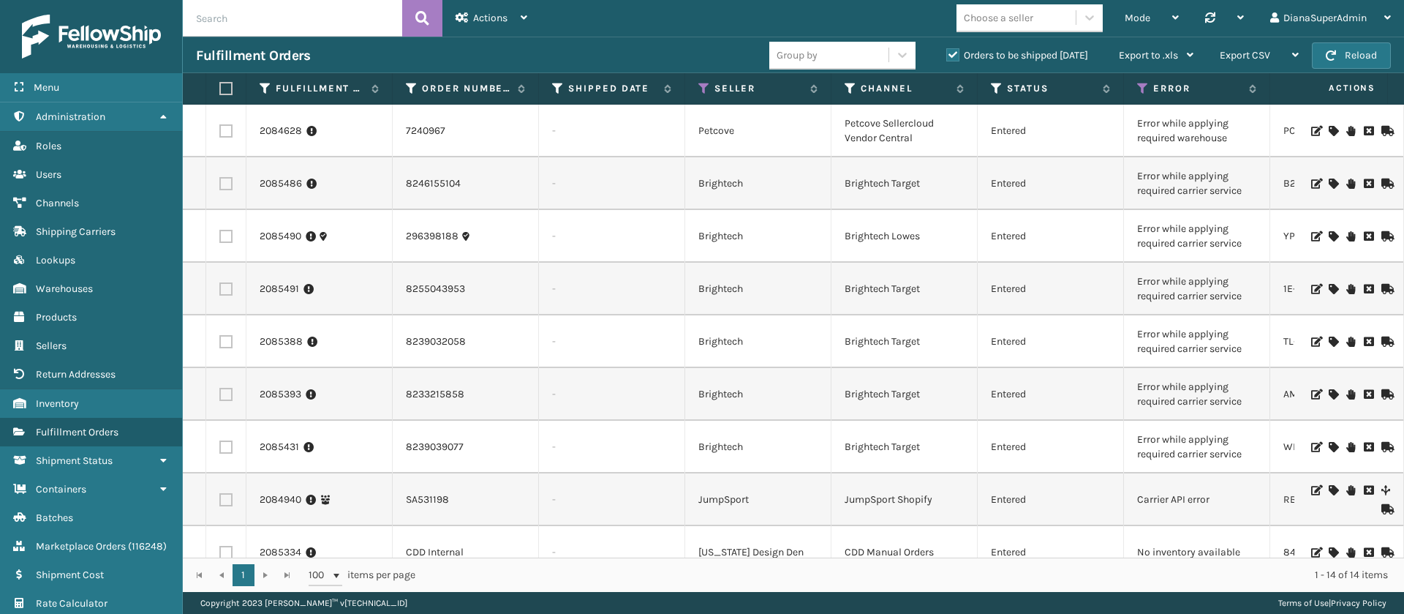
click at [1329, 132] on icon at bounding box center [1333, 131] width 9 height 10
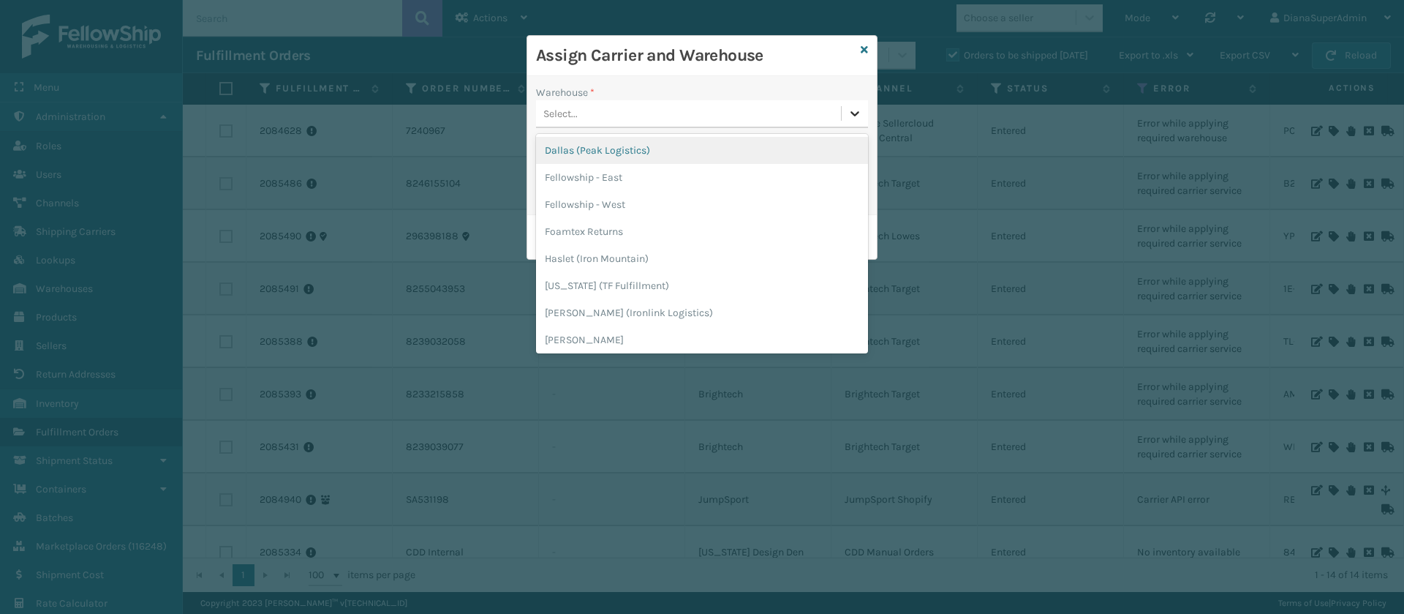
click at [848, 111] on icon at bounding box center [855, 113] width 15 height 15
click at [848, 112] on icon at bounding box center [855, 113] width 15 height 15
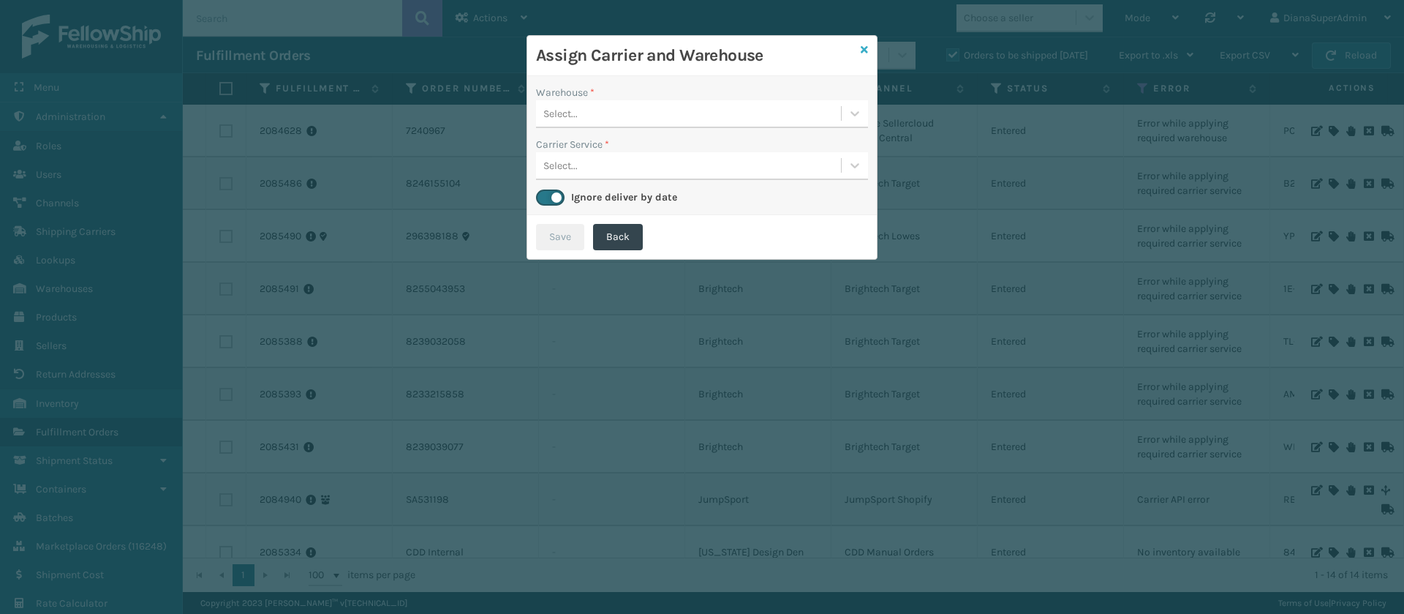
click at [861, 46] on icon at bounding box center [864, 50] width 7 height 10
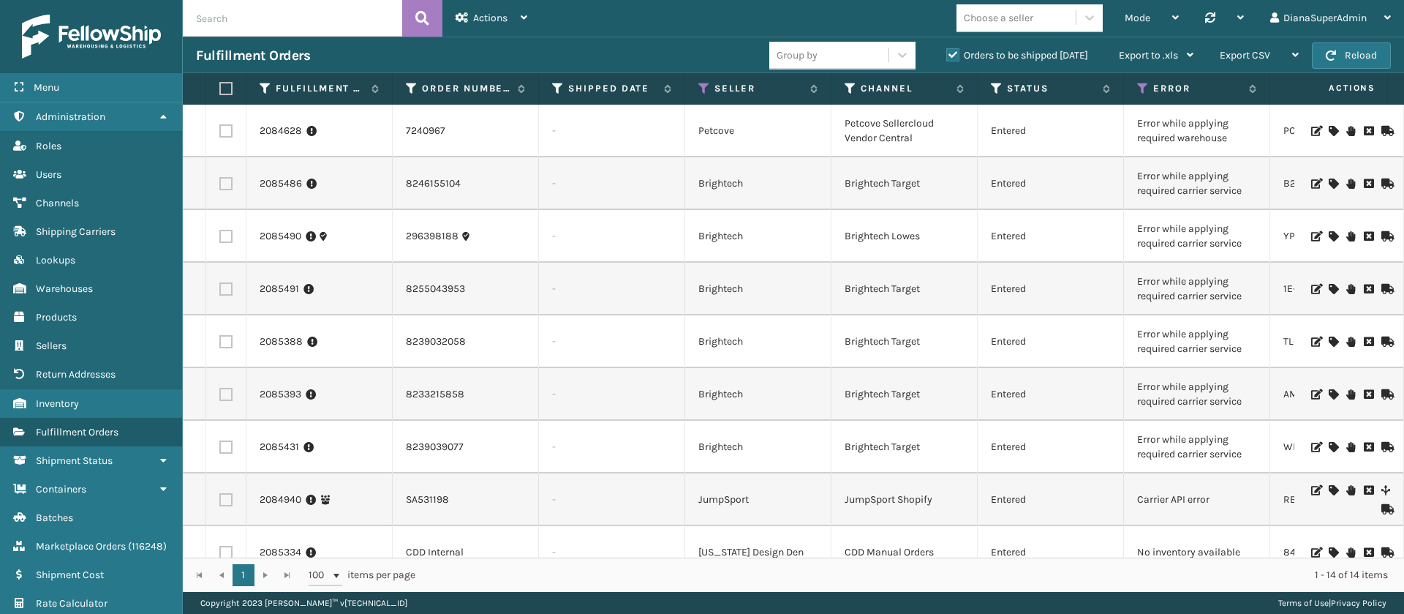
click at [1329, 181] on icon at bounding box center [1333, 183] width 9 height 10
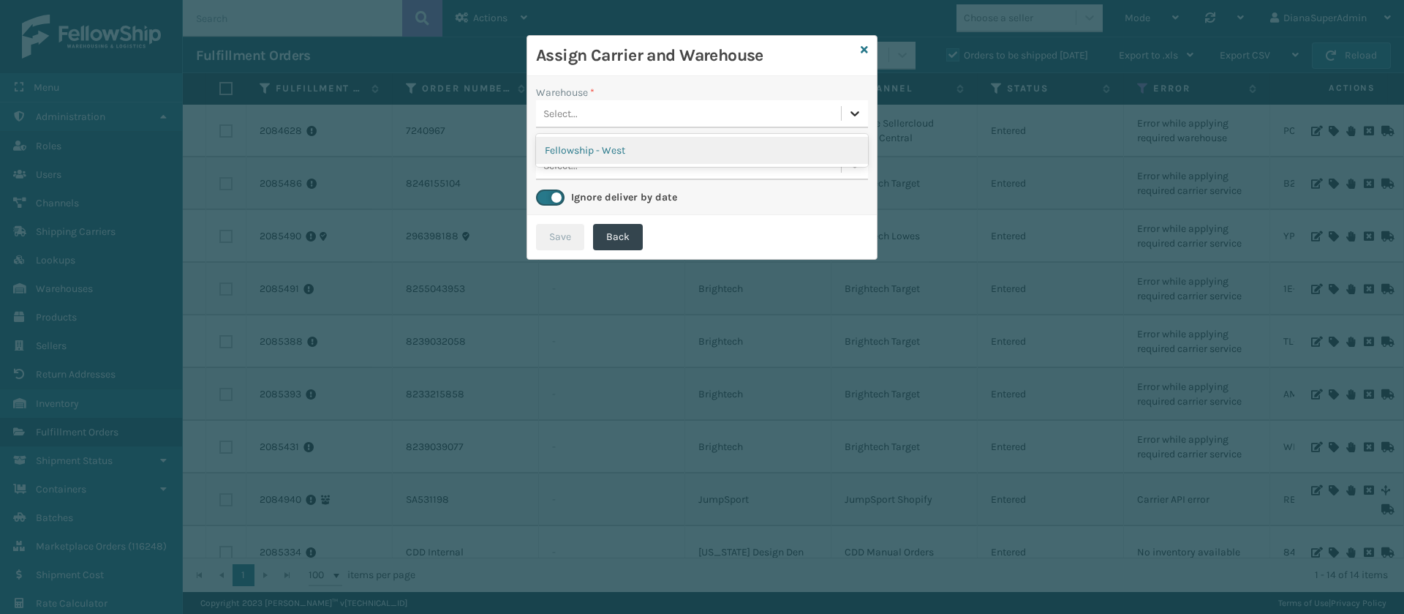
click at [854, 107] on icon at bounding box center [855, 113] width 15 height 15
click at [795, 147] on div "Fellowship - West" at bounding box center [702, 150] width 332 height 27
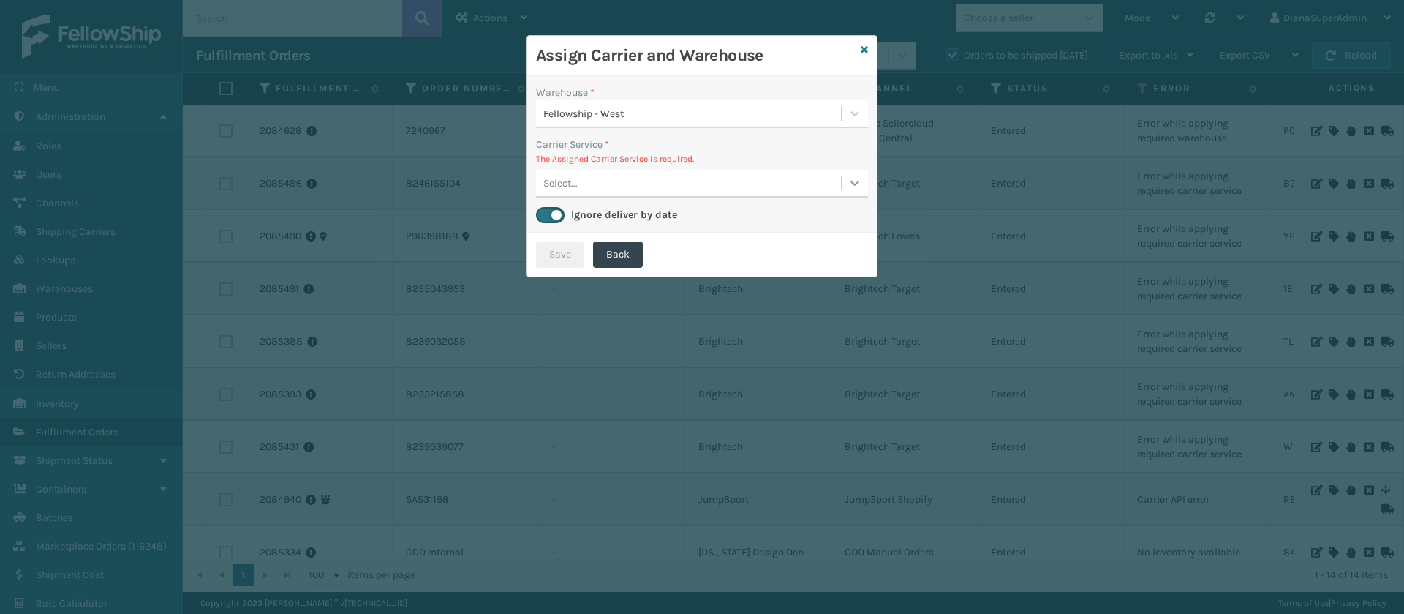
click at [855, 179] on icon at bounding box center [855, 183] width 15 height 15
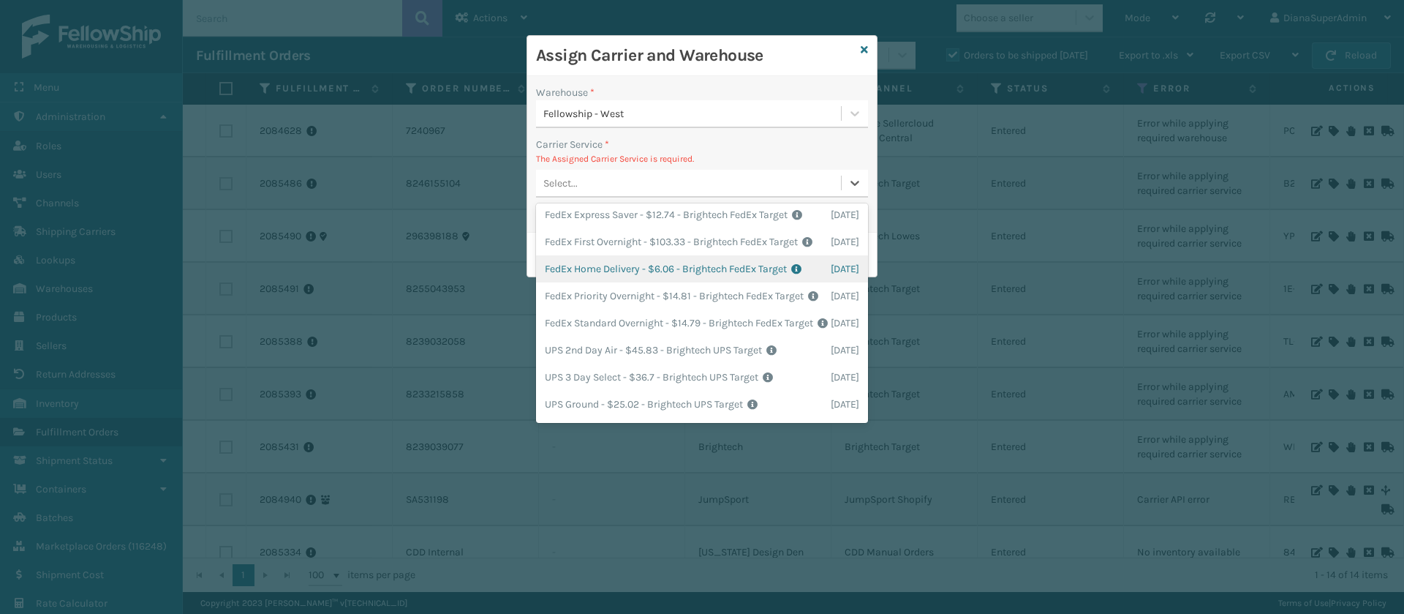
click at [601, 282] on div "FedEx Home Delivery - $6.06 - Brightech FedEx Target Shipping Cost $6.06 Surplu…" at bounding box center [702, 268] width 332 height 27
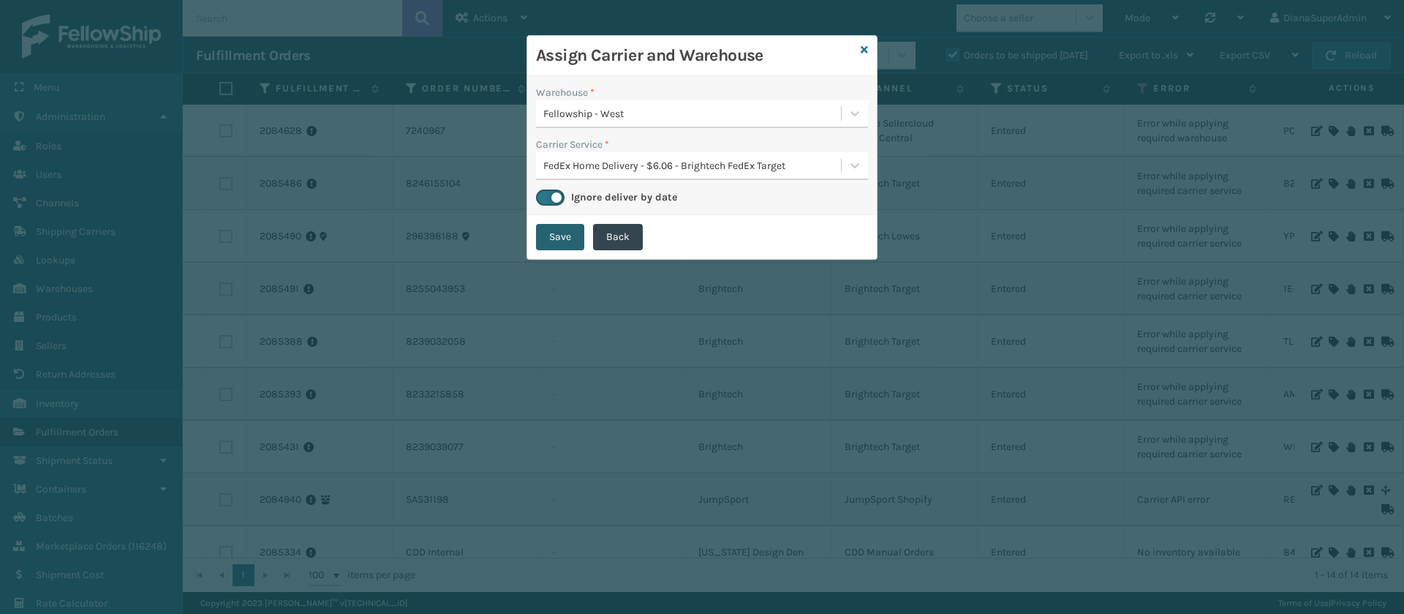
click at [551, 238] on button "Save" at bounding box center [560, 237] width 48 height 26
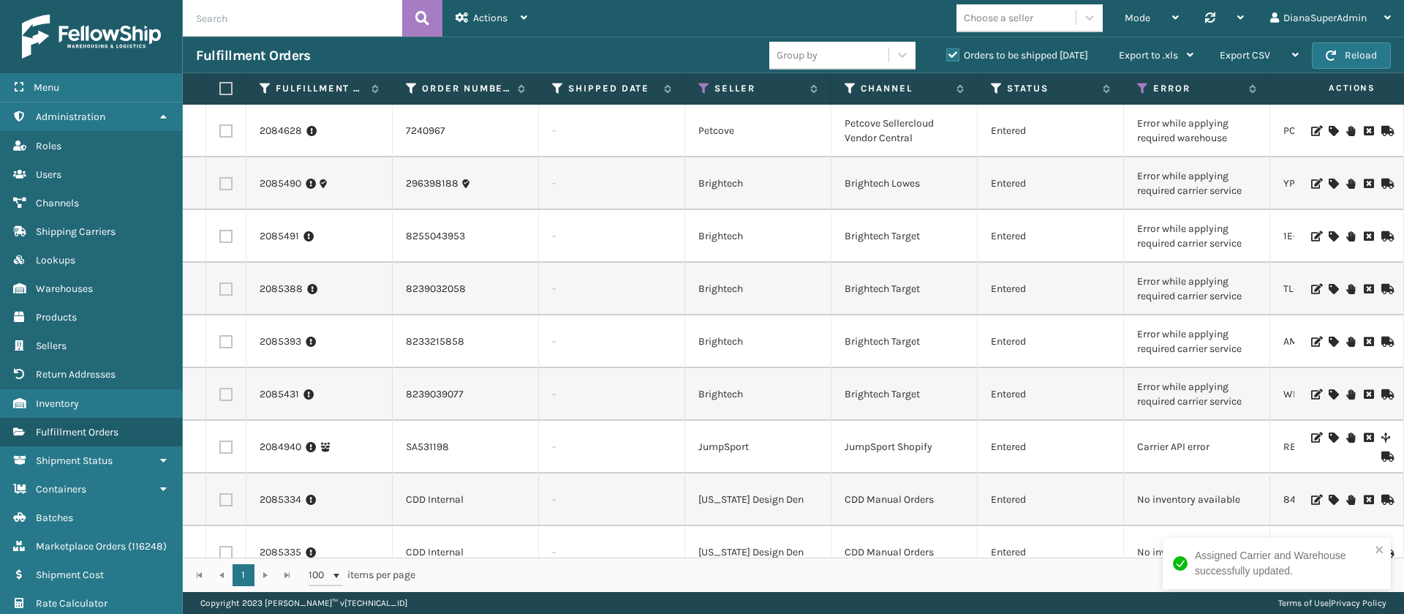
click at [1329, 184] on icon at bounding box center [1333, 183] width 9 height 10
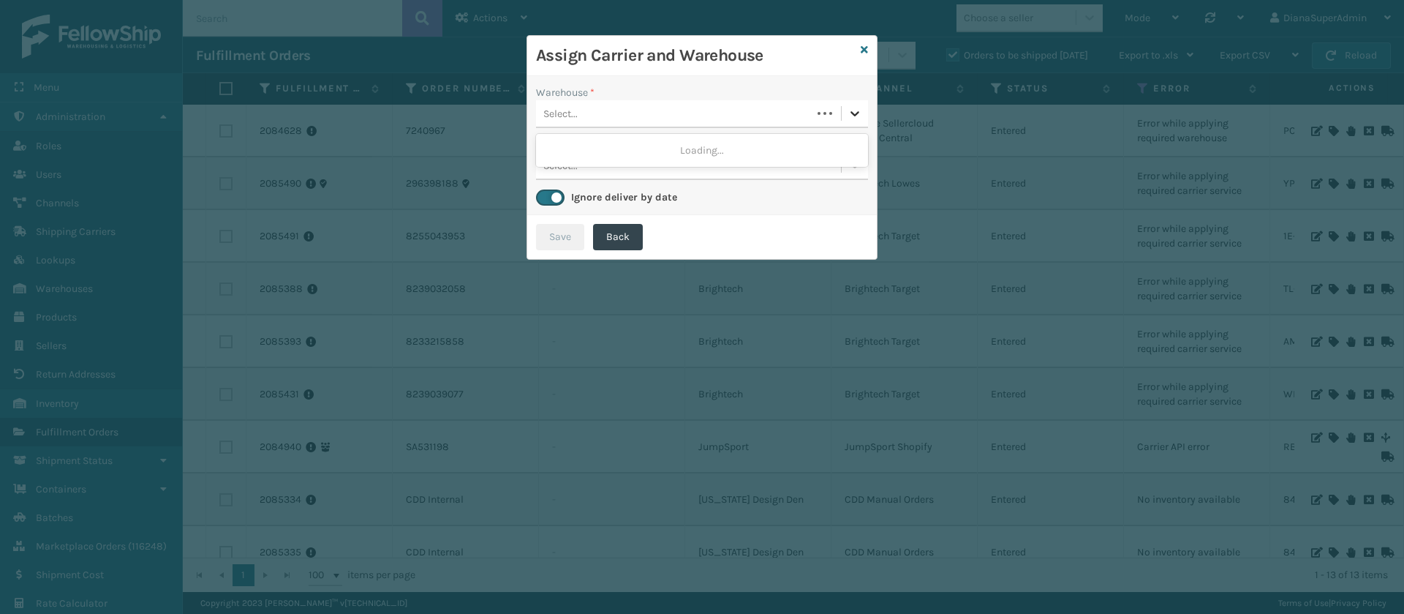
click at [854, 113] on icon at bounding box center [855, 113] width 15 height 15
click at [744, 152] on div "Fellowship - West" at bounding box center [702, 150] width 332 height 27
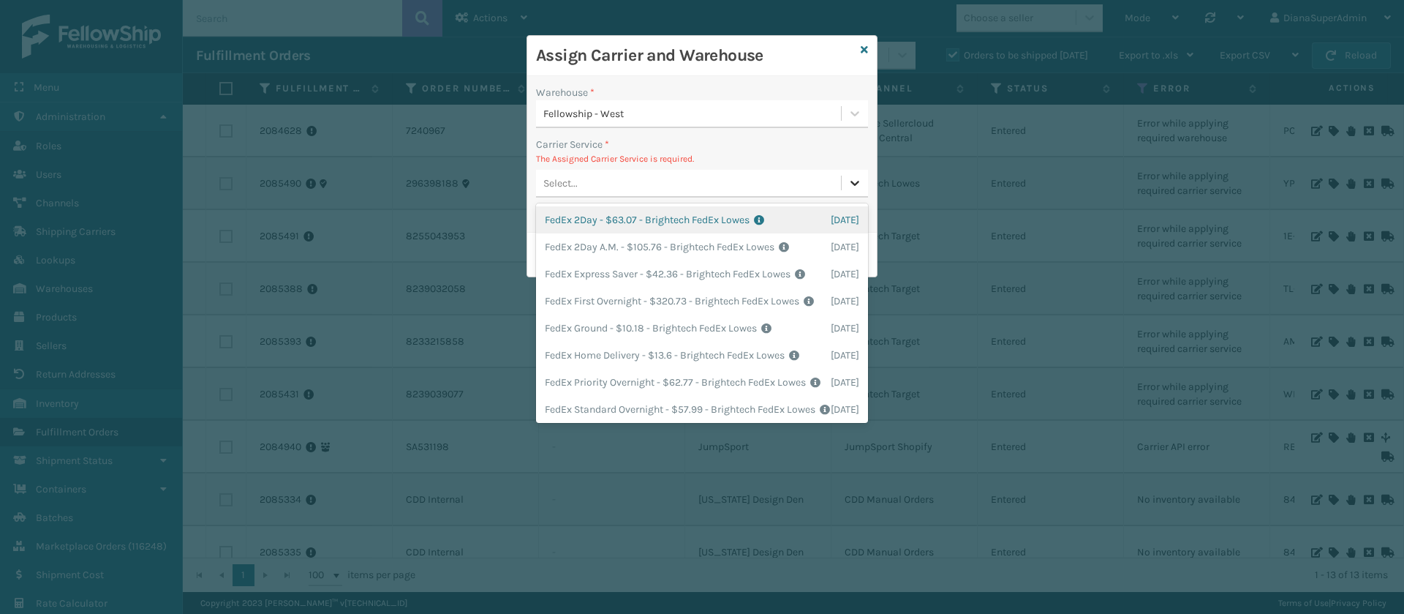
click at [856, 180] on icon at bounding box center [855, 183] width 15 height 15
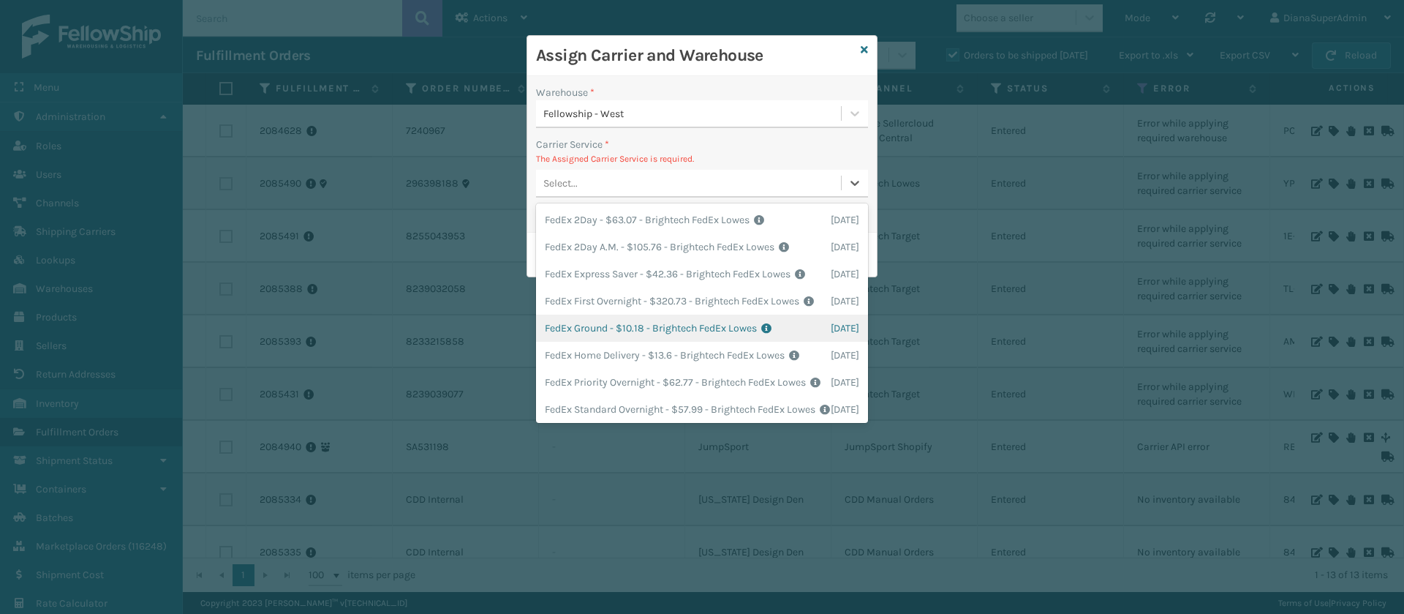
click at [597, 342] on div "FedEx Ground - $10.18 - Brightech FedEx Lowes Shipping Cost $10.18 Surplus Cost…" at bounding box center [702, 328] width 332 height 27
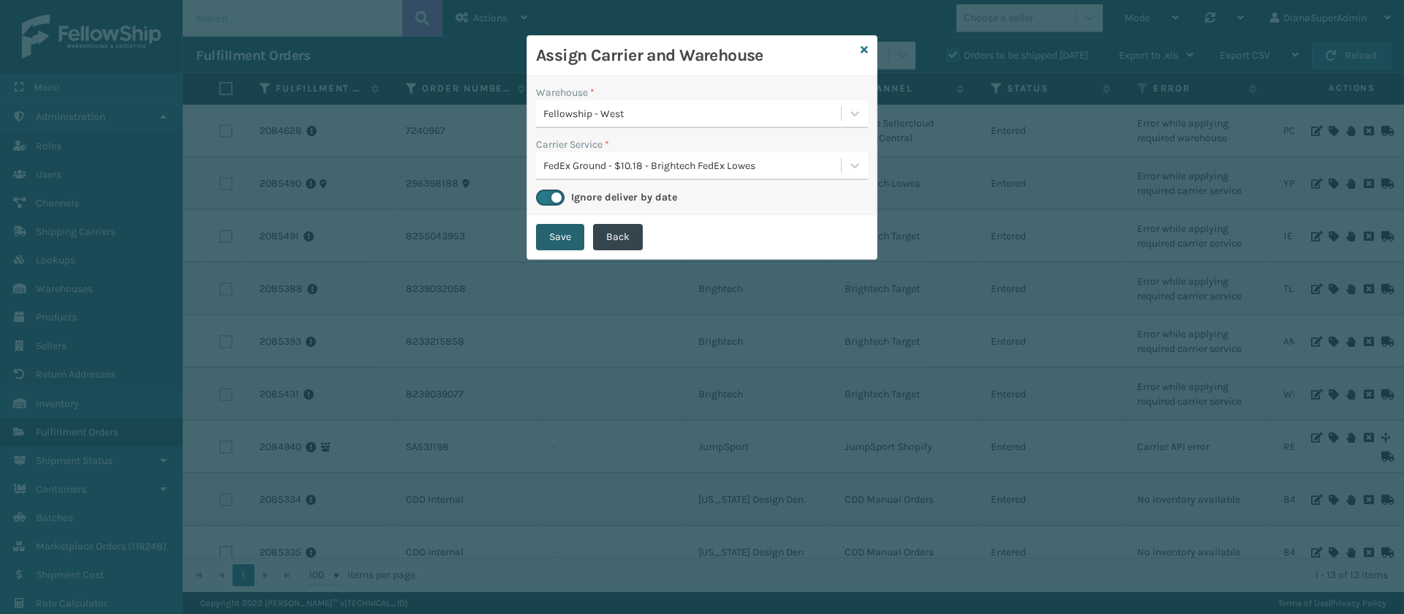
click at [553, 229] on button "Save" at bounding box center [560, 237] width 48 height 26
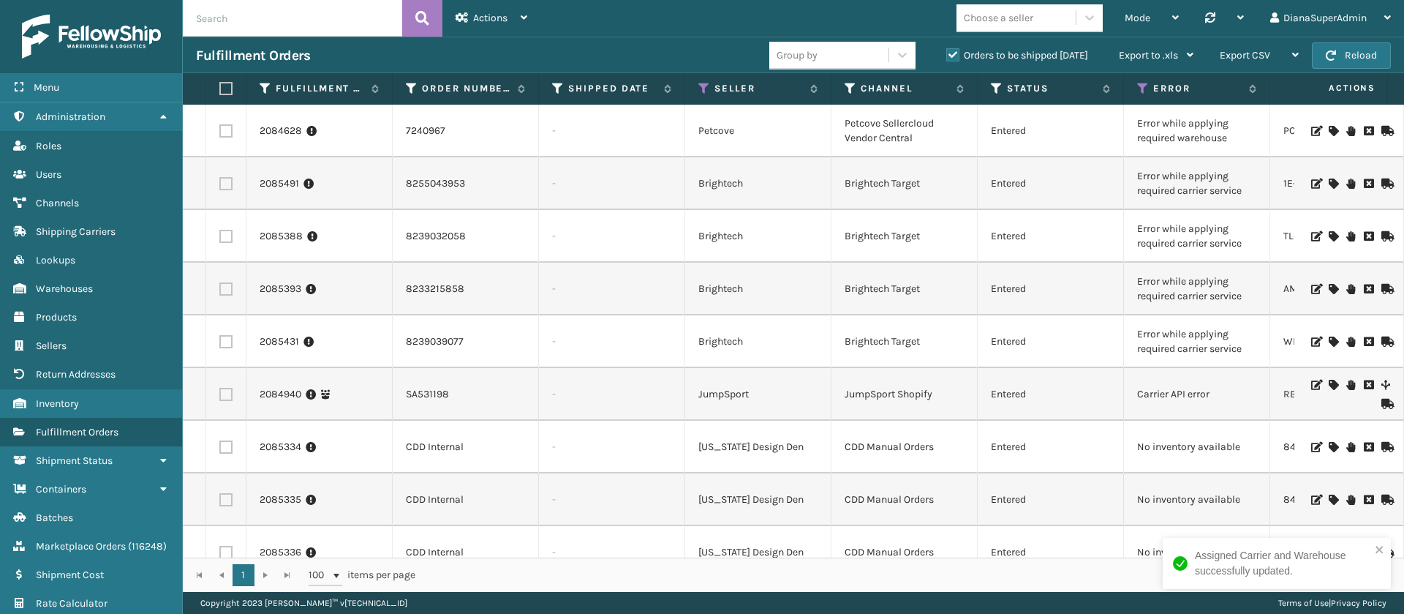
click at [1329, 178] on icon at bounding box center [1333, 183] width 9 height 10
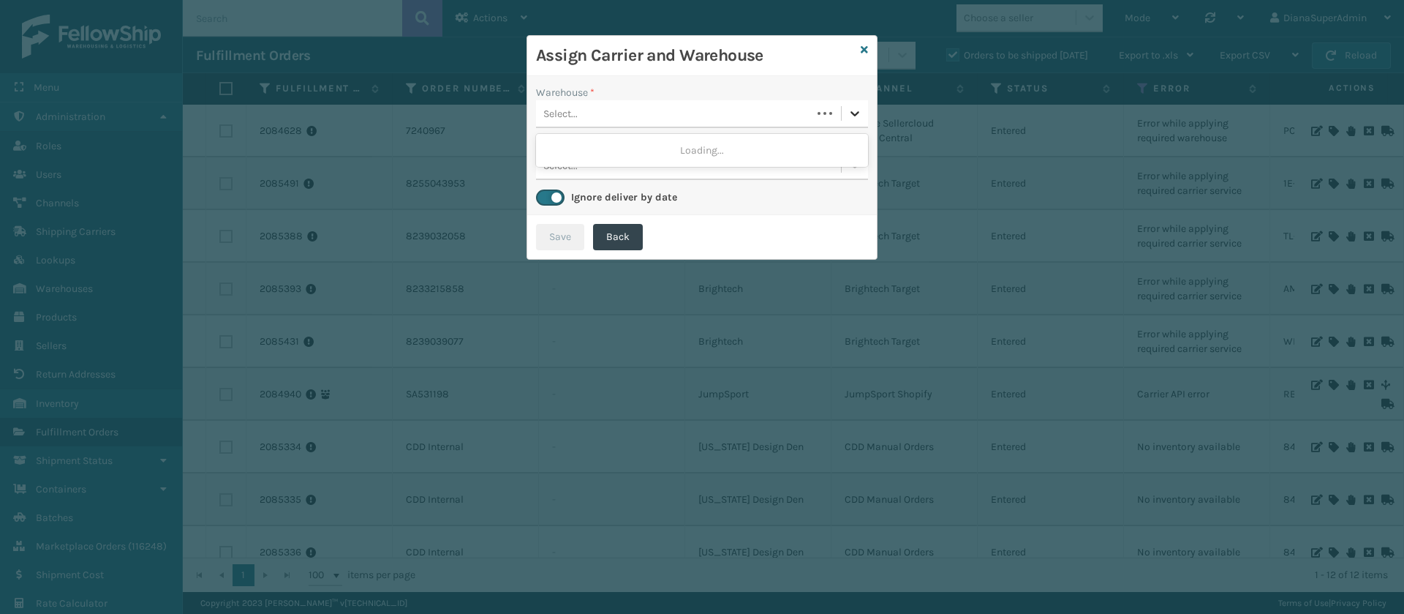
click at [846, 111] on div at bounding box center [855, 113] width 26 height 26
click at [729, 143] on div "Fellowship - West" at bounding box center [702, 150] width 332 height 27
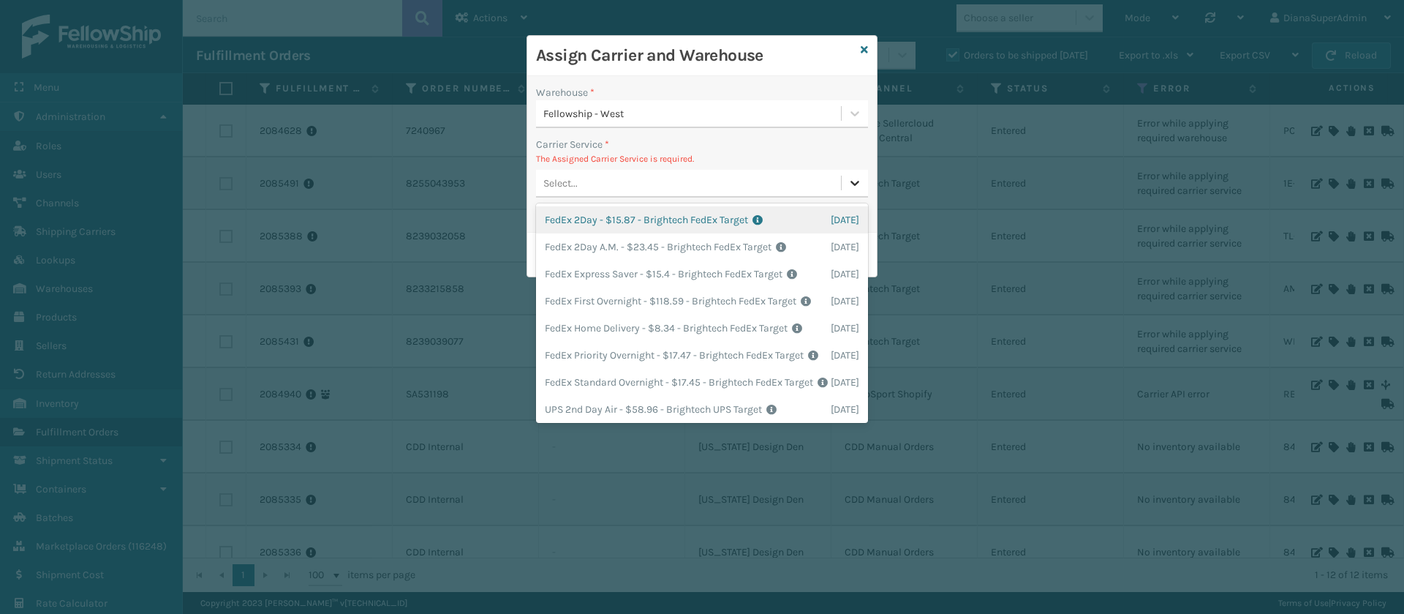
click at [850, 184] on icon at bounding box center [855, 183] width 15 height 15
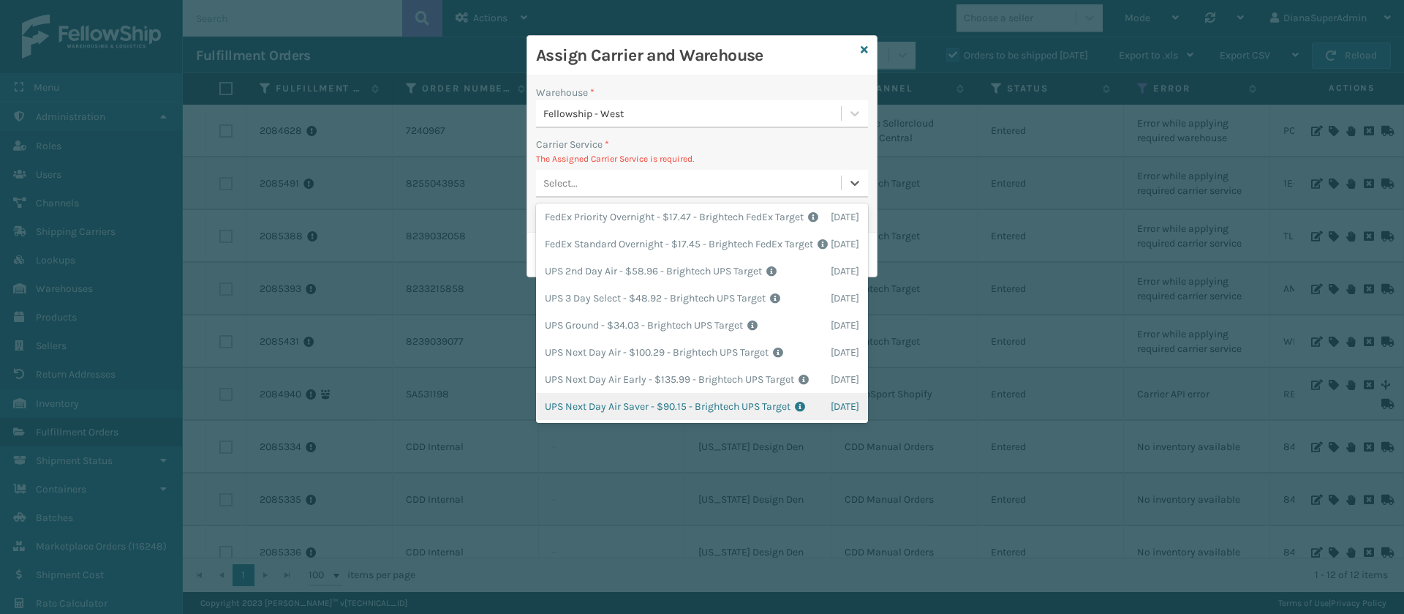
scroll to position [0, 0]
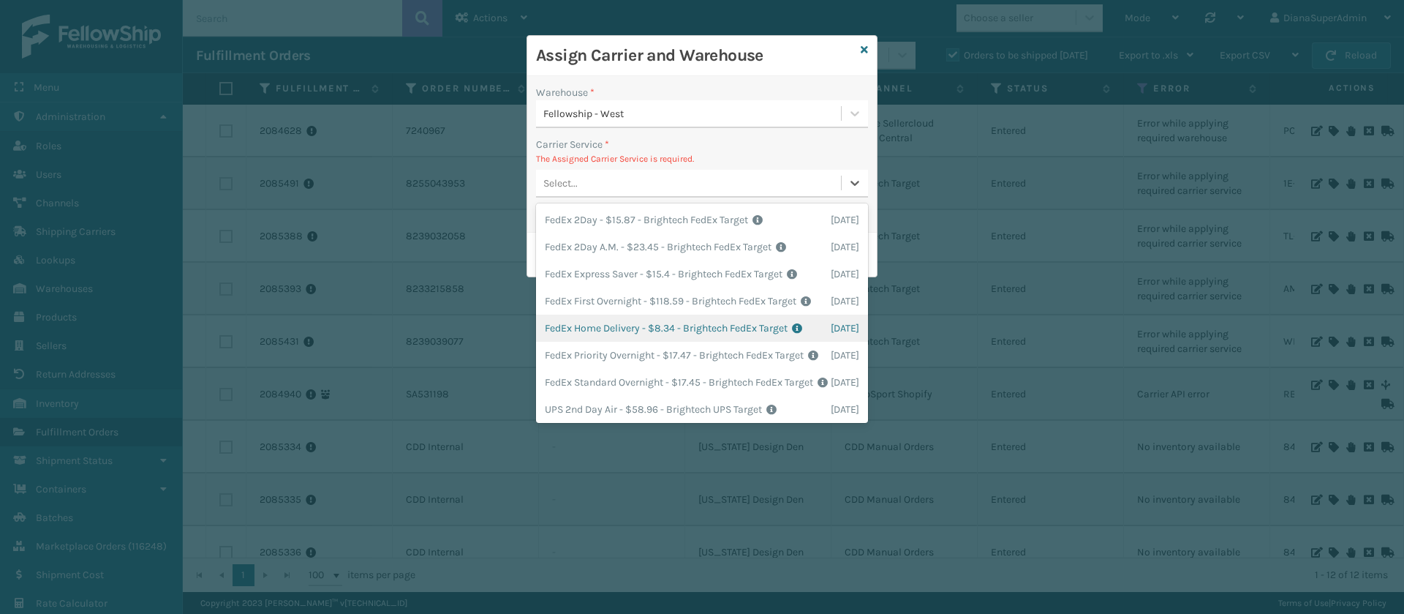
click at [621, 342] on div "FedEx Home Delivery - $8.34 - Brightech FedEx Target Shipping Cost $8.34 Surplu…" at bounding box center [702, 328] width 332 height 27
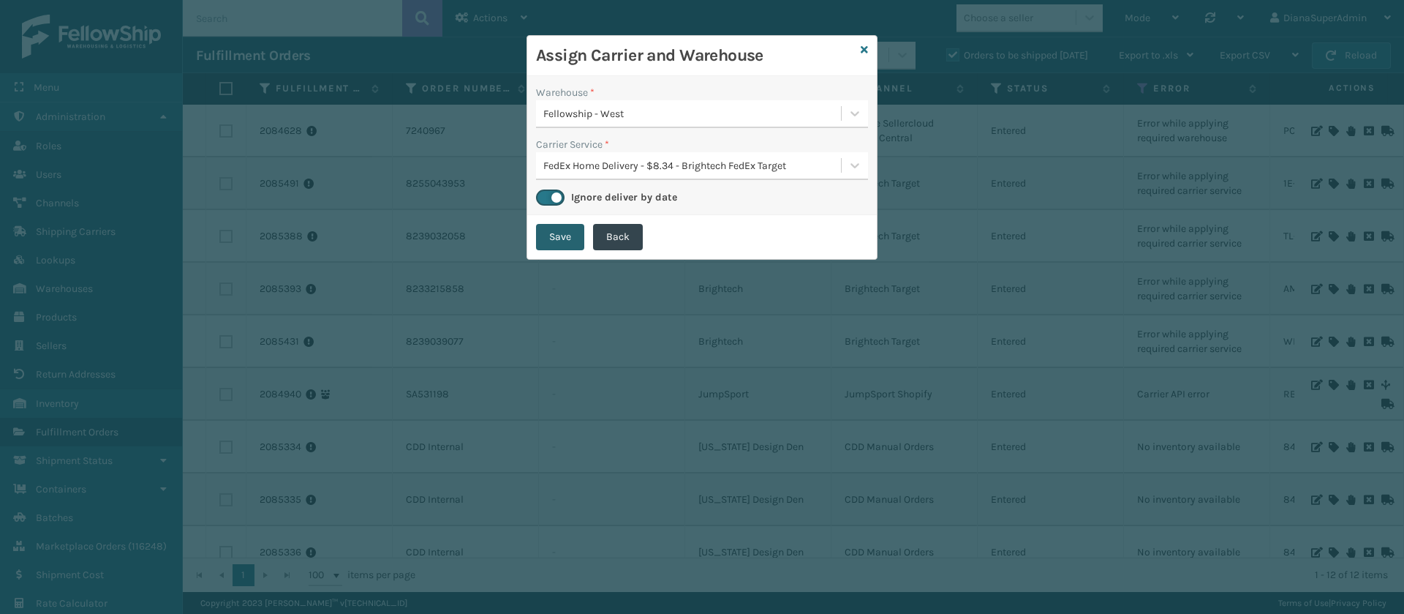
click at [571, 243] on button "Save" at bounding box center [560, 237] width 48 height 26
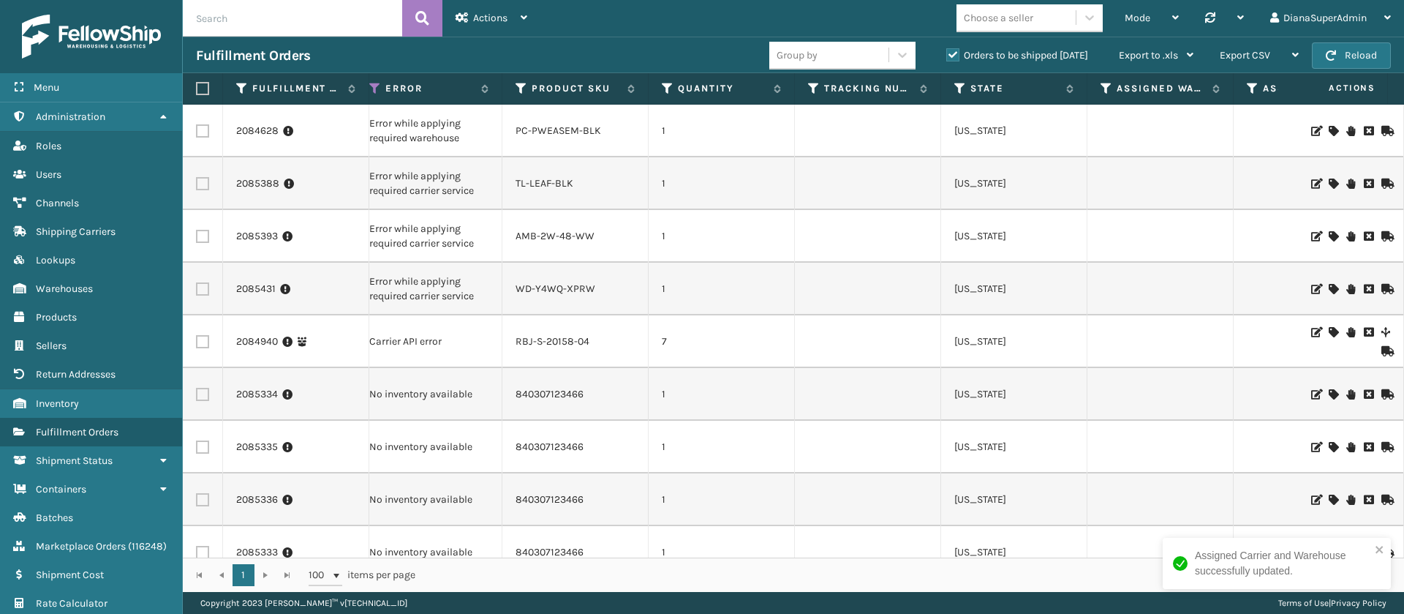
scroll to position [0, 772]
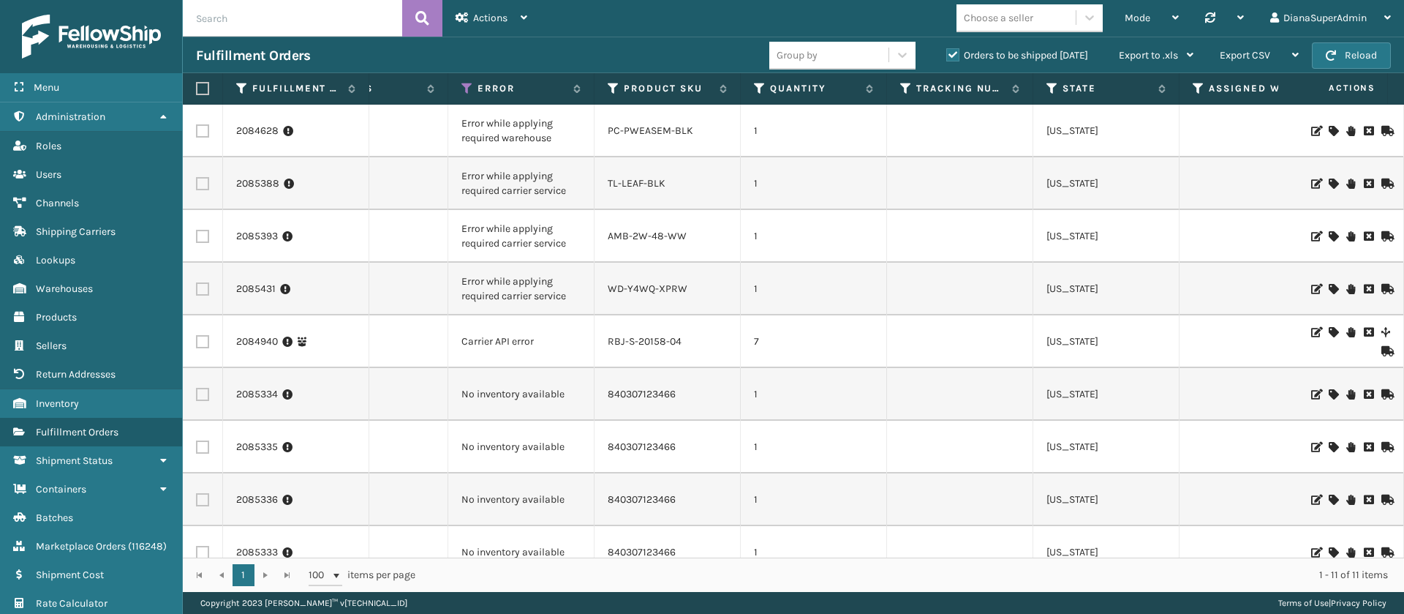
click at [1329, 180] on icon at bounding box center [1333, 183] width 9 height 10
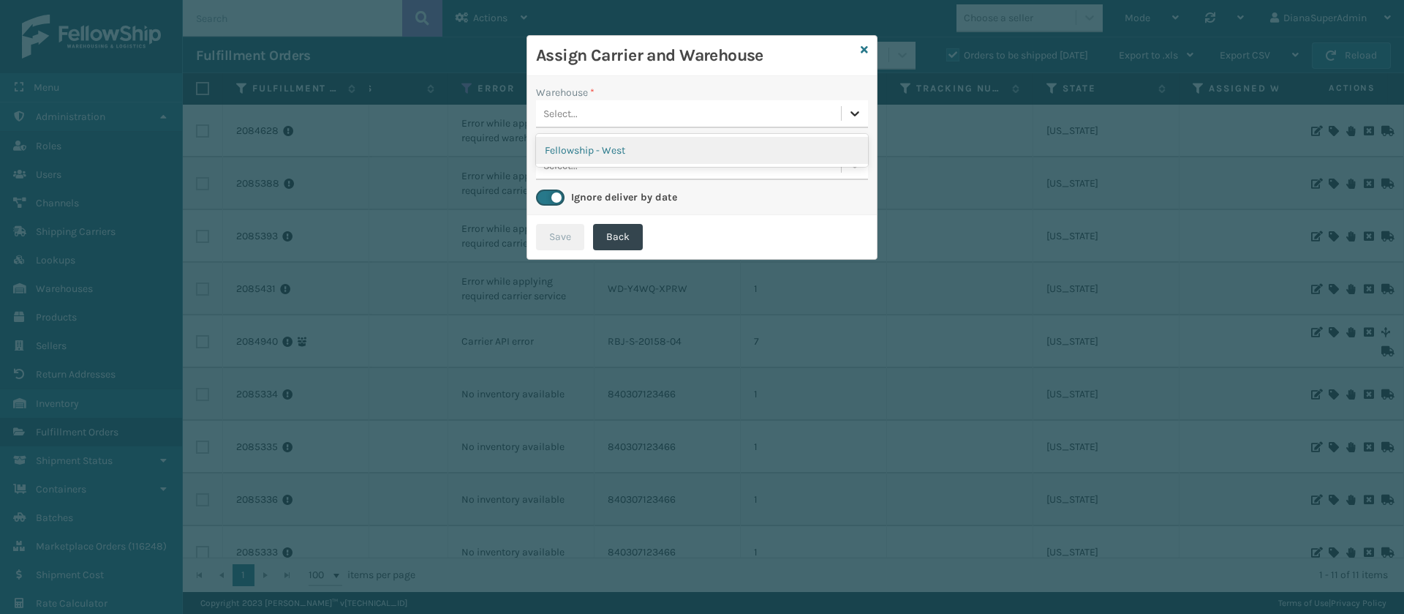
click at [855, 106] on icon at bounding box center [855, 113] width 15 height 15
click at [749, 145] on div "Fellowship - West" at bounding box center [702, 150] width 332 height 27
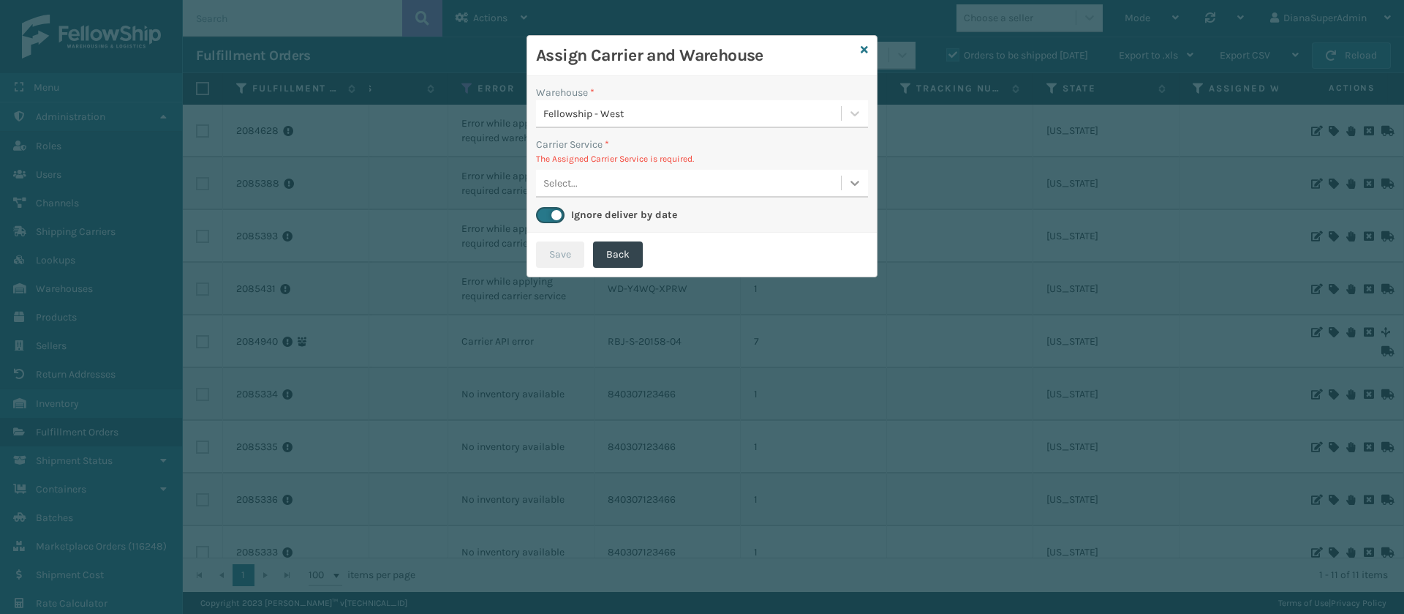
click at [850, 178] on icon at bounding box center [855, 183] width 15 height 15
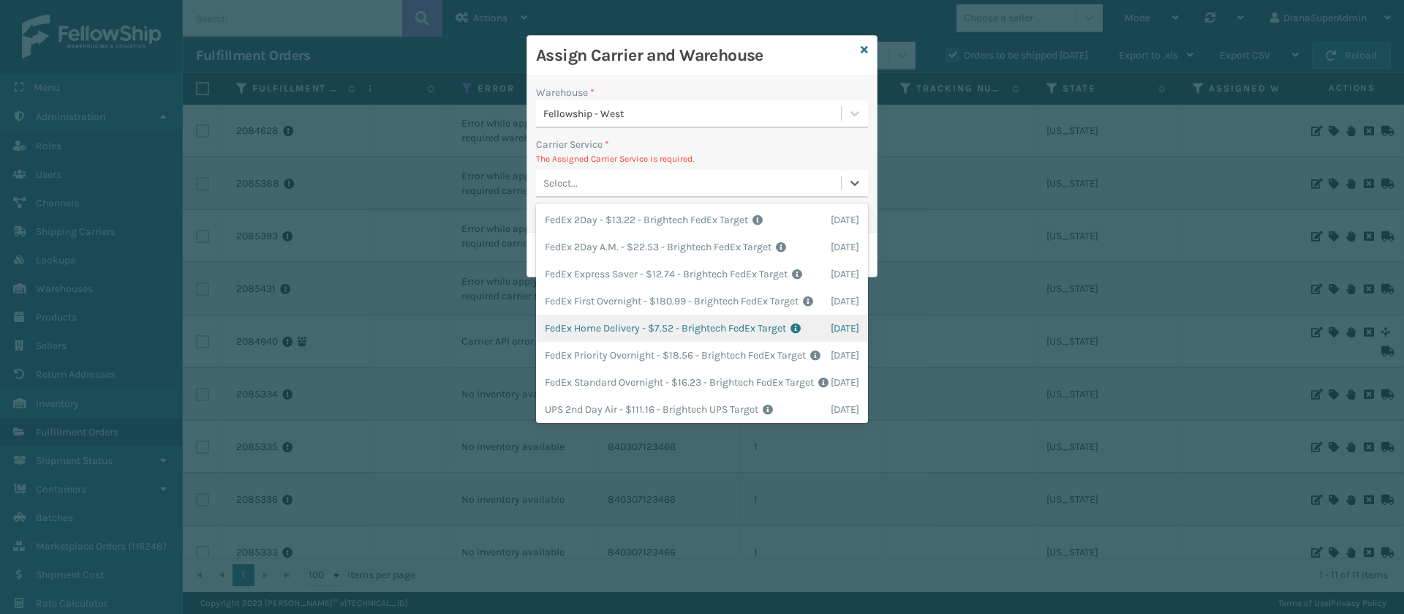
click at [620, 342] on div "FedEx Home Delivery - $7.52 - Brightech FedEx Target Shipping Cost $7.52 Surplu…" at bounding box center [702, 328] width 332 height 27
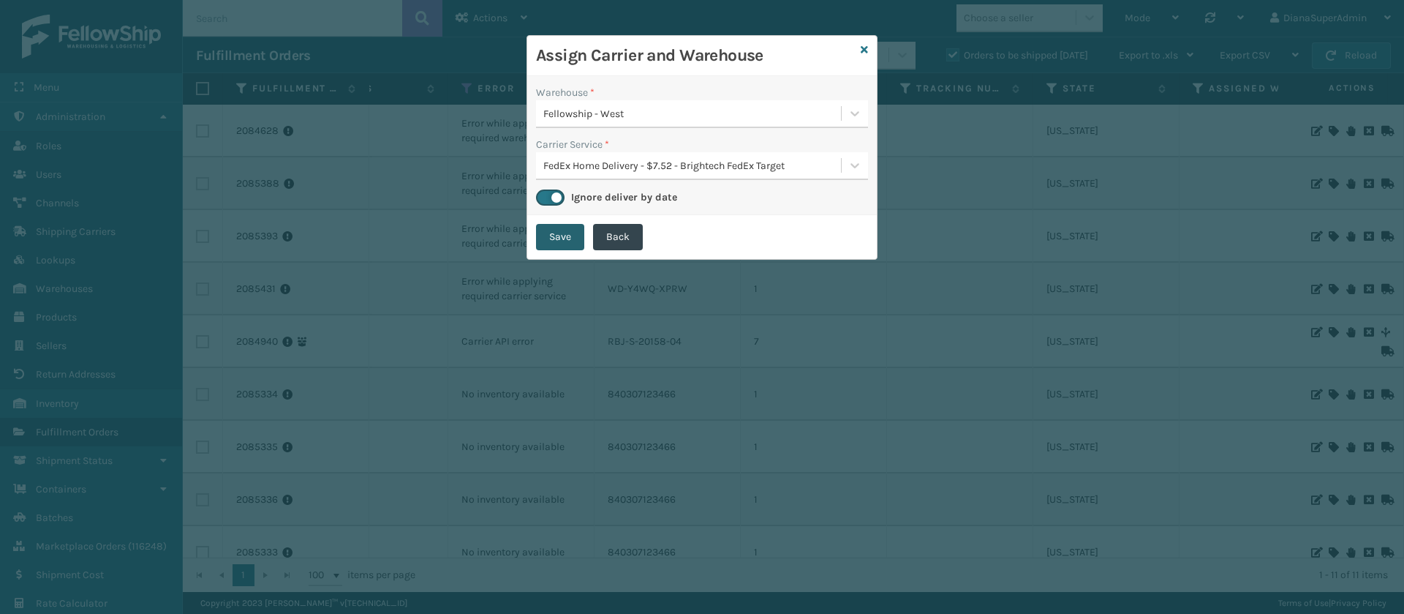
click at [559, 237] on button "Save" at bounding box center [560, 237] width 48 height 26
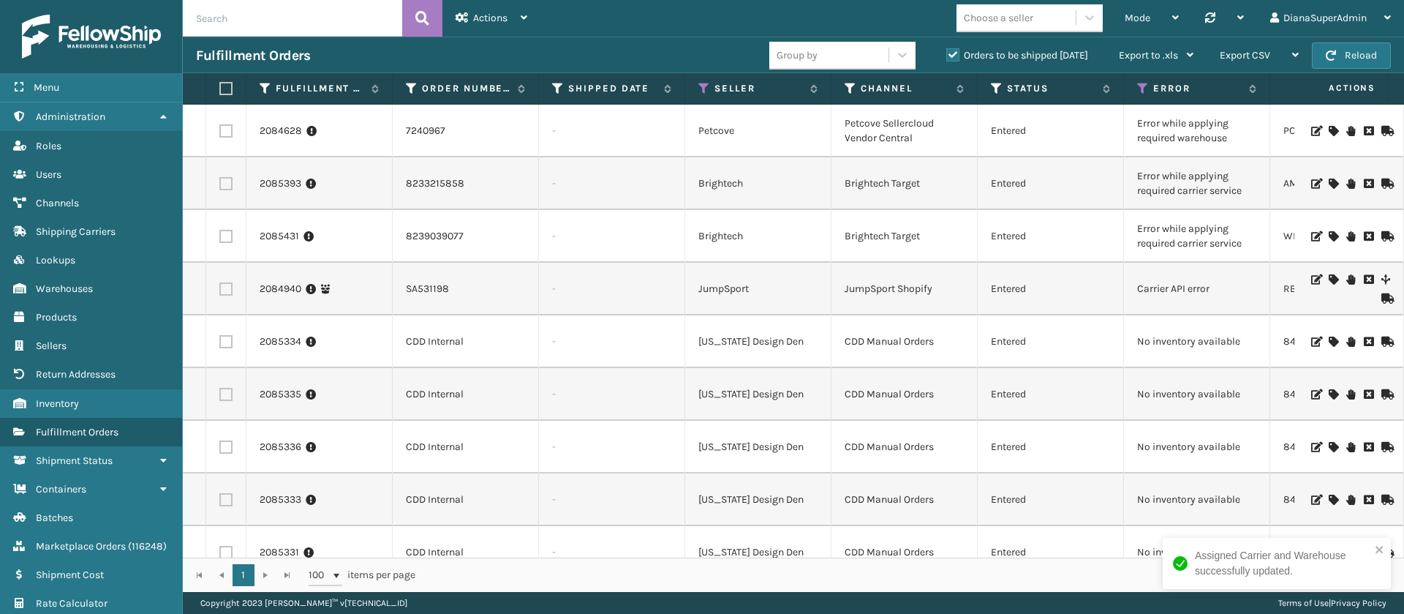
click at [1329, 179] on icon at bounding box center [1333, 183] width 9 height 10
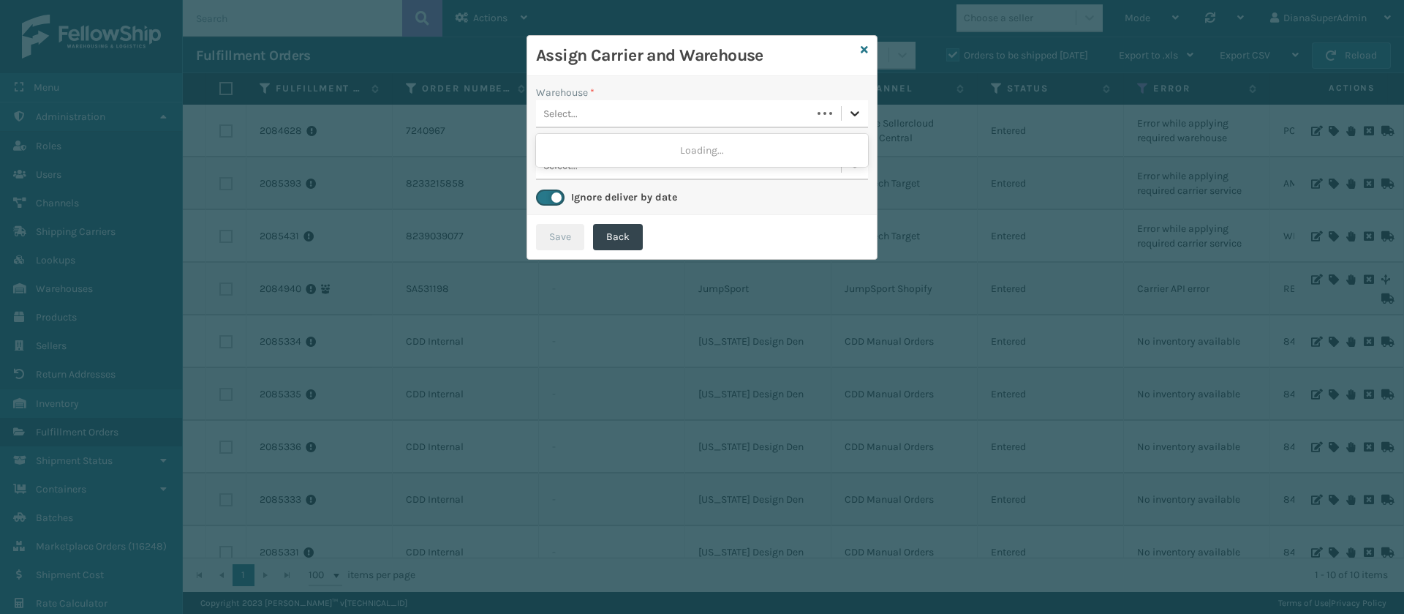
click at [859, 109] on icon at bounding box center [855, 113] width 15 height 15
click at [758, 156] on div "Fellowship - West" at bounding box center [702, 150] width 332 height 27
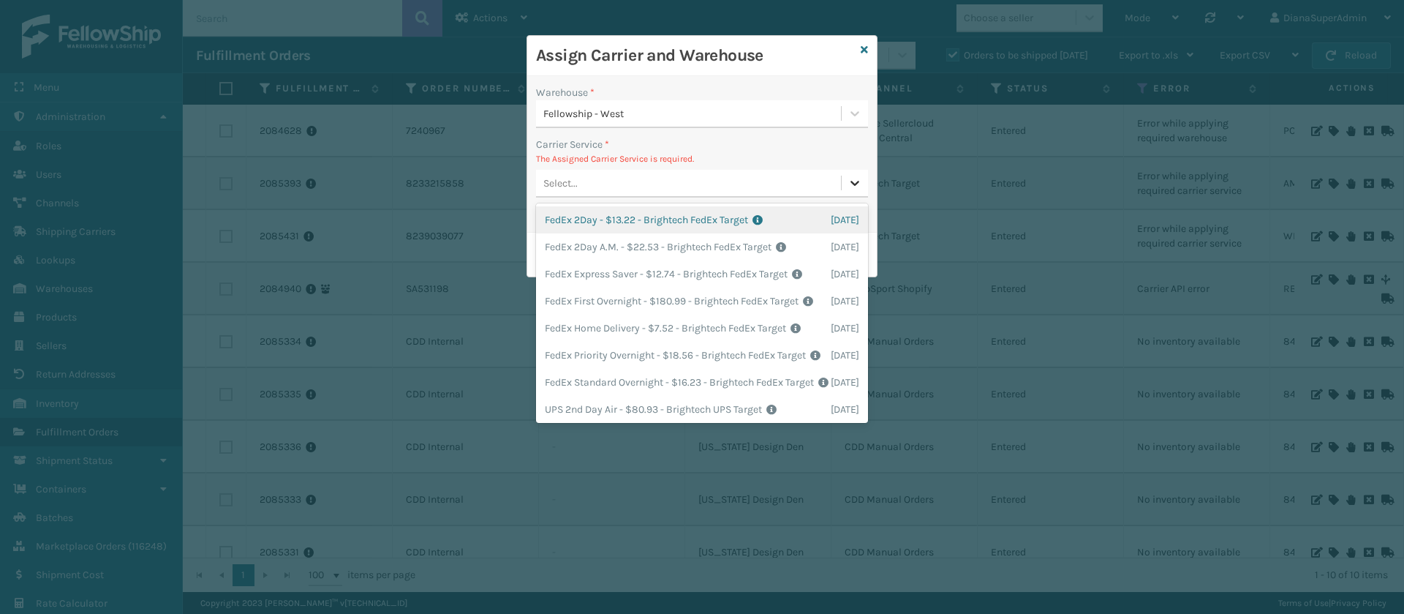
click at [851, 184] on icon at bounding box center [855, 183] width 15 height 15
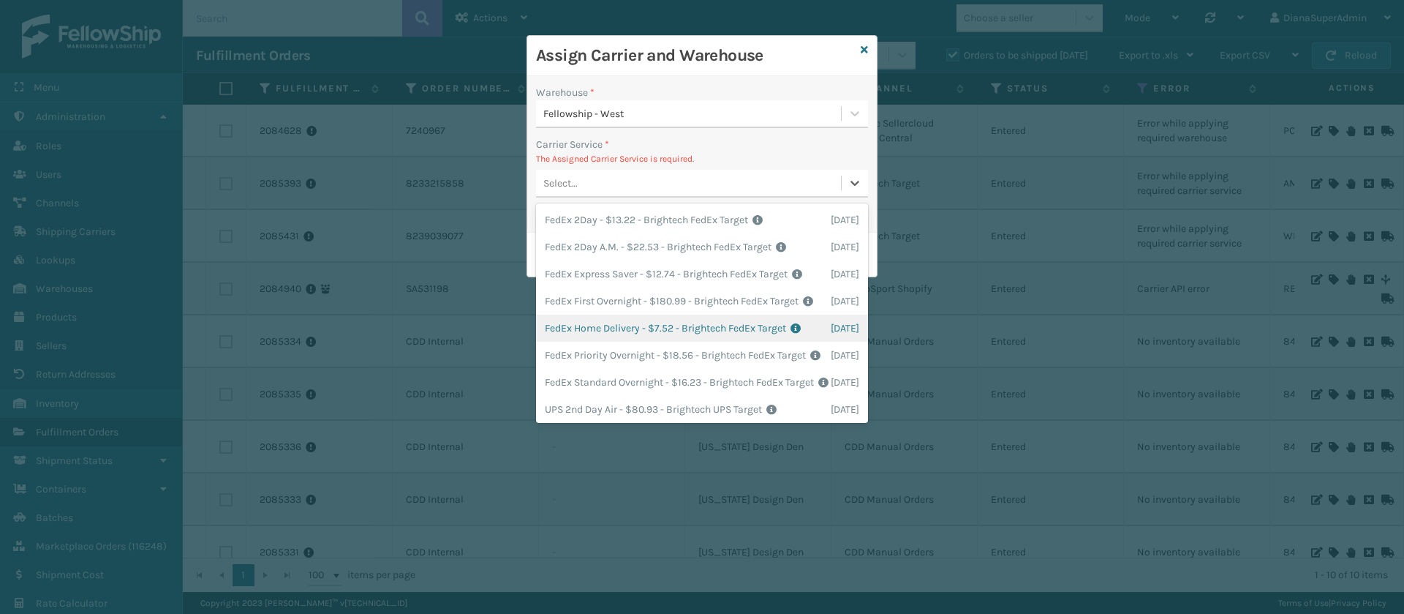
click at [618, 342] on div "FedEx Home Delivery - $7.52 - Brightech FedEx Target Shipping Cost $7.52 Surplu…" at bounding box center [702, 328] width 332 height 27
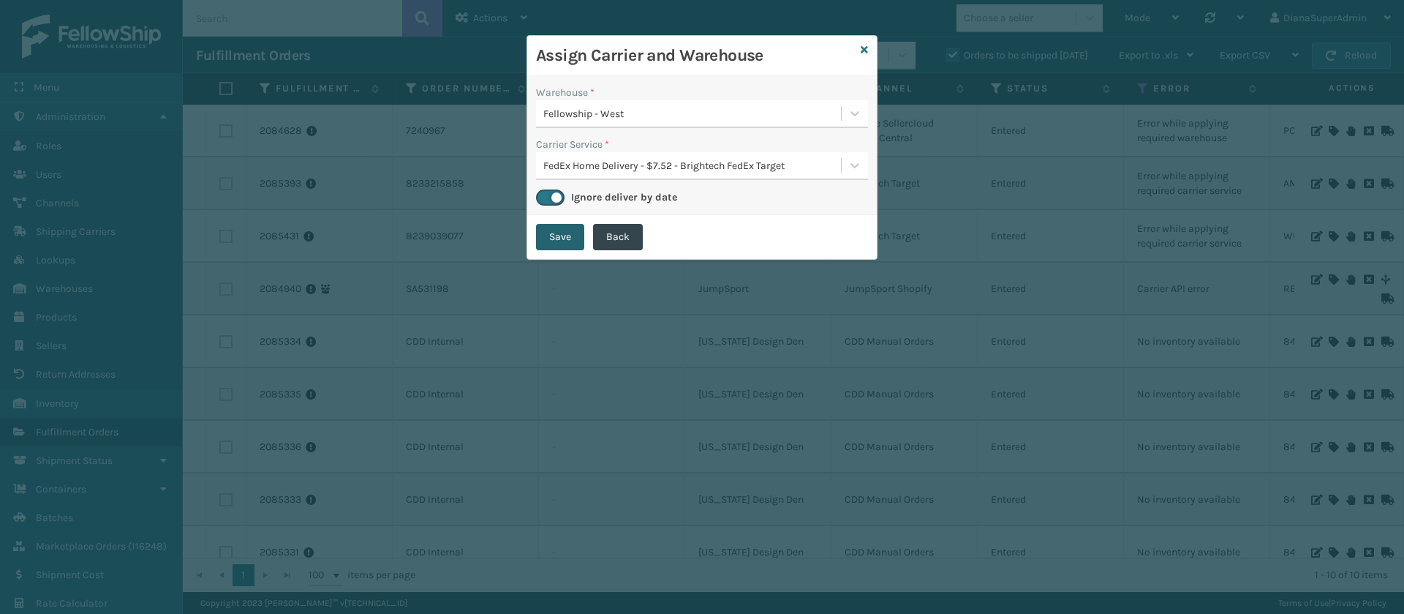
click at [545, 239] on button "Save" at bounding box center [560, 237] width 48 height 26
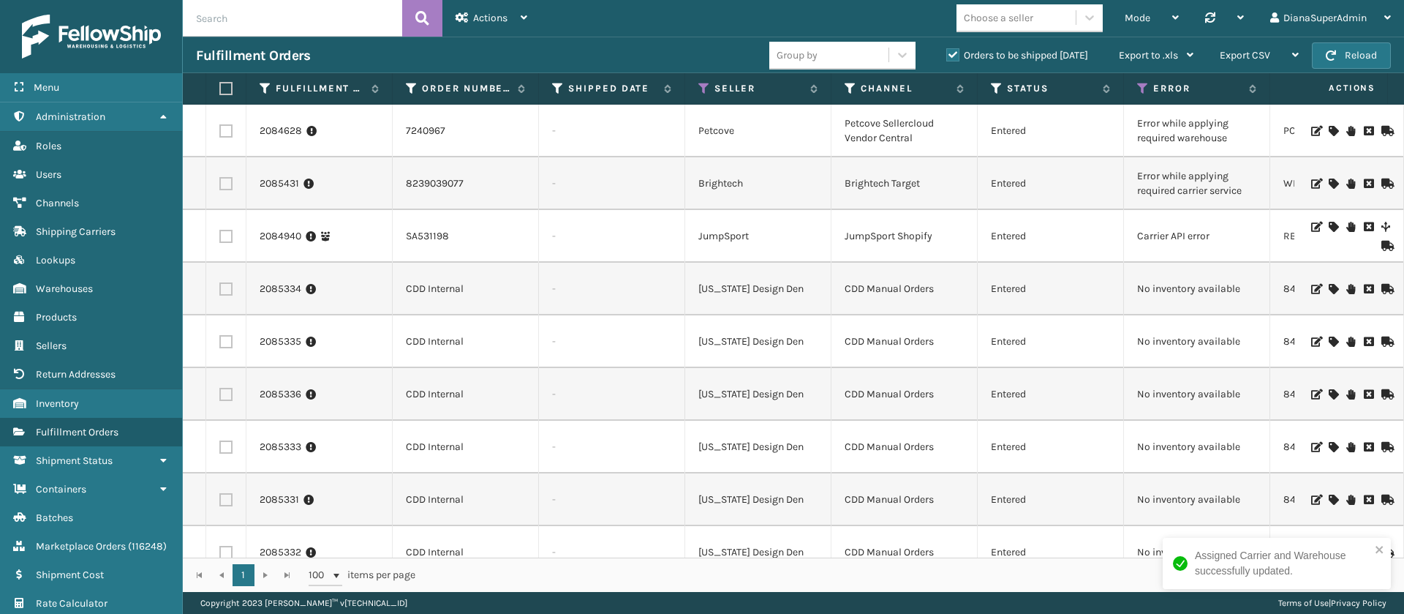
click at [1329, 186] on icon at bounding box center [1333, 183] width 9 height 10
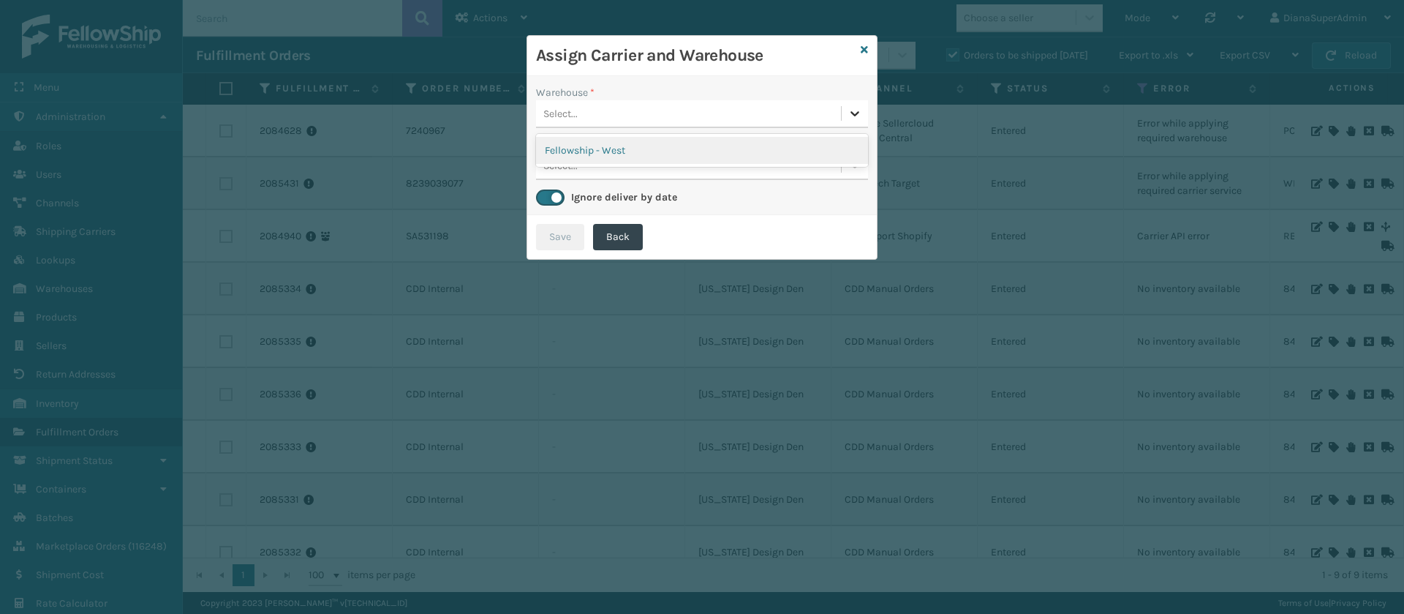
click at [852, 108] on icon at bounding box center [855, 113] width 15 height 15
click at [731, 148] on div "Fellowship - West" at bounding box center [702, 150] width 332 height 27
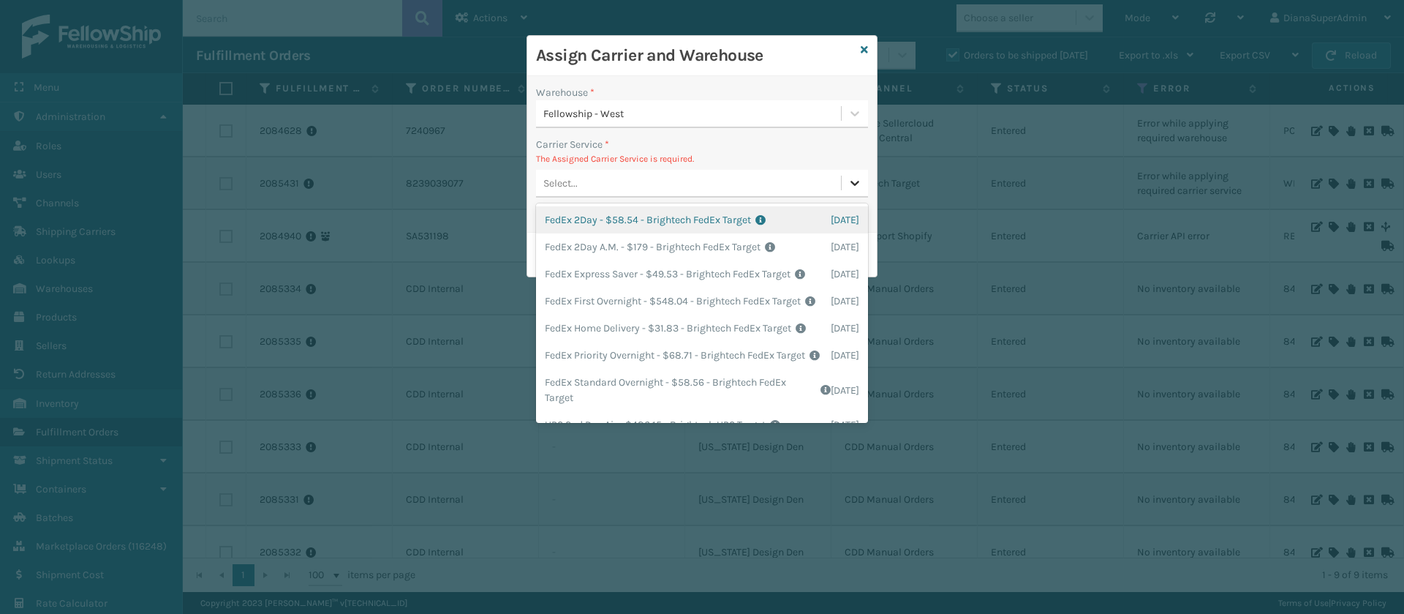
click at [859, 178] on icon at bounding box center [855, 183] width 15 height 15
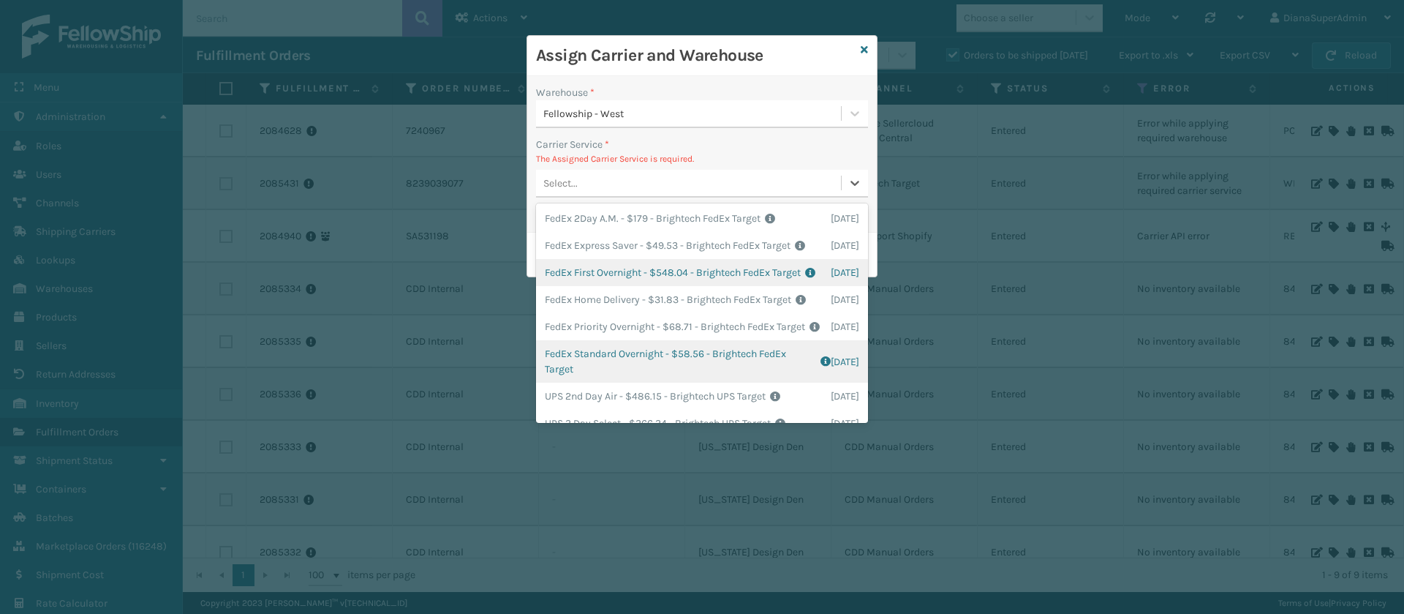
scroll to position [0, 0]
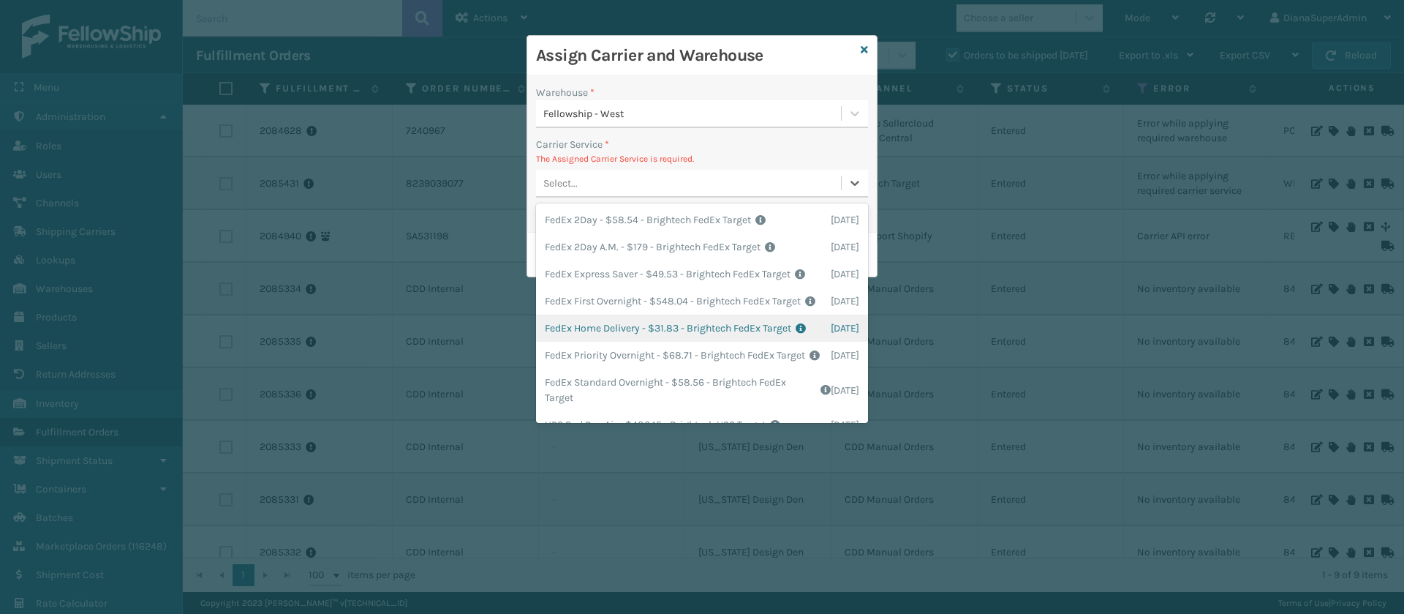
click at [592, 342] on div "FedEx Home Delivery - $31.83 - Brightech FedEx Target Shipping Cost $31.83 Surp…" at bounding box center [702, 328] width 332 height 27
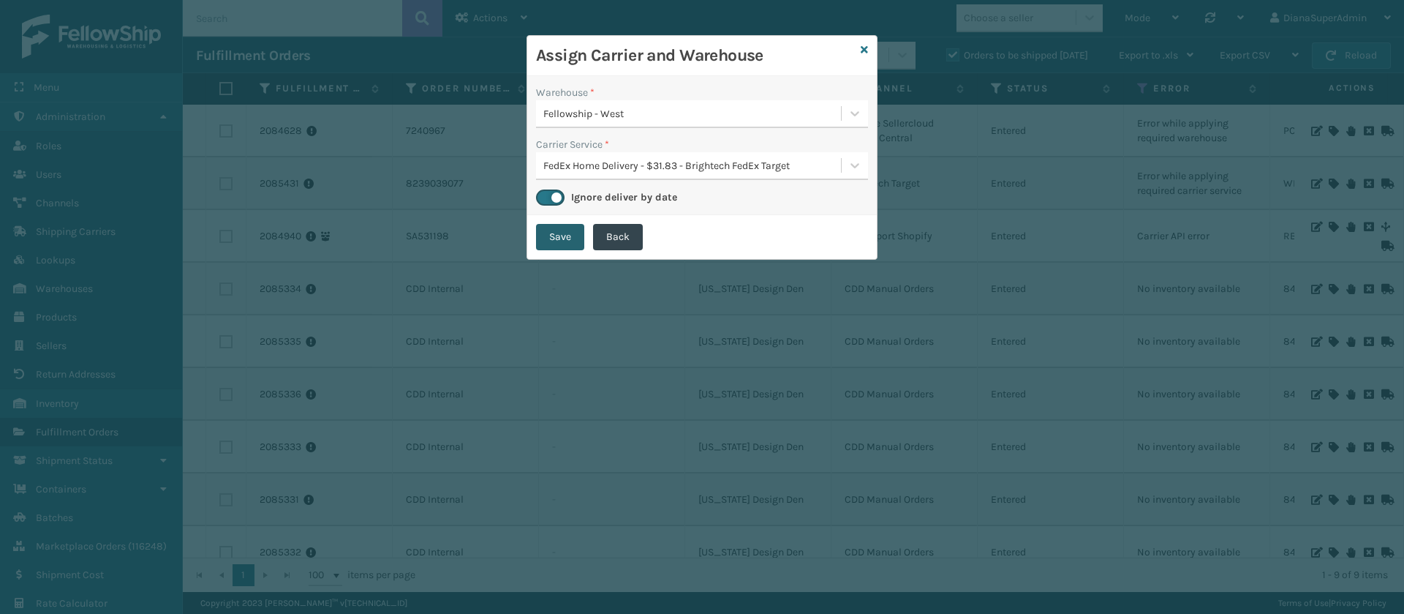
click at [562, 230] on button "Save" at bounding box center [560, 237] width 48 height 26
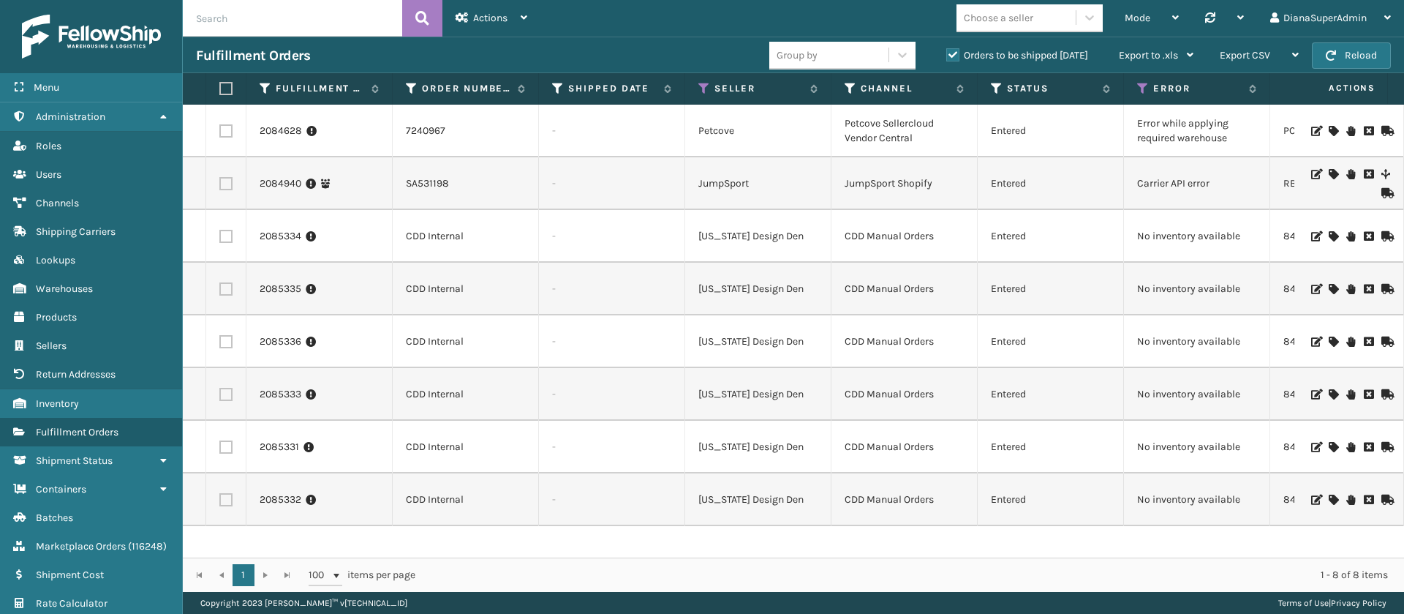
click at [1329, 232] on icon at bounding box center [1333, 236] width 9 height 10
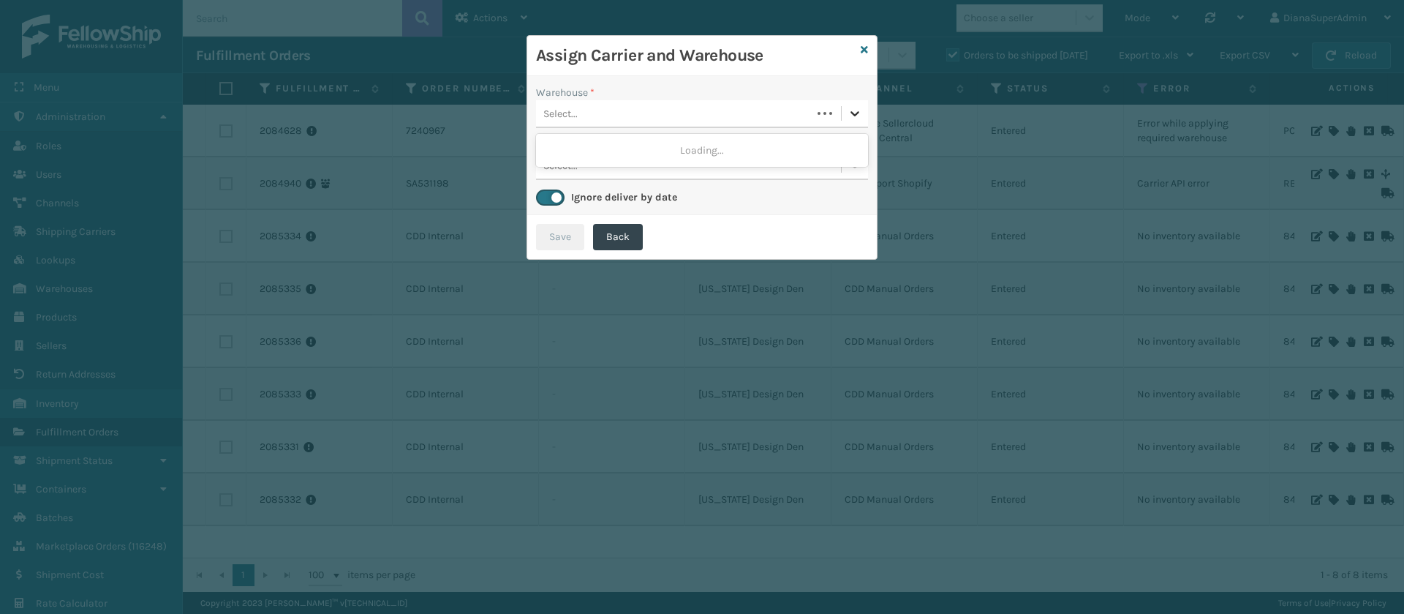
click at [851, 115] on icon at bounding box center [855, 113] width 15 height 15
click at [868, 42] on link at bounding box center [864, 49] width 7 height 15
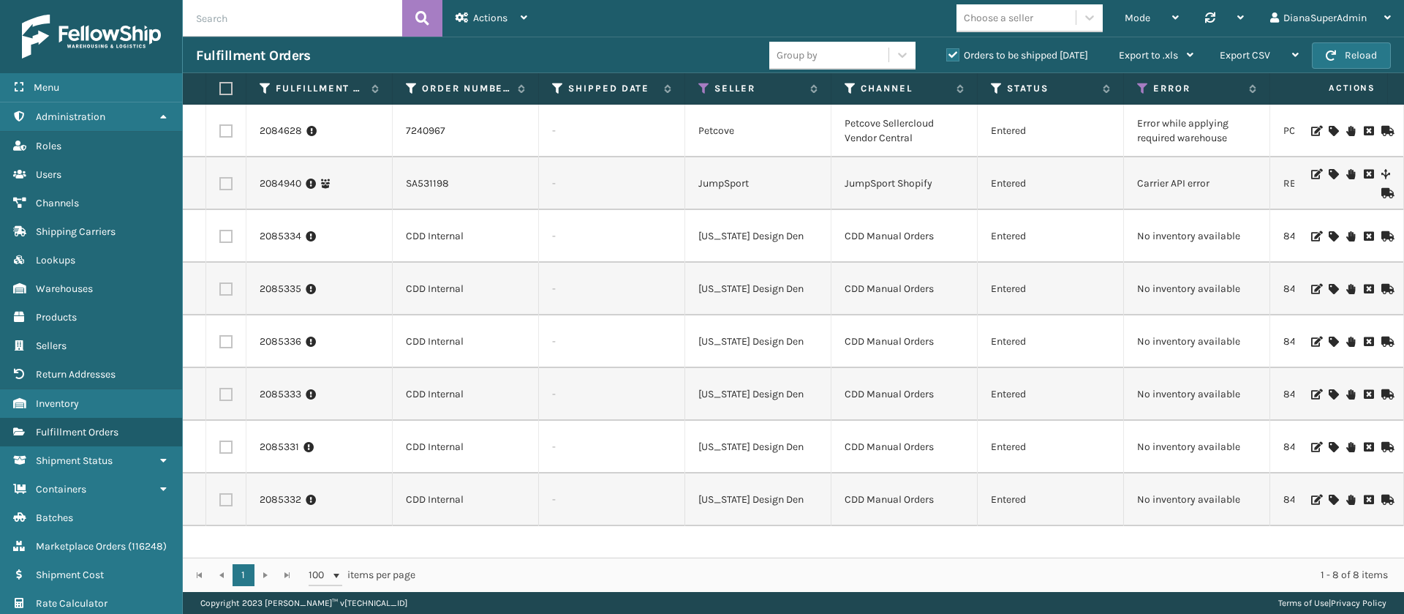
click at [1329, 287] on icon at bounding box center [1333, 289] width 9 height 10
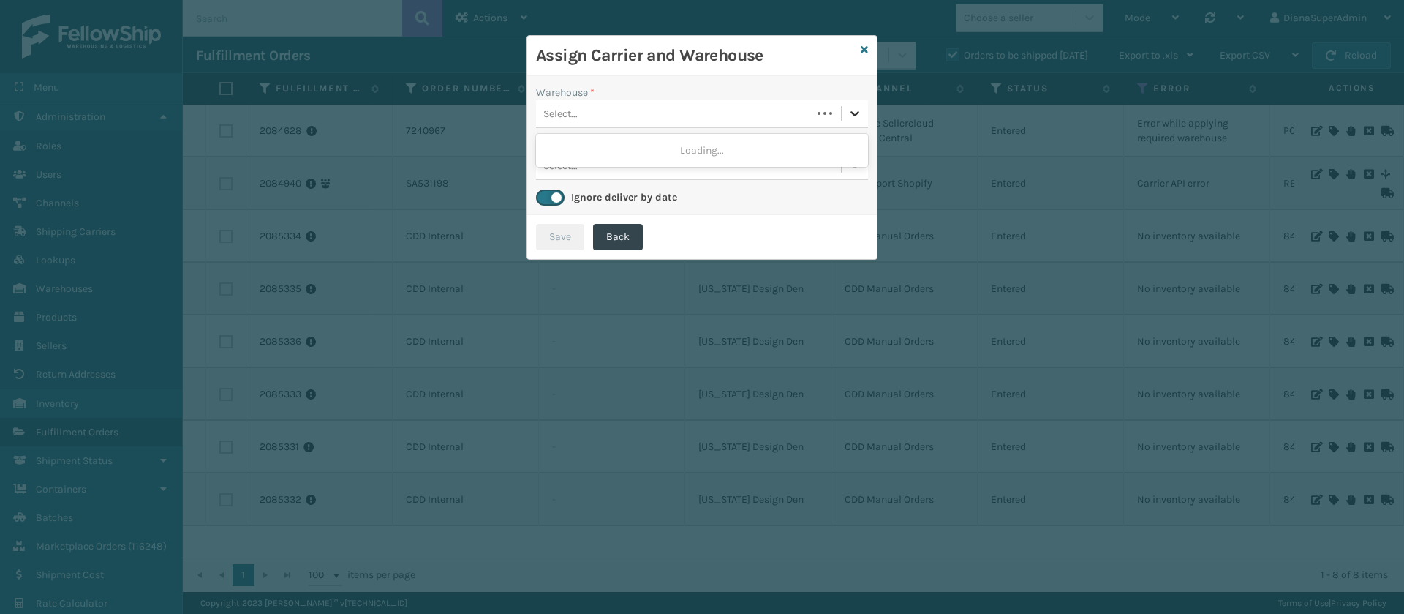
click at [858, 110] on icon at bounding box center [855, 113] width 15 height 15
click at [868, 45] on icon at bounding box center [864, 50] width 7 height 10
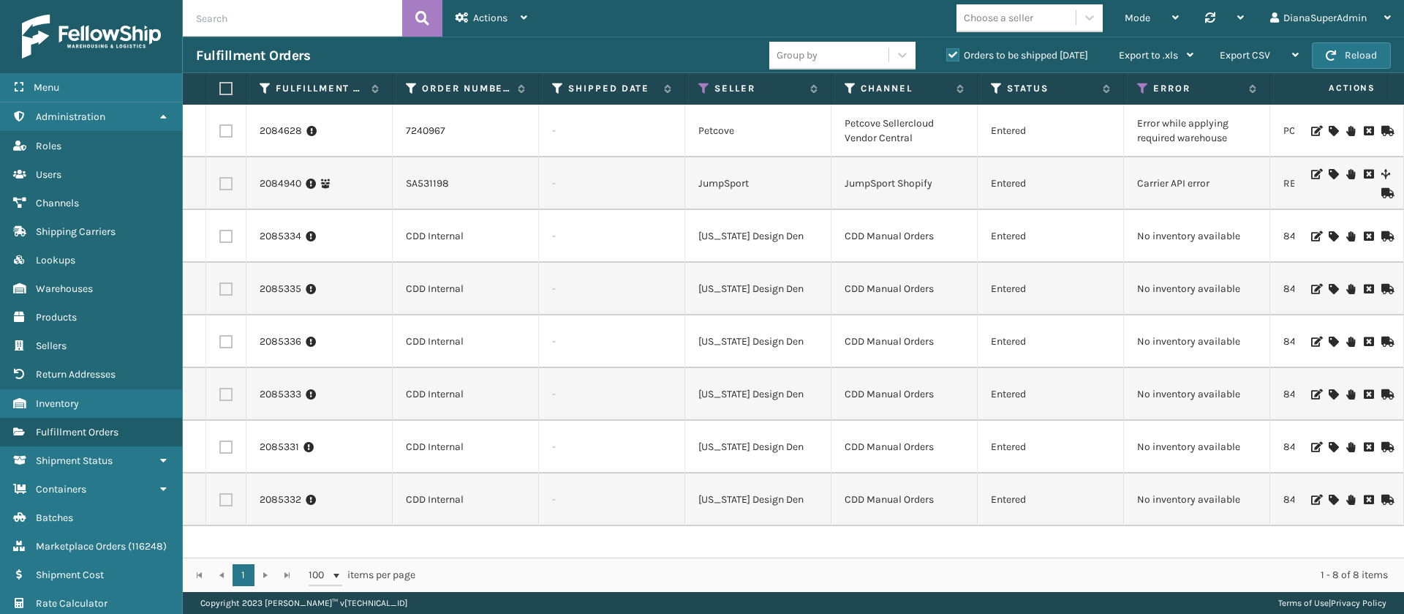
scroll to position [0, 313]
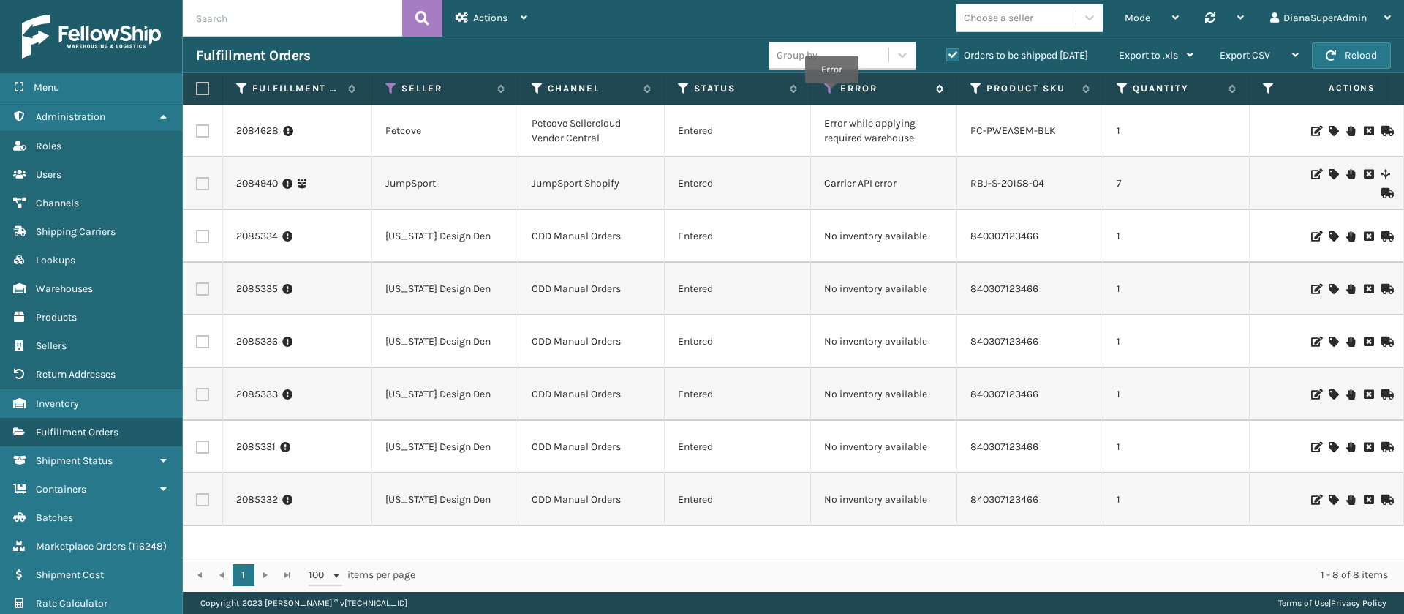
click at [832, 93] on icon at bounding box center [830, 88] width 12 height 13
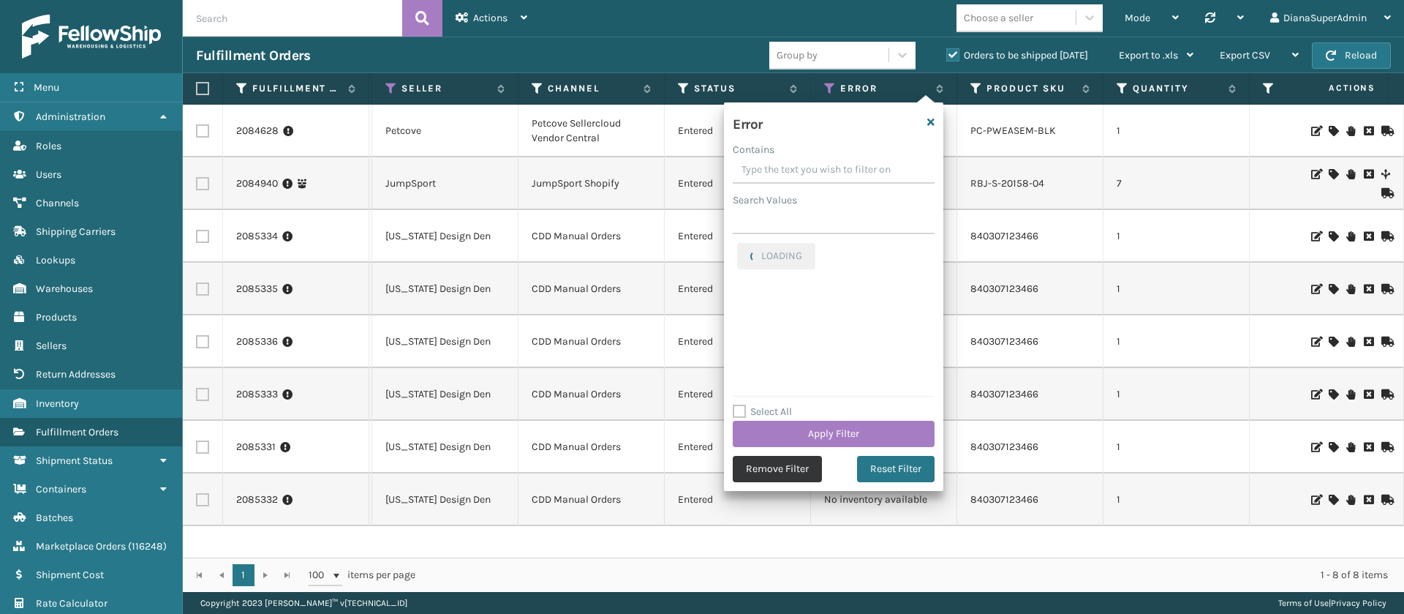
click at [772, 465] on button "Remove Filter" at bounding box center [777, 469] width 89 height 26
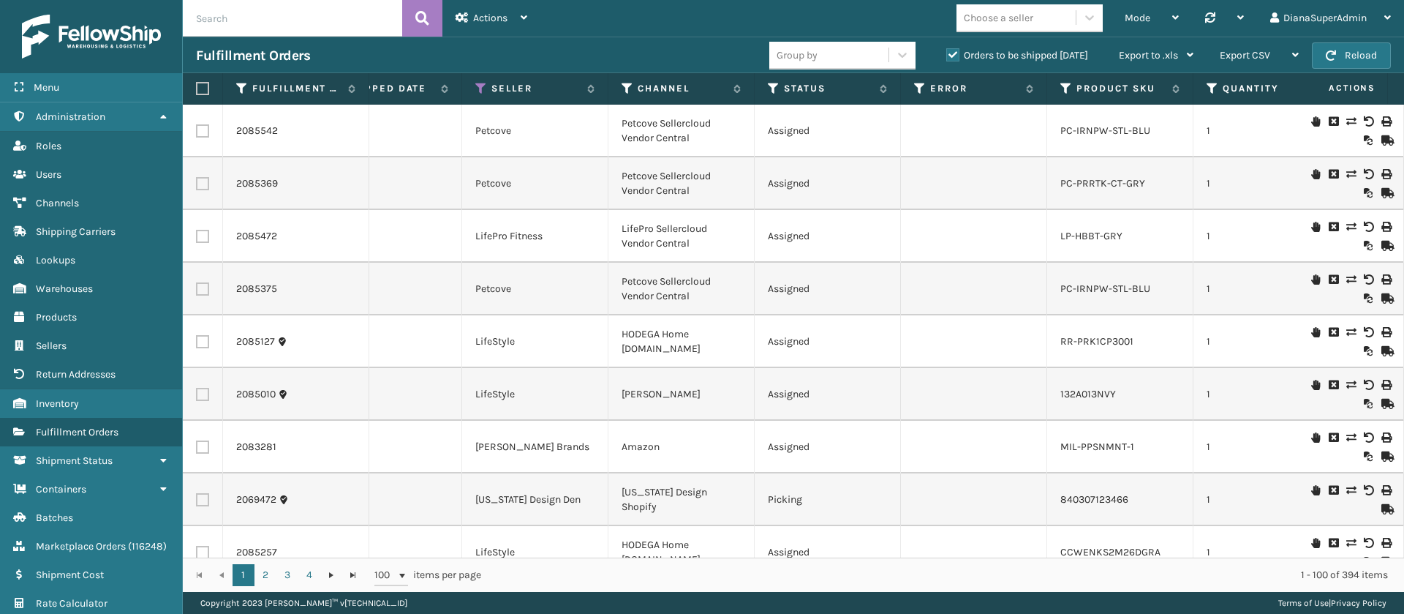
scroll to position [0, 222]
click at [774, 89] on icon at bounding box center [776, 88] width 12 height 13
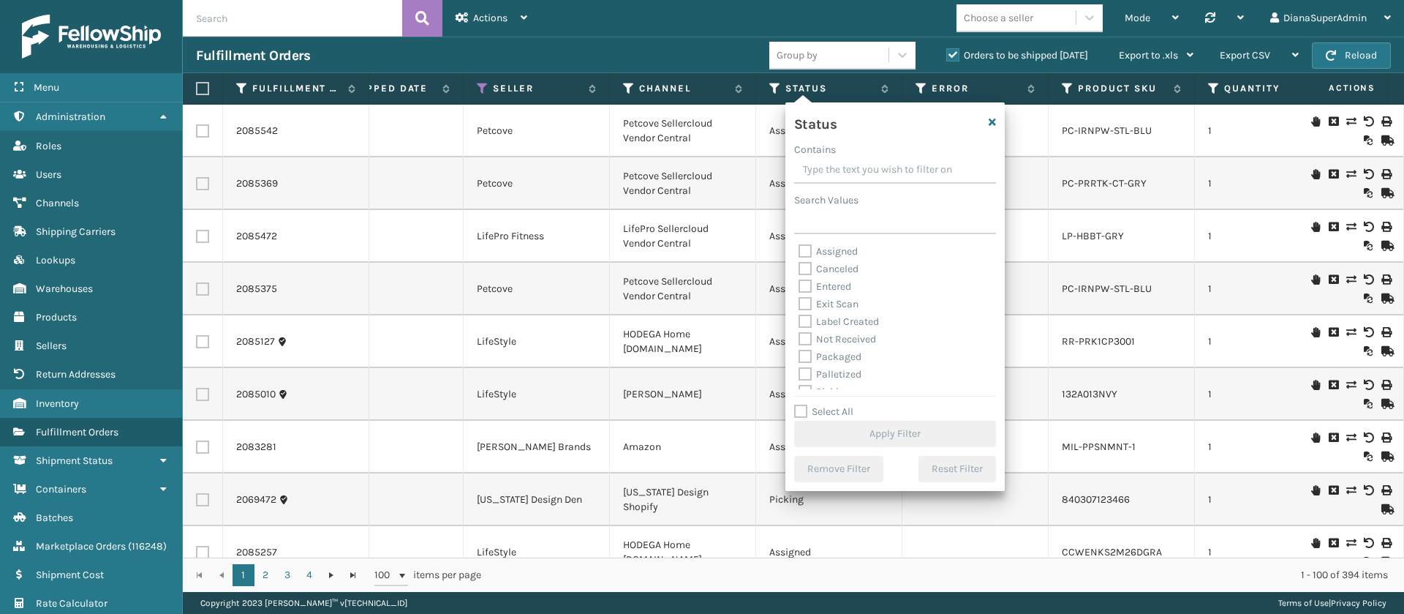
click at [808, 315] on label "Label Created" at bounding box center [839, 321] width 80 height 12
click at [799, 315] on input "Label Created" at bounding box center [799, 318] width 1 height 10
checkbox input "true"
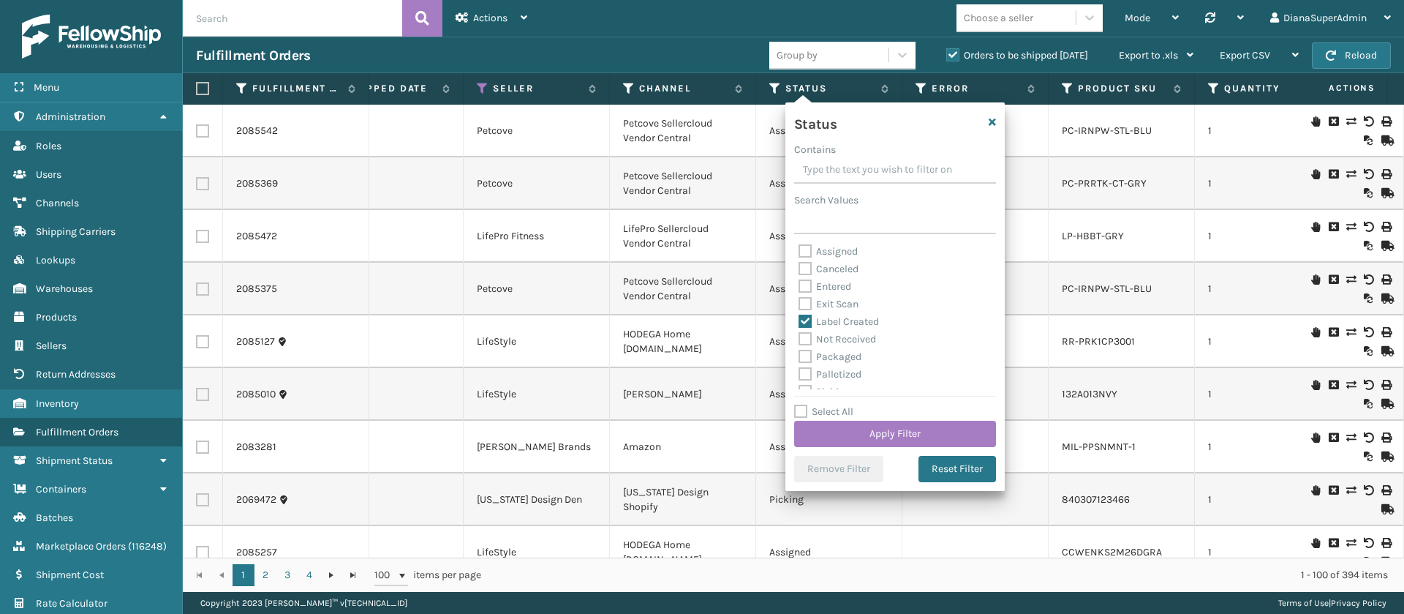
click at [807, 352] on label "Packaged" at bounding box center [830, 356] width 63 height 12
click at [799, 352] on input "Packaged" at bounding box center [799, 353] width 1 height 10
checkbox input "true"
click at [808, 323] on label "Palletized" at bounding box center [830, 321] width 63 height 12
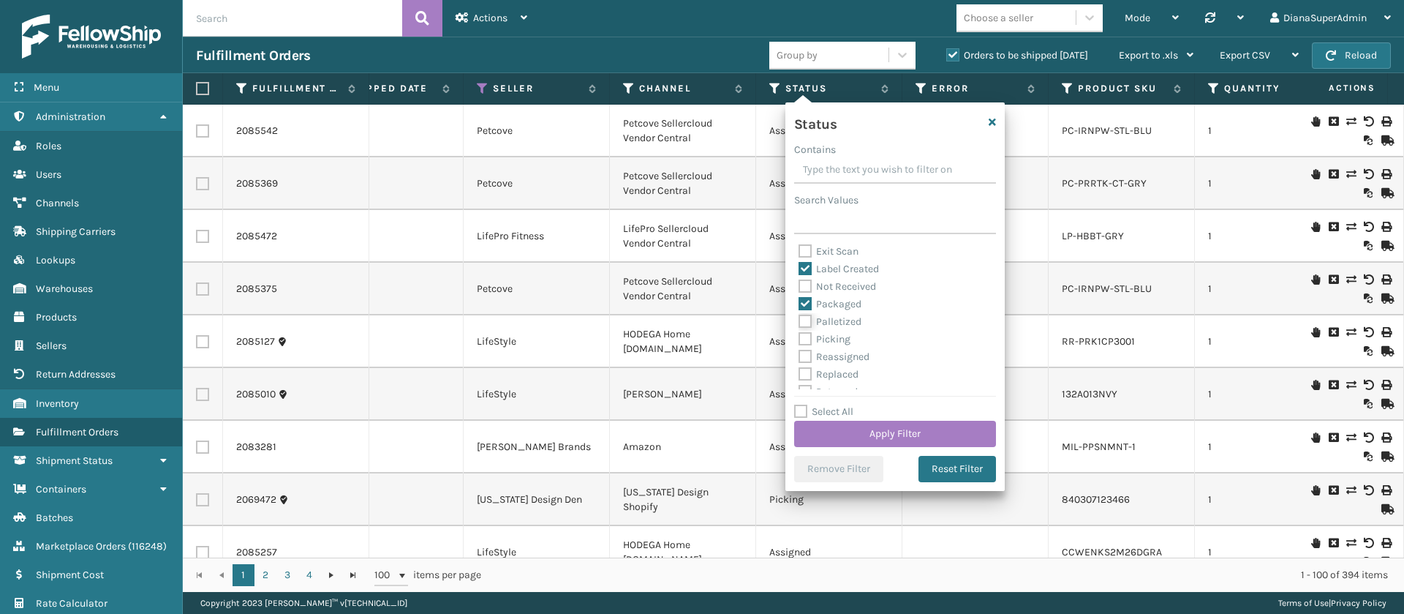
click at [799, 323] on input "Palletized" at bounding box center [799, 318] width 1 height 10
checkbox input "true"
click at [807, 339] on label "Picking" at bounding box center [825, 339] width 52 height 12
click at [799, 339] on input "Picking" at bounding box center [799, 336] width 1 height 10
checkbox input "true"
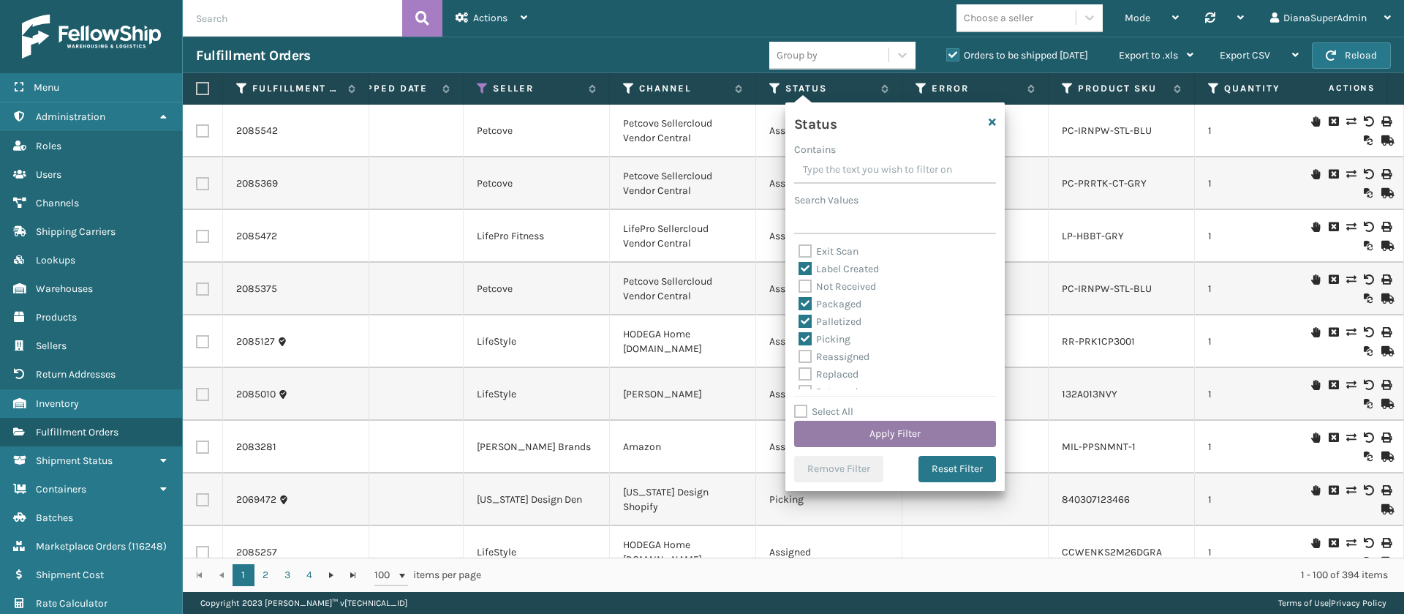
click at [903, 425] on button "Apply Filter" at bounding box center [895, 434] width 202 height 26
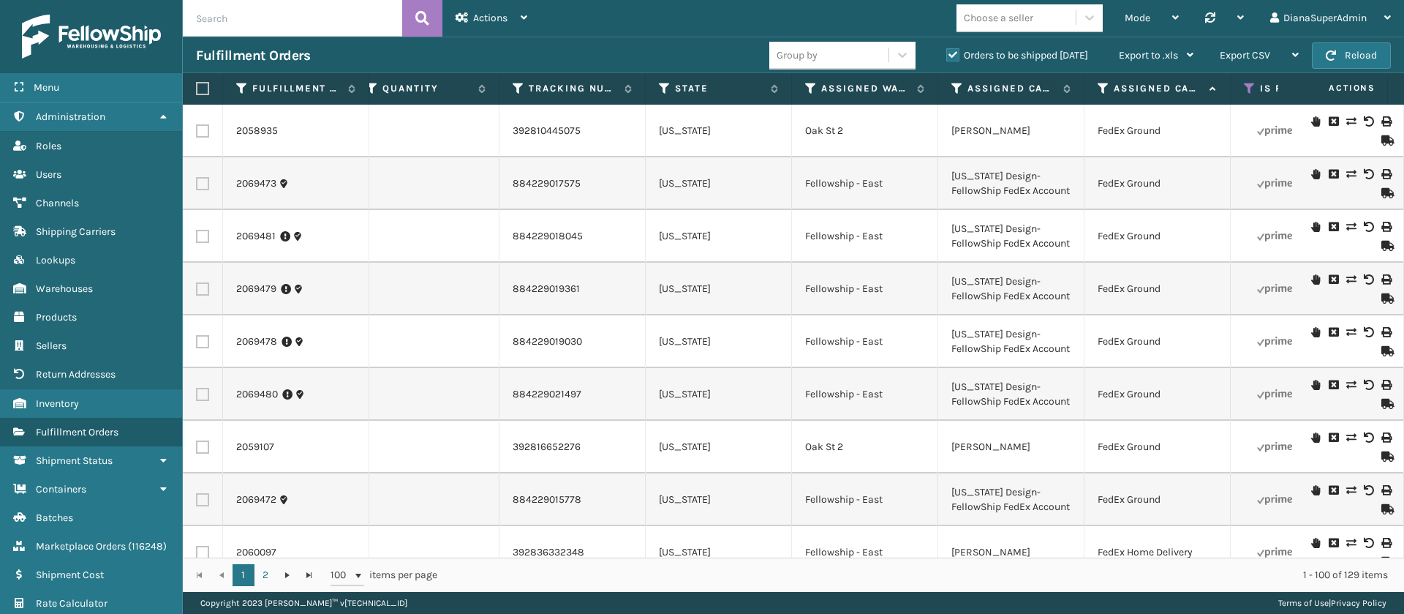
scroll to position [0, 1306]
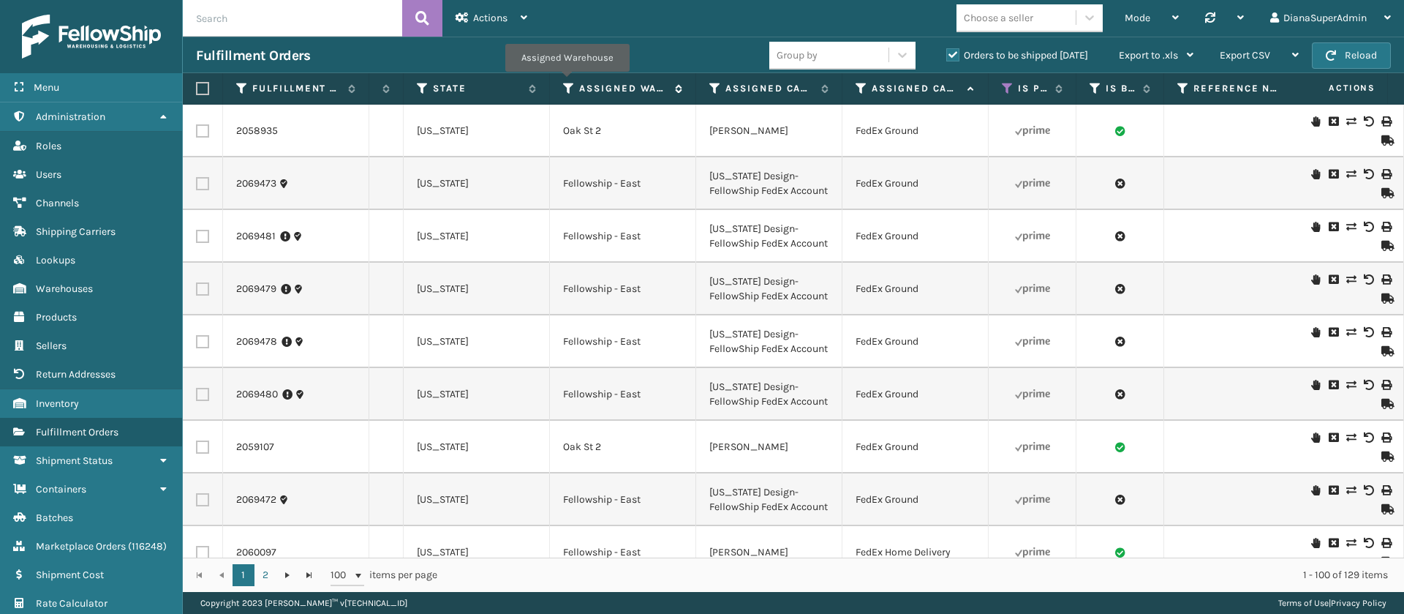
click at [566, 83] on icon at bounding box center [569, 88] width 12 height 13
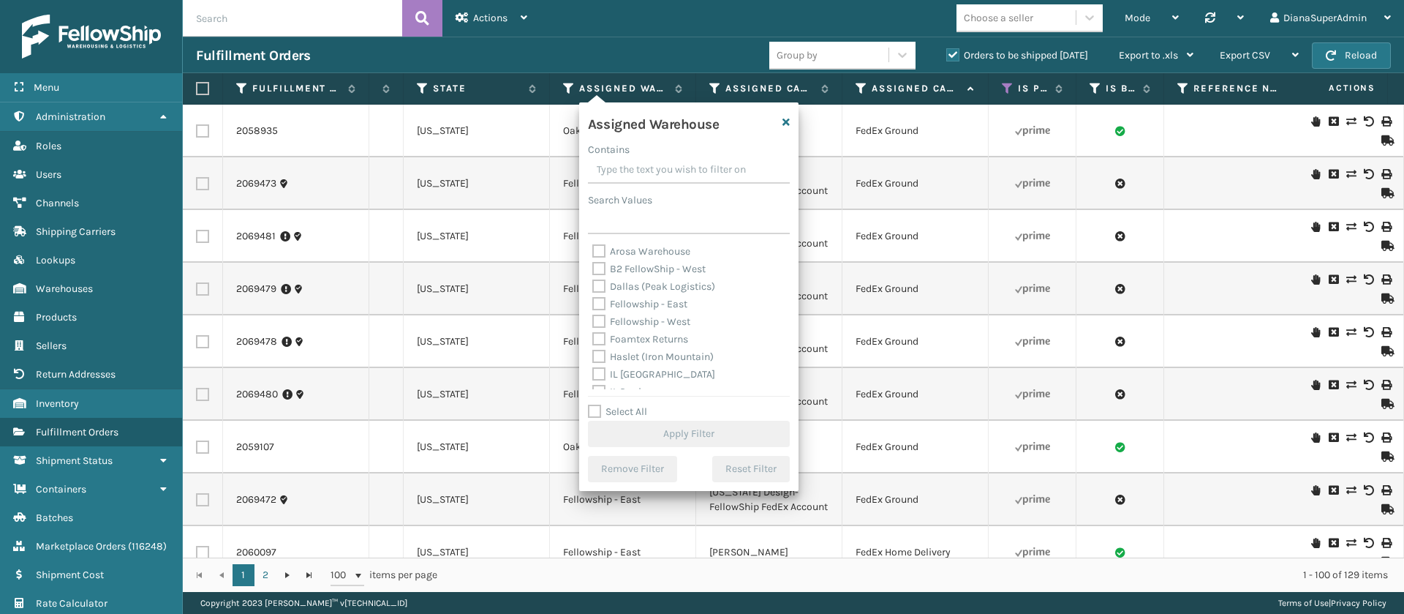
click at [598, 323] on label "Fellowship - West" at bounding box center [641, 321] width 98 height 12
click at [593, 323] on input "Fellowship - West" at bounding box center [592, 318] width 1 height 10
checkbox input "true"
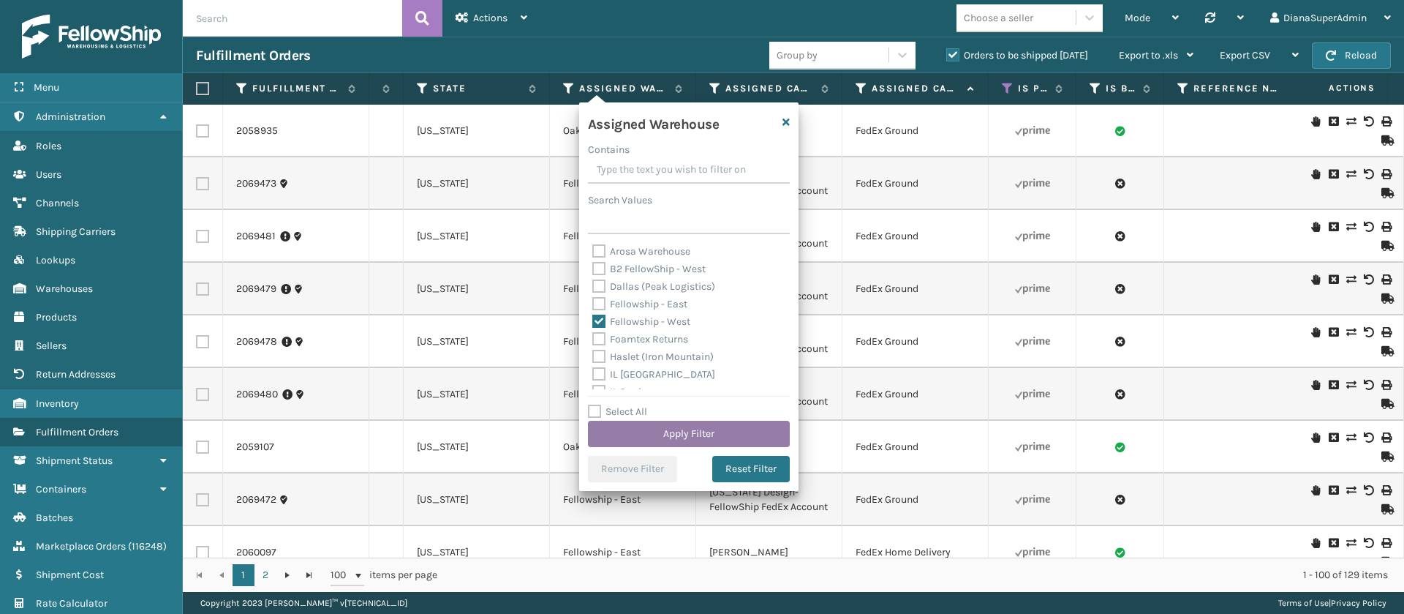
click at [691, 433] on button "Apply Filter" at bounding box center [689, 434] width 202 height 26
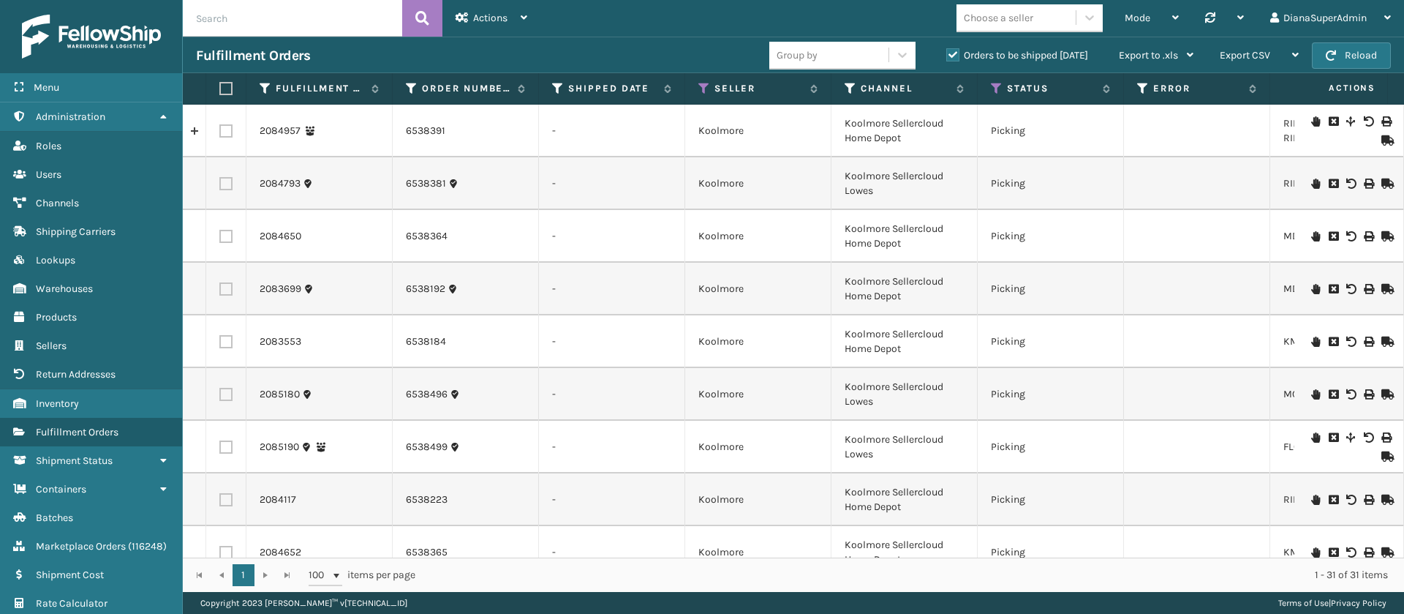
scroll to position [0, 515]
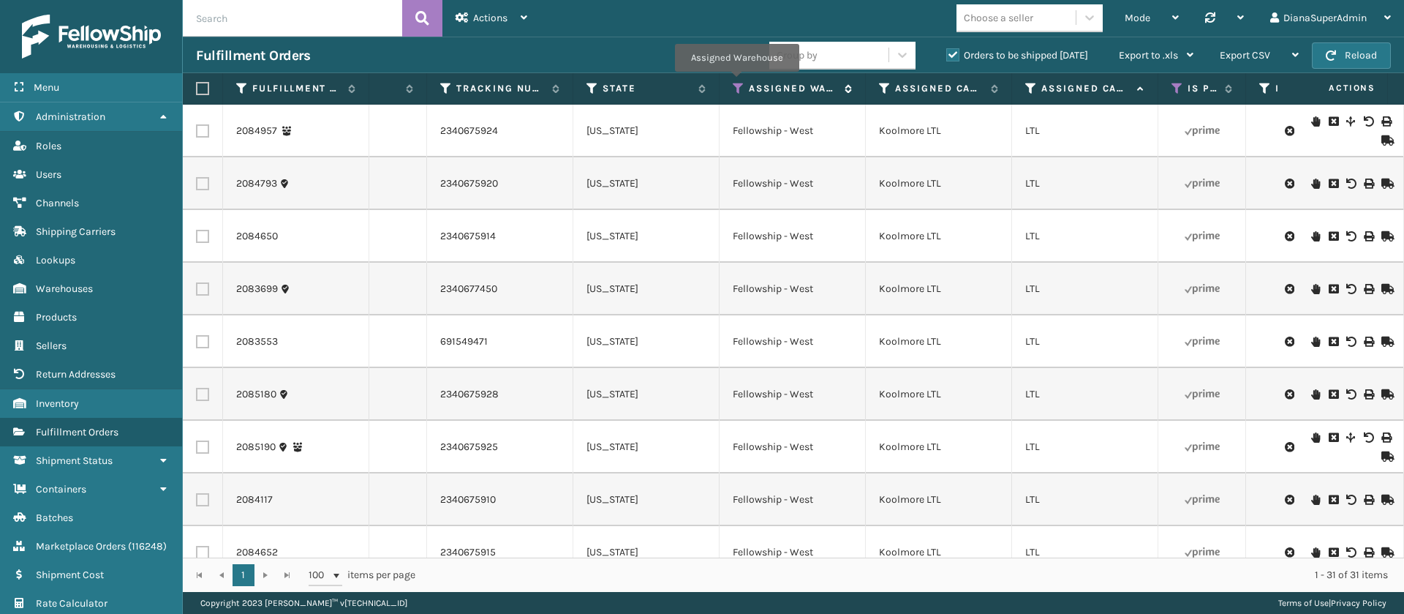
click at [737, 82] on icon at bounding box center [739, 88] width 12 height 13
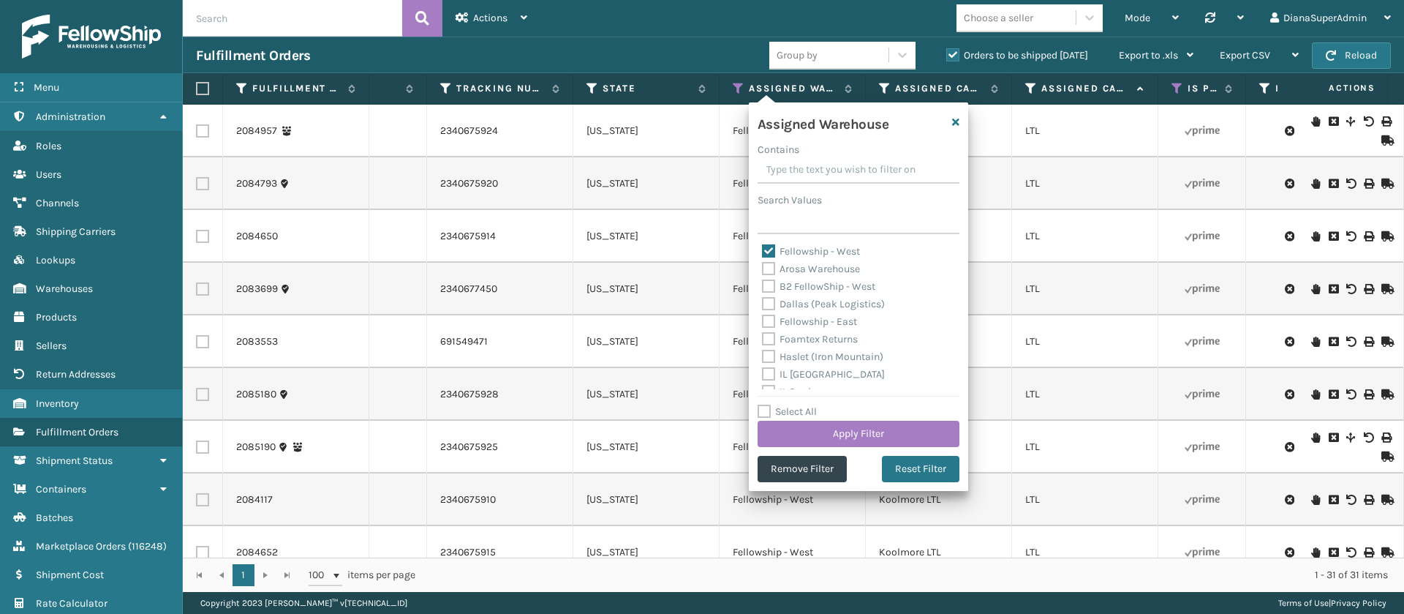
click at [767, 249] on label "Fellowship - West" at bounding box center [811, 251] width 98 height 12
click at [763, 249] on input "Fellowship - West" at bounding box center [762, 248] width 1 height 10
checkbox input "false"
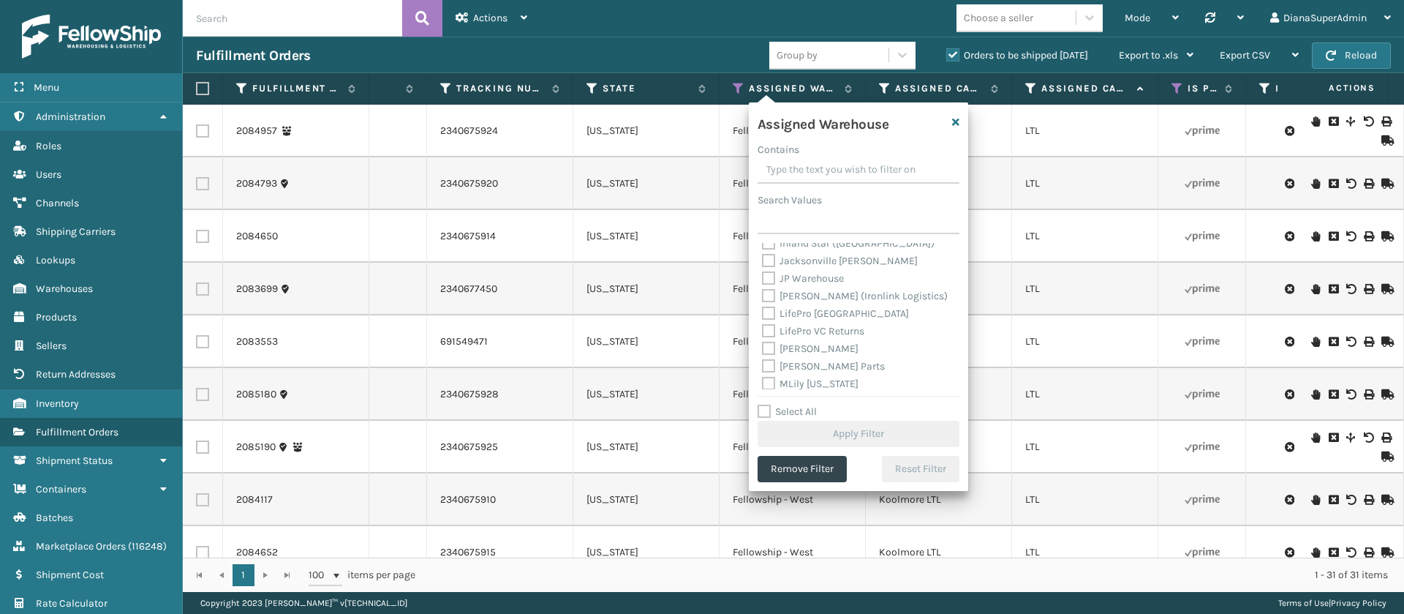
scroll to position [184, 0]
click at [769, 345] on label "[PERSON_NAME]" at bounding box center [810, 348] width 97 height 12
click at [763, 345] on input "[PERSON_NAME]" at bounding box center [762, 344] width 1 height 10
checkbox input "true"
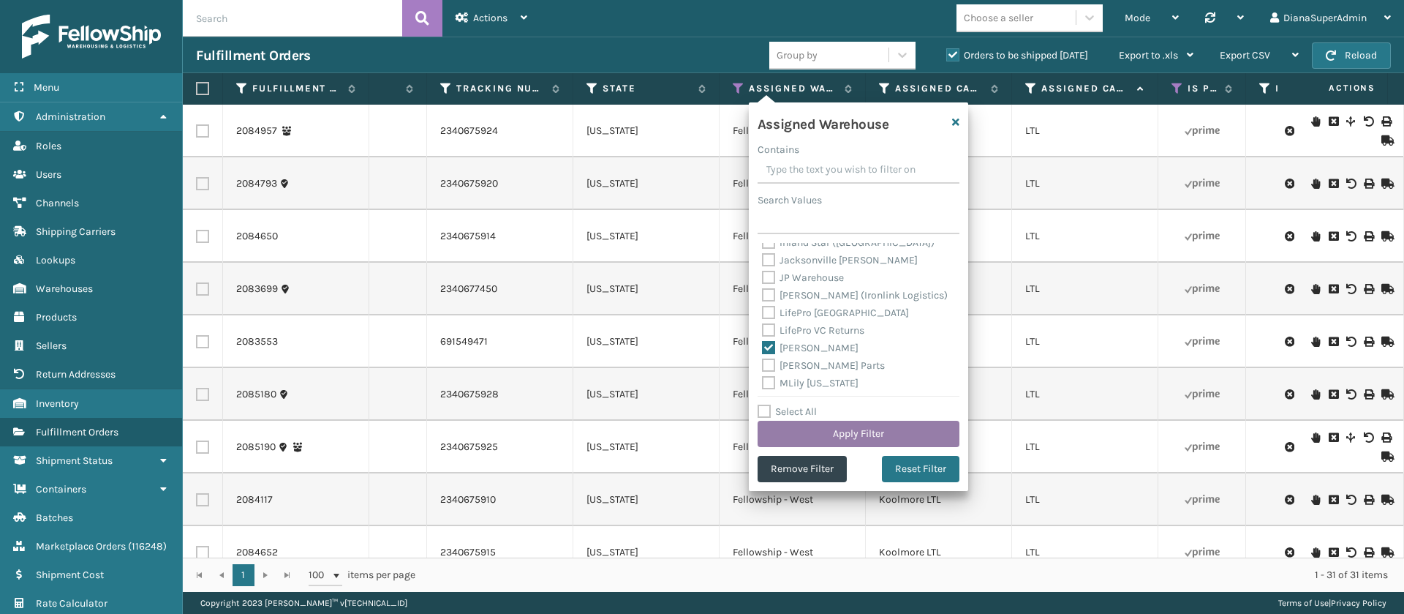
click at [845, 430] on button "Apply Filter" at bounding box center [859, 434] width 202 height 26
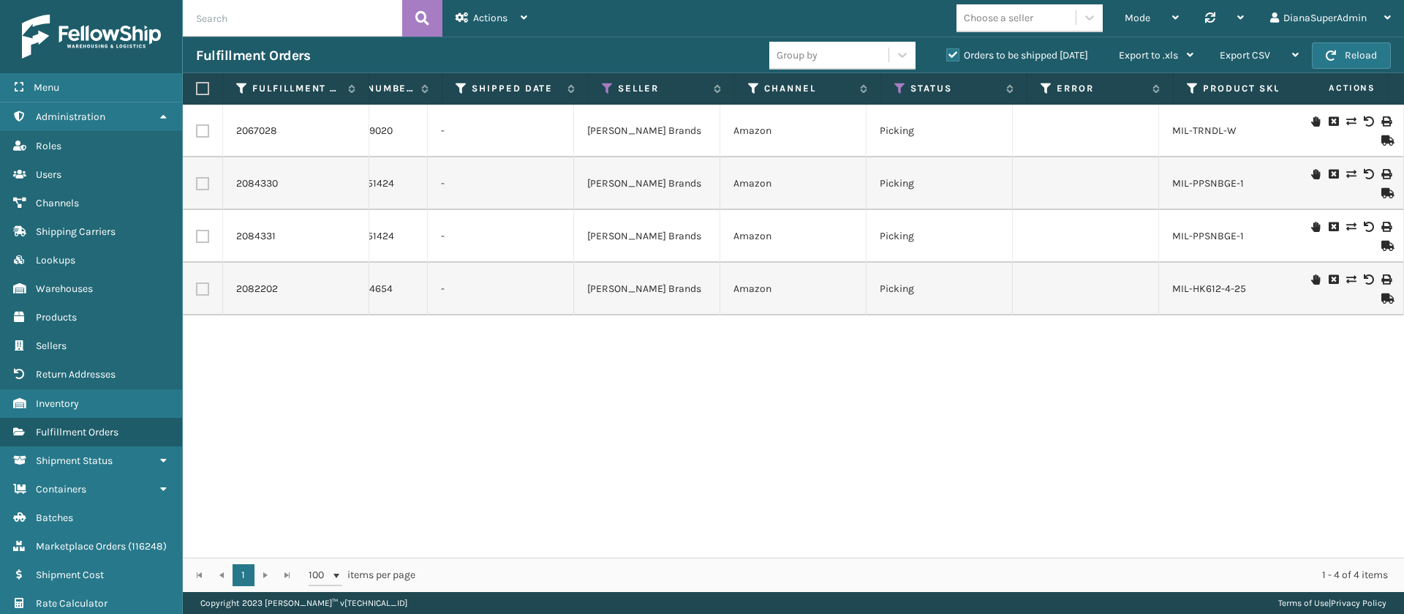
scroll to position [0, 111]
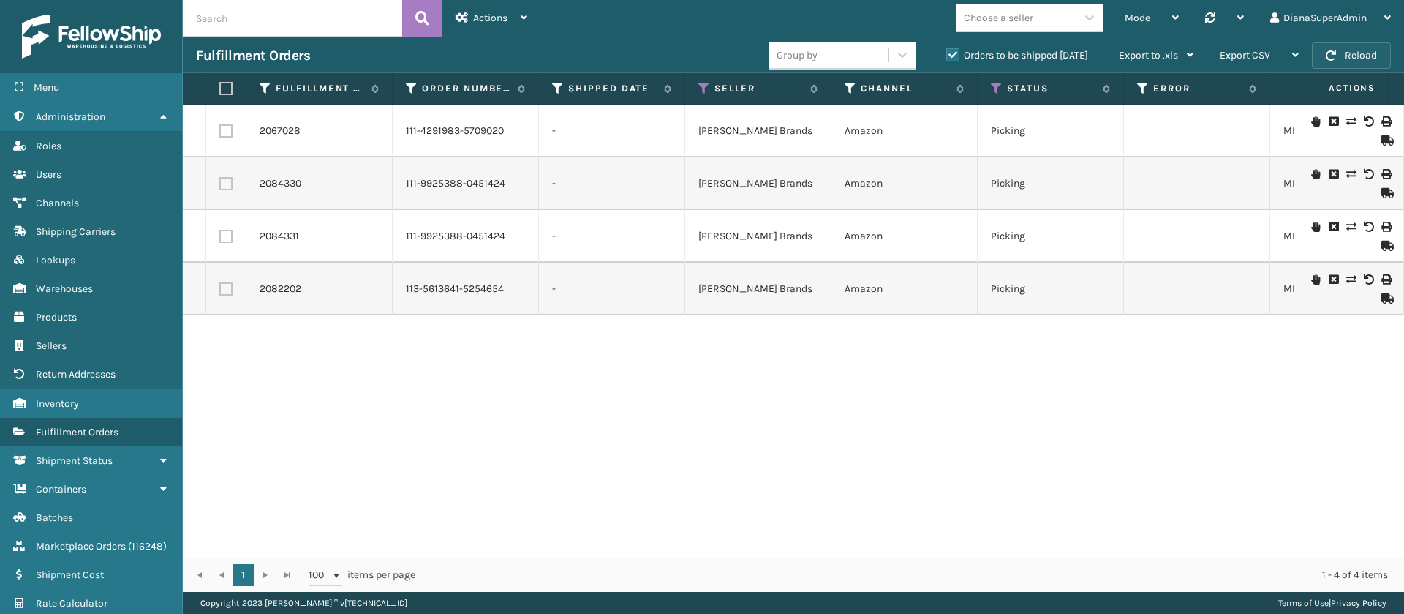
click at [1355, 54] on button "Reload" at bounding box center [1351, 55] width 79 height 26
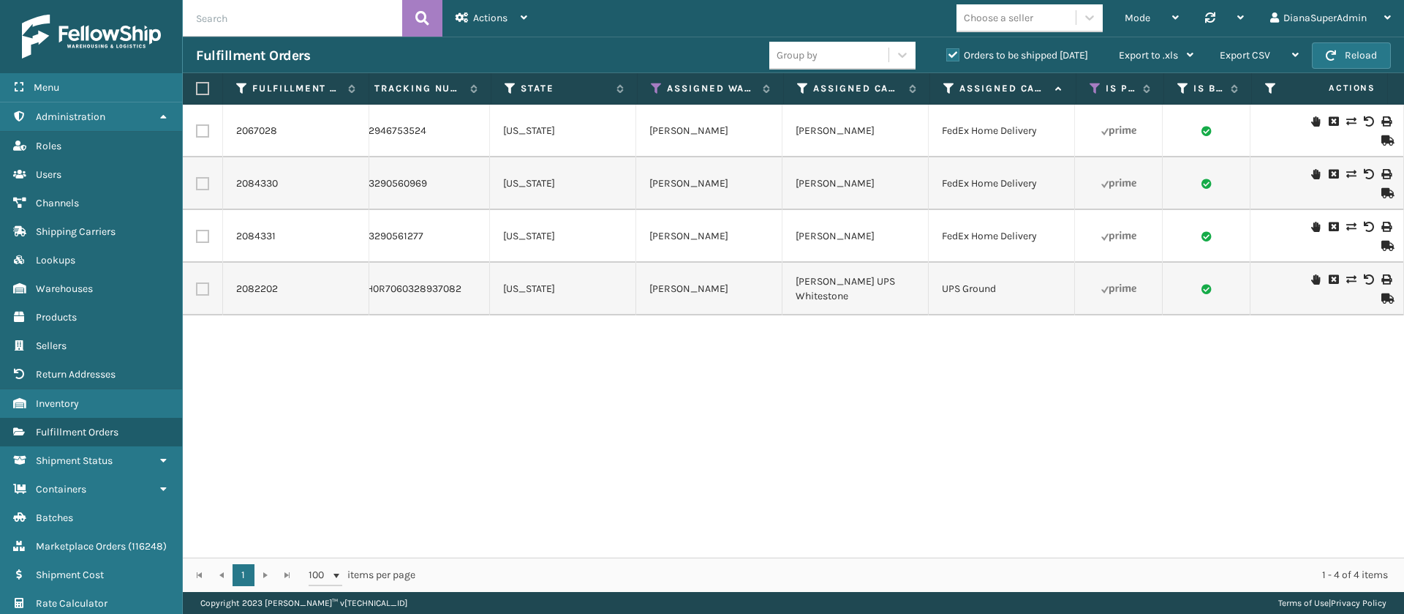
scroll to position [0, 1219]
click at [658, 90] on icon at bounding box center [656, 88] width 12 height 13
click at [1151, 404] on div "2067028 111-4291983-5709020 - [PERSON_NAME] Brands Amazon Picking MIL-TRNDL-W 1…" at bounding box center [794, 331] width 1222 height 453
click at [1369, 52] on button "Reload" at bounding box center [1351, 55] width 79 height 26
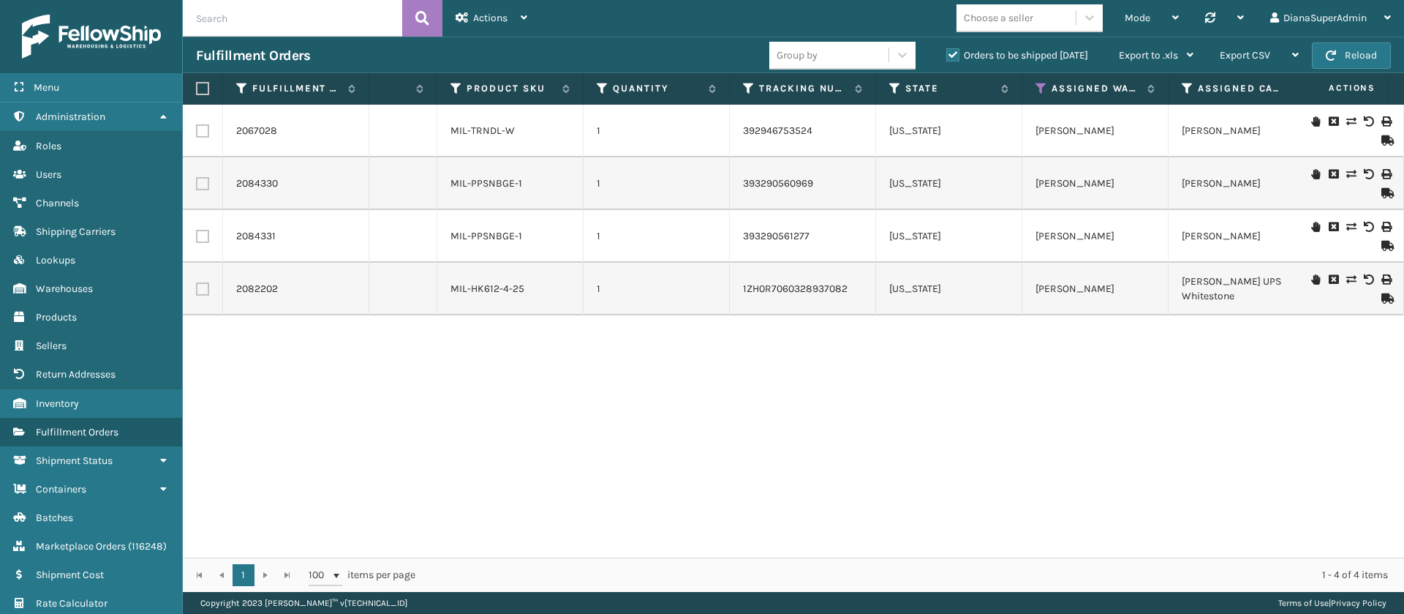
scroll to position [0, 822]
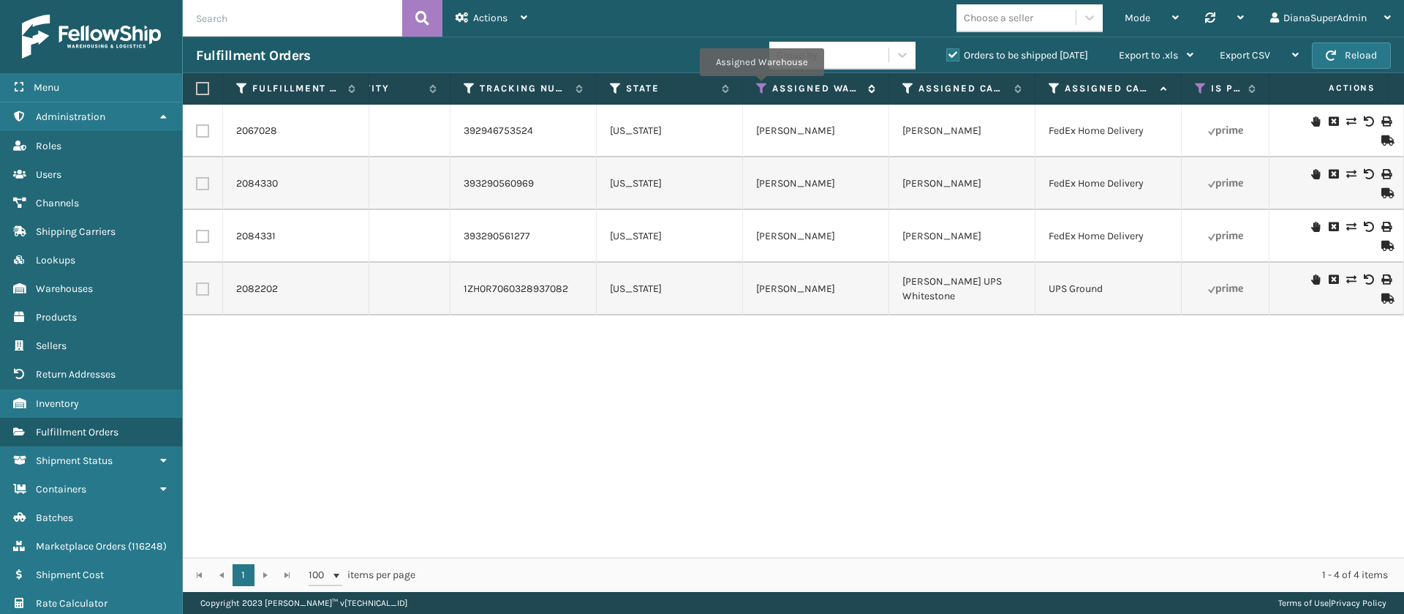
click at [762, 87] on icon at bounding box center [762, 88] width 12 height 13
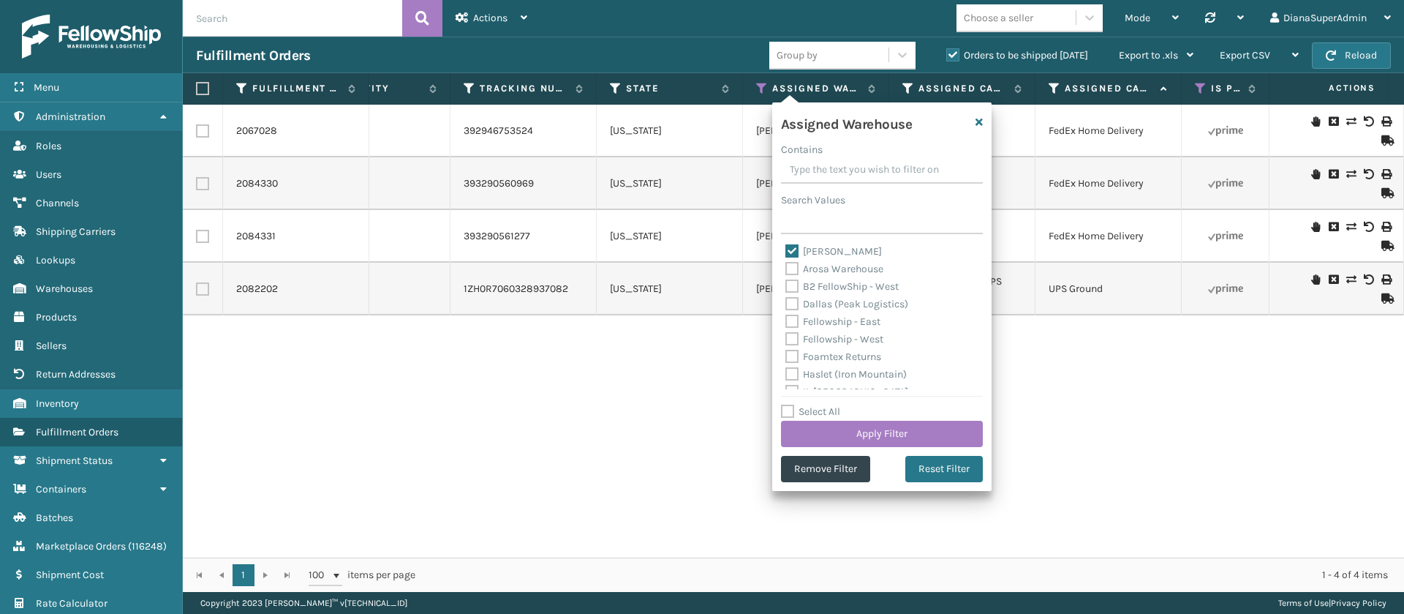
click at [794, 249] on label "[PERSON_NAME]" at bounding box center [834, 251] width 97 height 12
click at [786, 249] on input "[PERSON_NAME]" at bounding box center [786, 248] width 1 height 10
checkbox input "false"
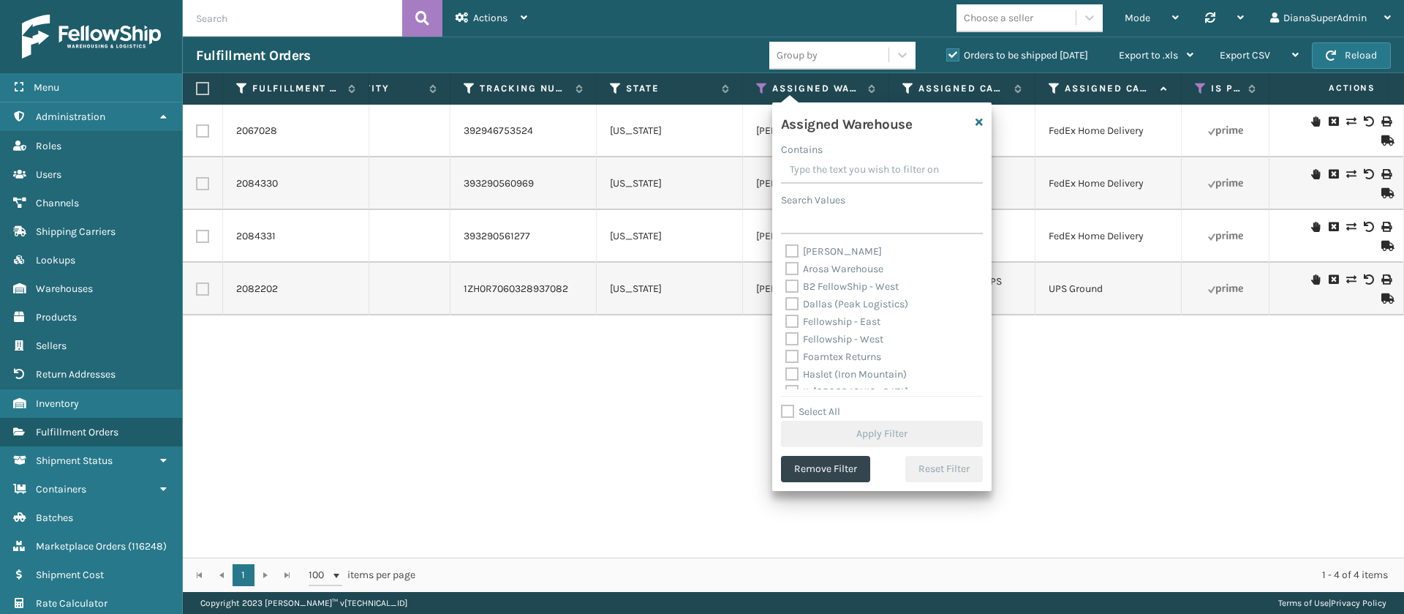
click at [793, 334] on label "Fellowship - West" at bounding box center [835, 339] width 98 height 12
click at [786, 334] on input "Fellowship - West" at bounding box center [786, 336] width 1 height 10
checkbox input "true"
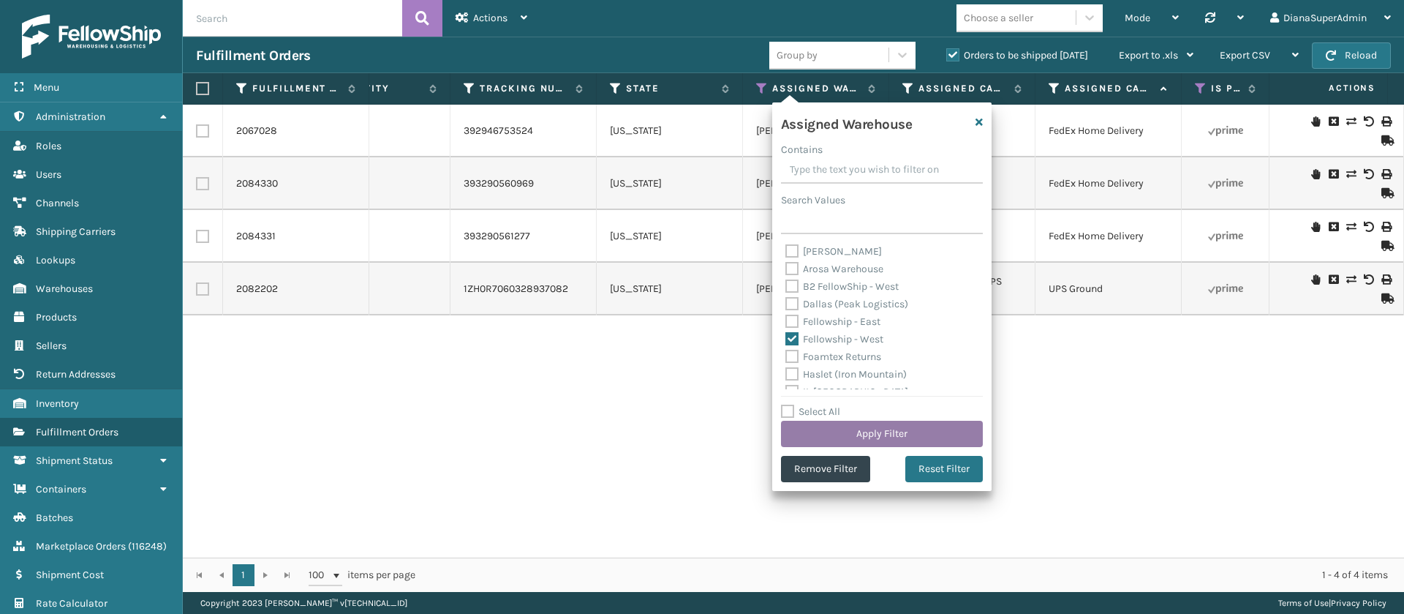
click at [914, 428] on button "Apply Filter" at bounding box center [882, 434] width 202 height 26
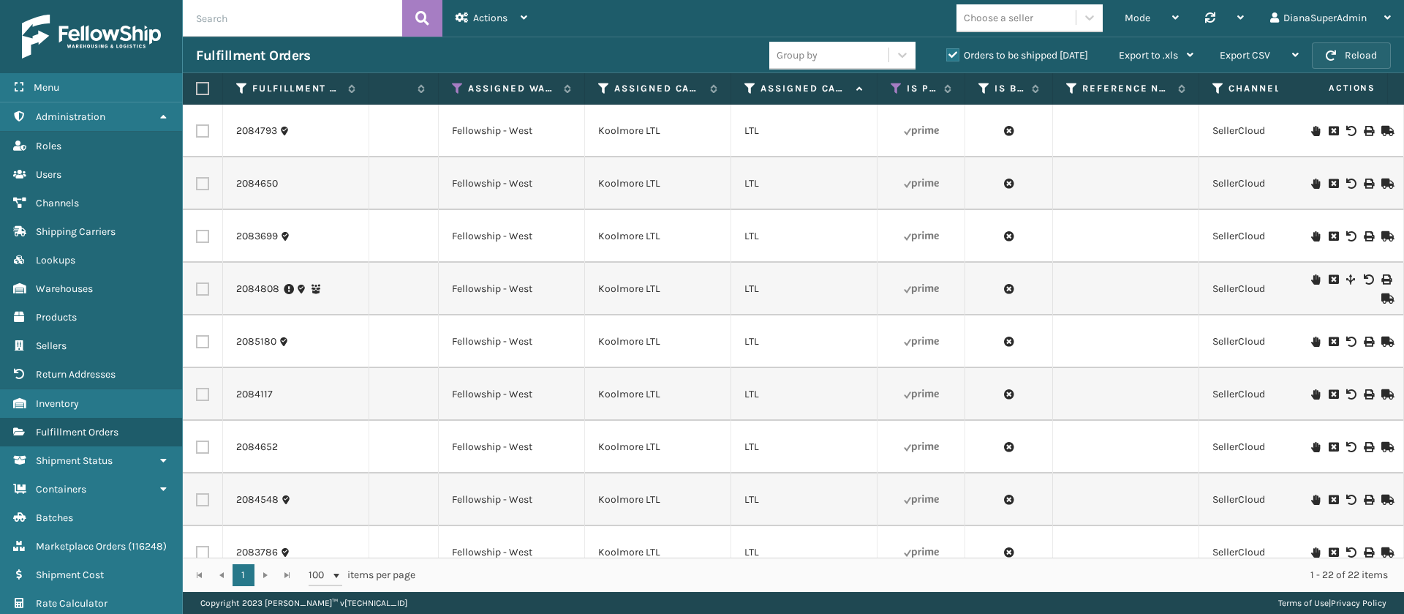
click at [1363, 56] on button "Reload" at bounding box center [1351, 55] width 79 height 26
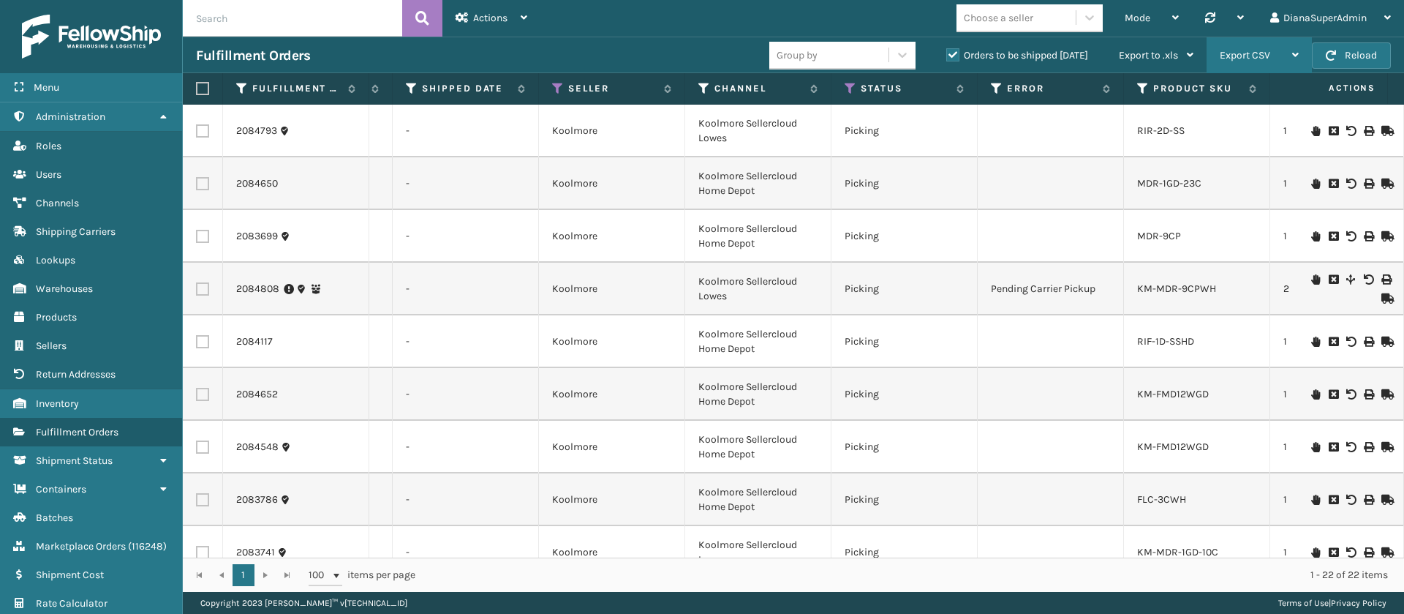
click at [1249, 55] on span "Export CSV" at bounding box center [1245, 55] width 50 height 12
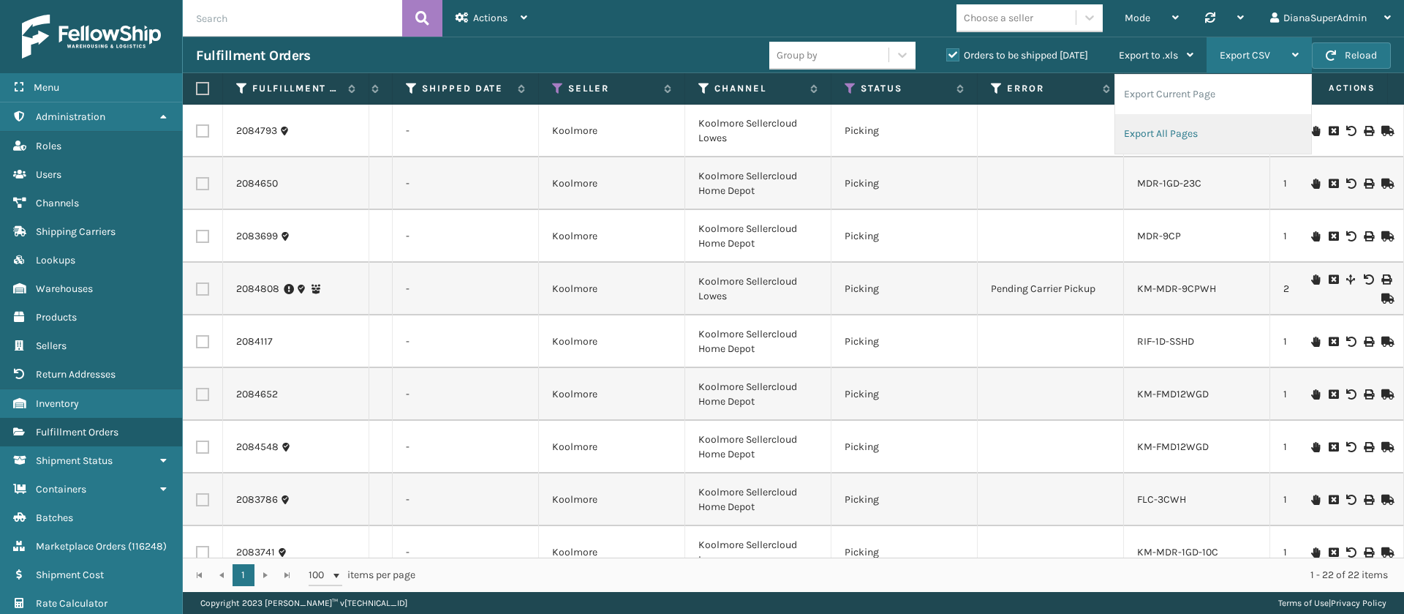
click at [1162, 132] on li "Export All Pages" at bounding box center [1213, 133] width 196 height 39
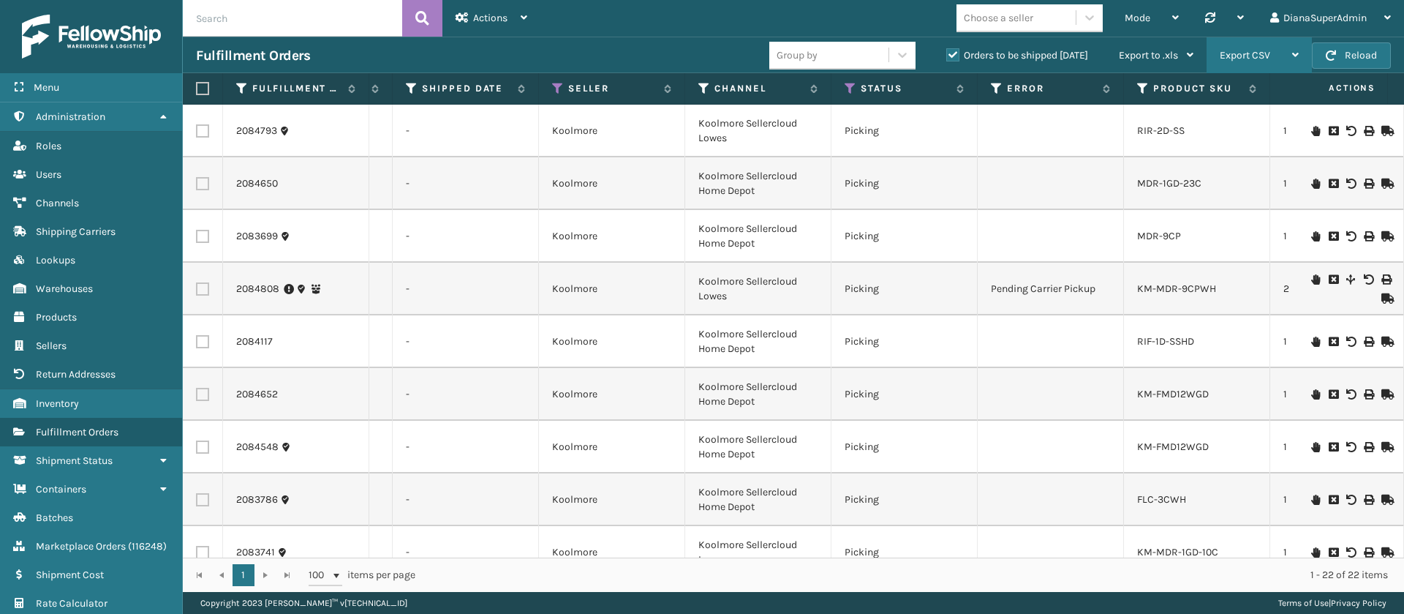
click at [1273, 48] on div "Export CSV" at bounding box center [1259, 55] width 79 height 37
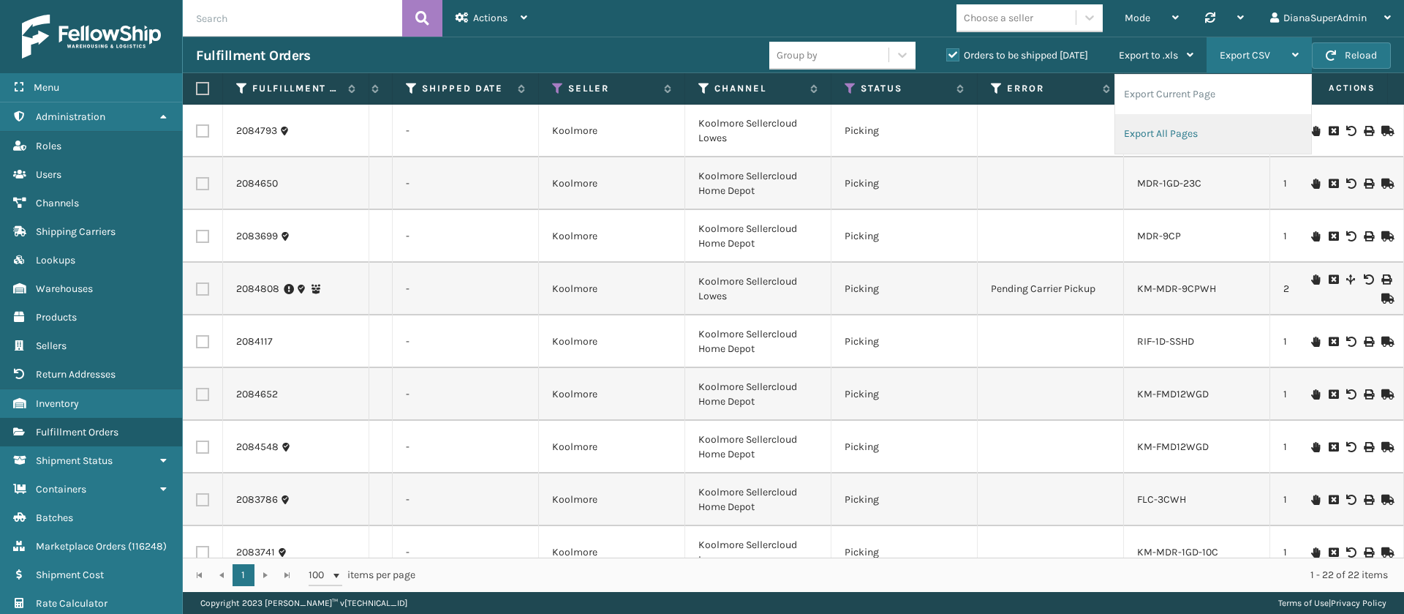
click at [1173, 135] on li "Export All Pages" at bounding box center [1213, 133] width 196 height 39
